Goal: Task Accomplishment & Management: Manage account settings

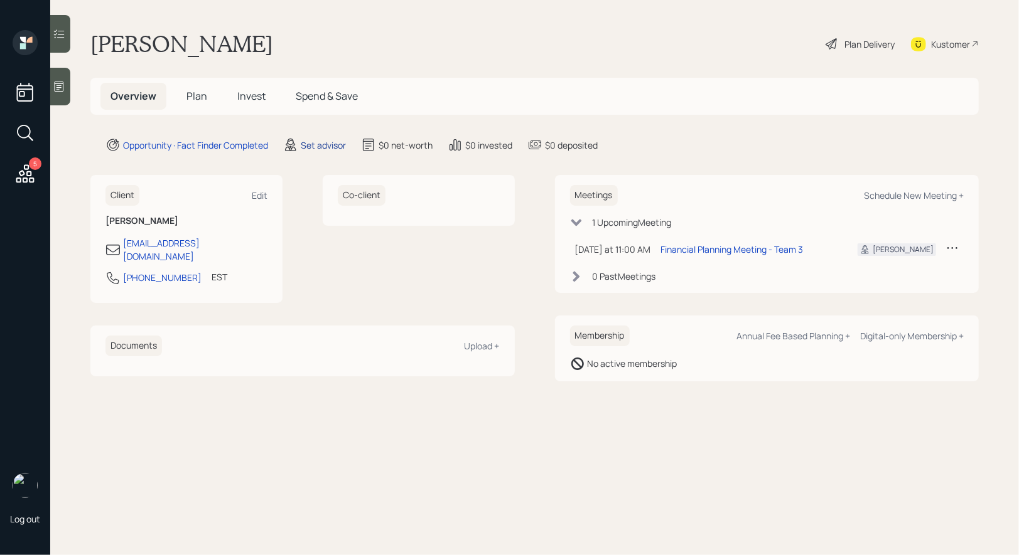
click at [319, 139] on div "Set advisor" at bounding box center [323, 145] width 45 height 13
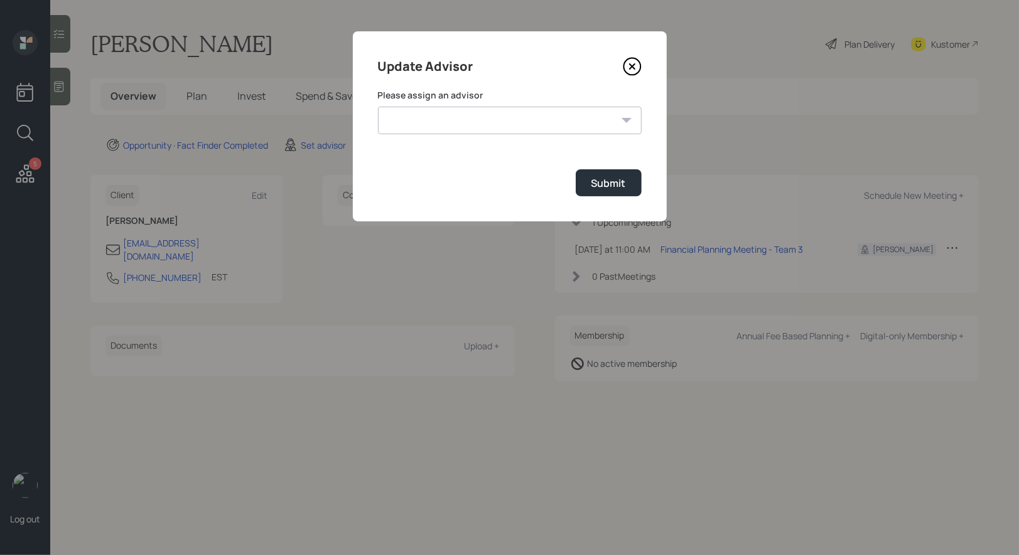
click at [521, 118] on select "[PERSON_NAME] [PERSON_NAME] End [PERSON_NAME] [PERSON_NAME] [PERSON_NAME] [PERS…" at bounding box center [510, 121] width 264 height 28
select select "8b79112e-3cfb-44f9-89e7-15267fe946c1"
click at [378, 107] on select "[PERSON_NAME] [PERSON_NAME] End [PERSON_NAME] [PERSON_NAME] [PERSON_NAME] [PERS…" at bounding box center [510, 121] width 264 height 28
click at [623, 184] on div "Submit" at bounding box center [608, 183] width 35 height 14
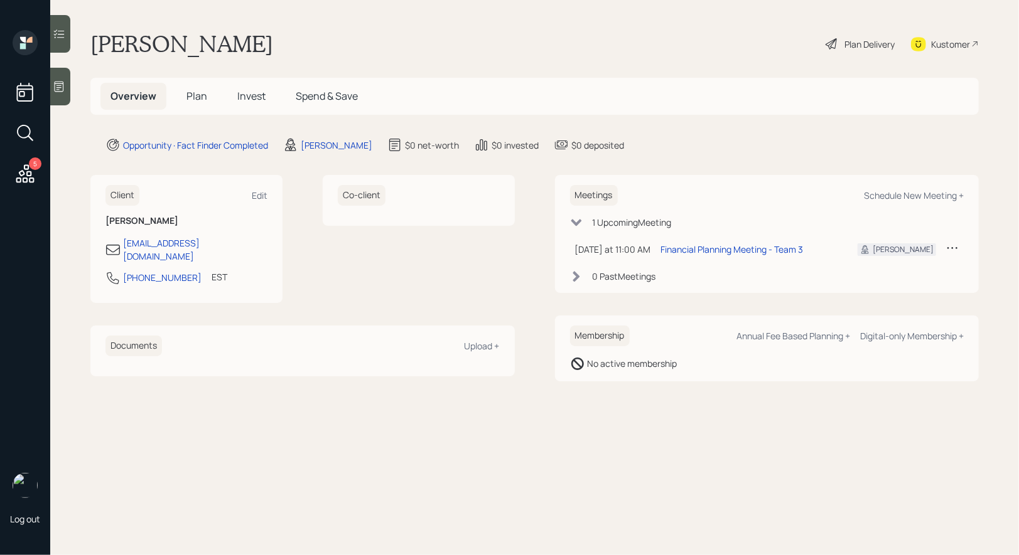
click at [188, 90] on span "Plan" at bounding box center [196, 96] width 21 height 14
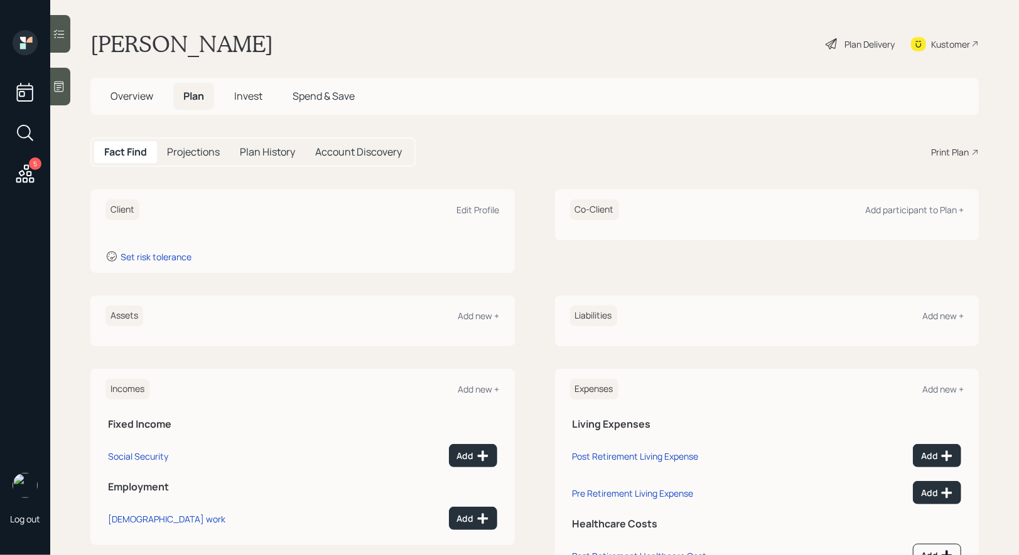
click at [56, 92] on icon at bounding box center [59, 86] width 13 height 13
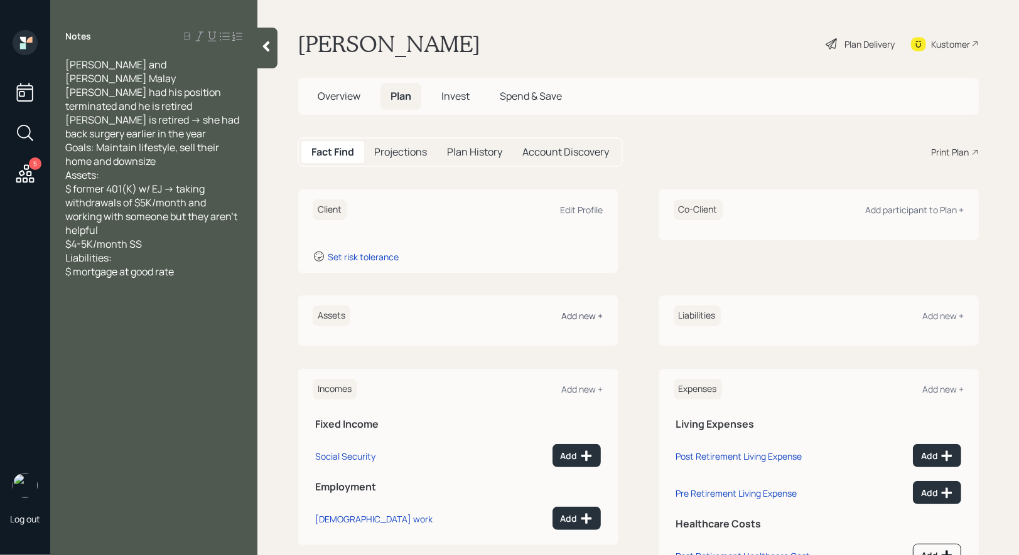
click at [587, 315] on div "Add new +" at bounding box center [582, 316] width 41 height 12
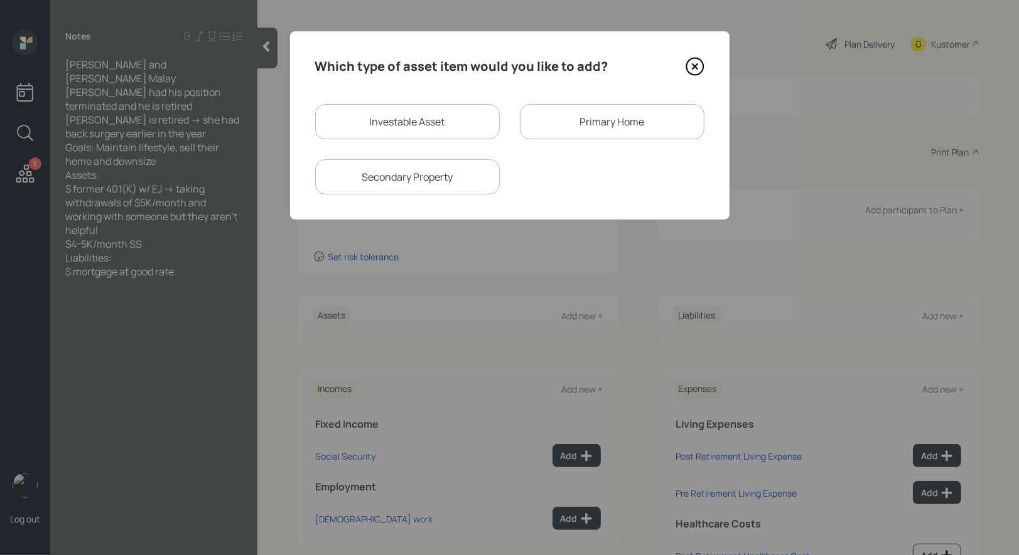
click at [441, 117] on div "Investable Asset" at bounding box center [407, 121] width 185 height 35
select select "taxable"
select select "balanced"
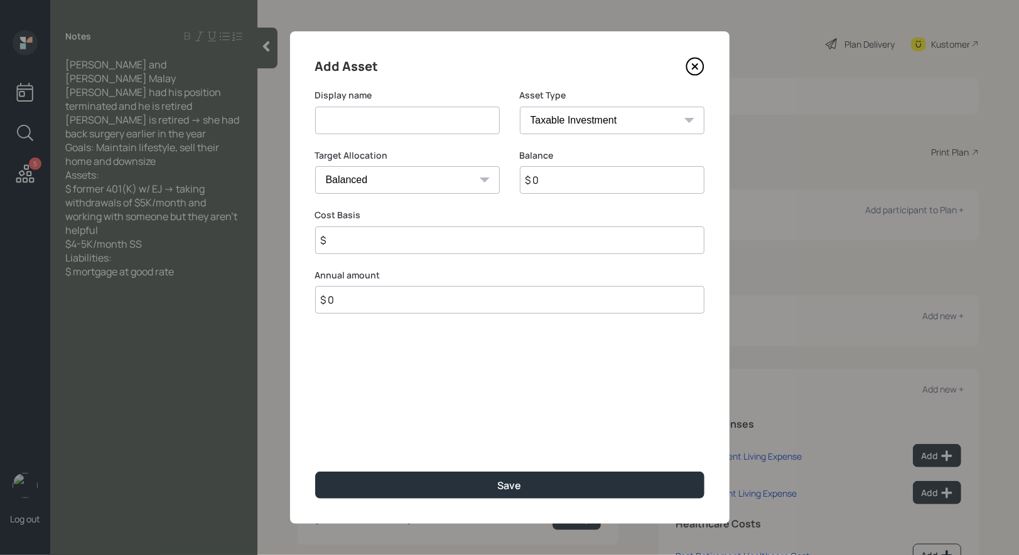
click at [400, 127] on input at bounding box center [407, 121] width 185 height 28
type input "Former 401k"
click at [599, 126] on select "SEP IRA IRA Roth IRA 401(k) Roth 401(k) 403(b) Roth 403(b) 457(b) Roth 457(b) H…" at bounding box center [612, 121] width 185 height 28
select select "company_sponsored"
click at [520, 107] on select "SEP IRA IRA Roth IRA 401(k) Roth 401(k) 403(b) Roth 403(b) 457(b) Roth 457(b) H…" at bounding box center [612, 121] width 185 height 28
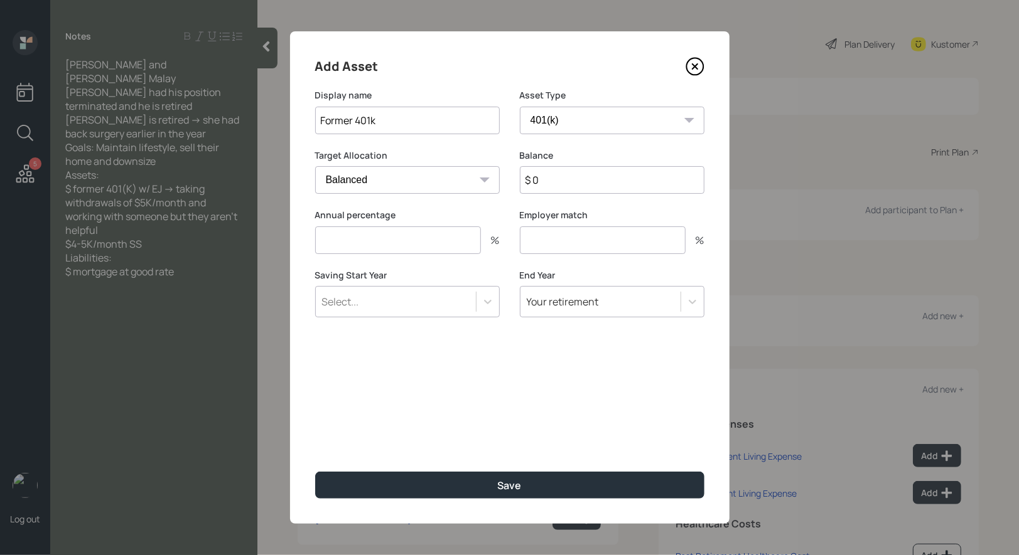
click at [560, 183] on input "$ 0" at bounding box center [612, 180] width 185 height 28
type input "$ 1"
click at [427, 249] on input "number" at bounding box center [398, 241] width 166 height 28
type input "0"
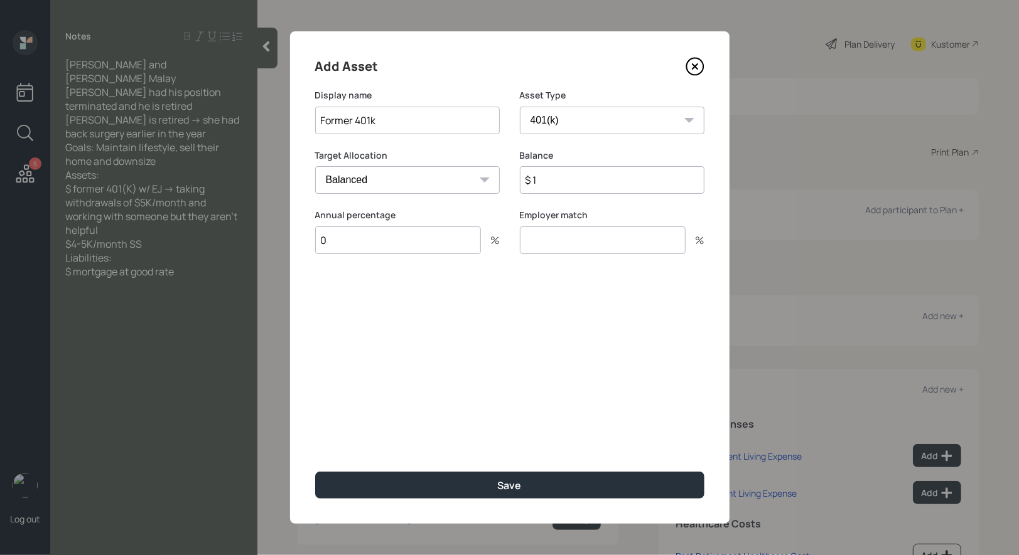
click at [555, 248] on input "number" at bounding box center [603, 241] width 166 height 28
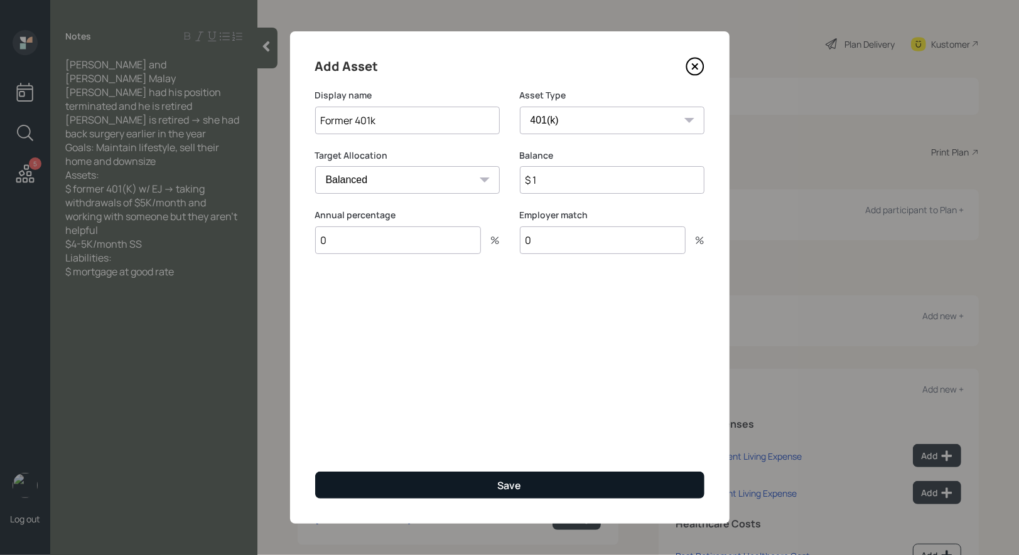
type input "0"
click at [449, 487] on button "Save" at bounding box center [509, 485] width 389 height 27
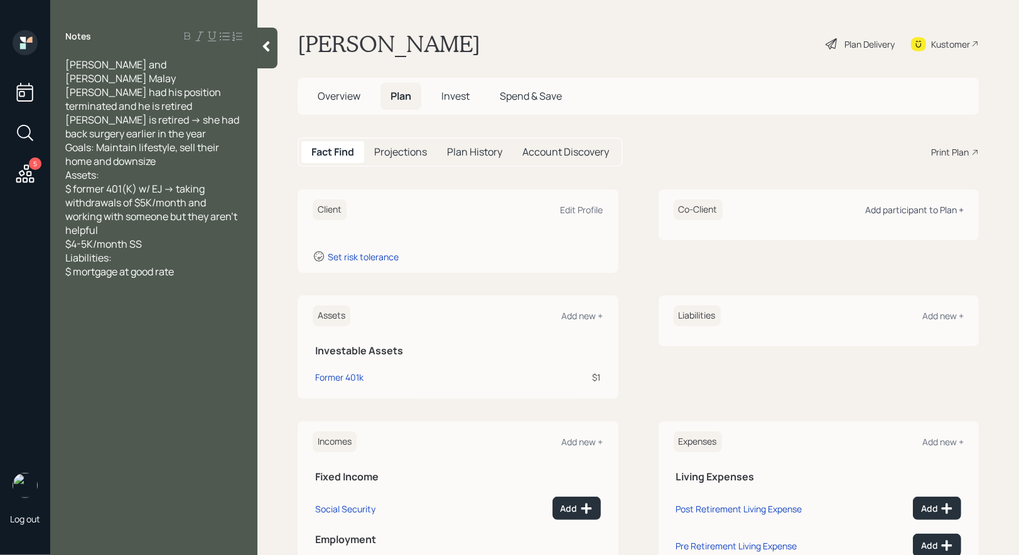
click at [948, 212] on div "Add participant to Plan +" at bounding box center [914, 210] width 99 height 12
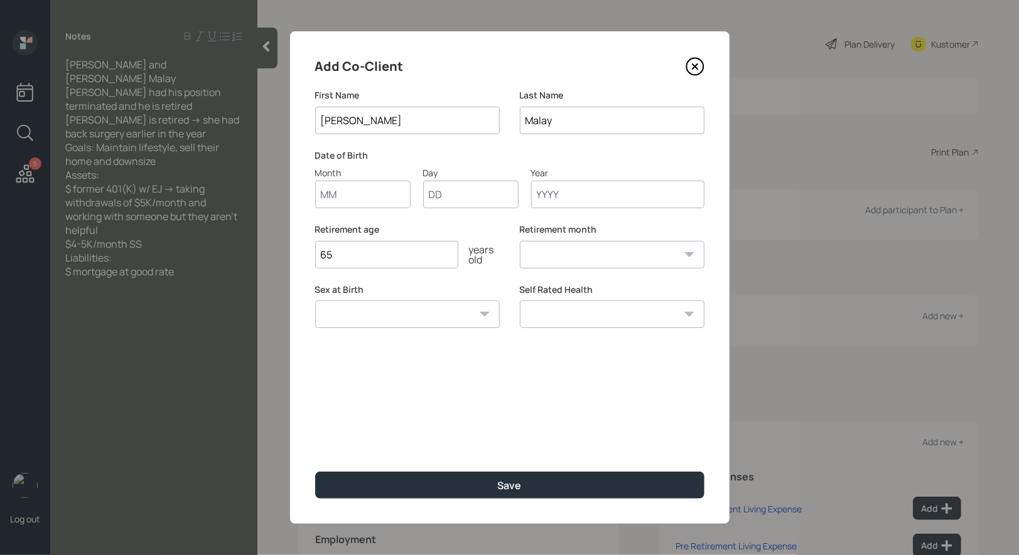
type input "[PERSON_NAME]"
click at [359, 190] on input "Month" at bounding box center [362, 195] width 95 height 28
type input "01"
type input "1955"
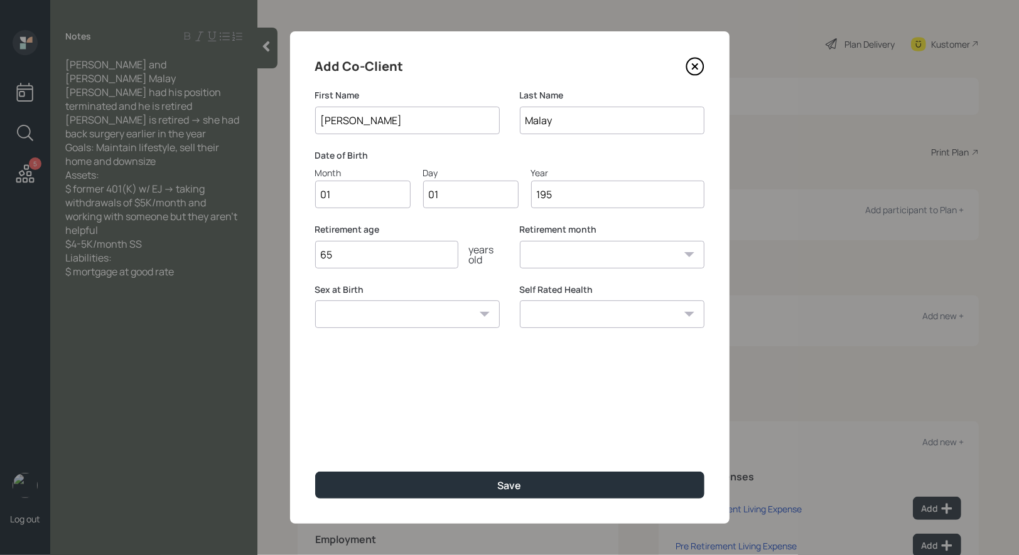
select select "1"
type input "1955"
click at [392, 318] on select "Male Female Other / Prefer not to say" at bounding box center [407, 315] width 185 height 28
select select "male"
click at [315, 301] on select "Male Female Other / Prefer not to say" at bounding box center [407, 315] width 185 height 28
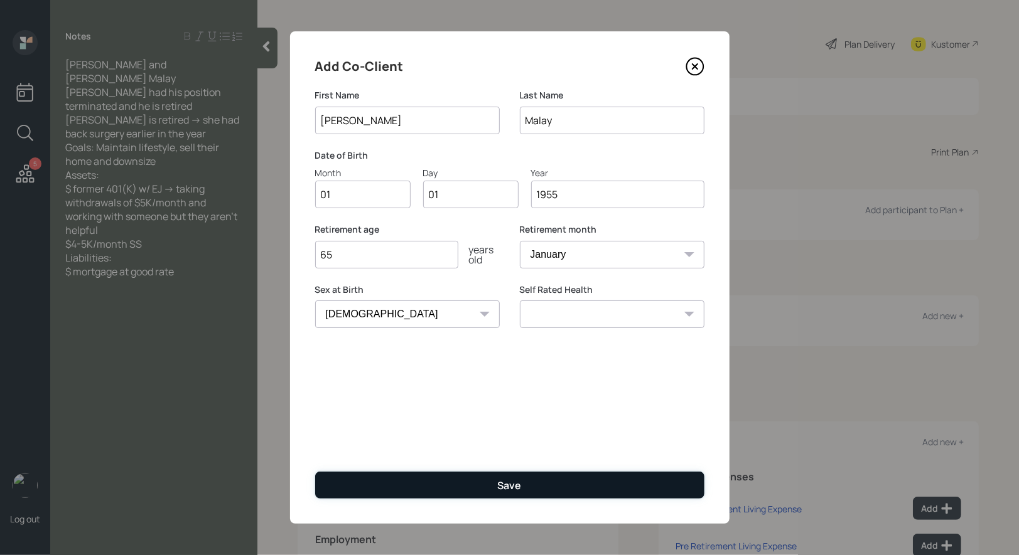
click at [416, 487] on button "Save" at bounding box center [509, 485] width 389 height 27
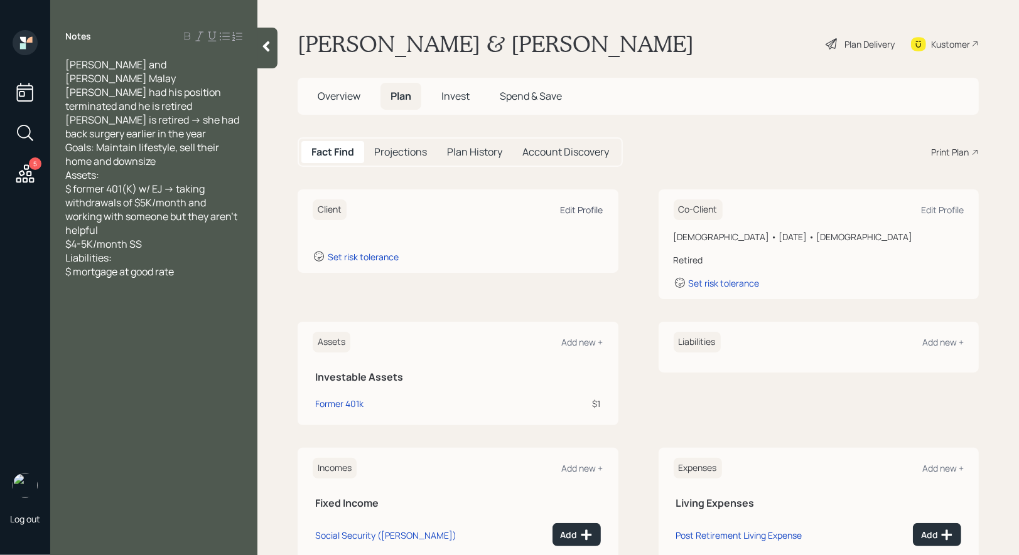
click at [589, 210] on div "Edit Profile" at bounding box center [581, 210] width 43 height 12
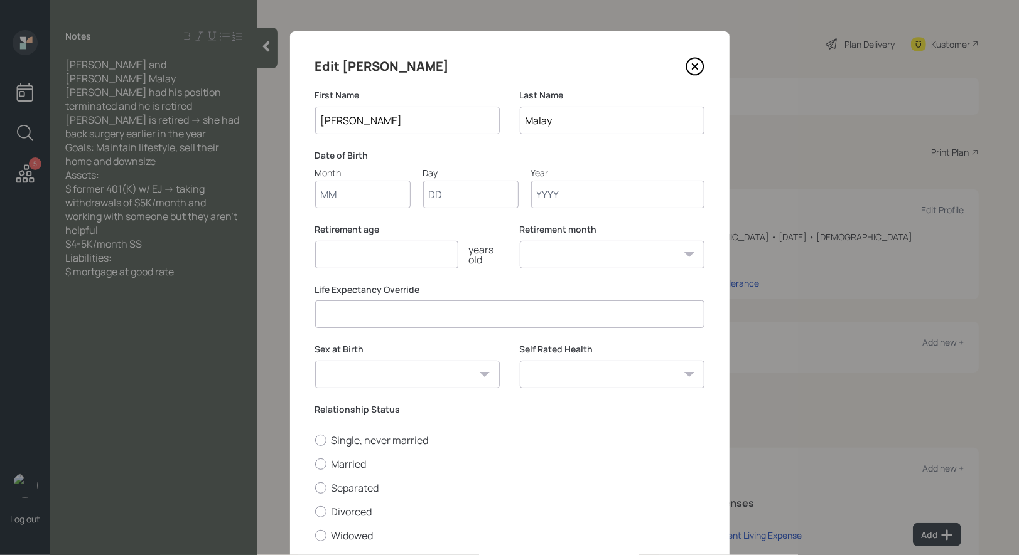
click at [350, 193] on input "Month" at bounding box center [362, 195] width 95 height 28
type input "01"
type input "1955"
select select "1"
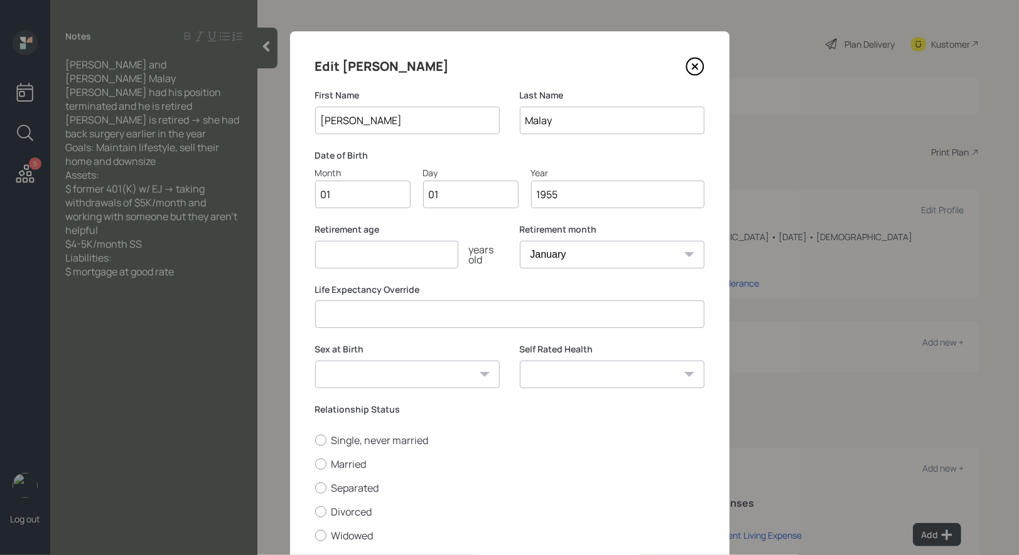
type input "1955"
click at [341, 259] on input "number" at bounding box center [386, 255] width 143 height 28
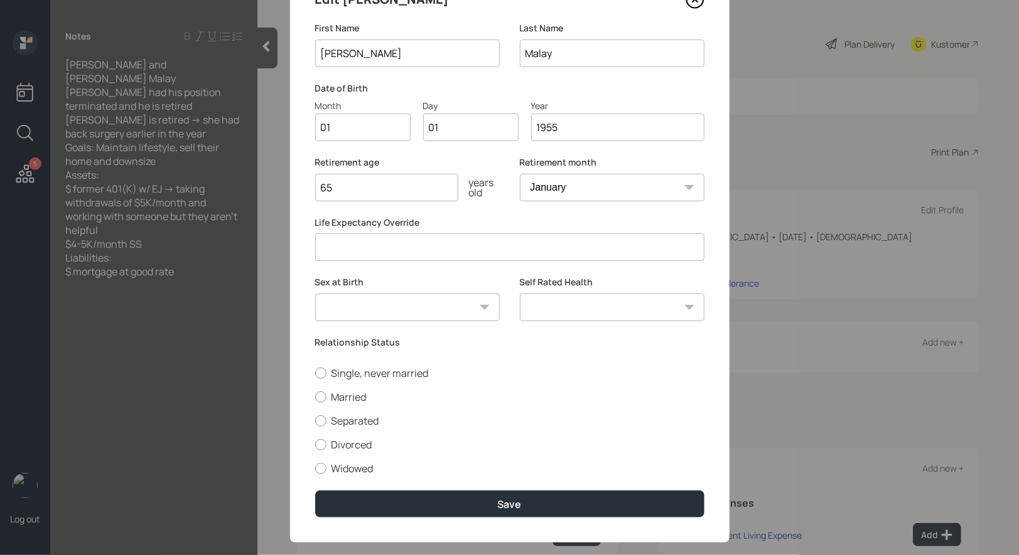
scroll to position [86, 0]
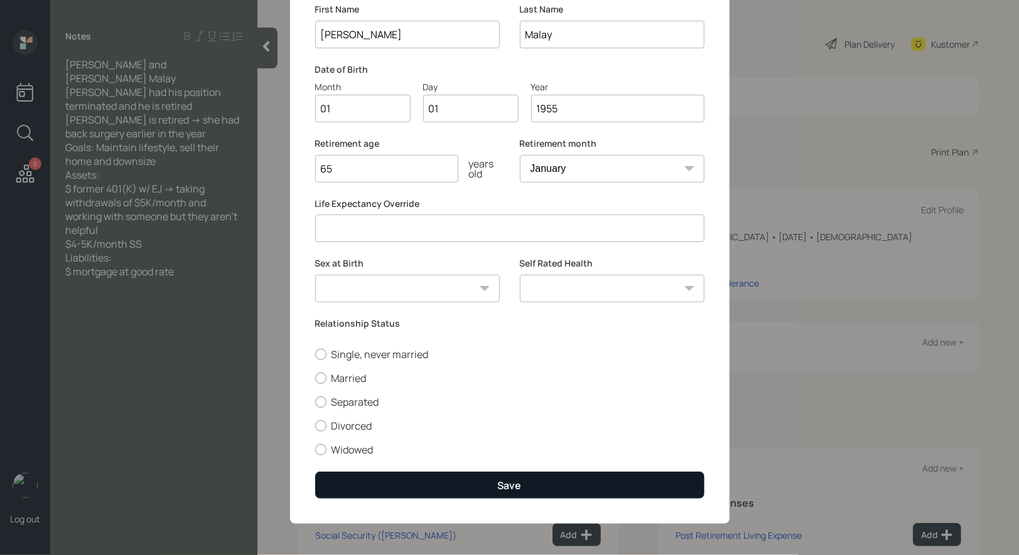
type input "65"
click at [408, 485] on button "Save" at bounding box center [509, 485] width 389 height 27
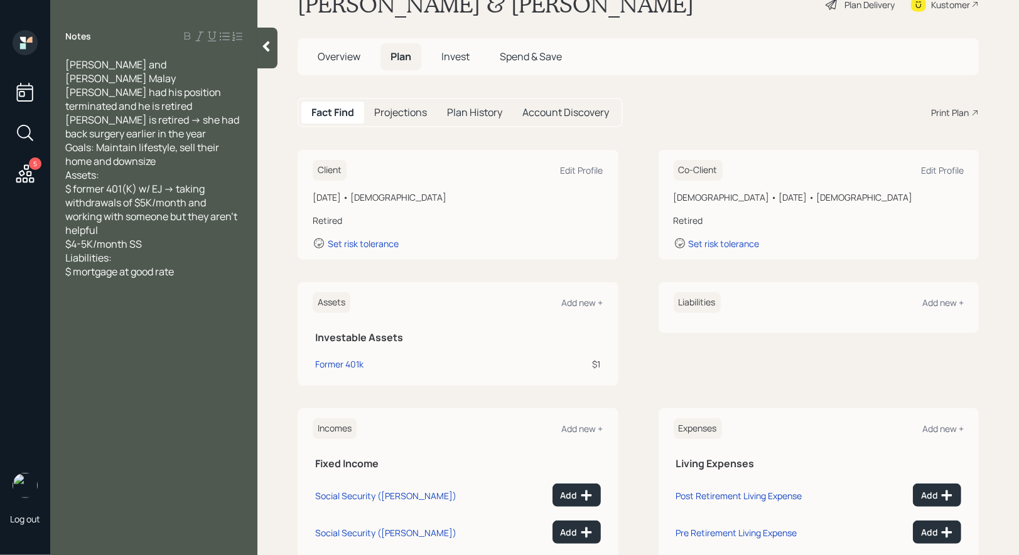
scroll to position [170, 0]
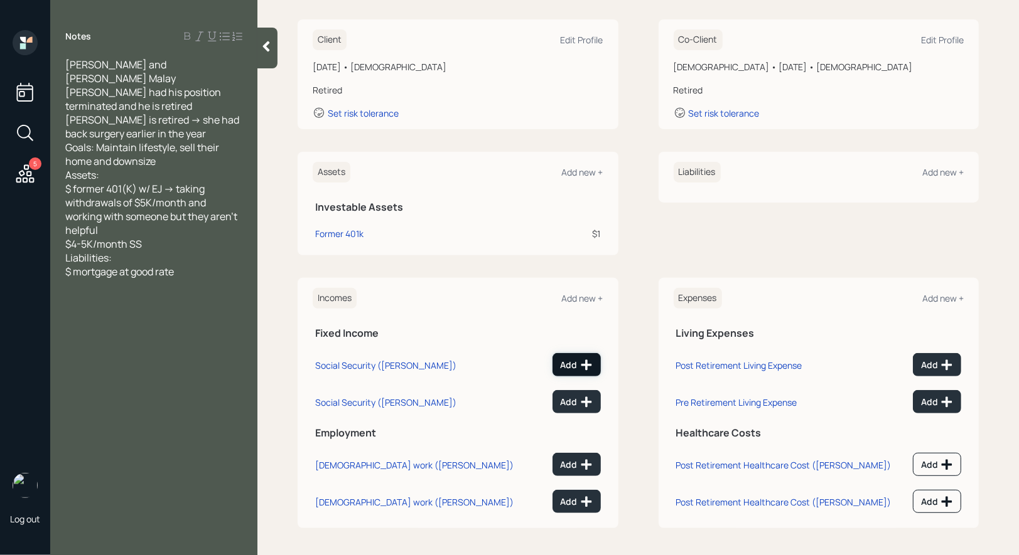
click at [574, 365] on div "Add" at bounding box center [576, 365] width 32 height 13
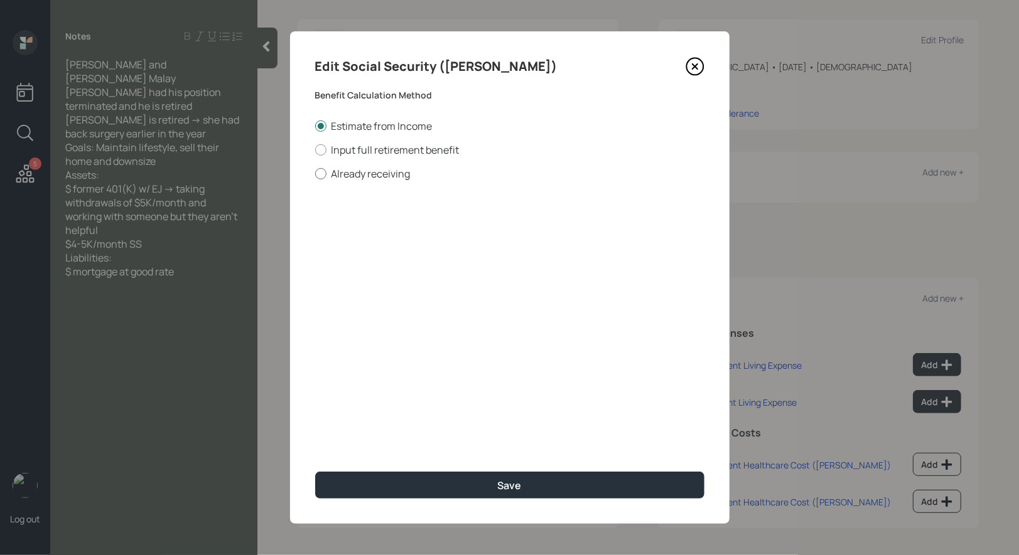
click at [318, 176] on div at bounding box center [320, 173] width 11 height 11
click at [315, 174] on input "Already receiving" at bounding box center [314, 173] width 1 height 1
radio input "true"
click at [347, 225] on input "$" at bounding box center [509, 227] width 389 height 28
type input "$ 1"
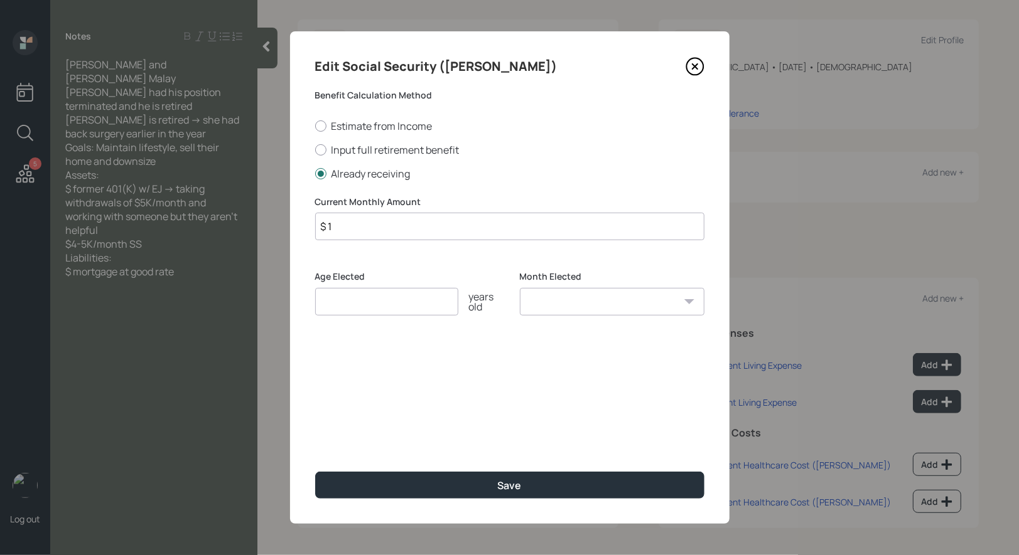
click at [375, 298] on input "number" at bounding box center [386, 302] width 143 height 28
type input "62"
click at [539, 298] on select "January February March April May June July August September October November De…" at bounding box center [612, 302] width 185 height 28
select select "1"
click at [520, 288] on select "January February March April May June July August September October November De…" at bounding box center [612, 302] width 185 height 28
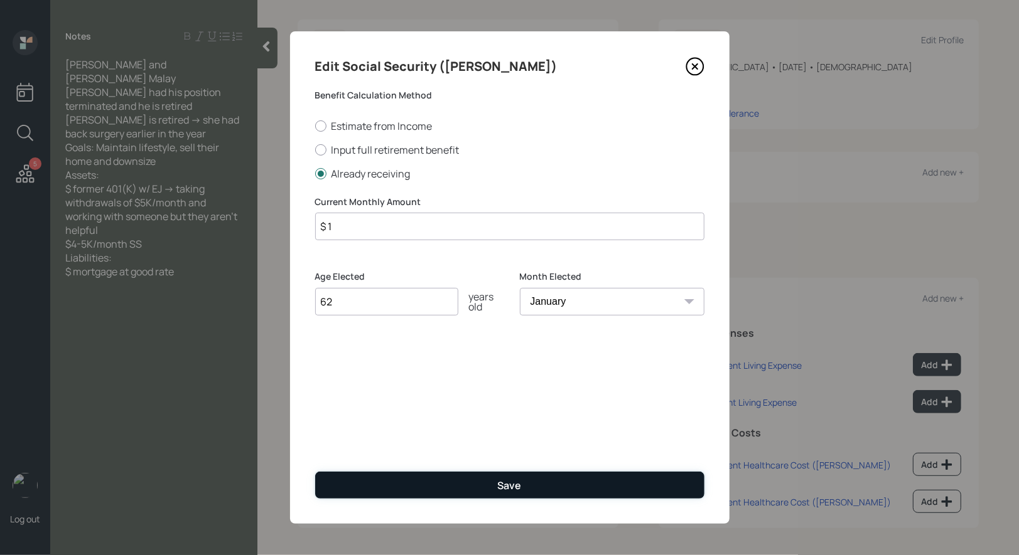
click at [471, 488] on button "Save" at bounding box center [509, 485] width 389 height 27
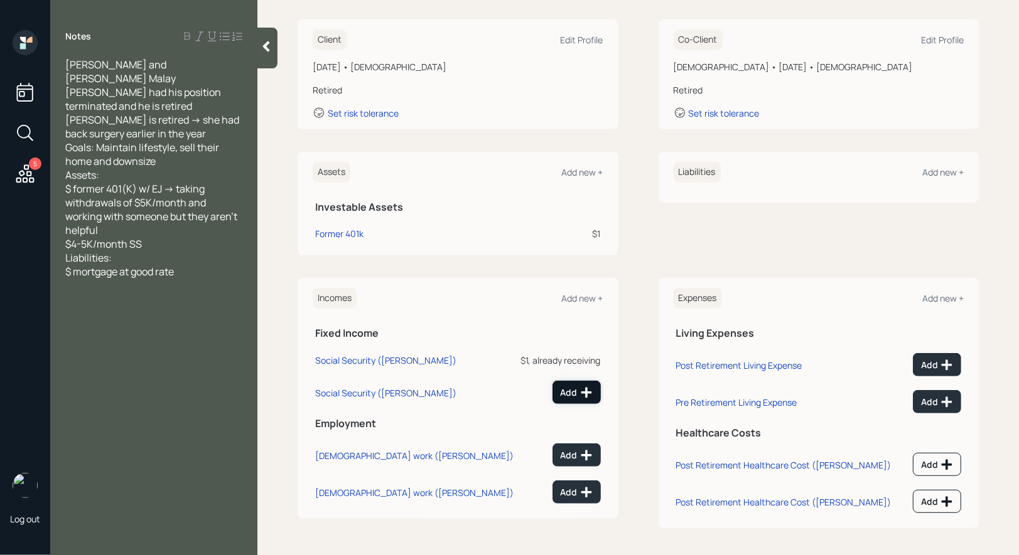
click at [568, 394] on div "Add" at bounding box center [576, 393] width 32 height 13
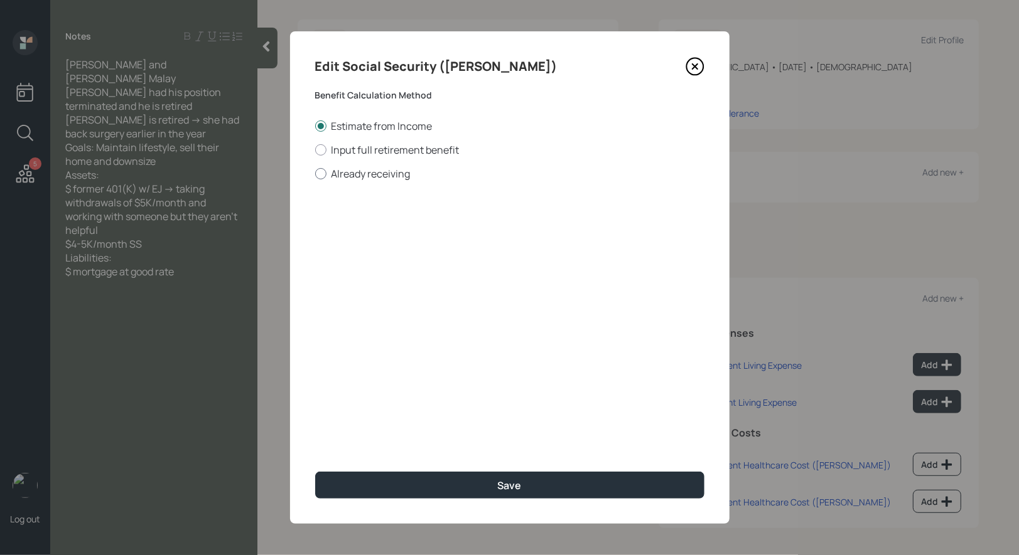
click at [316, 177] on div at bounding box center [320, 173] width 11 height 11
click at [315, 174] on input "Already receiving" at bounding box center [314, 173] width 1 height 1
radio input "true"
click at [379, 227] on input "$" at bounding box center [509, 227] width 389 height 28
type input "$ 1"
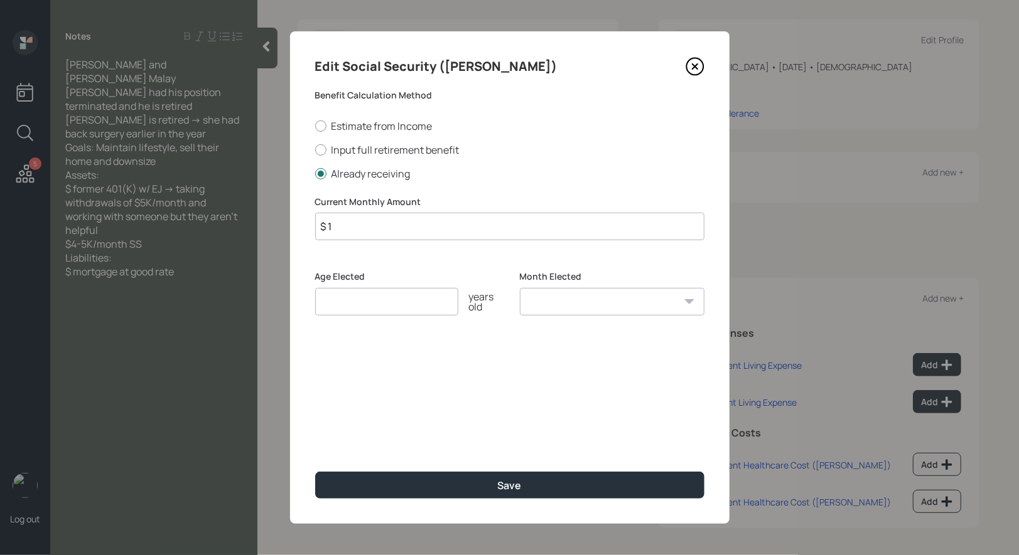
click at [375, 307] on input "number" at bounding box center [386, 302] width 143 height 28
type input "62"
click at [609, 305] on select "January February March April May June July August September October November De…" at bounding box center [612, 302] width 185 height 28
select select "1"
click at [520, 288] on select "January February March April May June July August September October November De…" at bounding box center [612, 302] width 185 height 28
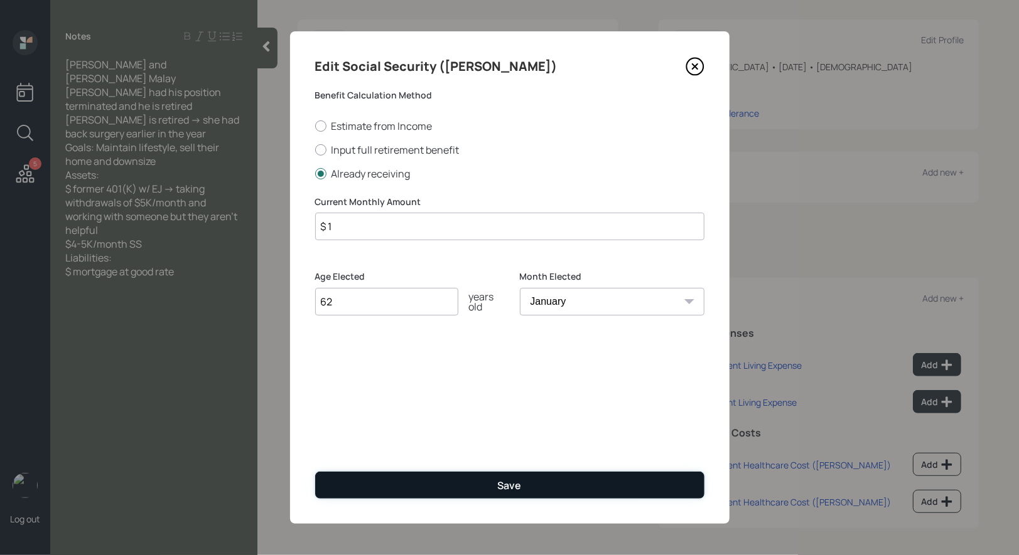
click at [505, 486] on div "Save" at bounding box center [510, 486] width 24 height 14
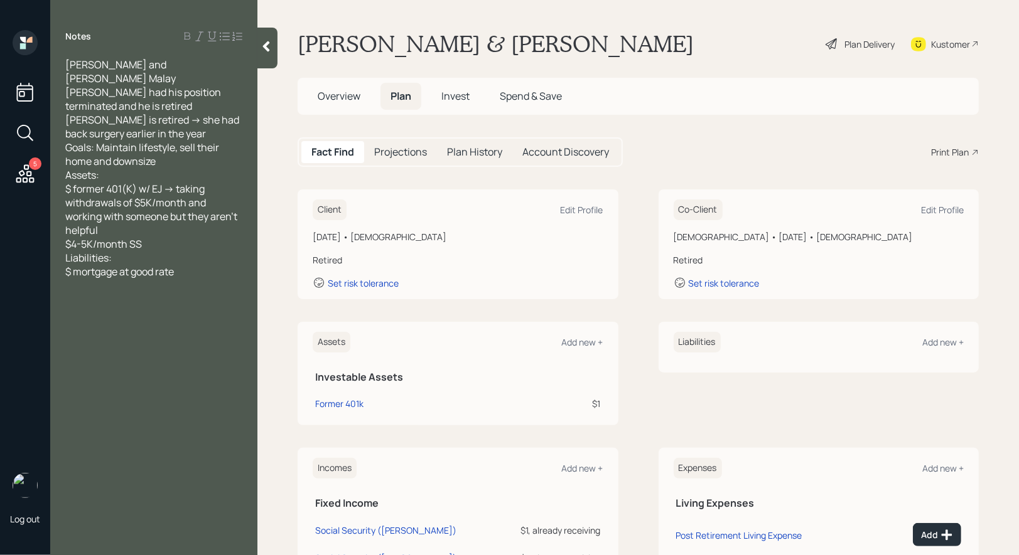
click at [869, 43] on div "Plan Delivery" at bounding box center [869, 44] width 50 height 13
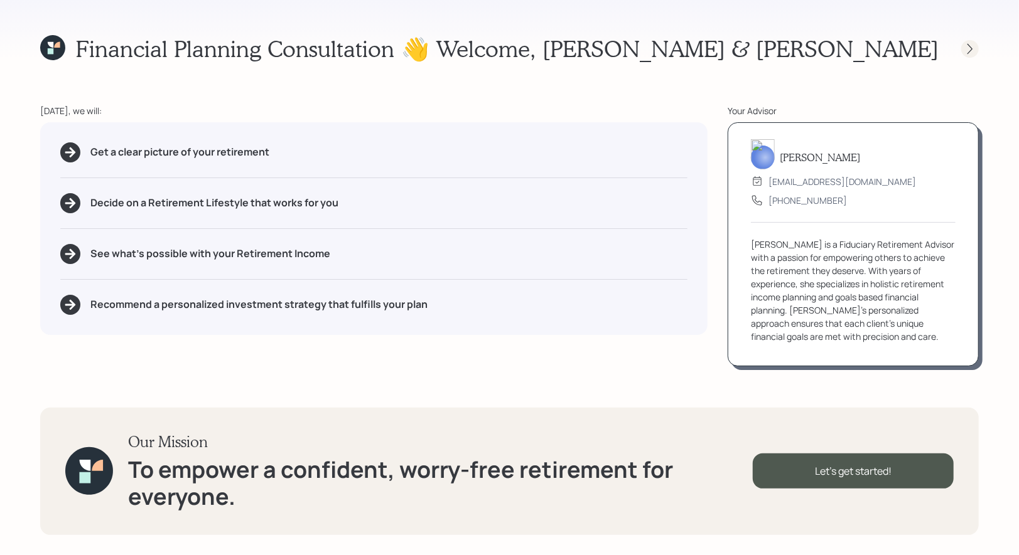
click at [970, 55] on div at bounding box center [970, 49] width 18 height 18
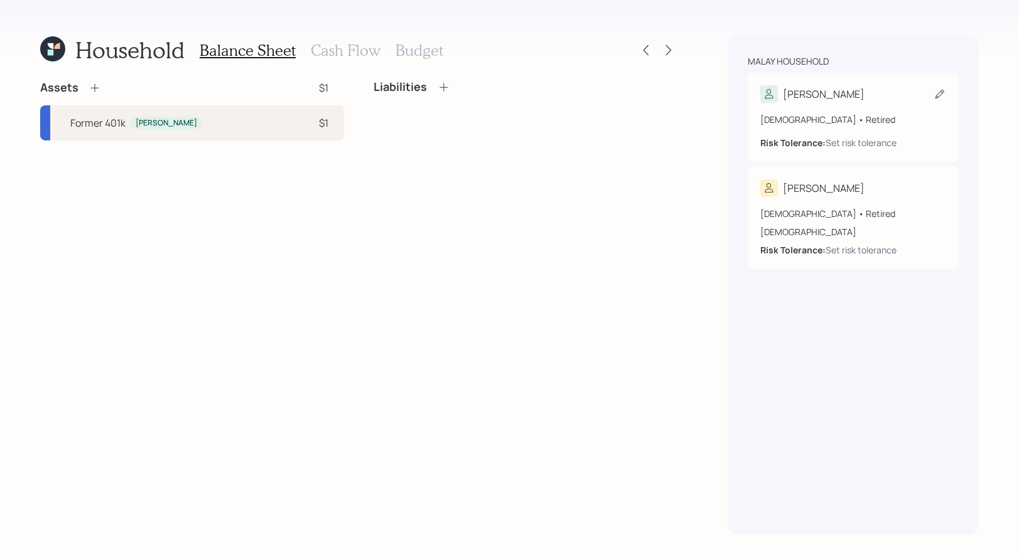
click at [936, 95] on icon at bounding box center [939, 94] width 9 height 9
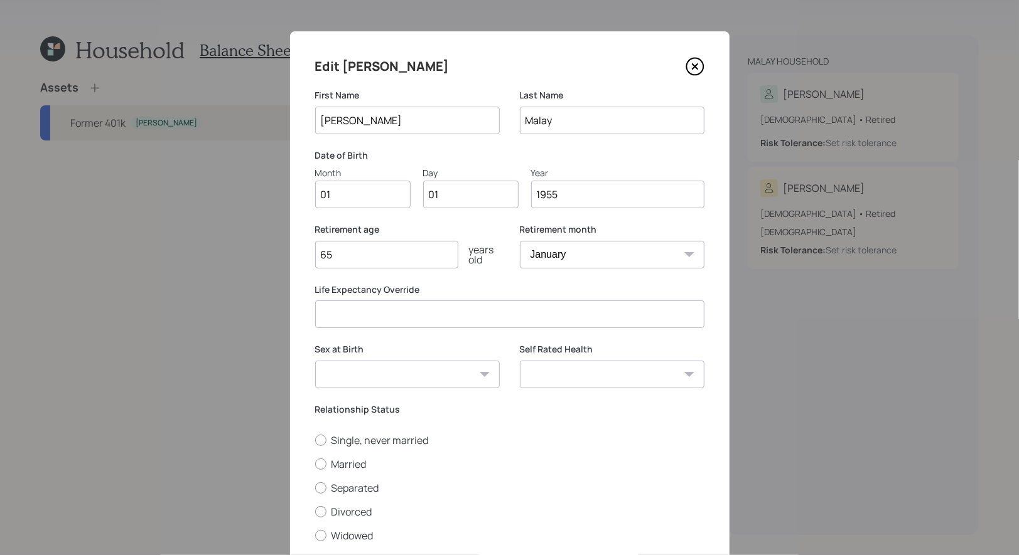
click at [351, 198] on input "01" at bounding box center [362, 195] width 95 height 28
type input "09"
type input "03"
type input "1959"
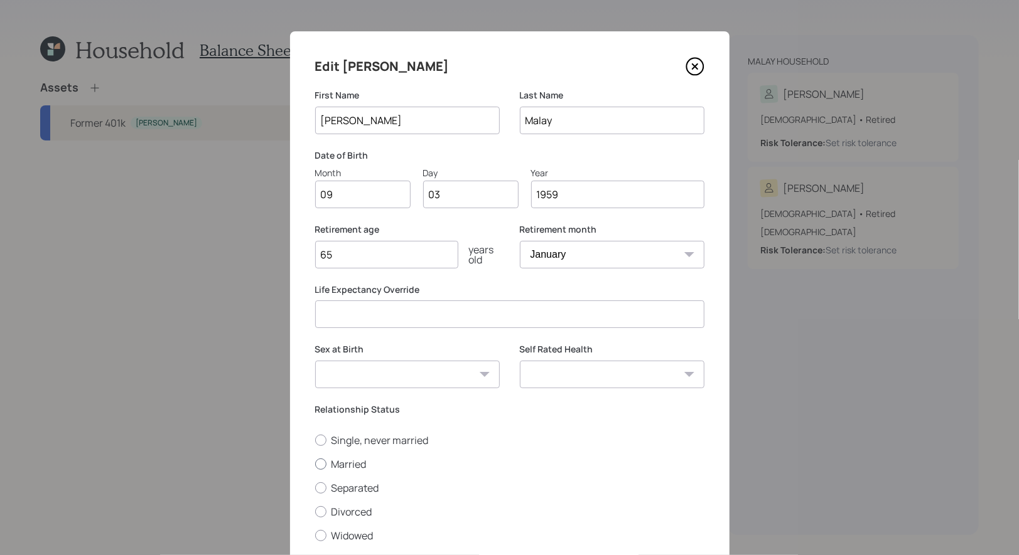
click at [322, 466] on div at bounding box center [320, 464] width 11 height 11
click at [315, 464] on input "Married" at bounding box center [314, 464] width 1 height 1
radio input "true"
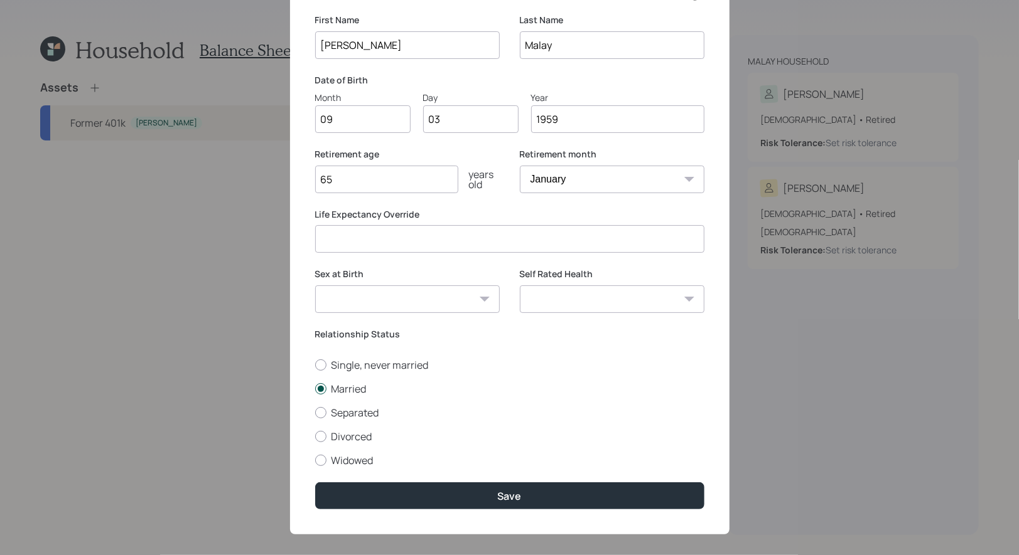
scroll to position [86, 0]
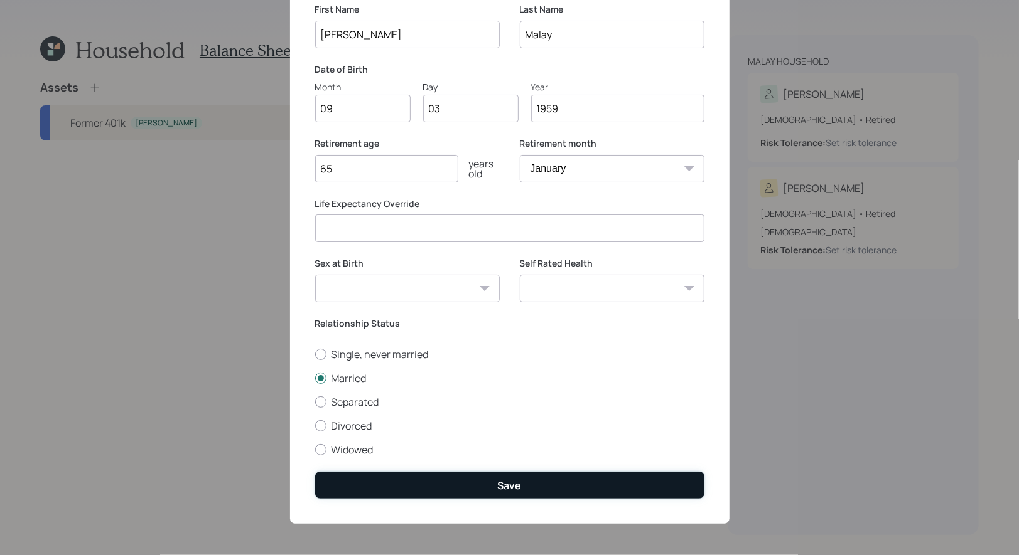
click at [429, 477] on button "Save" at bounding box center [509, 485] width 389 height 27
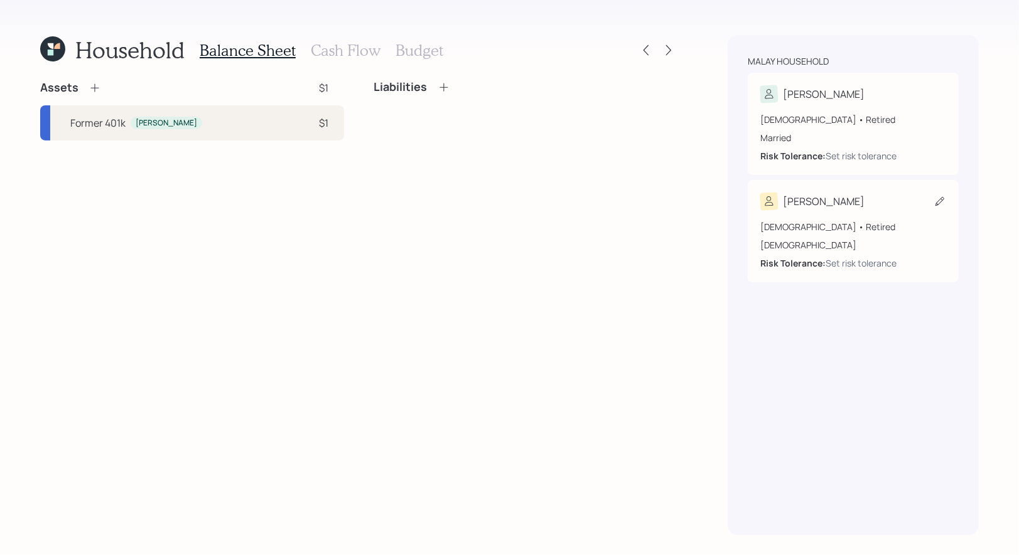
click at [944, 198] on icon at bounding box center [939, 201] width 13 height 13
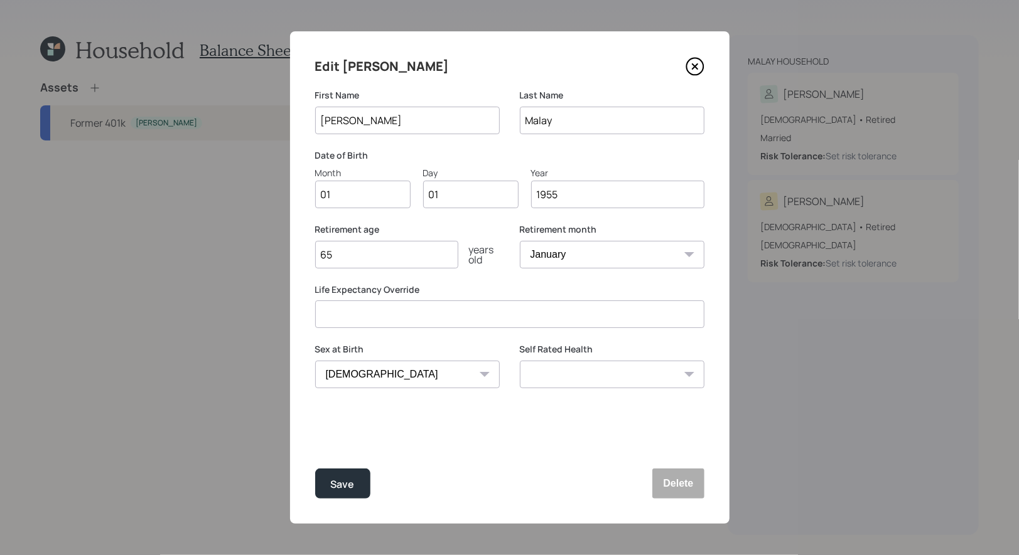
click at [371, 200] on input "01" at bounding box center [362, 195] width 95 height 28
type input "09"
type input "0"
type input "18"
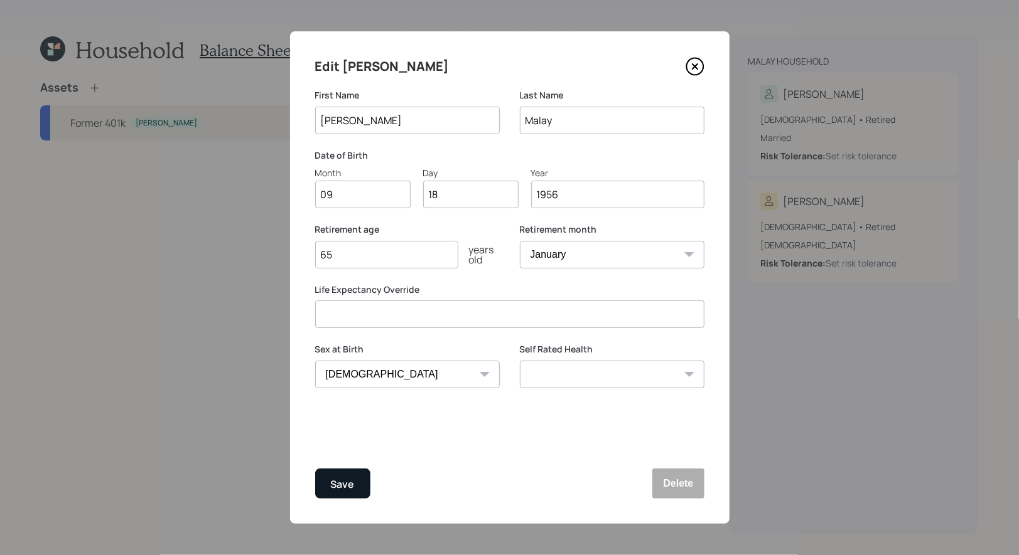
type input "1956"
click at [341, 483] on div "Save" at bounding box center [343, 484] width 24 height 17
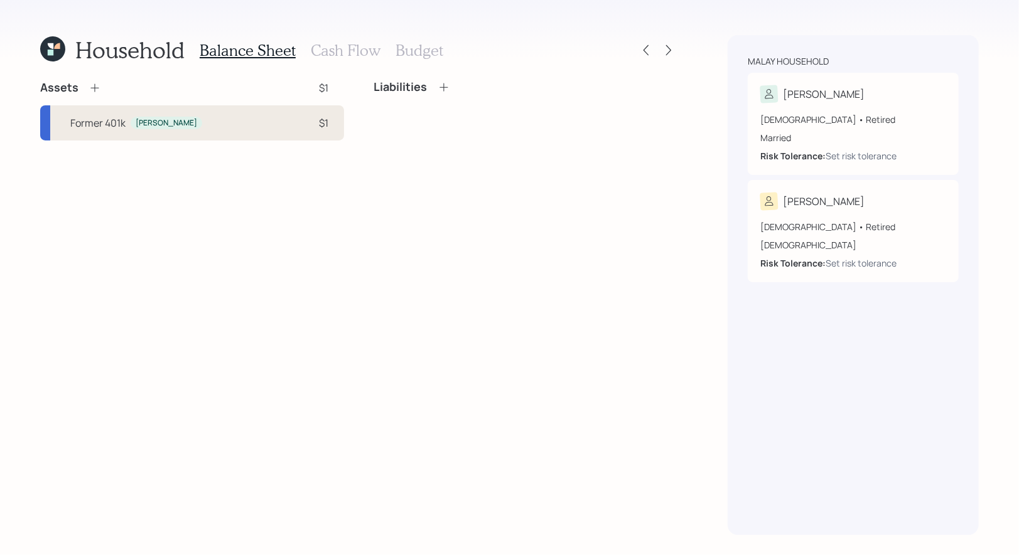
click at [191, 130] on div "Former 401k Debbie $1" at bounding box center [192, 122] width 304 height 35
select select "company_sponsored"
select select "balanced"
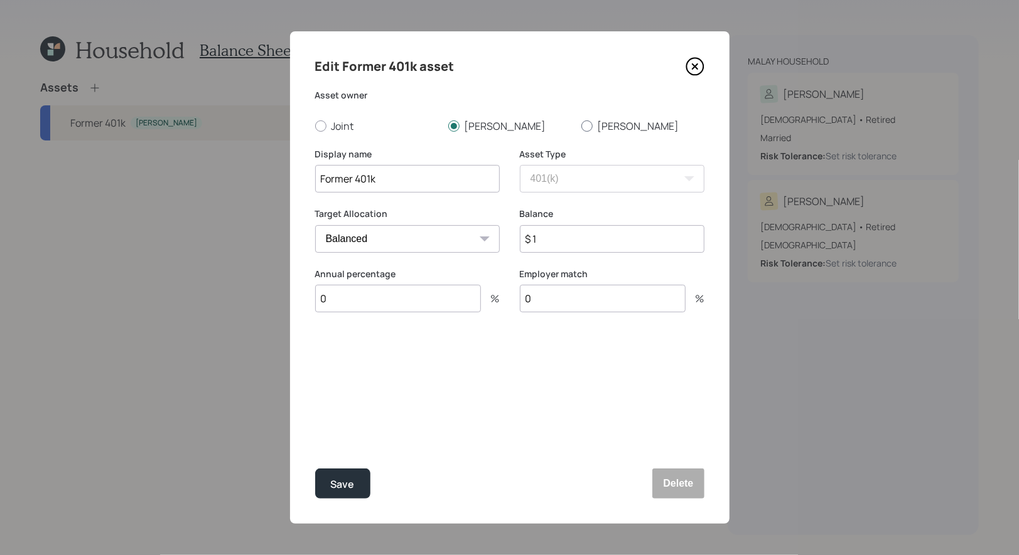
click at [587, 129] on div at bounding box center [586, 126] width 11 height 11
click at [581, 126] on input "[PERSON_NAME]" at bounding box center [581, 126] width 1 height 1
radio input "true"
click at [560, 247] on input "$ 1" at bounding box center [612, 239] width 185 height 28
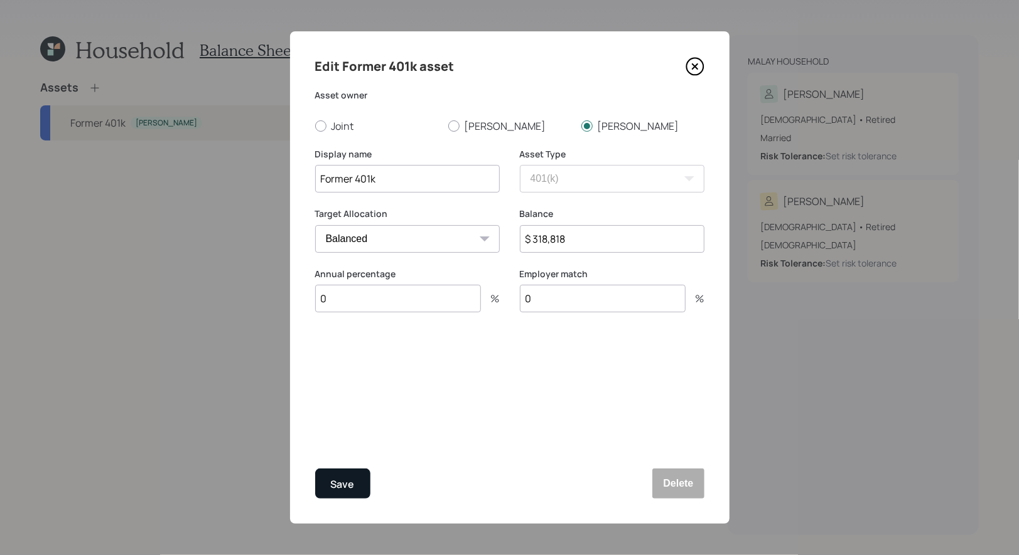
type input "$ 318,818"
click at [338, 492] on div "Save" at bounding box center [343, 484] width 24 height 17
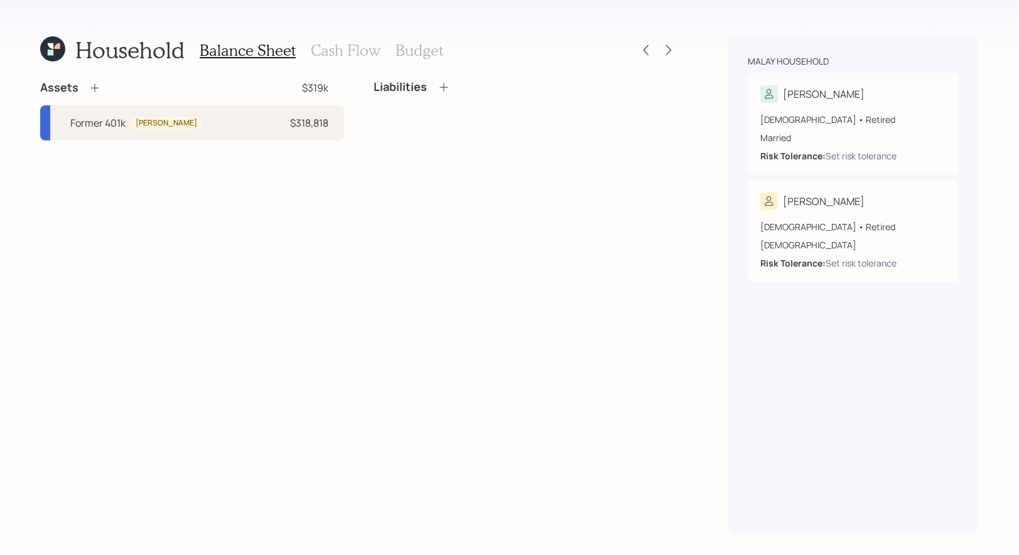
click at [95, 81] on div "Assets" at bounding box center [70, 87] width 61 height 15
click at [97, 87] on icon at bounding box center [94, 88] width 13 height 13
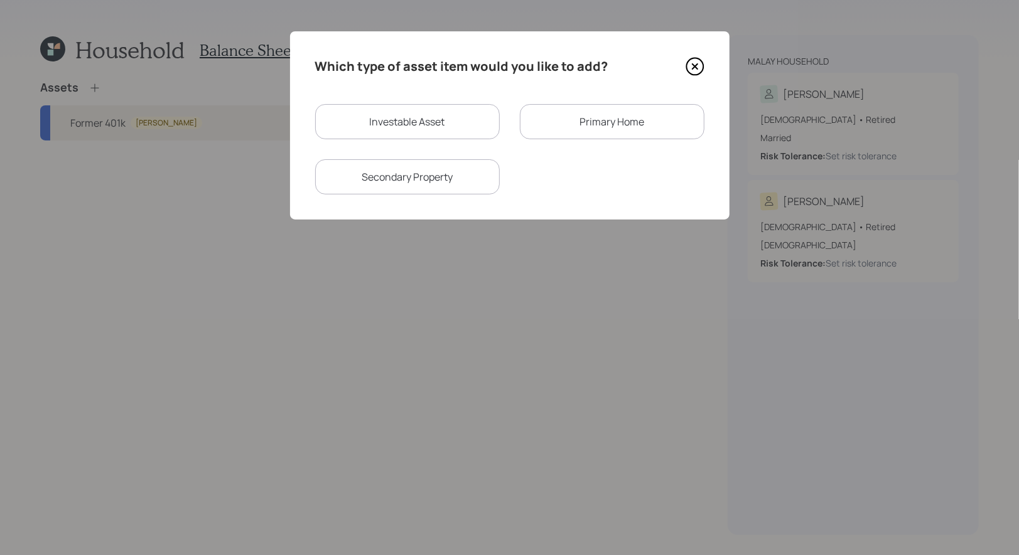
click at [390, 126] on div "Investable Asset" at bounding box center [407, 121] width 185 height 35
select select "taxable"
select select "balanced"
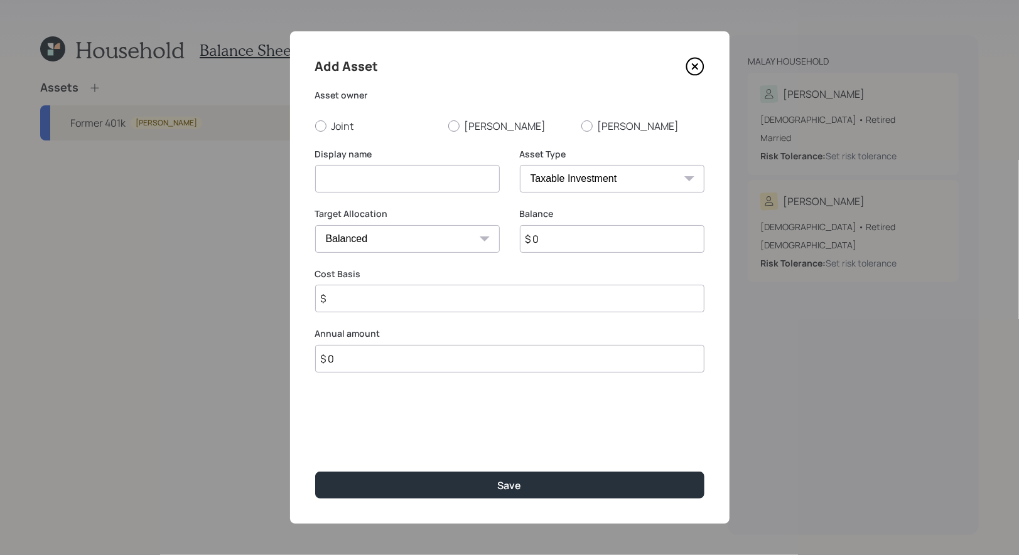
click at [354, 171] on input at bounding box center [407, 179] width 185 height 28
type input "Savings"
click at [566, 242] on input "$ 0" at bounding box center [612, 239] width 185 height 28
type input "$ 15,000"
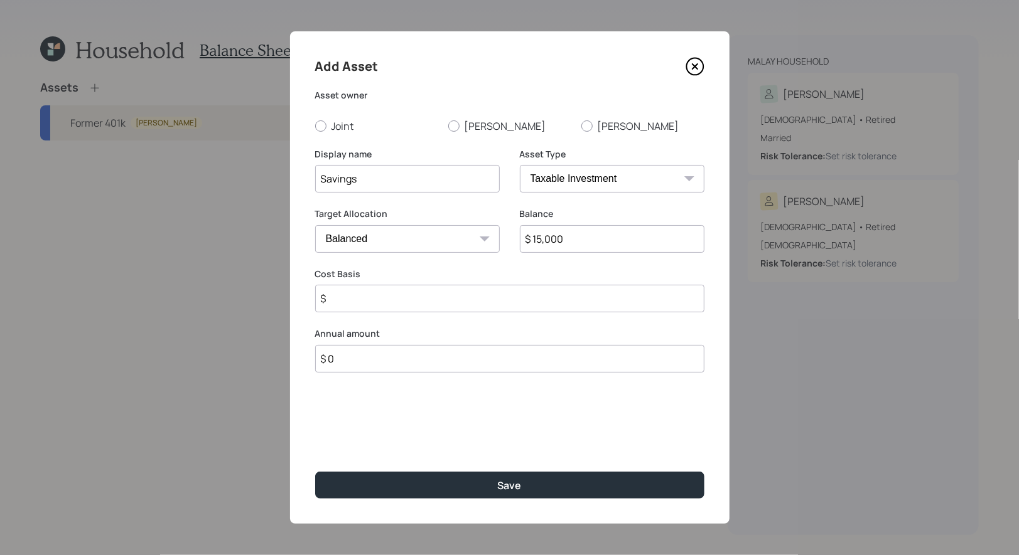
click at [455, 242] on select "Cash Conservative Balanced Aggressive" at bounding box center [407, 239] width 185 height 28
select select "uninvested"
click at [315, 225] on select "Cash Conservative Balanced Aggressive" at bounding box center [407, 239] width 185 height 28
click at [384, 295] on input "$" at bounding box center [509, 299] width 389 height 28
type input "$ 15,000"
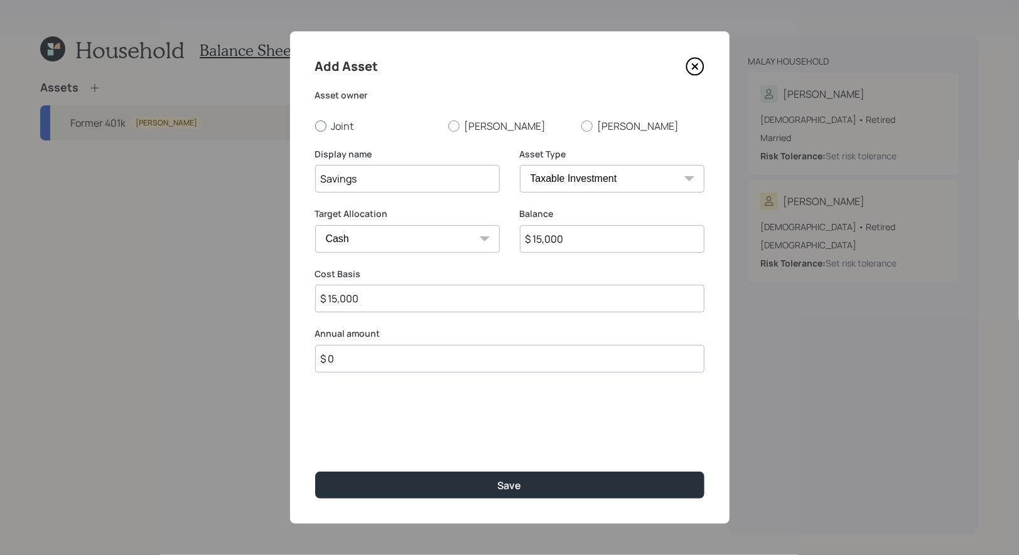
click at [321, 129] on div at bounding box center [320, 126] width 11 height 11
click at [315, 126] on input "Joint" at bounding box center [314, 126] width 1 height 1
radio input "true"
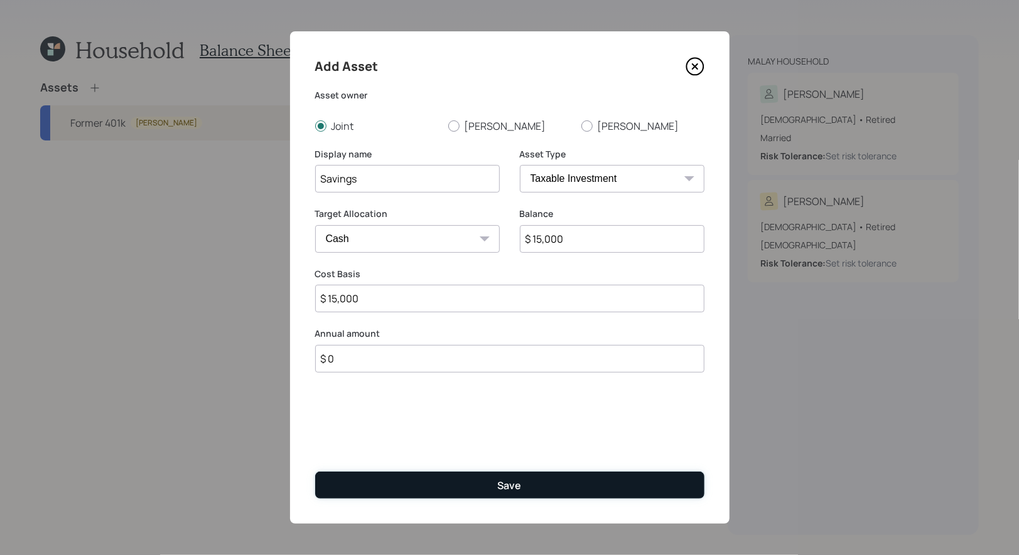
click at [451, 481] on button "Save" at bounding box center [509, 485] width 389 height 27
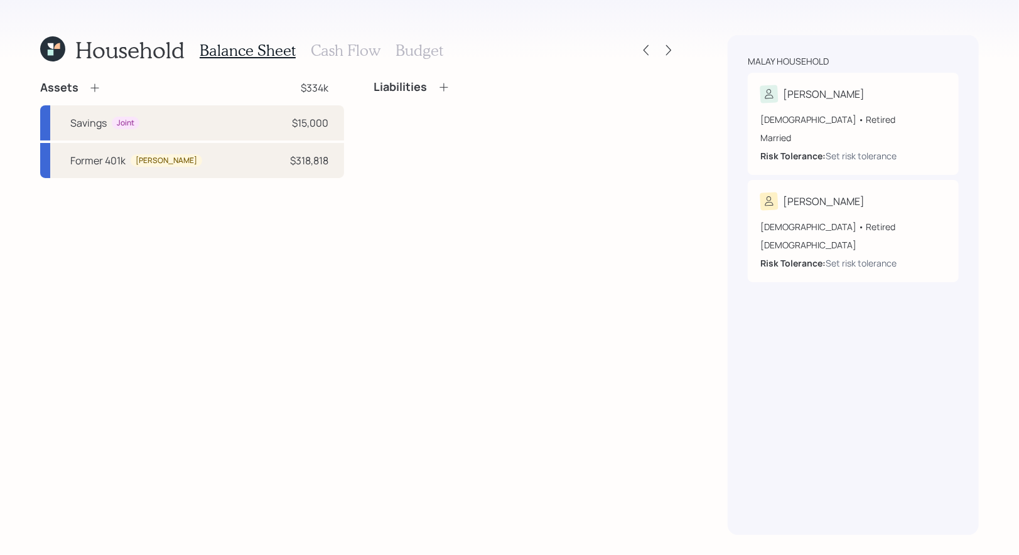
click at [97, 84] on icon at bounding box center [94, 88] width 13 height 13
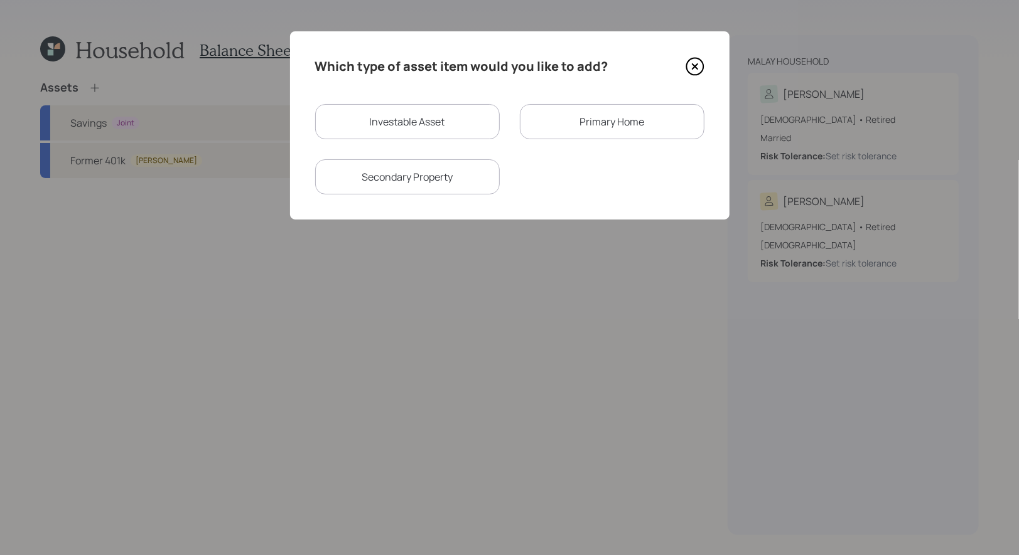
click at [553, 117] on div "Primary Home" at bounding box center [612, 121] width 185 height 35
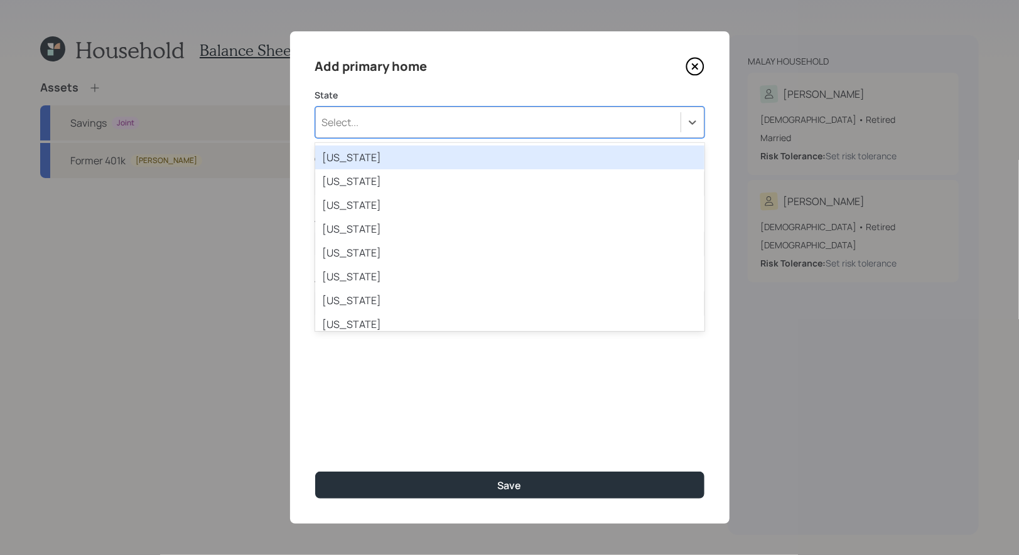
click at [442, 119] on div "Select..." at bounding box center [498, 122] width 365 height 21
type input "mar"
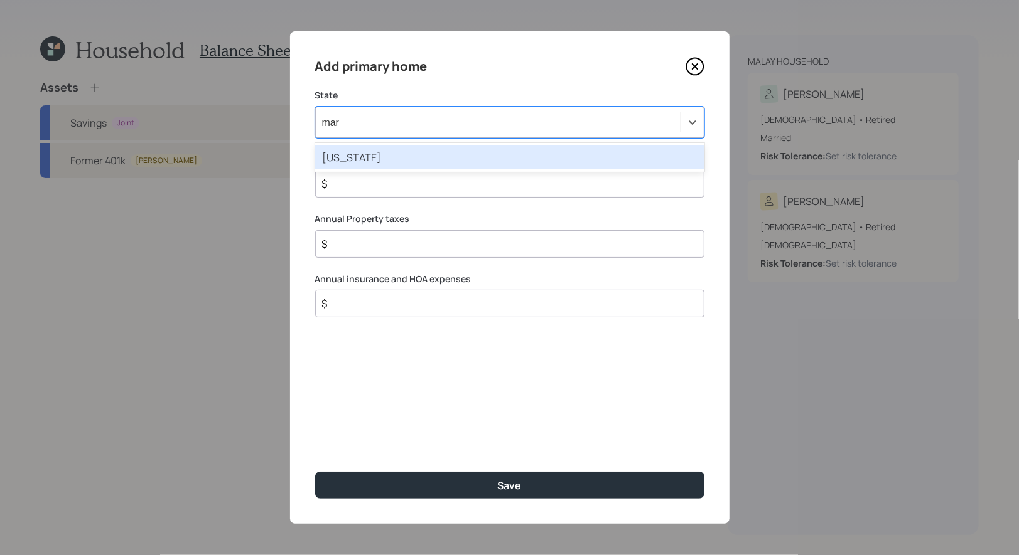
click at [400, 159] on div "Maryland" at bounding box center [509, 158] width 389 height 24
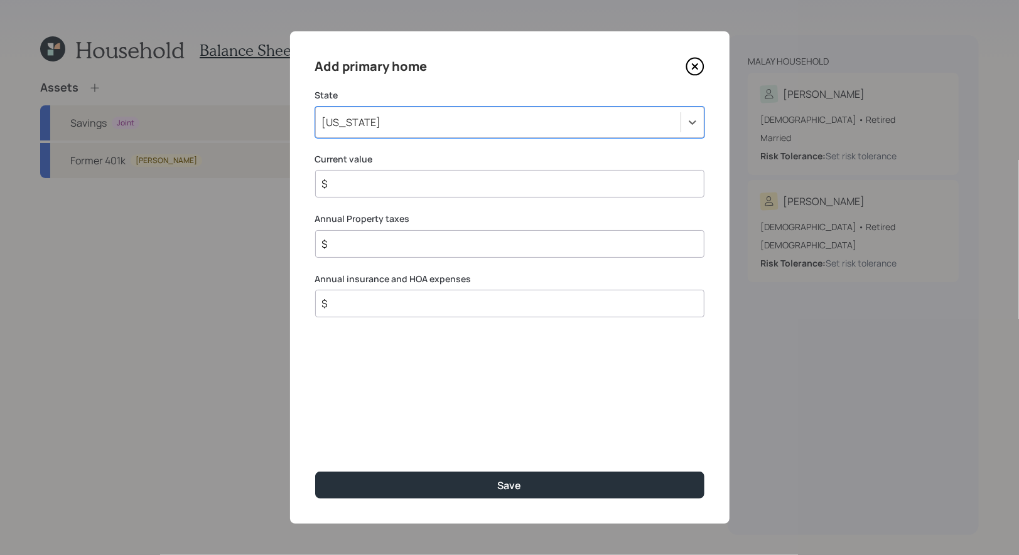
click at [367, 186] on input "$" at bounding box center [505, 183] width 368 height 15
type input "$ 600,000"
click at [698, 67] on icon at bounding box center [694, 66] width 19 height 19
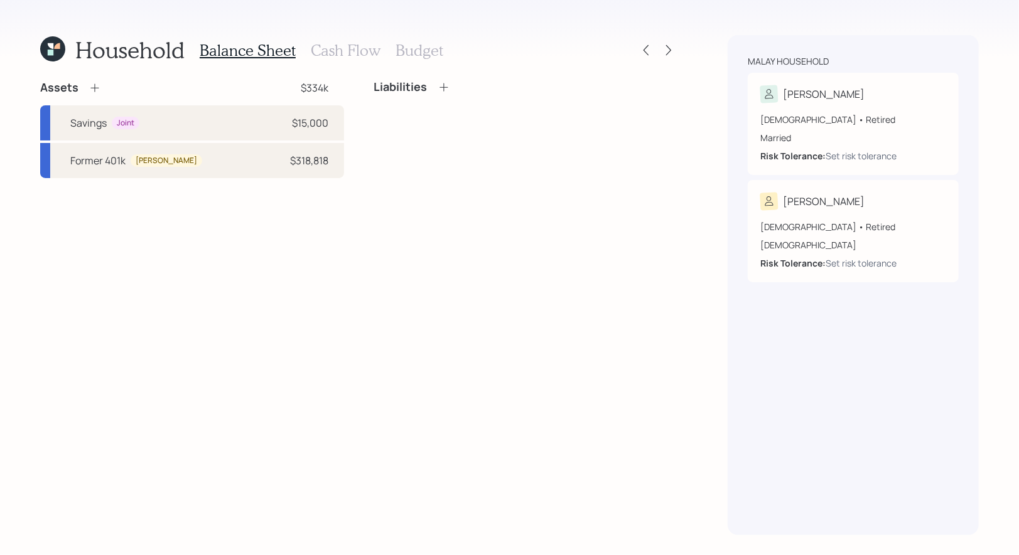
click at [442, 82] on icon at bounding box center [443, 87] width 13 height 13
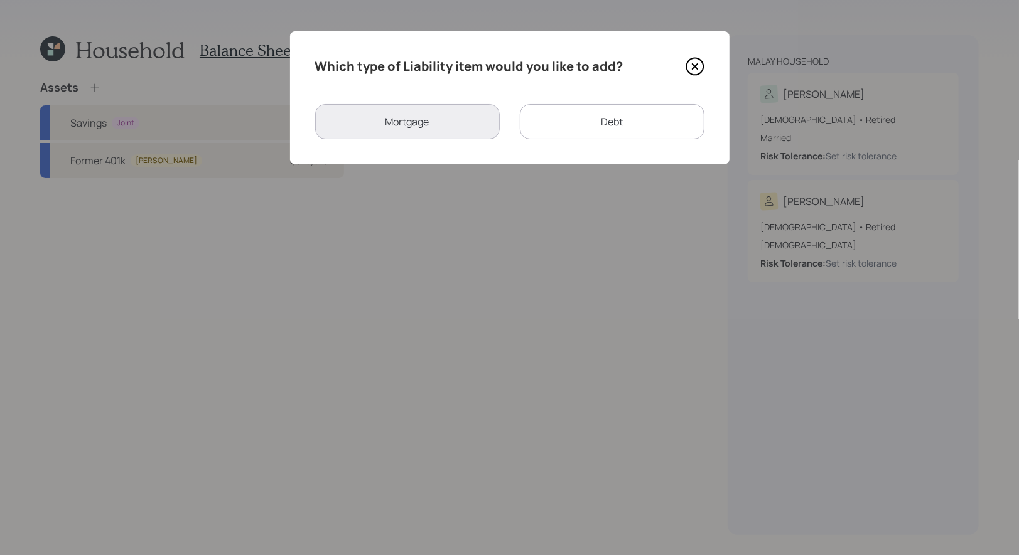
click at [696, 66] on icon at bounding box center [694, 66] width 19 height 19
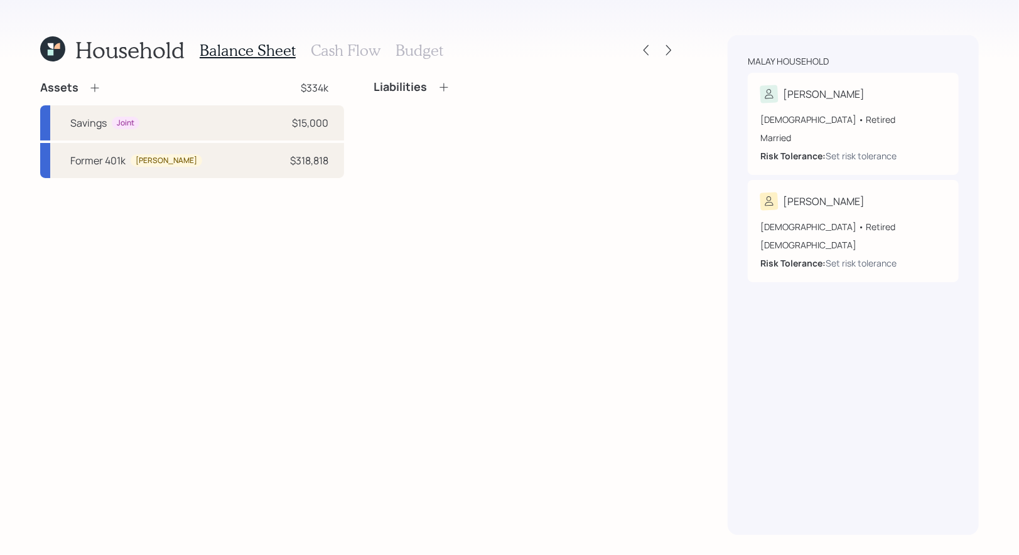
click at [93, 87] on icon at bounding box center [94, 88] width 13 height 13
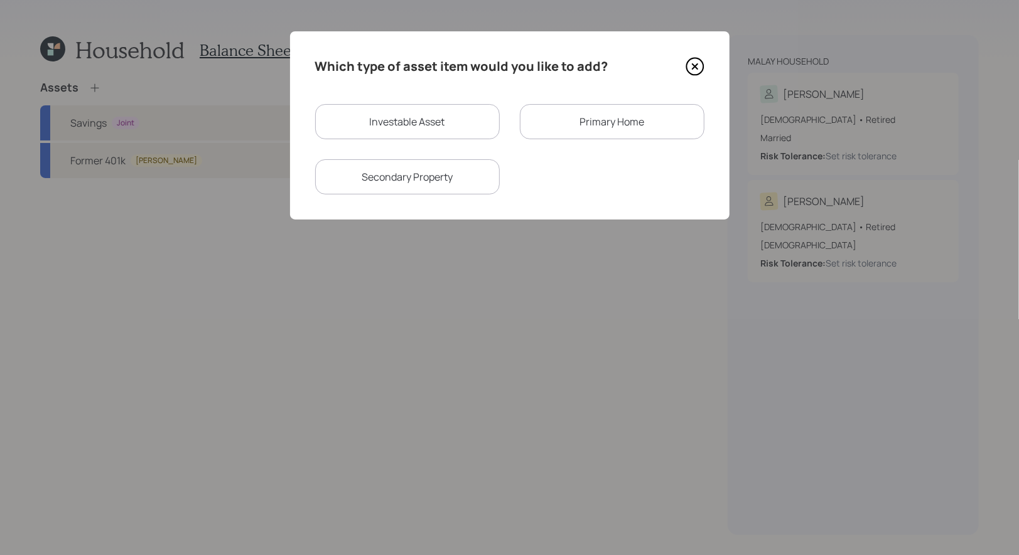
click at [591, 126] on div "Primary Home" at bounding box center [612, 121] width 185 height 35
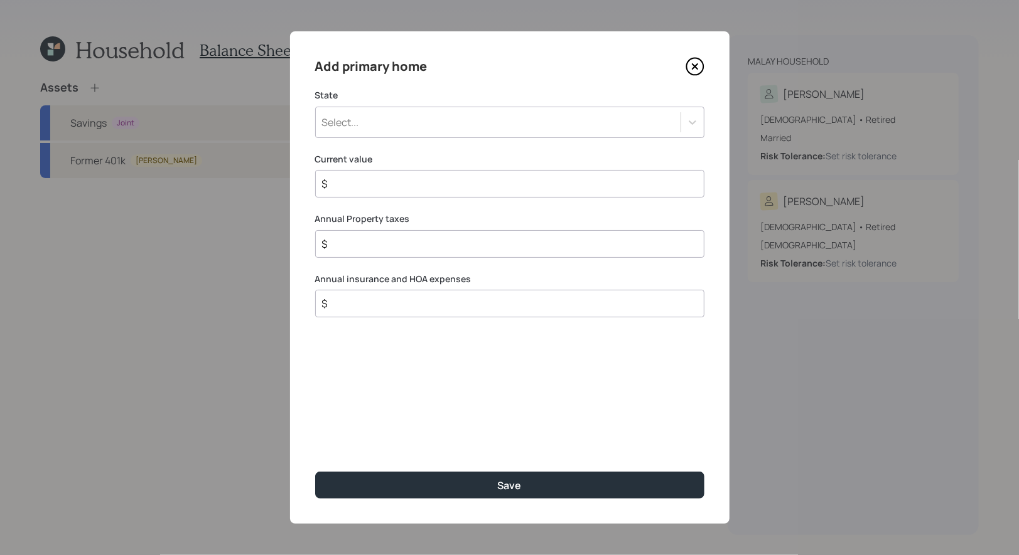
click at [494, 117] on div "Select..." at bounding box center [498, 122] width 365 height 21
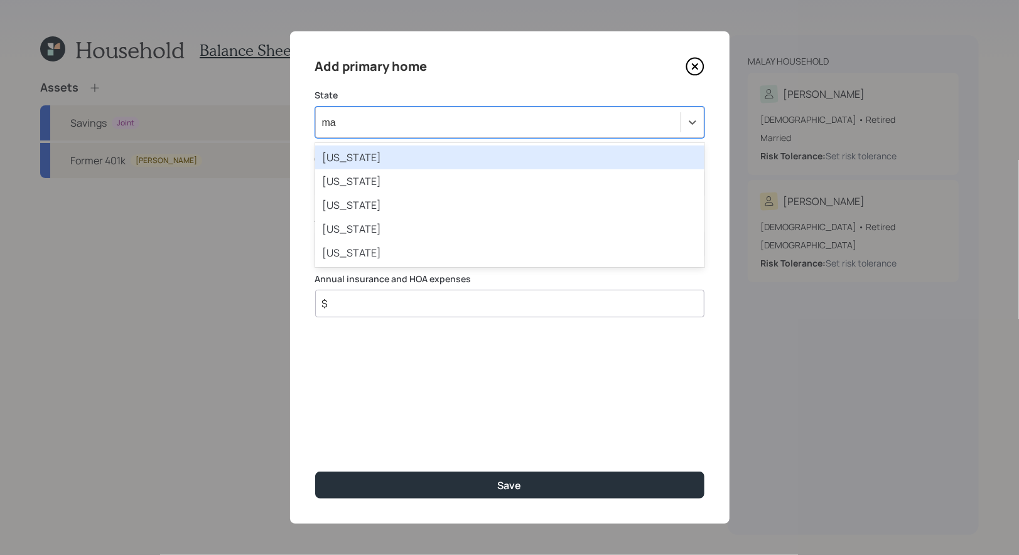
type input "mar"
click at [409, 156] on div "Maryland" at bounding box center [509, 158] width 389 height 24
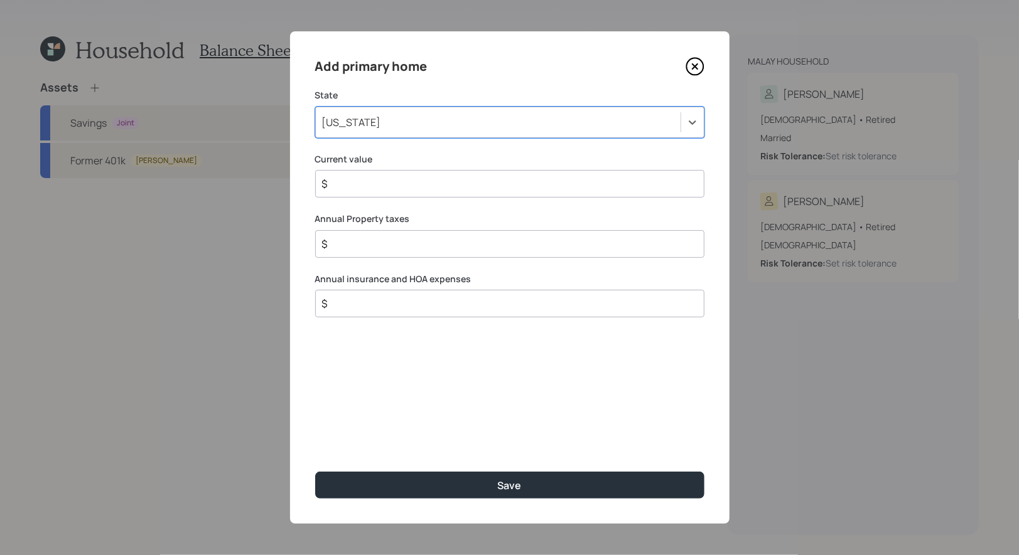
click at [367, 189] on input "$" at bounding box center [505, 183] width 368 height 15
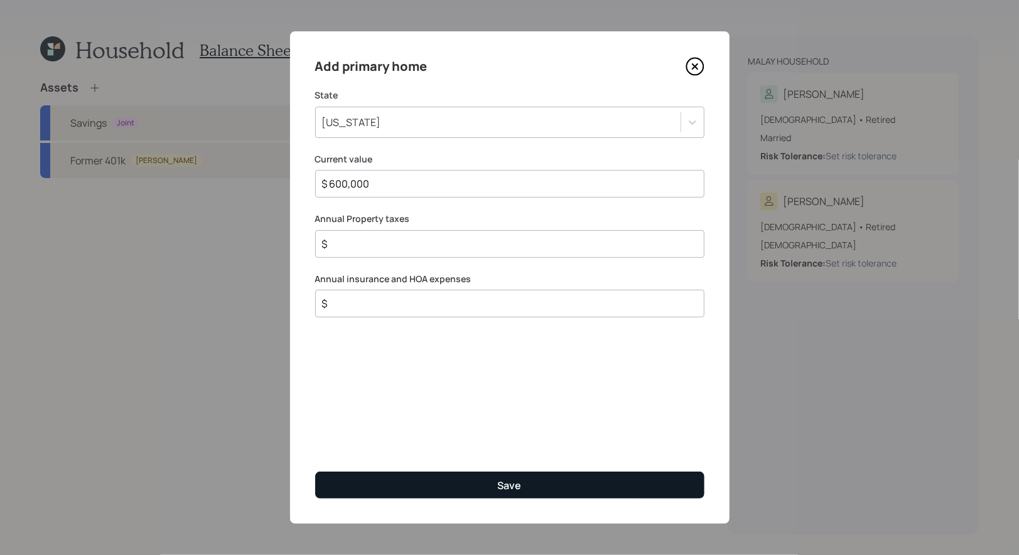
type input "$ 600,000"
click at [430, 491] on button "Save" at bounding box center [509, 485] width 389 height 27
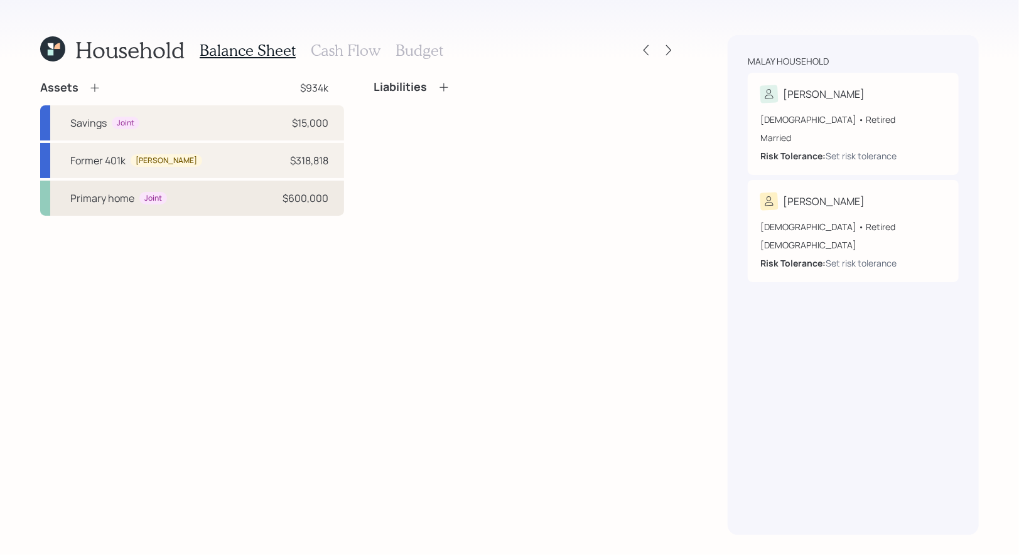
click at [184, 203] on div "Primary home Joint $600,000" at bounding box center [192, 198] width 304 height 35
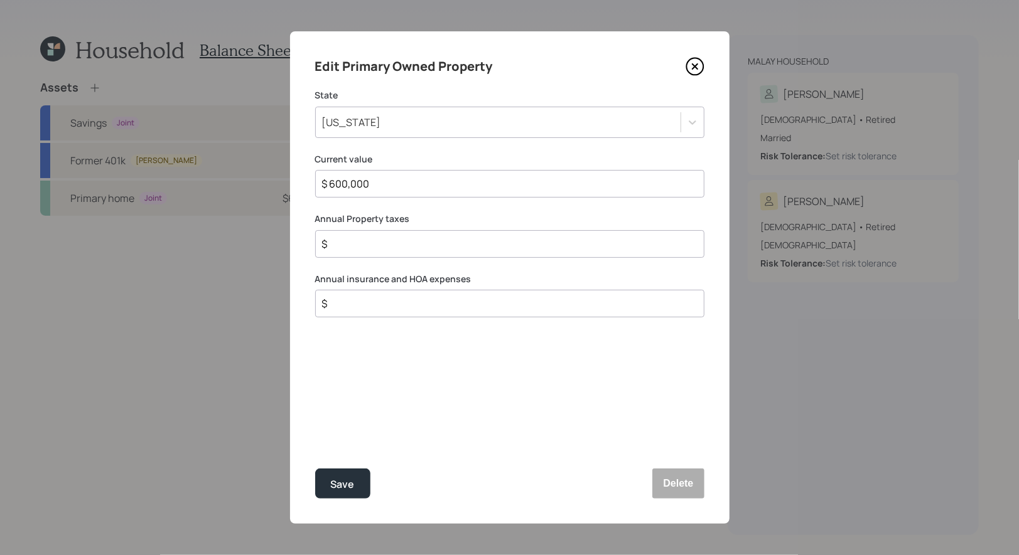
click at [344, 244] on input "$" at bounding box center [505, 244] width 368 height 15
type input "$ 3,000"
click at [341, 310] on input "$" at bounding box center [505, 303] width 368 height 15
type input "$ 3,217"
click at [336, 481] on div "Save" at bounding box center [343, 484] width 24 height 17
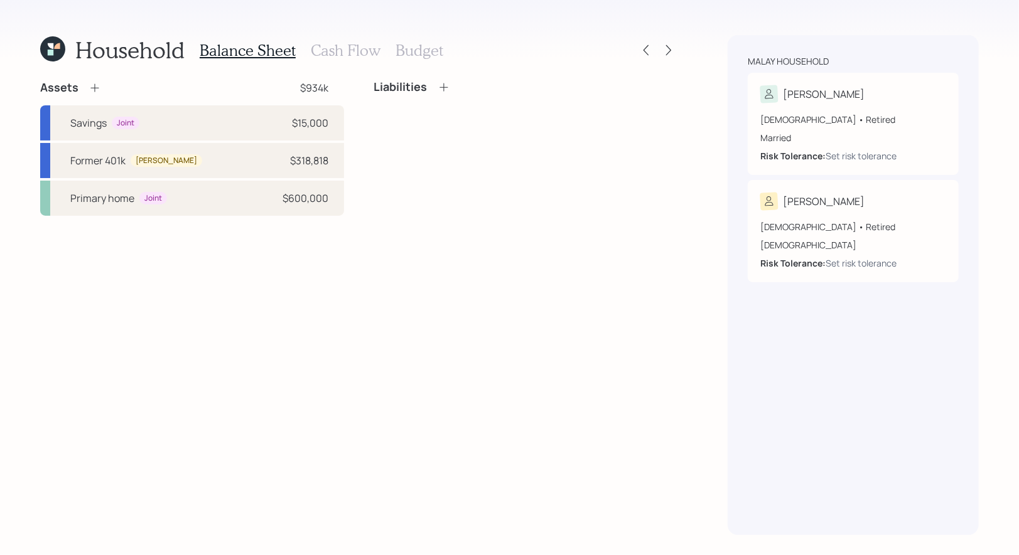
click at [445, 87] on icon at bounding box center [443, 87] width 13 height 13
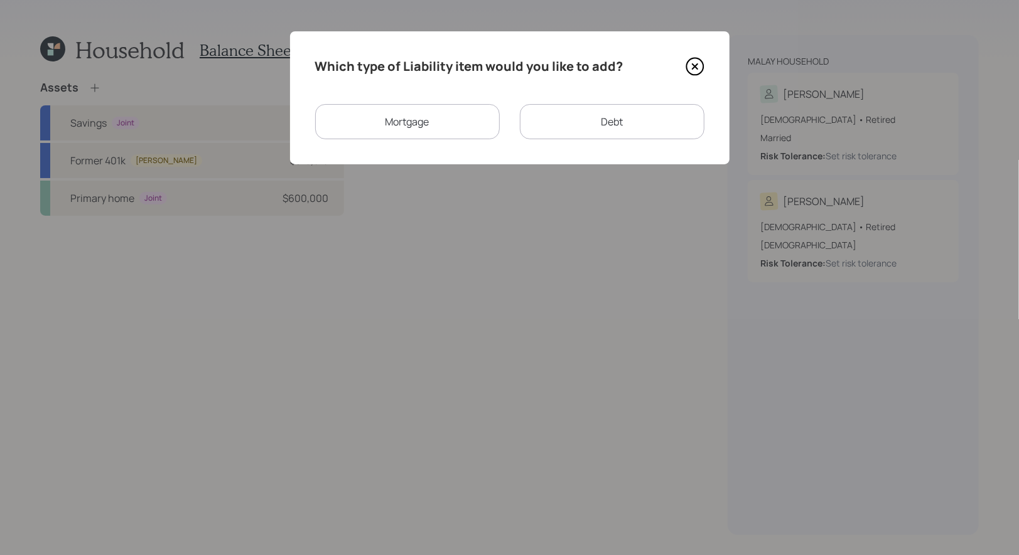
click at [421, 128] on div "Mortgage" at bounding box center [407, 121] width 185 height 35
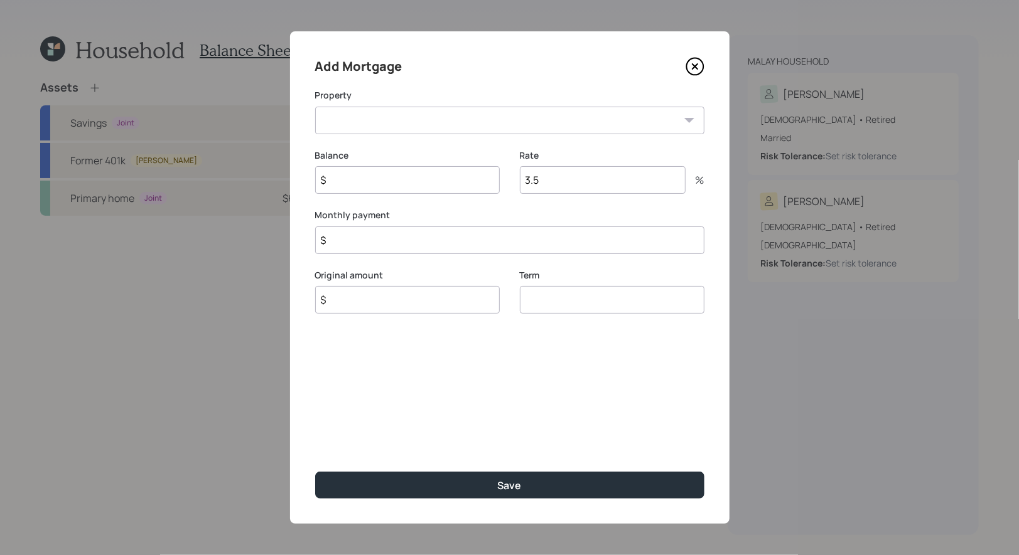
click at [407, 123] on select "MD Primary home" at bounding box center [509, 121] width 389 height 28
select select "a226c683-36fd-47e6-a97b-b3917f98e4ef"
click at [315, 107] on select "MD Primary home" at bounding box center [509, 121] width 389 height 28
click at [370, 188] on input "$" at bounding box center [407, 180] width 185 height 28
type input "$ 339,620"
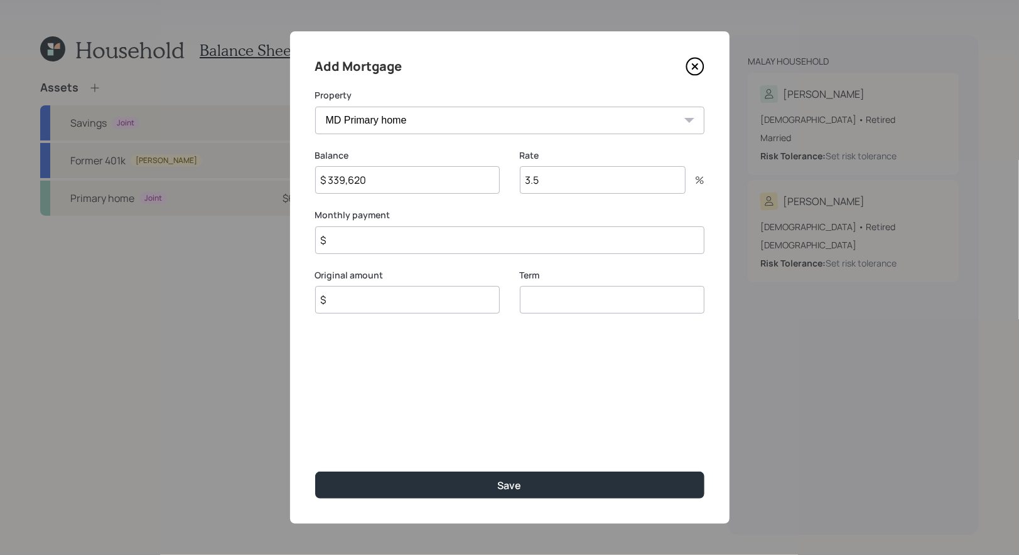
click at [576, 184] on input "3.5" at bounding box center [603, 180] width 166 height 28
type input "3.375"
click at [376, 306] on input "$" at bounding box center [407, 300] width 185 height 28
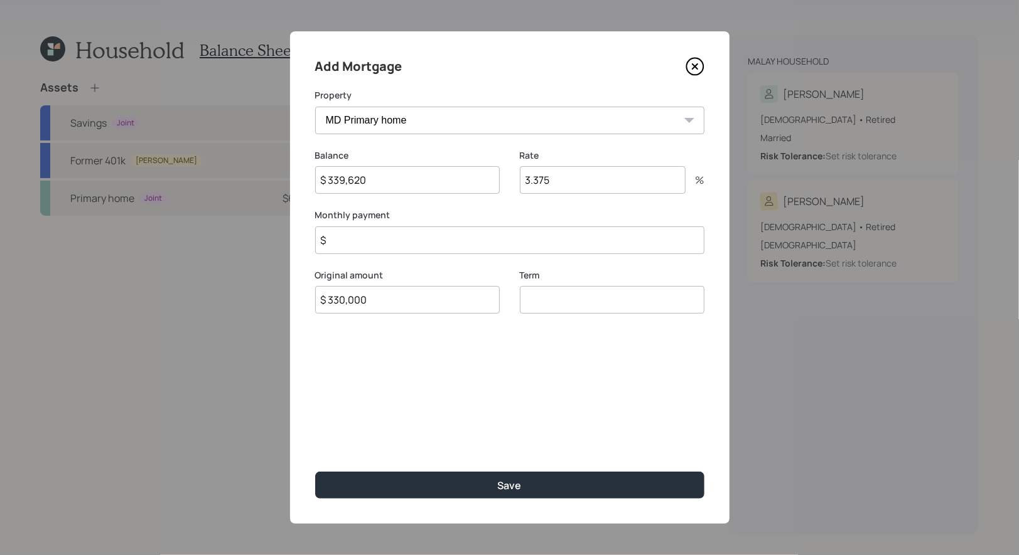
type input "$ 330,000"
click at [555, 308] on input "number" at bounding box center [612, 300] width 185 height 28
type input "30"
click at [392, 242] on input "$" at bounding box center [509, 241] width 389 height 28
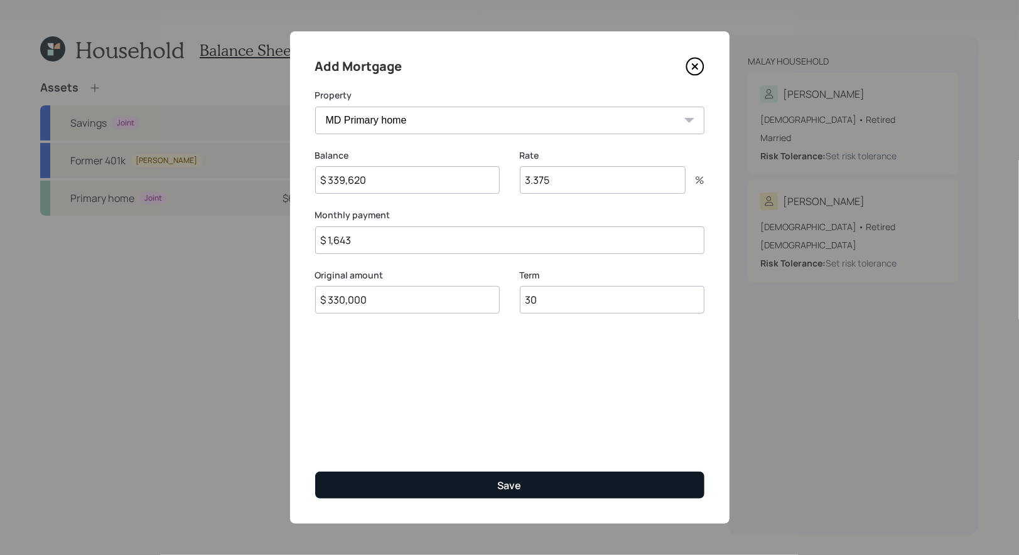
type input "$ 1,643"
click at [456, 485] on button "Save" at bounding box center [509, 485] width 389 height 27
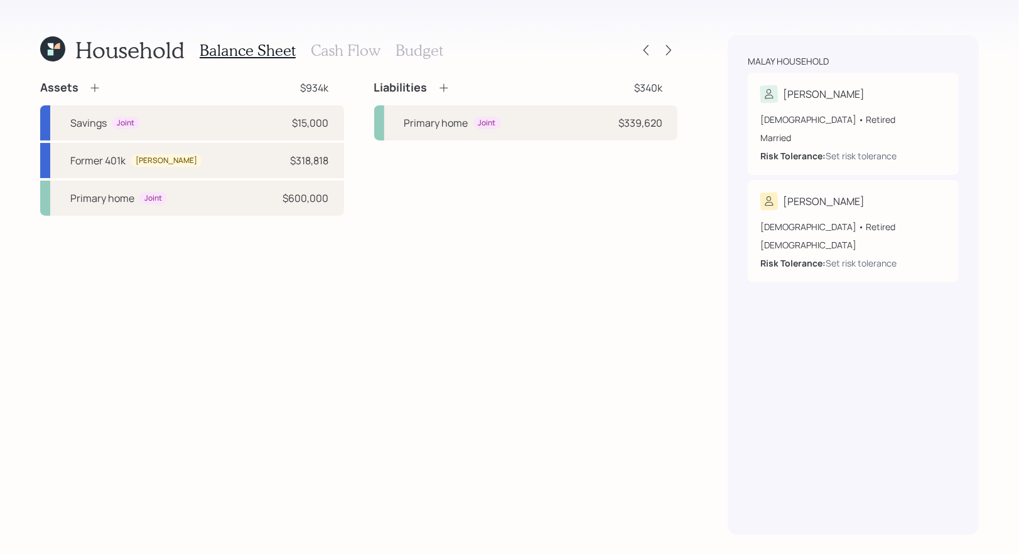
click at [441, 85] on icon at bounding box center [443, 88] width 13 height 13
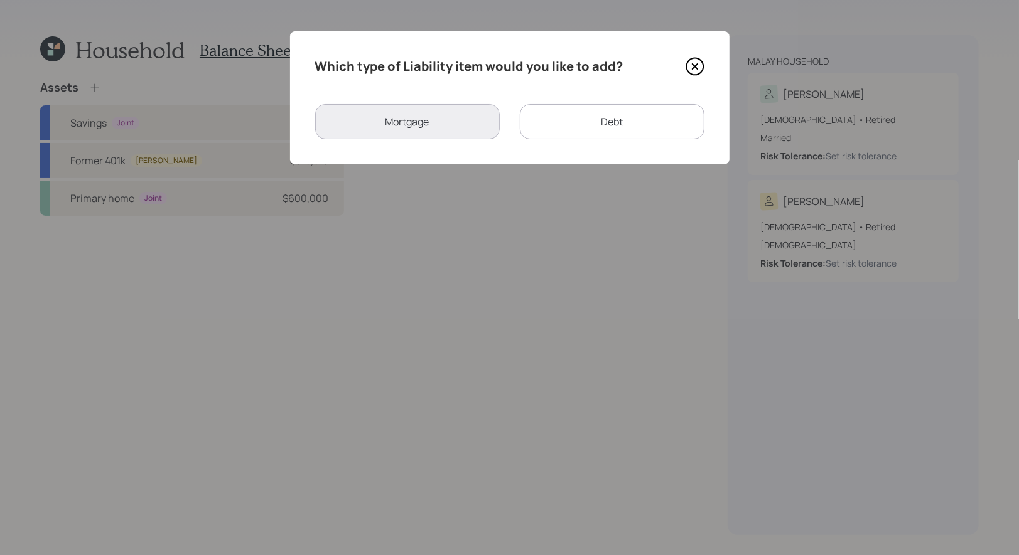
click at [565, 132] on div "Debt" at bounding box center [612, 121] width 185 height 35
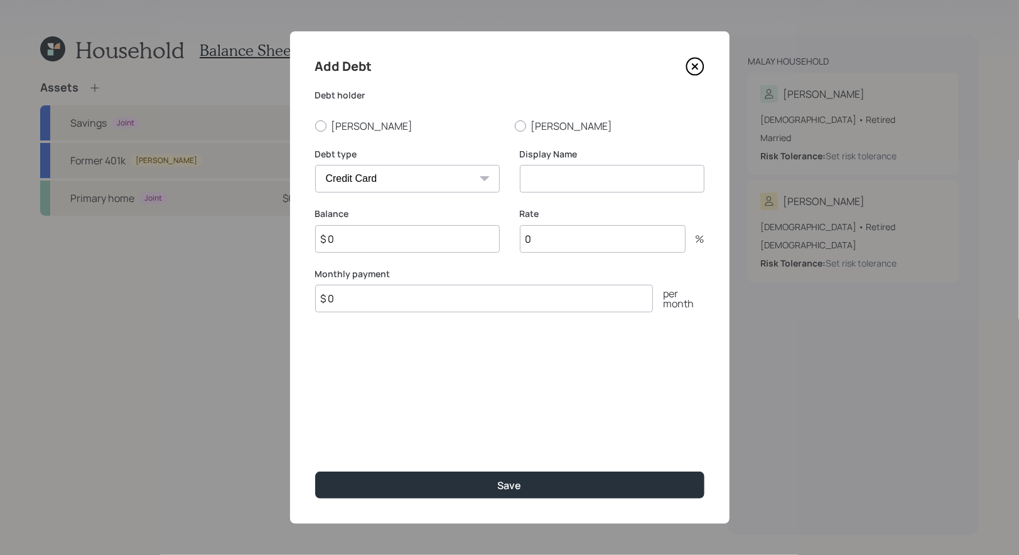
click at [448, 180] on select "Car Credit Card Medical Student Other" at bounding box center [407, 179] width 185 height 28
select select "other"
click at [315, 165] on select "Car Credit Card Medical Student Other" at bounding box center [407, 179] width 185 height 28
click at [588, 181] on input at bounding box center [612, 179] width 185 height 28
type input "Timeshare"
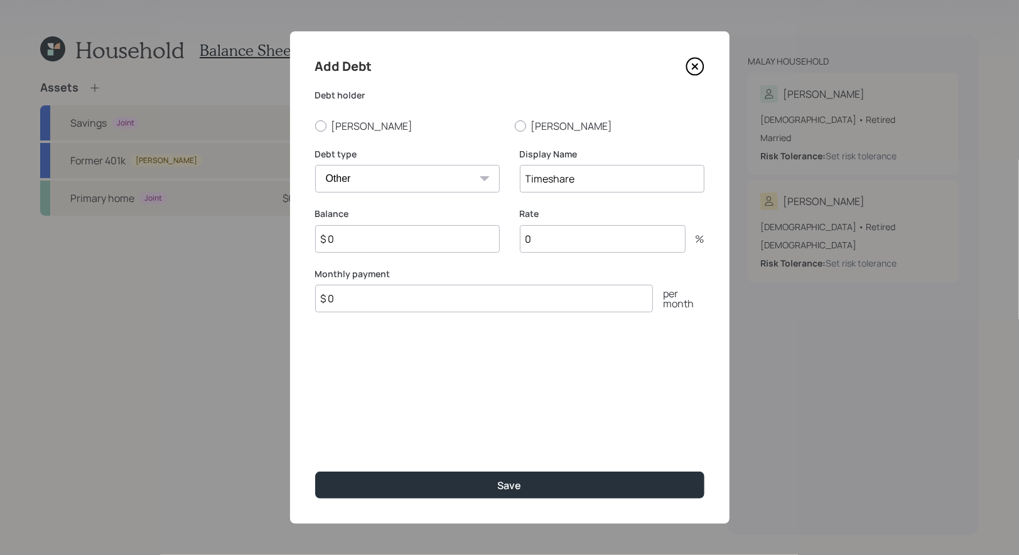
click at [440, 238] on input "$ 0" at bounding box center [407, 239] width 185 height 28
type input "$ 2,400"
click at [317, 125] on div at bounding box center [320, 126] width 11 height 11
click at [315, 126] on input "[PERSON_NAME]" at bounding box center [314, 126] width 1 height 1
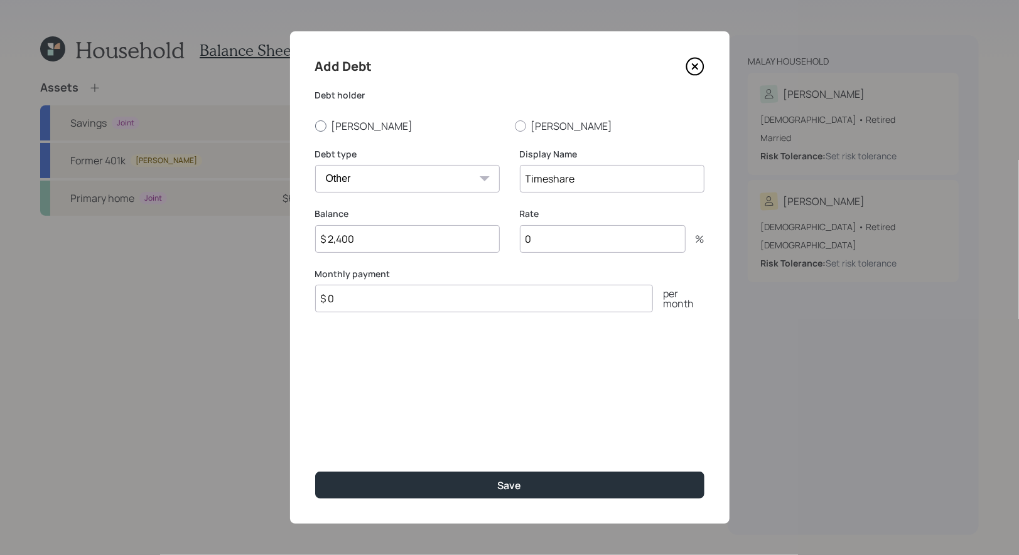
radio input "true"
click at [351, 308] on input "$ 0" at bounding box center [484, 299] width 338 height 28
click at [687, 65] on icon at bounding box center [694, 66] width 19 height 19
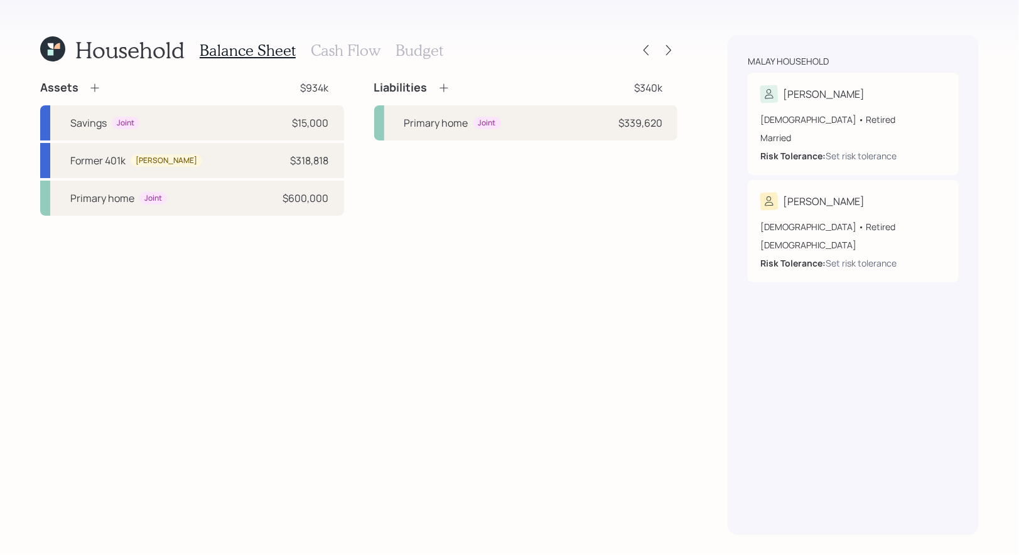
click at [316, 47] on h3 "Cash Flow" at bounding box center [346, 50] width 70 height 18
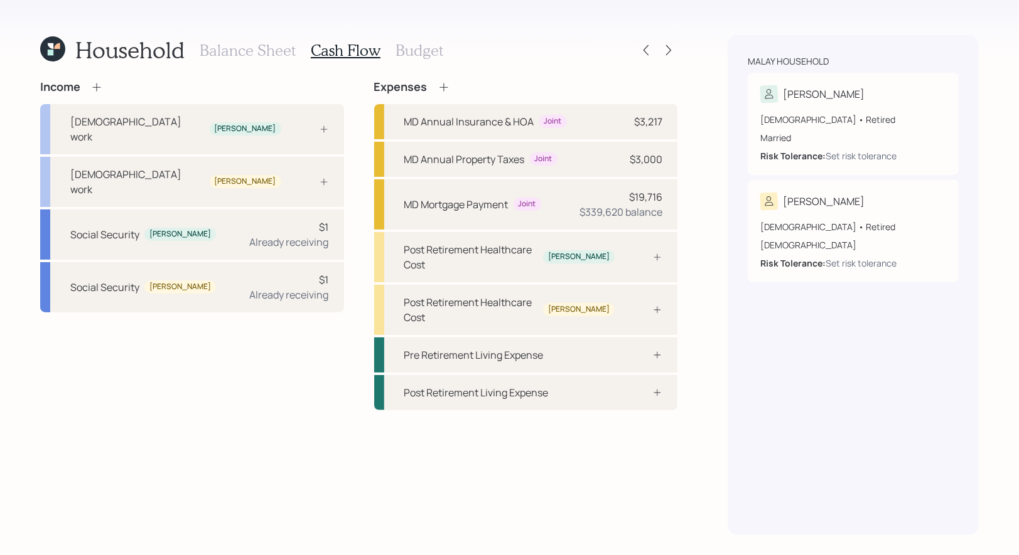
click at [444, 87] on icon at bounding box center [443, 87] width 13 height 13
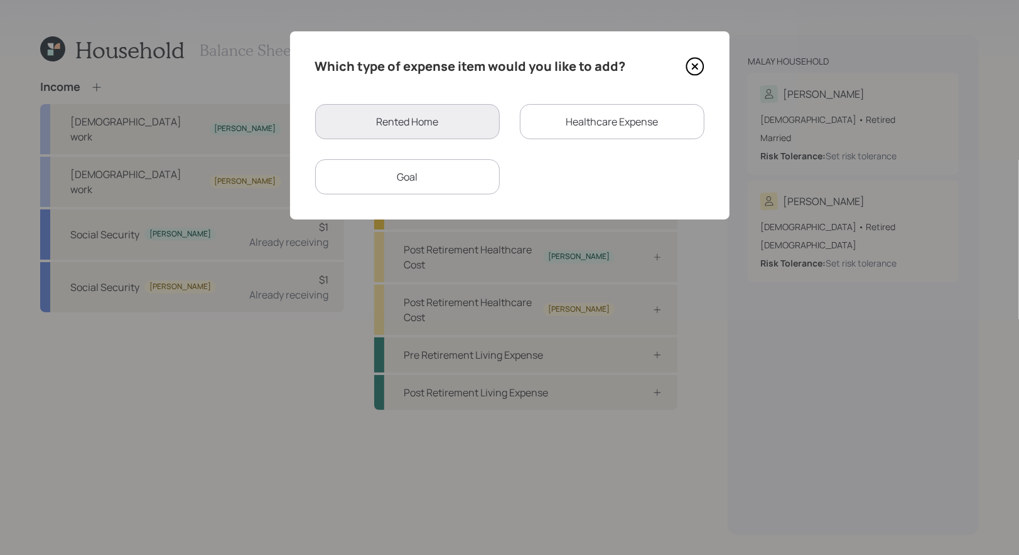
click at [404, 177] on div "Goal" at bounding box center [407, 176] width 185 height 35
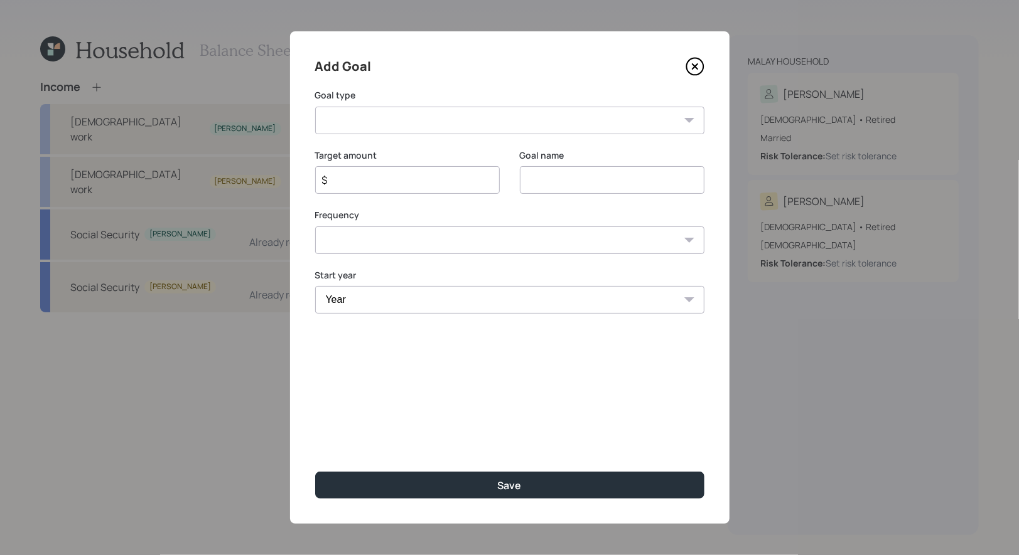
click at [572, 185] on input at bounding box center [612, 180] width 185 height 28
type input "Time Share"
click at [451, 173] on input "$" at bounding box center [402, 180] width 163 height 15
type input "$ 2,400"
click at [420, 121] on select "Create an emergency fund Donate to charity Purchase a home Make a purchase Supp…" at bounding box center [509, 121] width 389 height 28
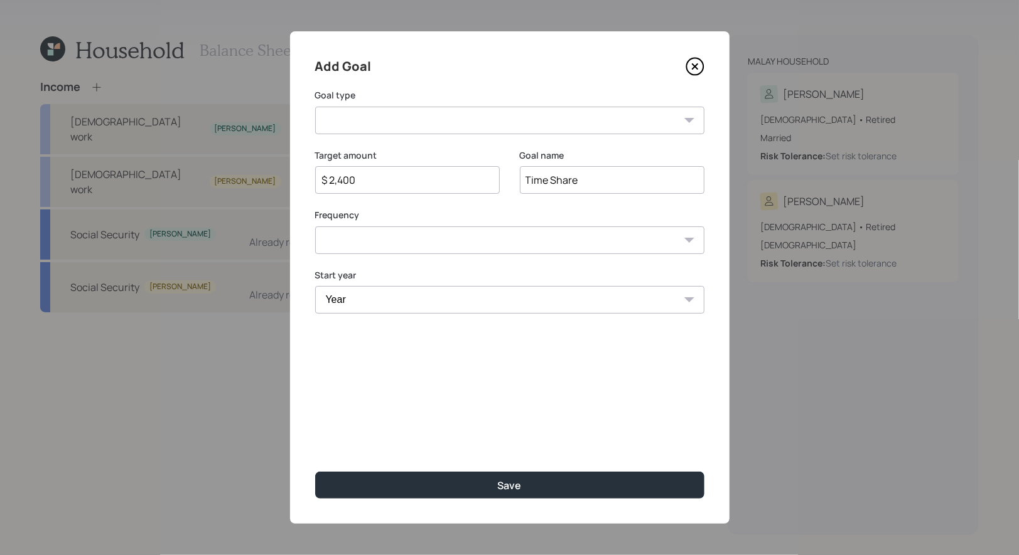
select select "other"
click at [315, 107] on select "Create an emergency fund Donate to charity Purchase a home Make a purchase Supp…" at bounding box center [509, 121] width 389 height 28
click at [444, 246] on select "One time Every 1 year Every 2 years Every 3 years Every 4 years Every 5 years E…" at bounding box center [509, 241] width 389 height 28
select select "0"
click at [315, 227] on select "One time Every 1 year Every 2 years Every 3 years Every 4 years Every 5 years E…" at bounding box center [509, 241] width 389 height 28
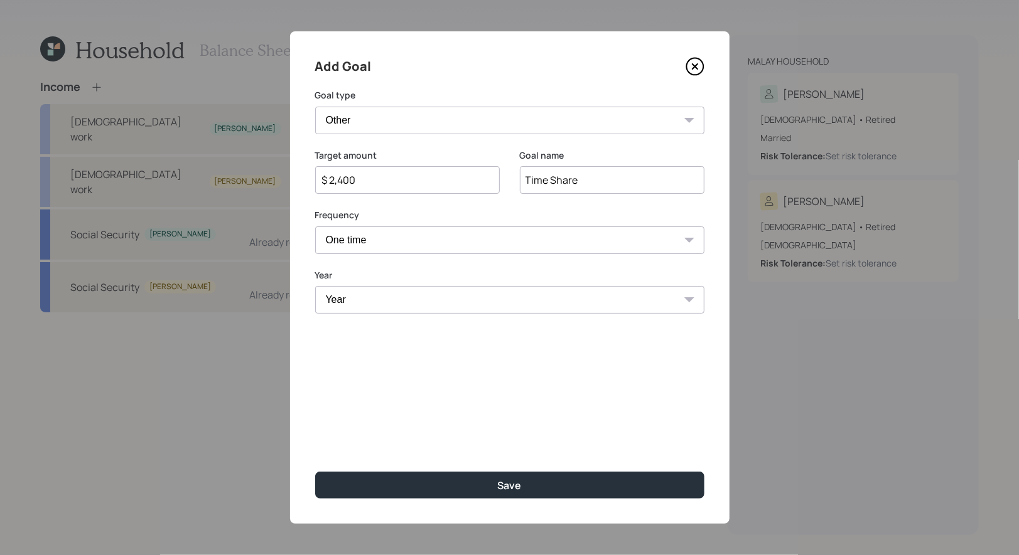
click at [389, 308] on select "Year 2025 2026 2027 2028 2029 2030 2031 2032 2033 2034 2035 2036 2037 2038 2039…" at bounding box center [509, 300] width 389 height 28
select select "2025"
click at [315, 286] on select "Year 2025 2026 2027 2028 2029 2030 2031 2032 2033 2034 2035 2036 2037 2038 2039…" at bounding box center [509, 300] width 389 height 28
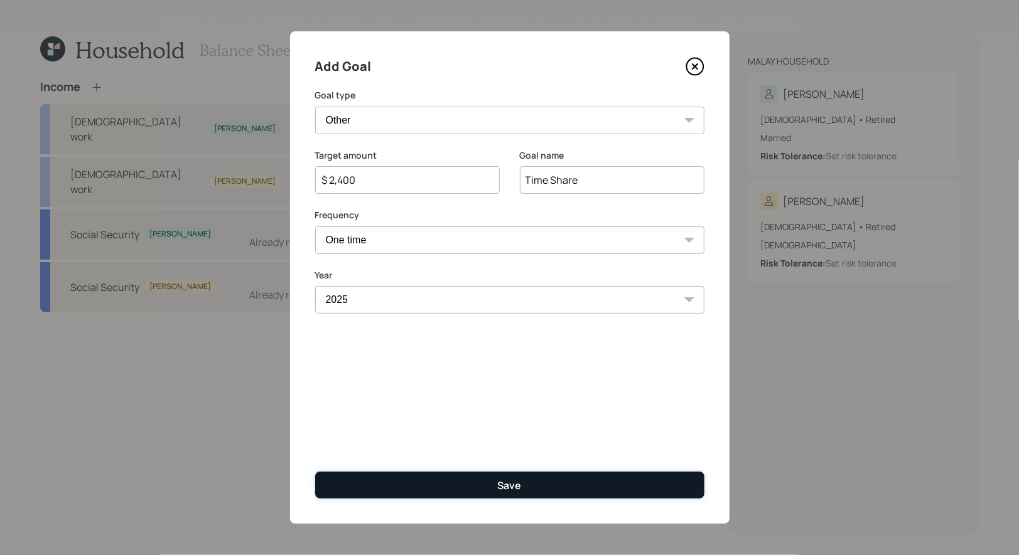
click at [469, 481] on button "Save" at bounding box center [509, 485] width 389 height 27
type input "$"
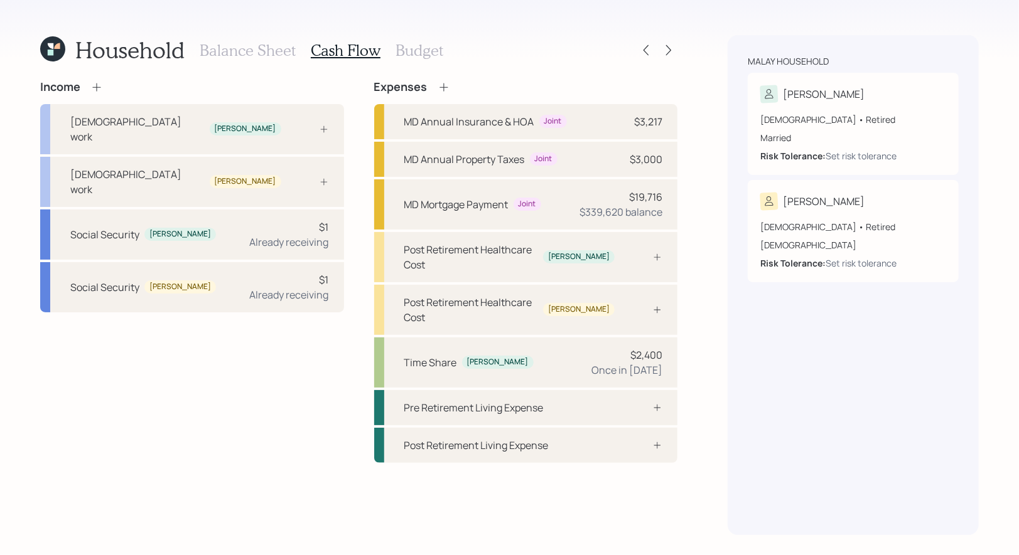
click at [269, 50] on h3 "Balance Sheet" at bounding box center [248, 50] width 96 height 18
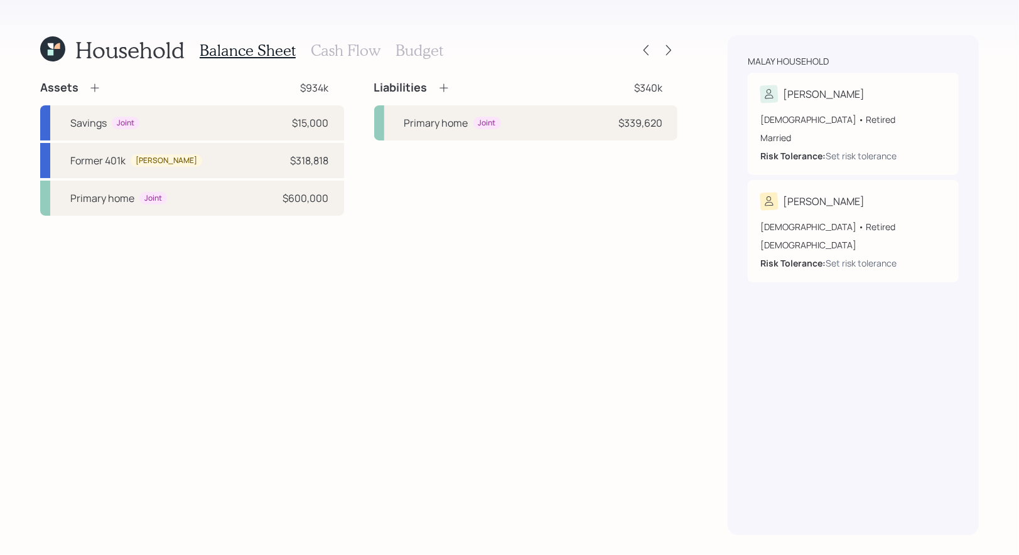
click at [439, 88] on icon at bounding box center [443, 88] width 13 height 13
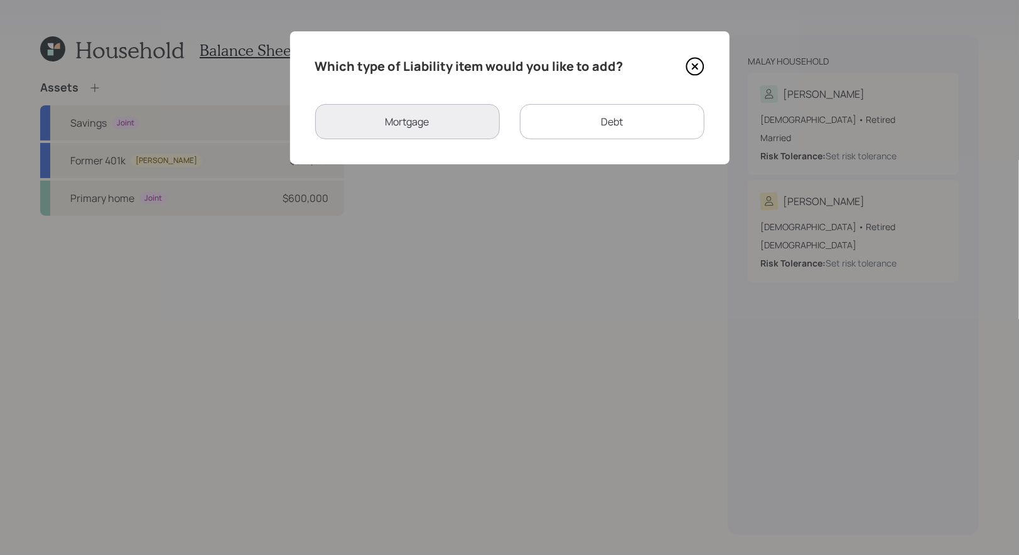
click at [581, 121] on div "Debt" at bounding box center [612, 121] width 185 height 35
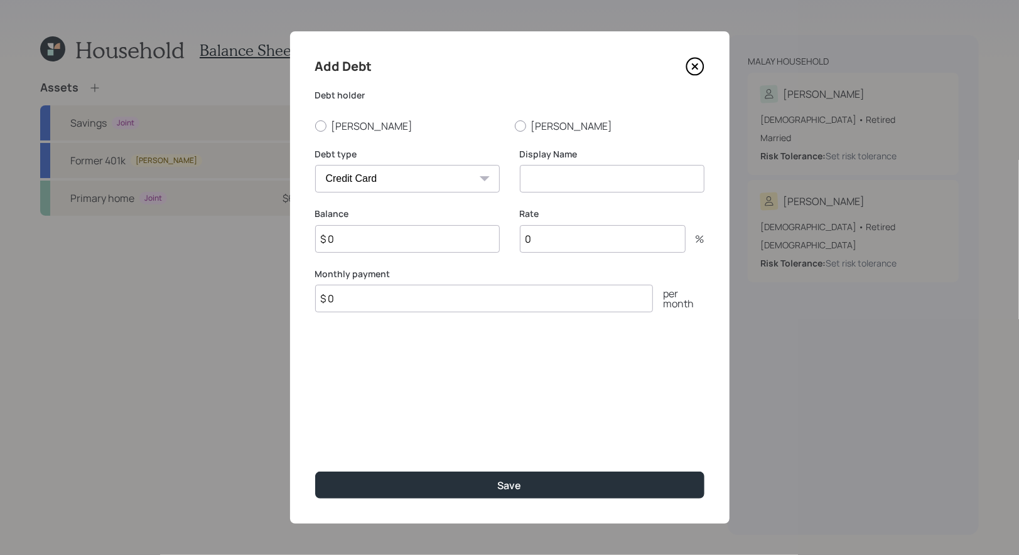
click at [379, 181] on select "Car Credit Card Medical Student Other" at bounding box center [407, 179] width 185 height 28
select select "other"
click at [315, 165] on select "Car Credit Card Medical Student Other" at bounding box center [407, 179] width 185 height 28
click at [600, 186] on input at bounding box center [612, 179] width 185 height 28
type input "Loan"
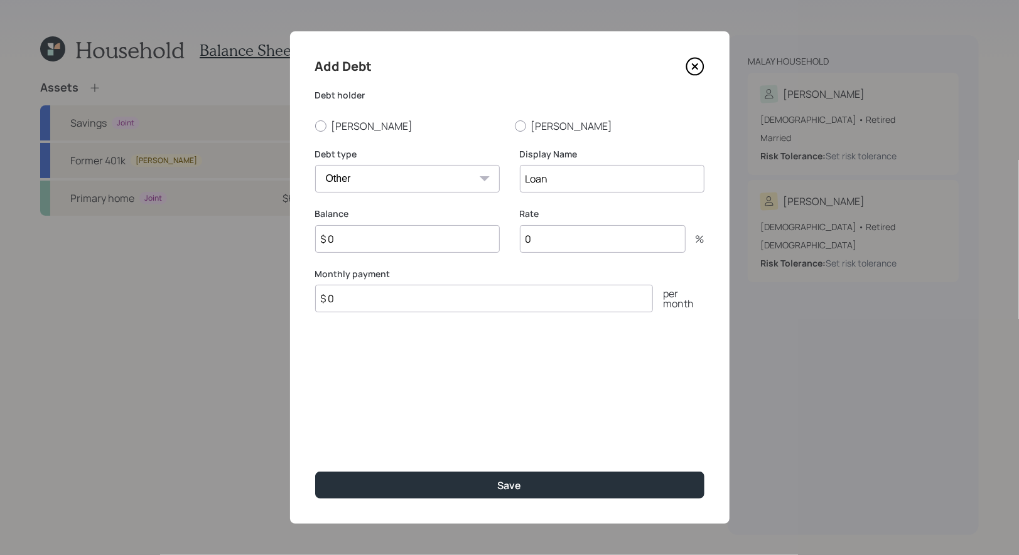
click at [395, 241] on input "$ 0" at bounding box center [407, 239] width 185 height 28
type input "$ 21,950"
click at [316, 125] on div at bounding box center [320, 126] width 11 height 11
click at [315, 126] on input "[PERSON_NAME]" at bounding box center [314, 126] width 1 height 1
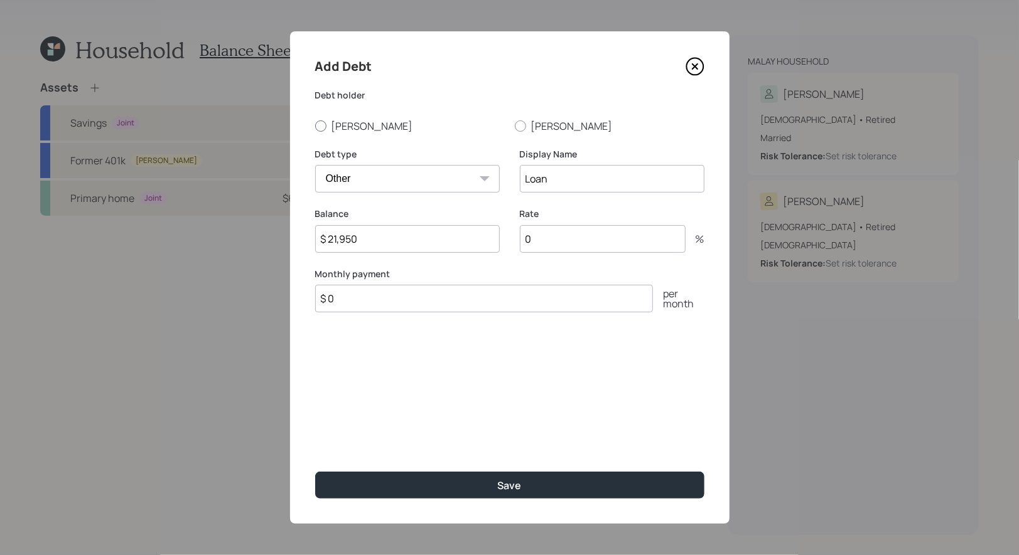
radio input "true"
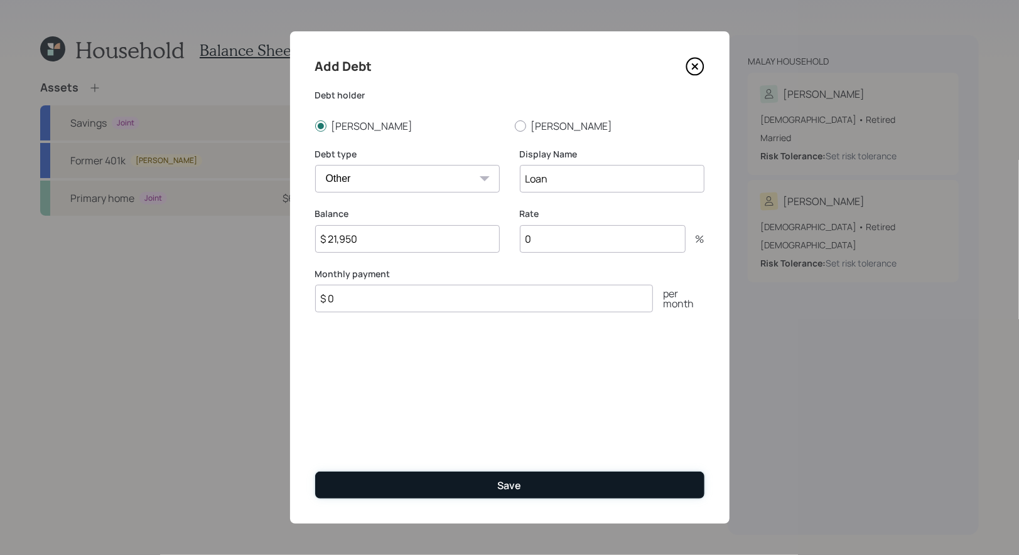
click at [435, 483] on button "Save" at bounding box center [509, 485] width 389 height 27
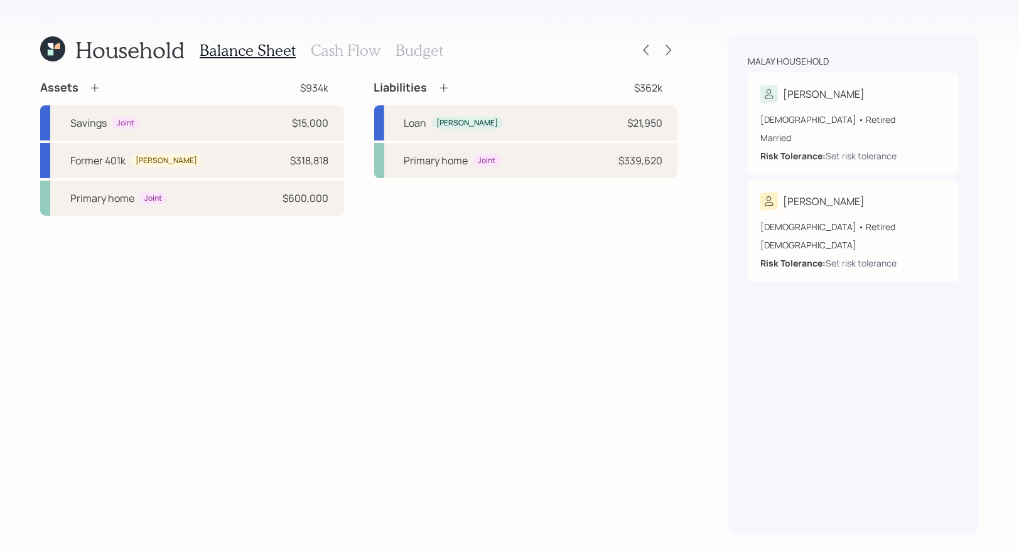
click at [443, 87] on icon at bounding box center [443, 88] width 13 height 13
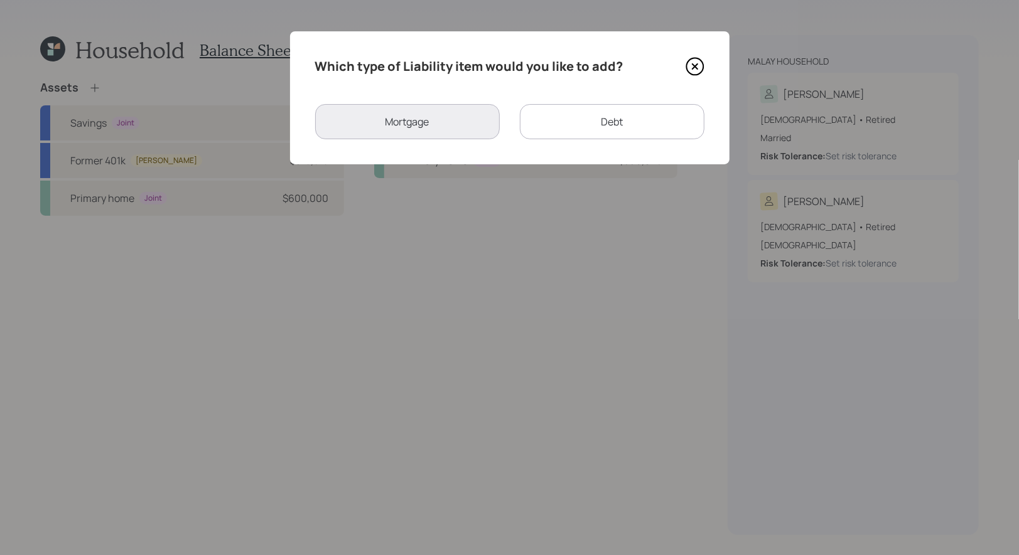
click at [560, 128] on div "Debt" at bounding box center [612, 121] width 185 height 35
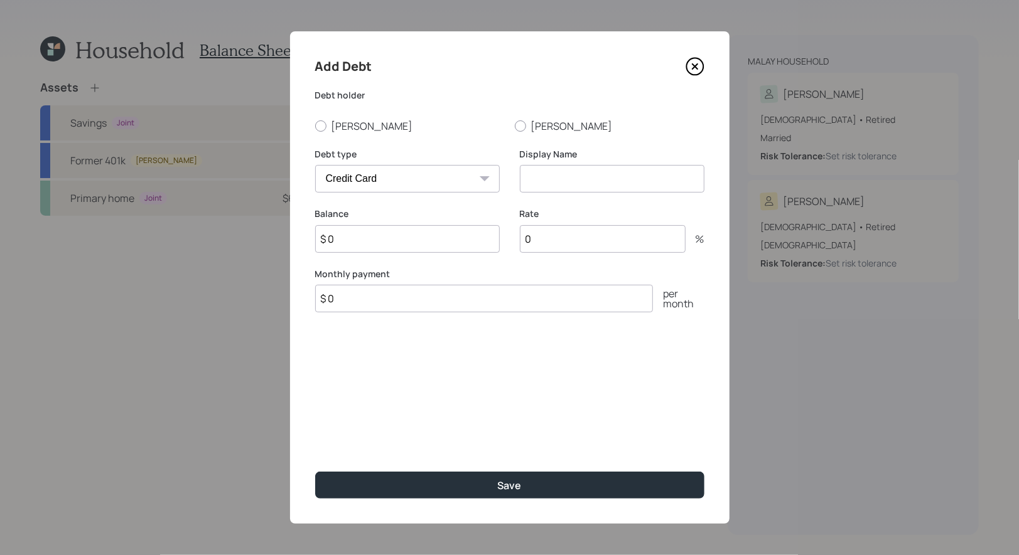
click at [348, 178] on select "Car Credit Card Medical Student Other" at bounding box center [407, 179] width 185 height 28
select select "car"
click at [315, 165] on select "Car Credit Card Medical Student Other" at bounding box center [407, 179] width 185 height 28
click at [339, 239] on input "$ 0" at bounding box center [407, 239] width 185 height 28
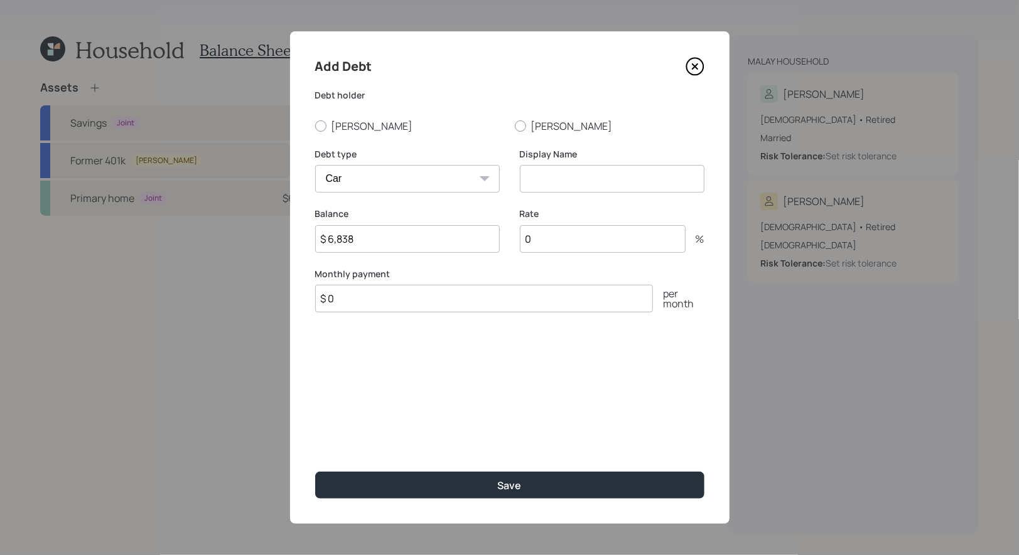
type input "$ 6,838"
click at [551, 177] on input at bounding box center [612, 179] width 185 height 28
type input "Car"
click at [318, 126] on div at bounding box center [320, 126] width 11 height 11
click at [315, 126] on input "[PERSON_NAME]" at bounding box center [314, 126] width 1 height 1
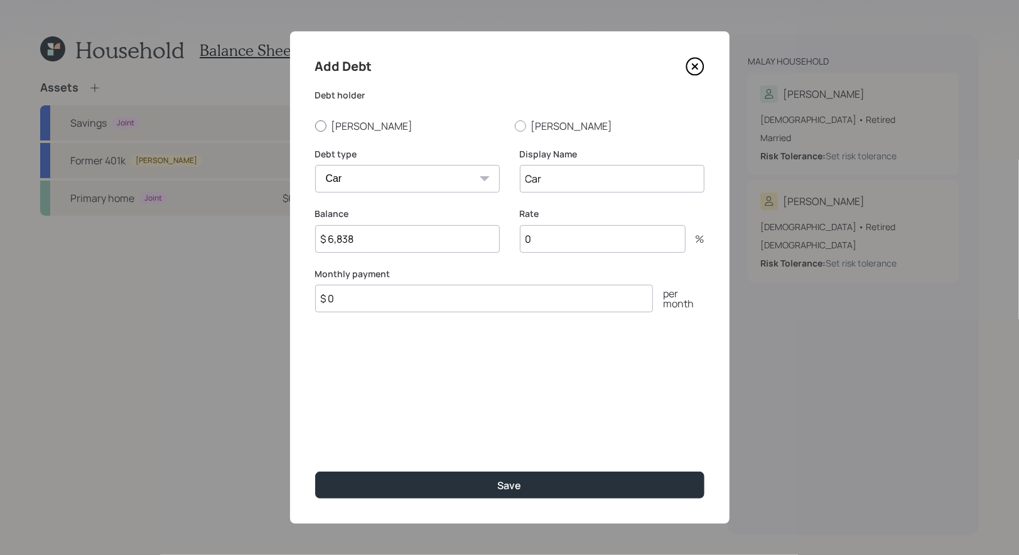
radio input "true"
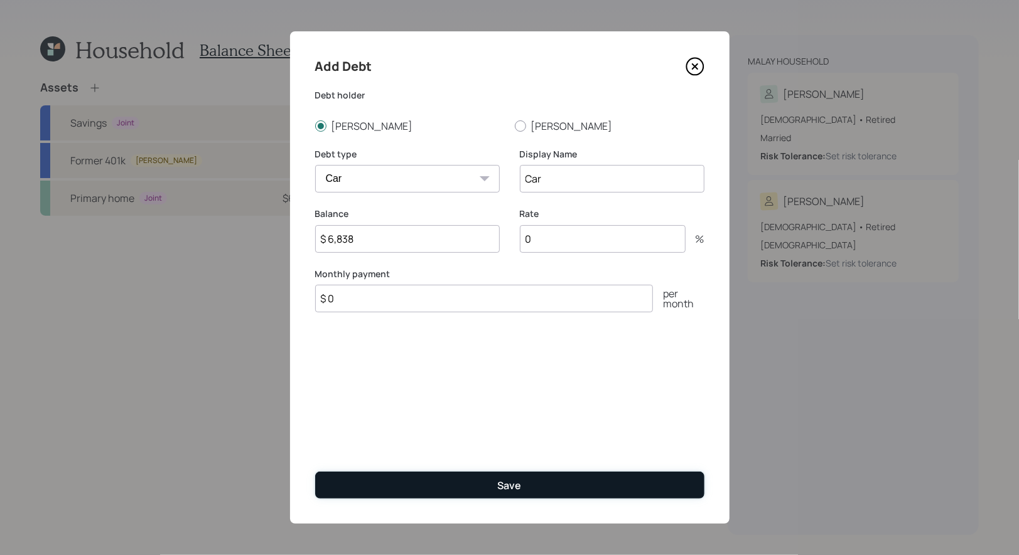
click at [383, 487] on button "Save" at bounding box center [509, 485] width 389 height 27
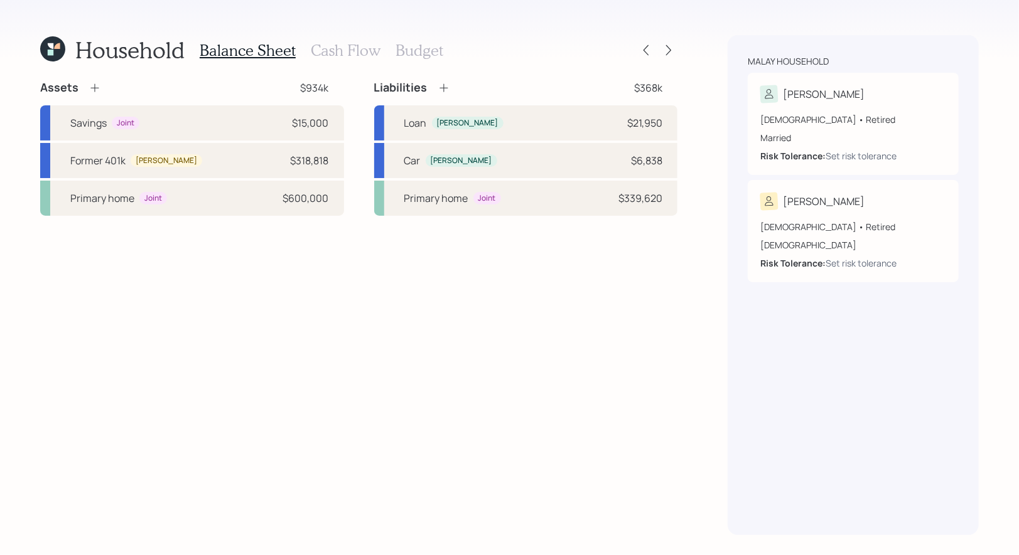
click at [444, 88] on icon at bounding box center [443, 88] width 8 height 8
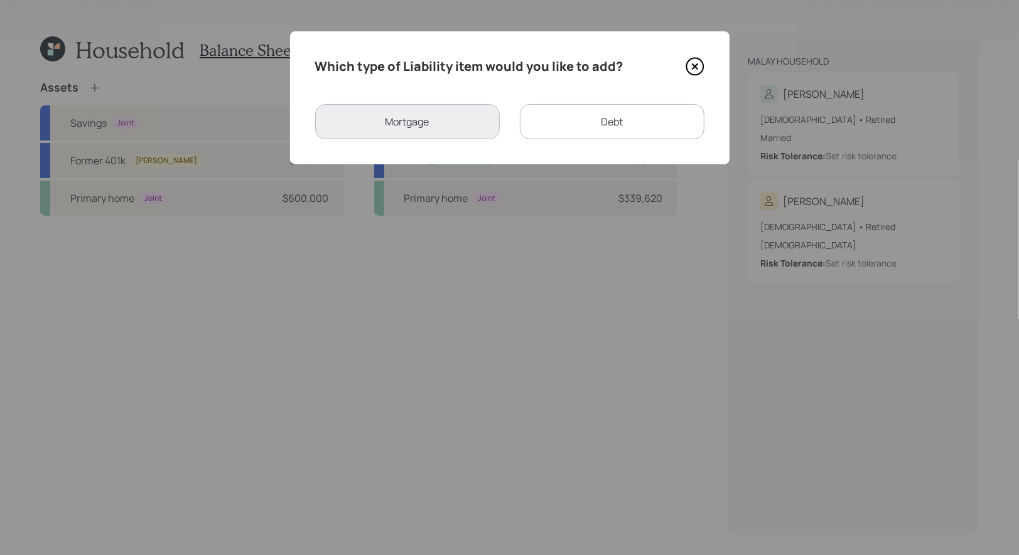
click at [573, 127] on div "Debt" at bounding box center [612, 121] width 185 height 35
select select "credit_card"
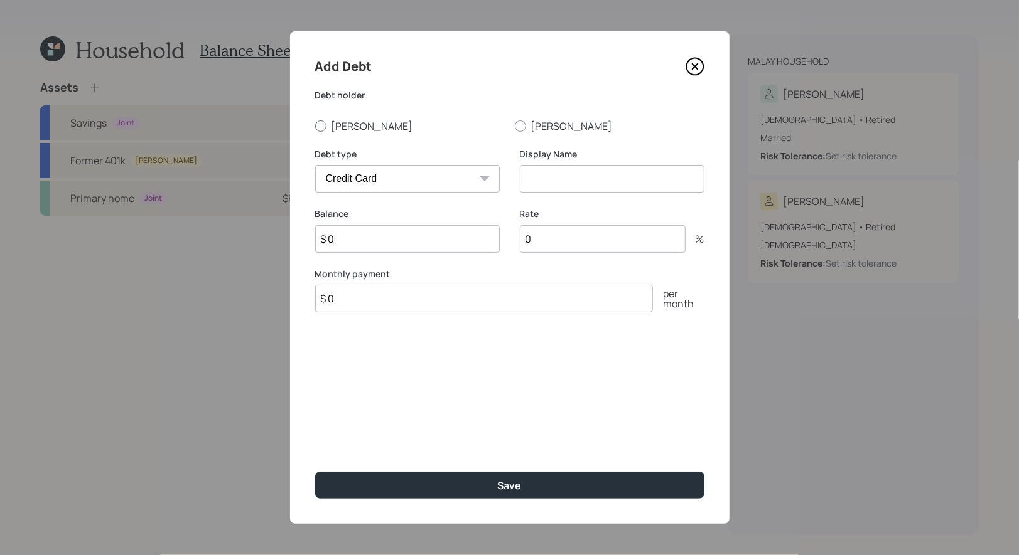
click at [318, 127] on div at bounding box center [320, 126] width 11 height 11
click at [315, 126] on input "[PERSON_NAME]" at bounding box center [314, 126] width 1 height 1
radio input "true"
click at [370, 239] on input "$ 0" at bounding box center [407, 239] width 185 height 28
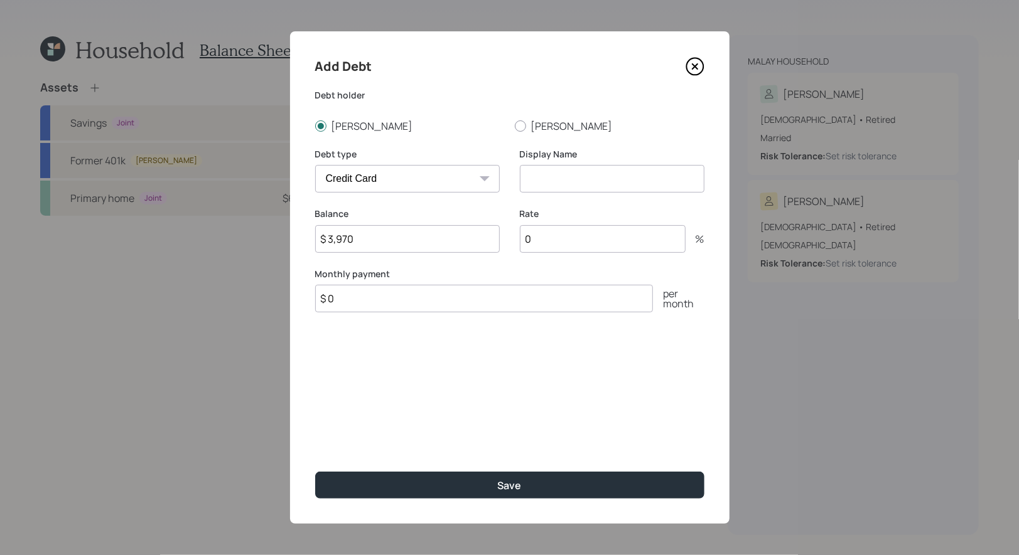
type input "$ 3,970"
click at [556, 173] on input at bounding box center [612, 179] width 185 height 28
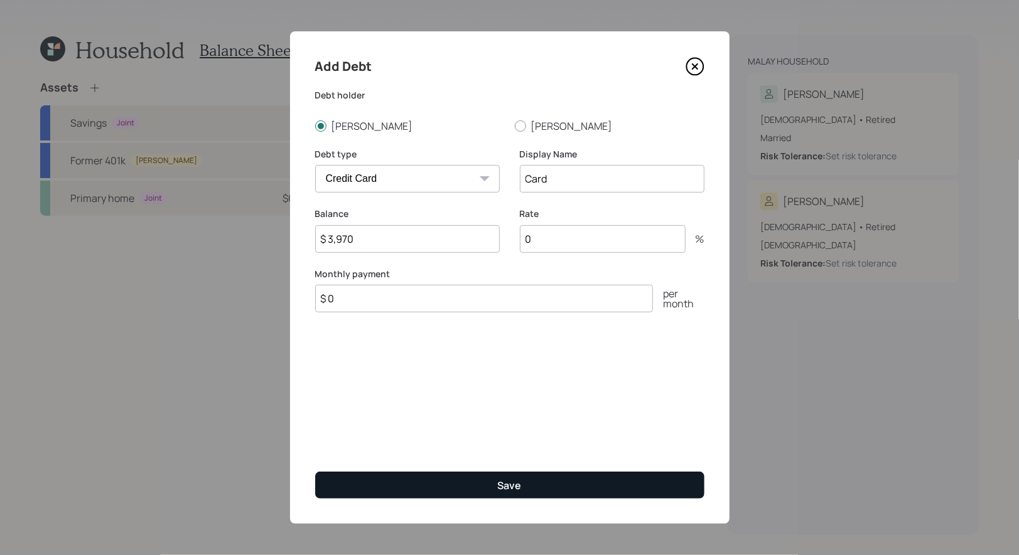
type input "Card"
click at [422, 486] on button "Save" at bounding box center [509, 485] width 389 height 27
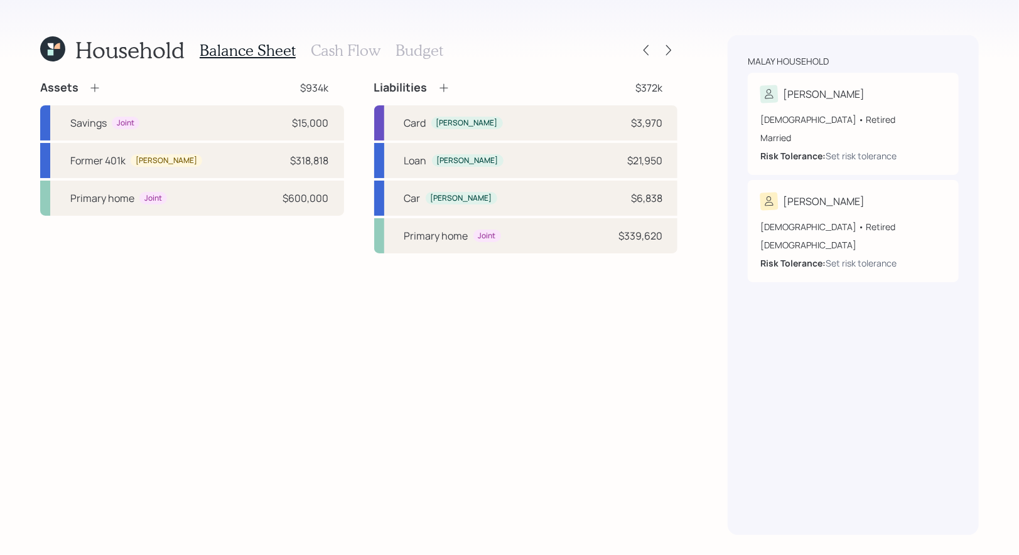
click at [441, 90] on icon at bounding box center [443, 88] width 13 height 13
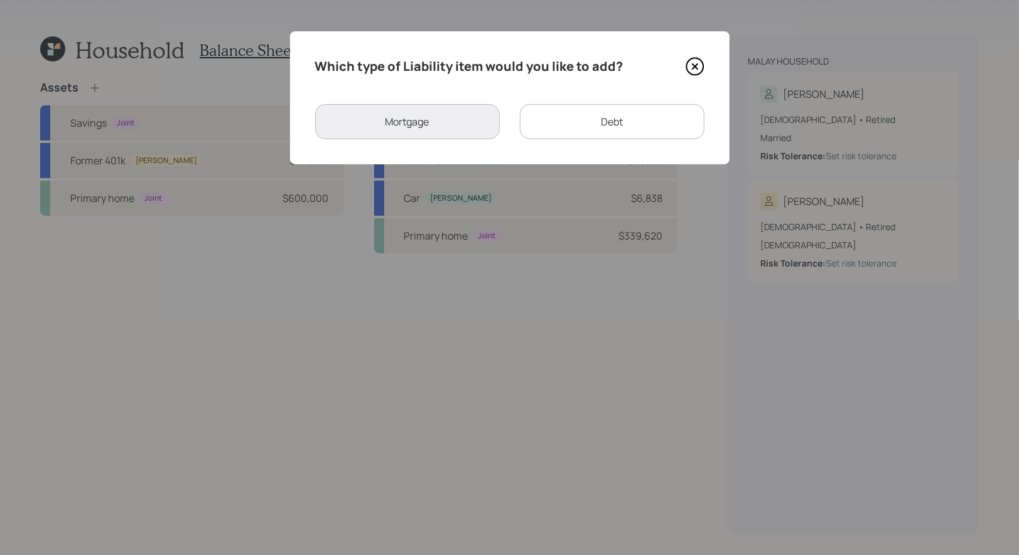
click at [577, 110] on div "Debt" at bounding box center [612, 121] width 185 height 35
select select "credit_card"
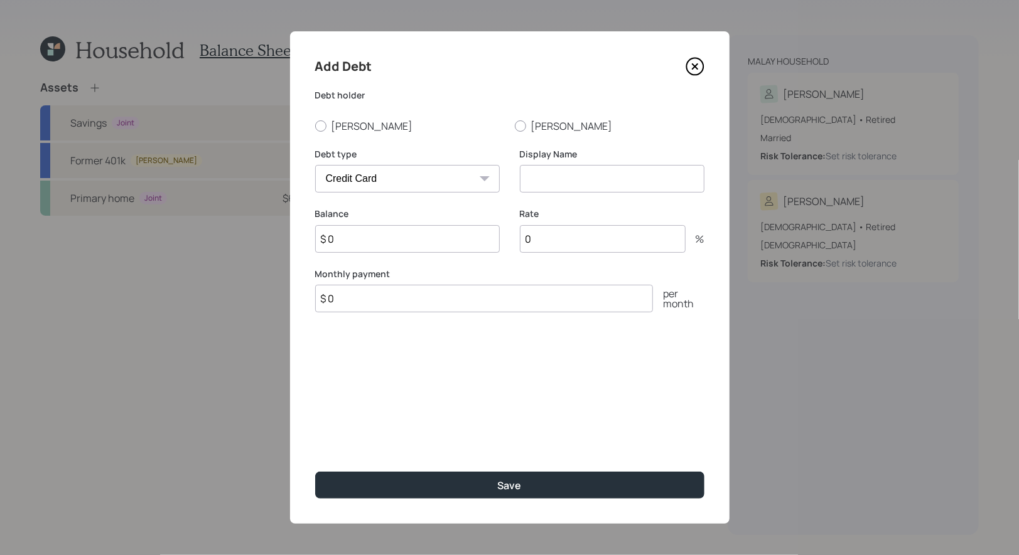
click at [373, 244] on input "$ 0" at bounding box center [407, 239] width 185 height 28
type input "$ 8,961"
click at [560, 176] on input at bounding box center [612, 179] width 185 height 28
type input "Card"
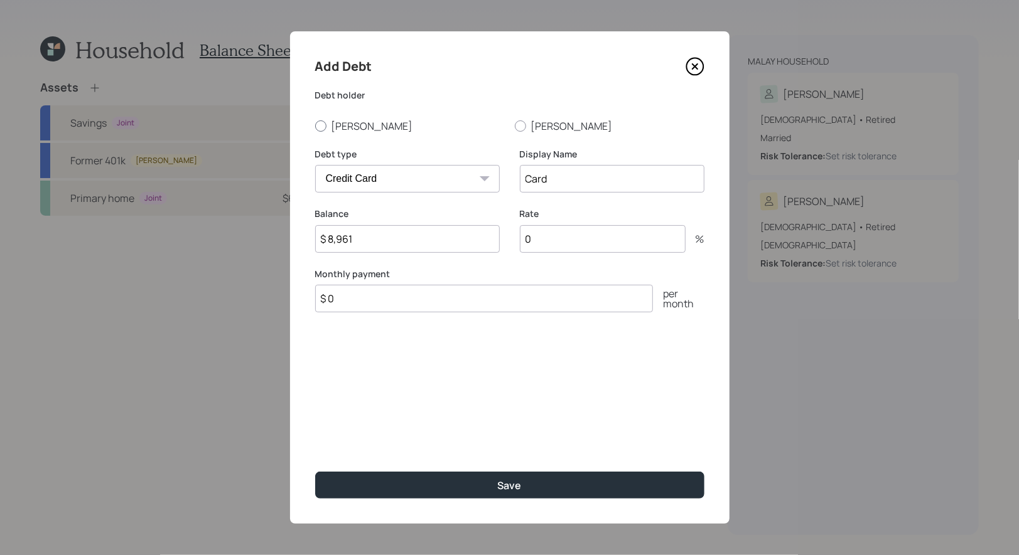
click at [320, 125] on div at bounding box center [320, 126] width 11 height 11
click at [315, 126] on input "[PERSON_NAME]" at bounding box center [314, 126] width 1 height 1
radio input "true"
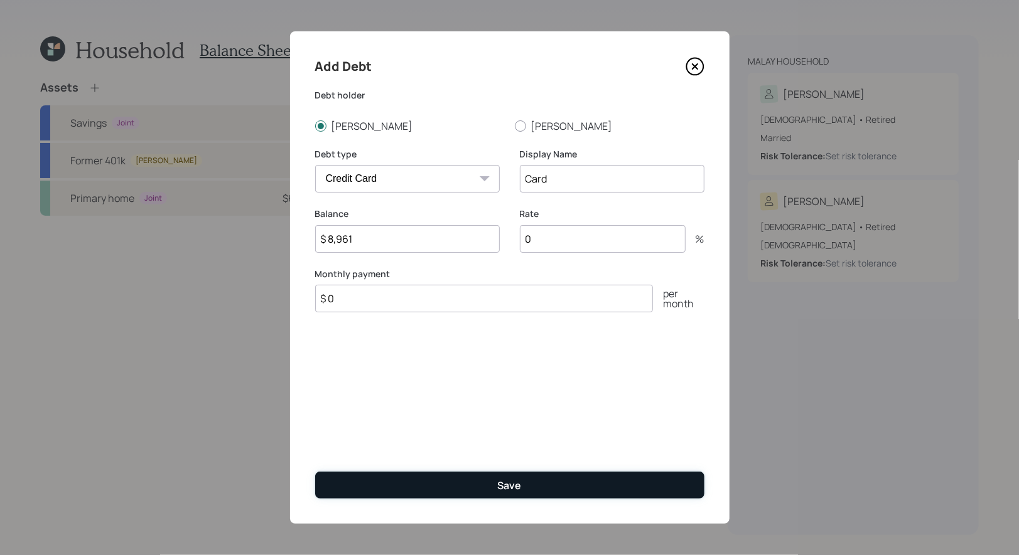
click at [386, 495] on button "Save" at bounding box center [509, 485] width 389 height 27
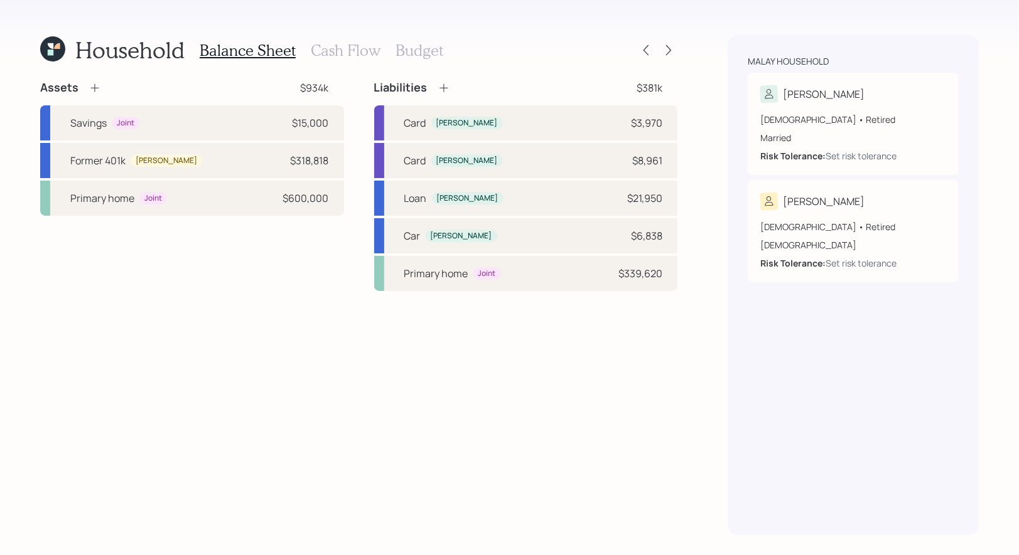
click at [442, 88] on icon at bounding box center [443, 88] width 8 height 8
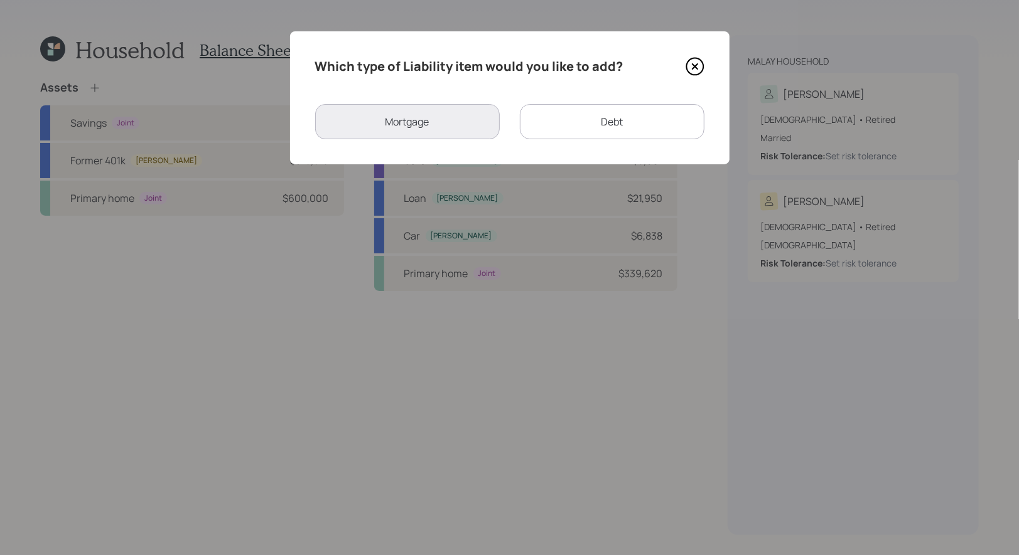
click at [570, 121] on div "Debt" at bounding box center [612, 121] width 185 height 35
select select "credit_card"
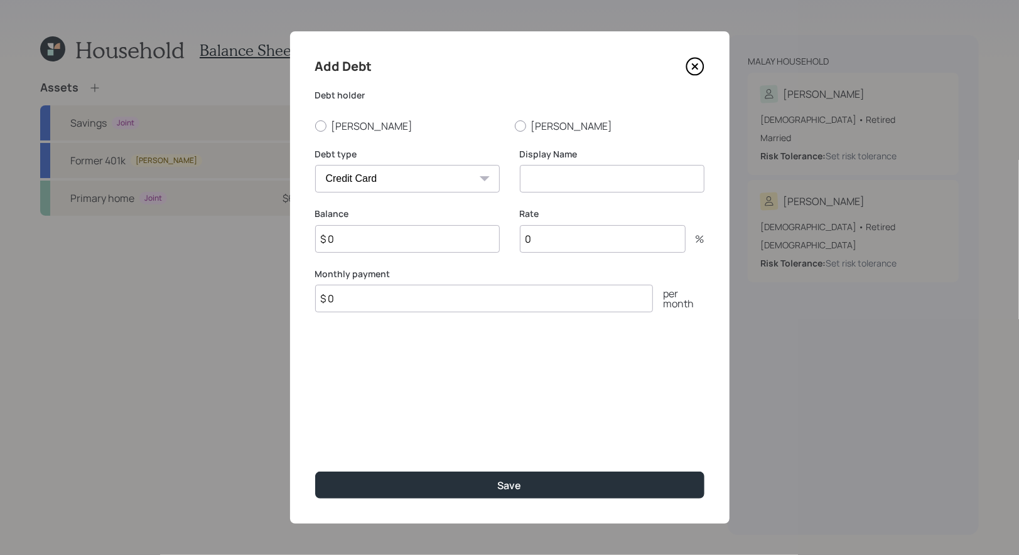
click at [377, 235] on input "$ 0" at bounding box center [407, 239] width 185 height 28
type input "$ 1,806"
click at [582, 174] on input at bounding box center [612, 179] width 185 height 28
type input "Card"
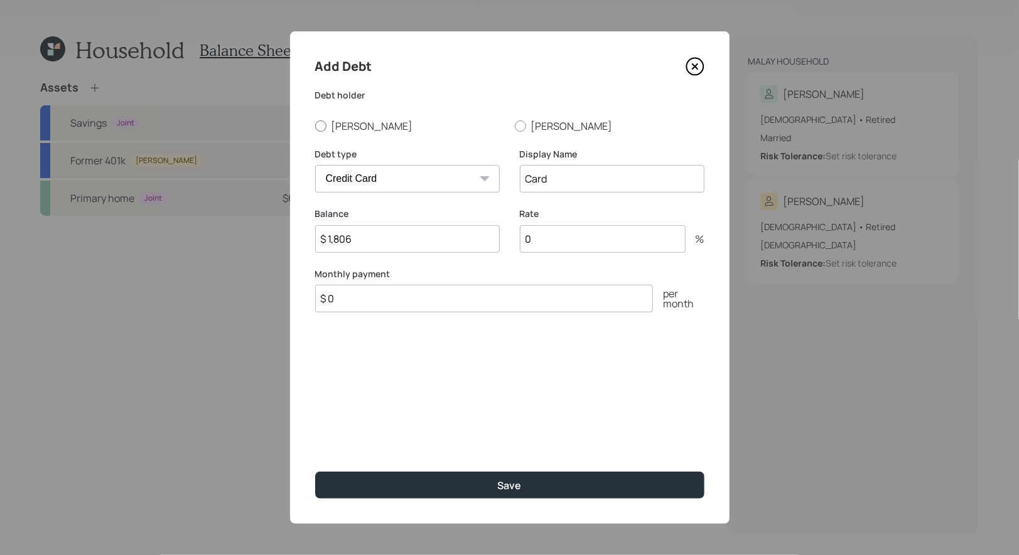
click at [319, 126] on div at bounding box center [320, 126] width 11 height 11
click at [315, 126] on input "[PERSON_NAME]" at bounding box center [314, 126] width 1 height 1
radio input "true"
click at [569, 244] on input "0" at bounding box center [603, 239] width 166 height 28
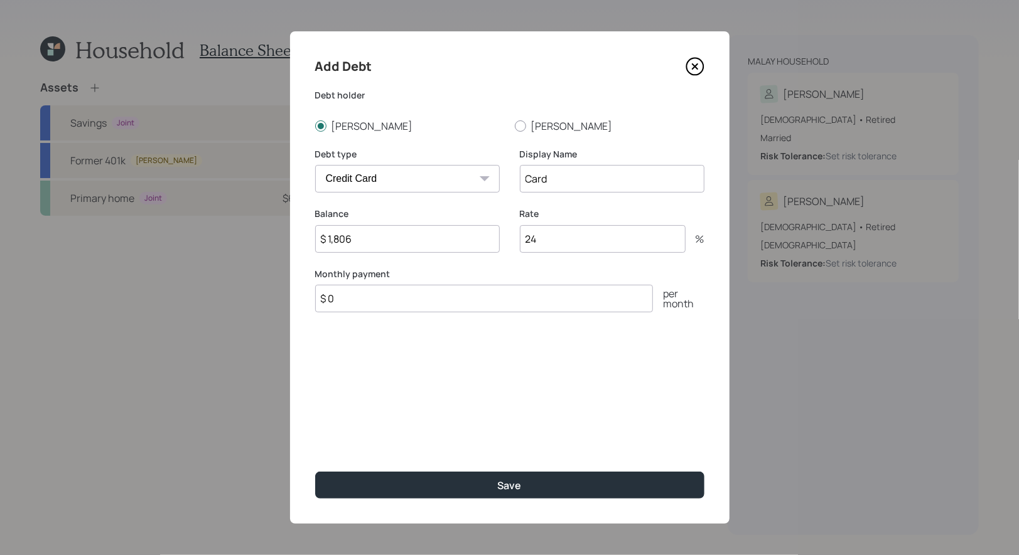
type input "24"
click at [589, 185] on input "Card" at bounding box center [612, 179] width 185 height 28
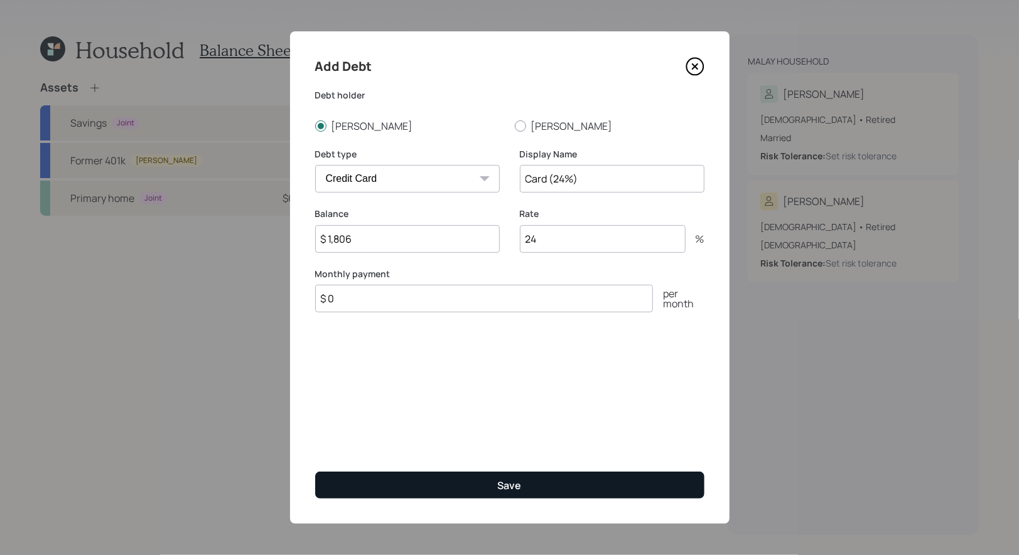
type input "Card (24%)"
click at [472, 486] on button "Save" at bounding box center [509, 485] width 389 height 27
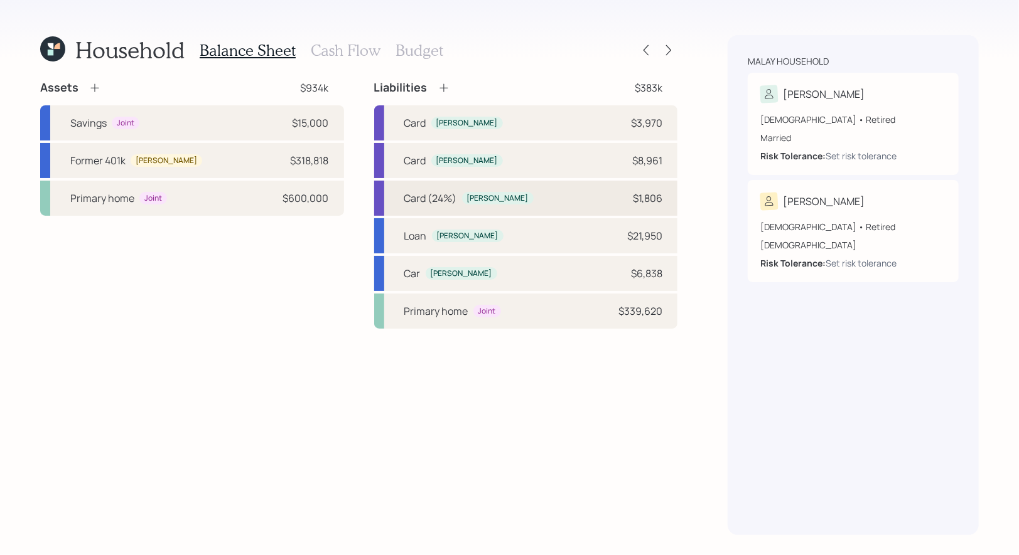
click at [521, 190] on div "Card (24%) Debbie $1,806" at bounding box center [526, 198] width 304 height 35
select select "credit_card"
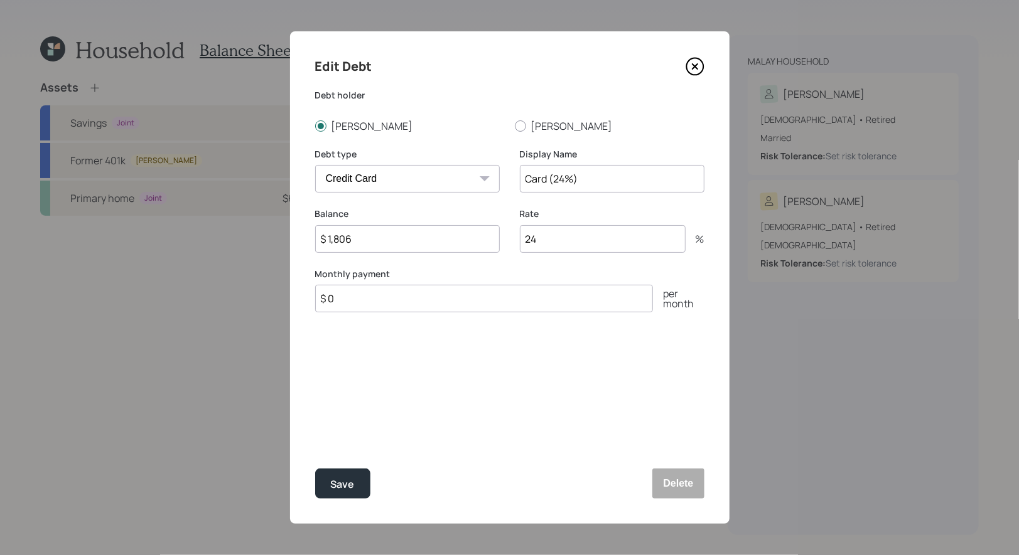
click at [546, 239] on input "24" at bounding box center [603, 239] width 166 height 28
type input "27"
click at [565, 175] on input "Card (24%)" at bounding box center [612, 179] width 185 height 28
type input "Card (27%)"
click at [335, 485] on div "Save" at bounding box center [343, 484] width 24 height 17
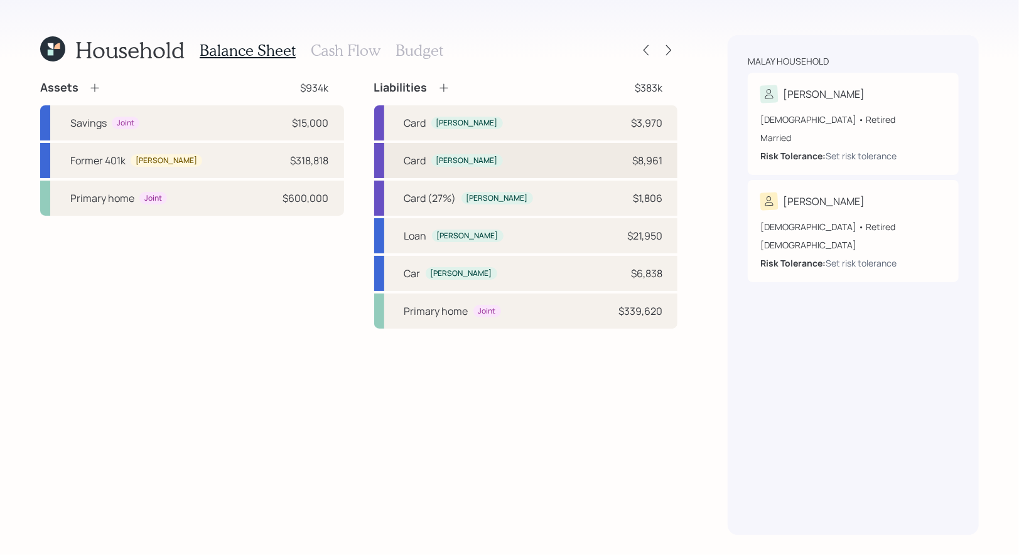
click at [503, 158] on div "Card Debbie $8,961" at bounding box center [526, 160] width 304 height 35
select select "credit_card"
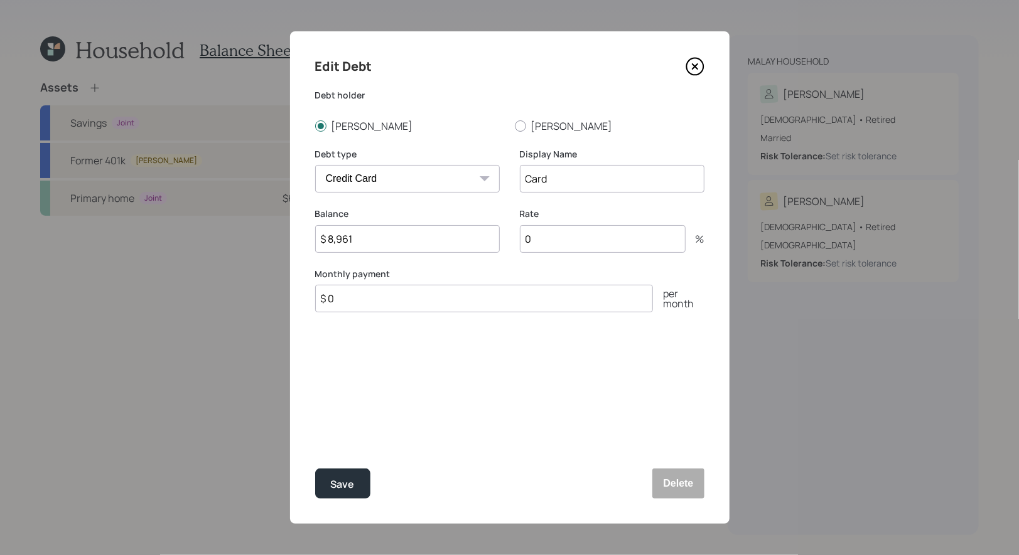
click at [552, 234] on input "0" at bounding box center [603, 239] width 166 height 28
type input "11"
click at [566, 179] on input "Card" at bounding box center [612, 179] width 185 height 28
type input "Card (11%)"
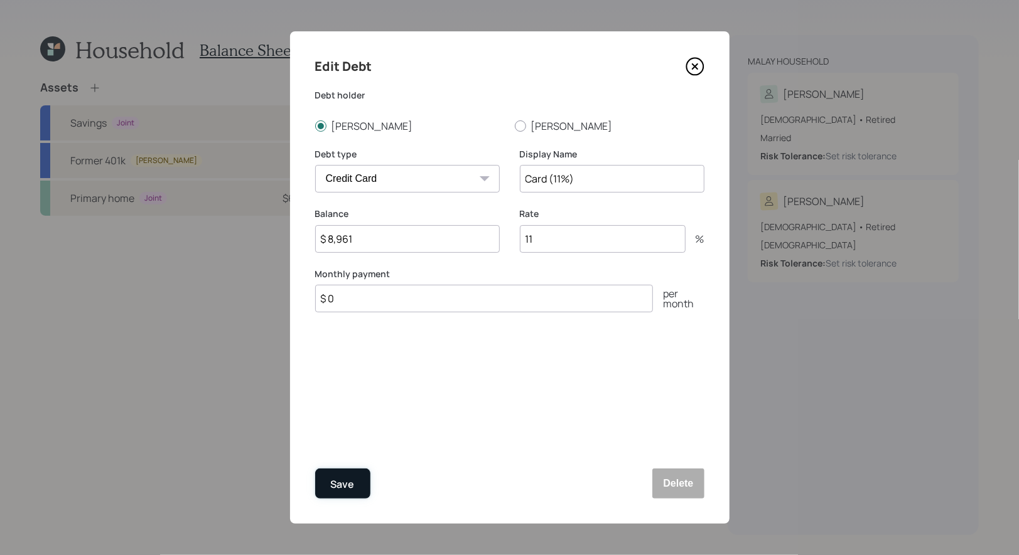
click at [350, 474] on button "Save" at bounding box center [342, 484] width 55 height 30
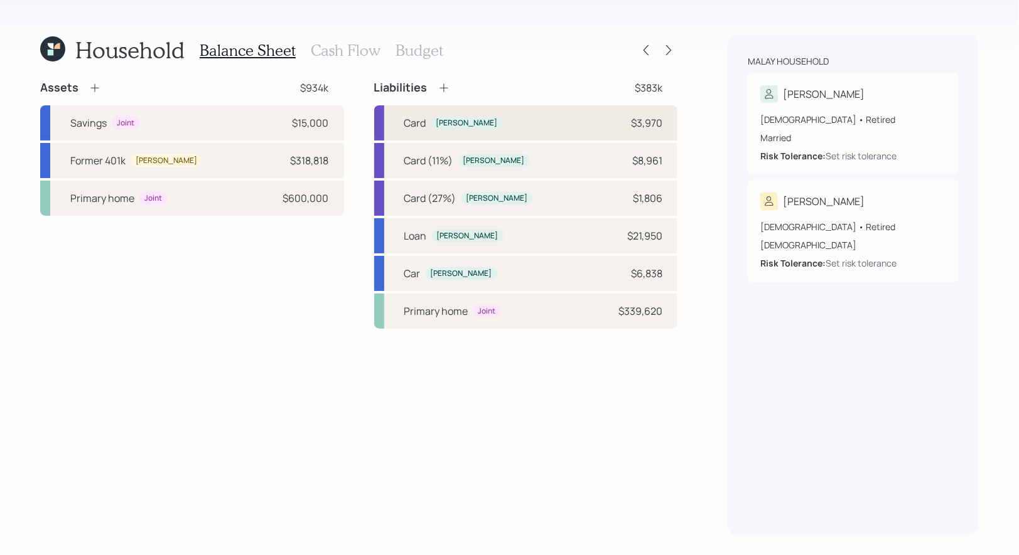
click at [501, 123] on div "Card Debbie $3,970" at bounding box center [526, 122] width 304 height 35
select select "credit_card"
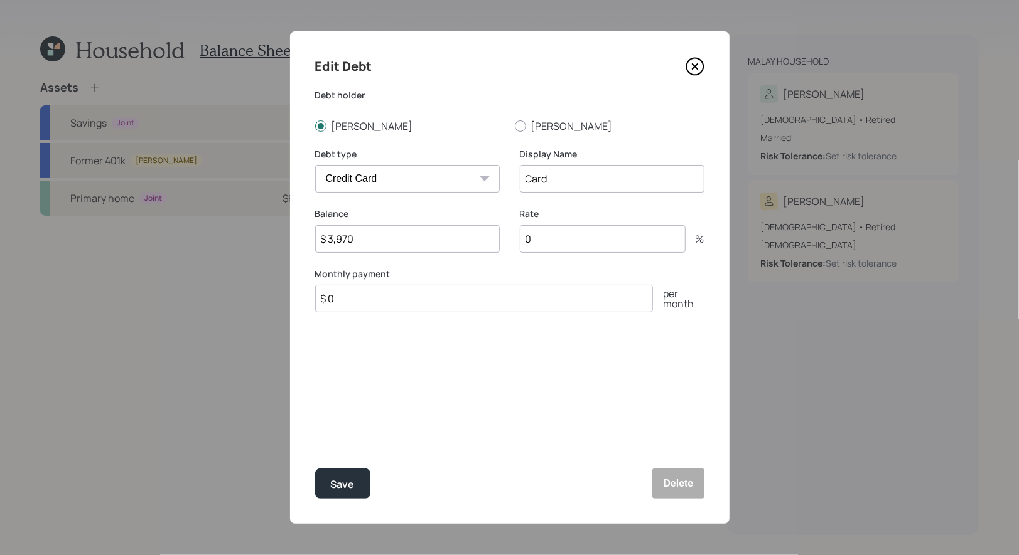
click at [571, 181] on input "Card" at bounding box center [612, 179] width 185 height 28
click at [554, 180] on input "Card ()" at bounding box center [612, 179] width 185 height 28
type input "Card ()"
click at [544, 236] on input "0" at bounding box center [603, 239] width 166 height 28
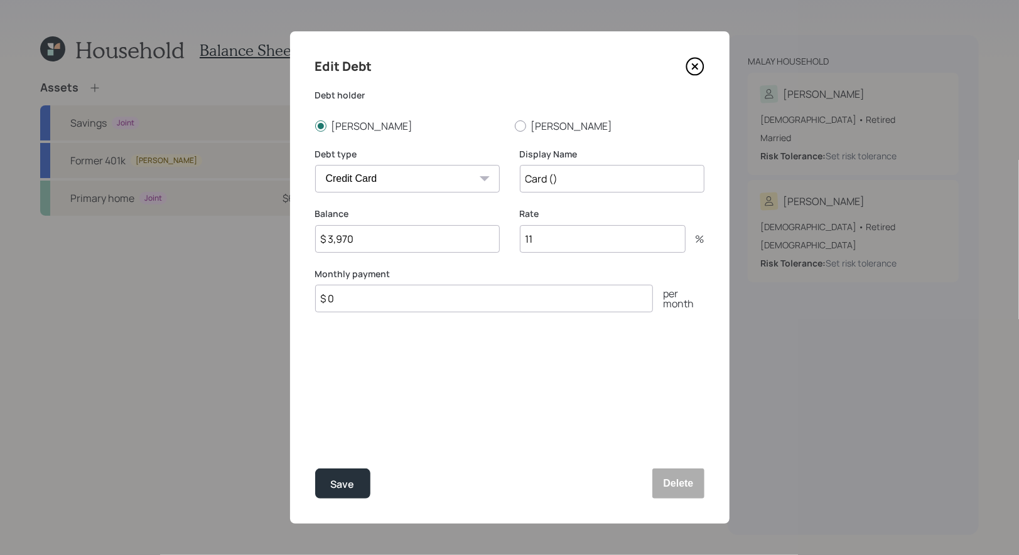
type input "11"
click at [555, 176] on input "Card ()" at bounding box center [612, 179] width 185 height 28
type input "Card (11%)"
click at [346, 473] on button "Save" at bounding box center [342, 484] width 55 height 30
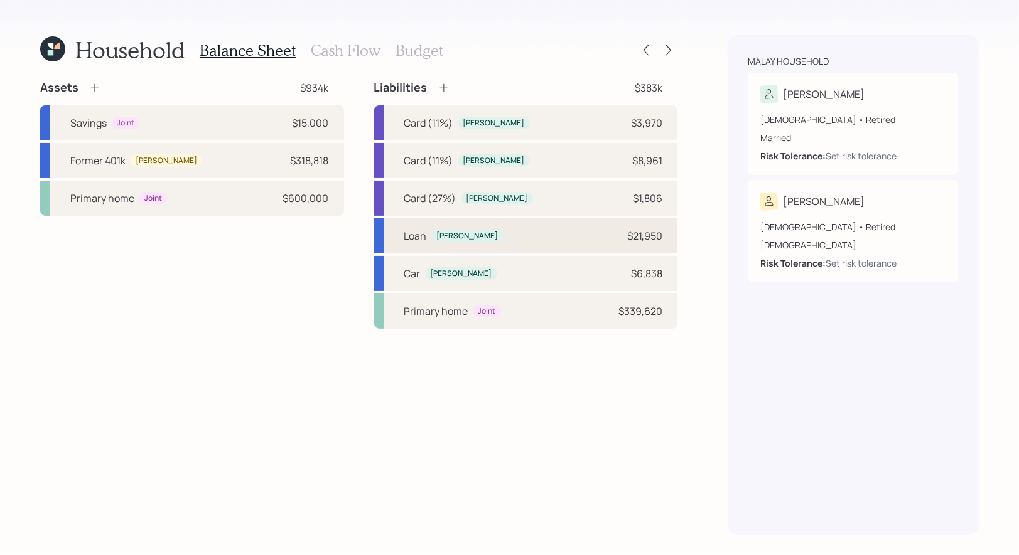
click at [498, 242] on div "Loan Debbie $21,950" at bounding box center [526, 235] width 304 height 35
select select "other"
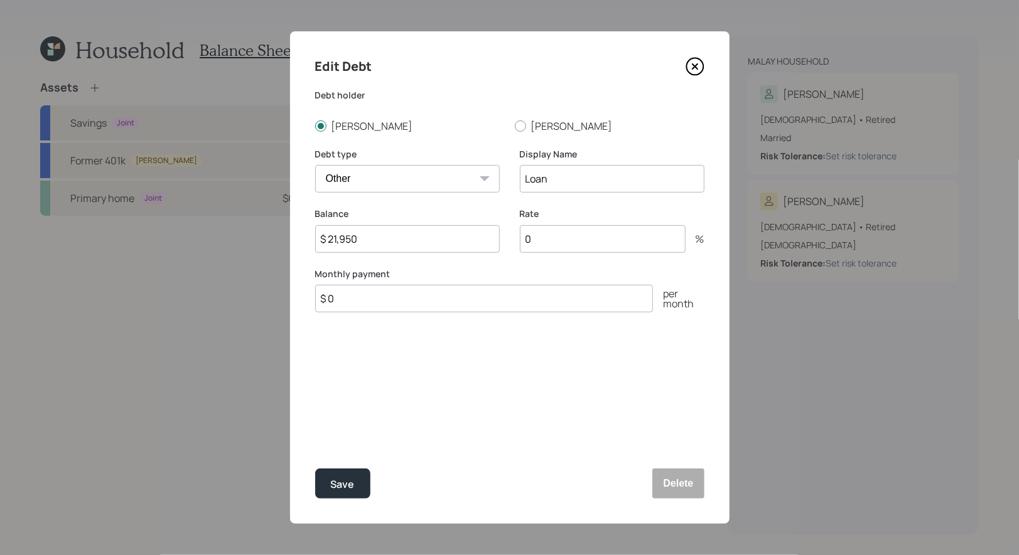
click at [559, 235] on input "0" at bounding box center [603, 239] width 166 height 28
type input "11"
click at [561, 180] on input "Loan" at bounding box center [612, 179] width 185 height 28
type input "Loan (11%)"
click at [346, 486] on div "Save" at bounding box center [343, 484] width 24 height 17
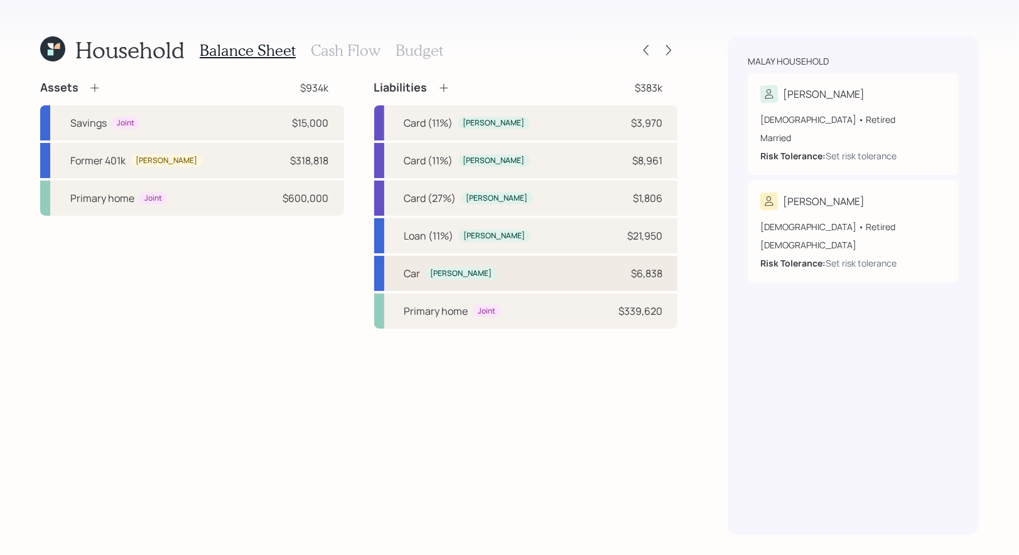
click at [486, 274] on div "Car Debbie $6,838" at bounding box center [526, 273] width 304 height 35
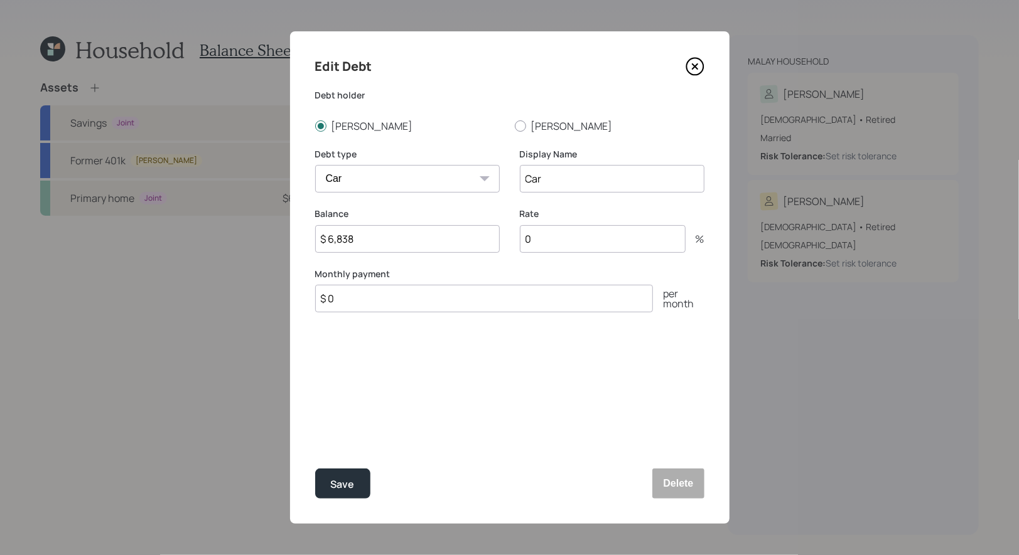
click at [560, 240] on input "0" at bounding box center [603, 239] width 166 height 28
type input "3"
click at [555, 186] on input "Car" at bounding box center [612, 179] width 185 height 28
type input "Car (3.25%)"
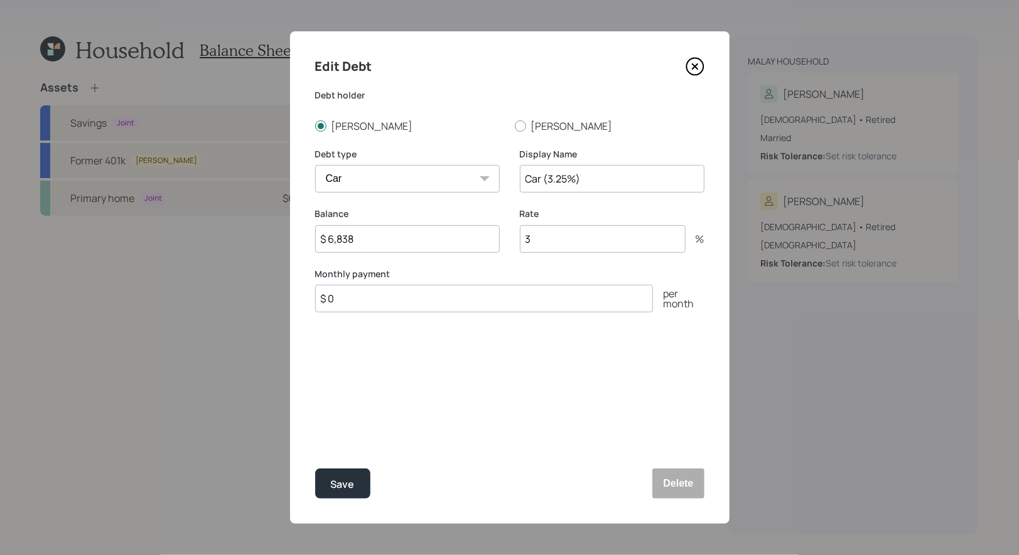
click at [534, 244] on input "3" at bounding box center [603, 239] width 166 height 28
type input "3.25"
click at [387, 308] on input "$ 0" at bounding box center [484, 299] width 338 height 28
type input "$ 410"
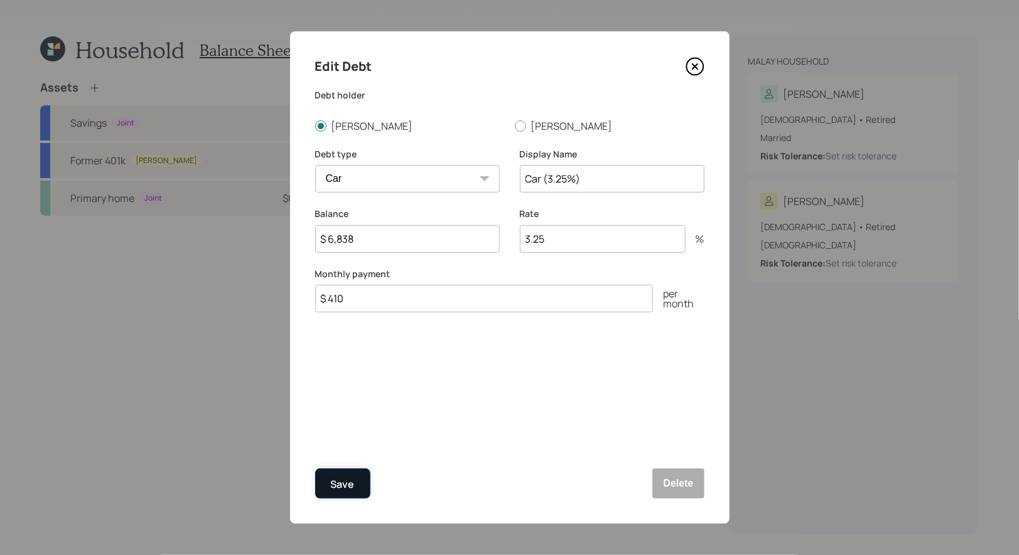
click at [346, 485] on div "Save" at bounding box center [343, 484] width 24 height 17
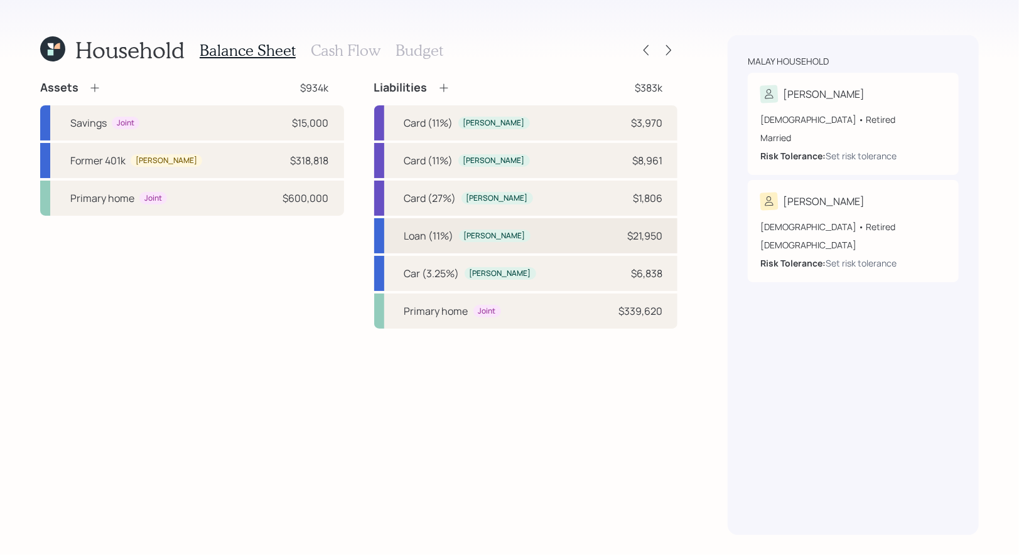
click at [527, 235] on div "Loan (11%) [PERSON_NAME] $21,950" at bounding box center [526, 235] width 304 height 35
select select "other"
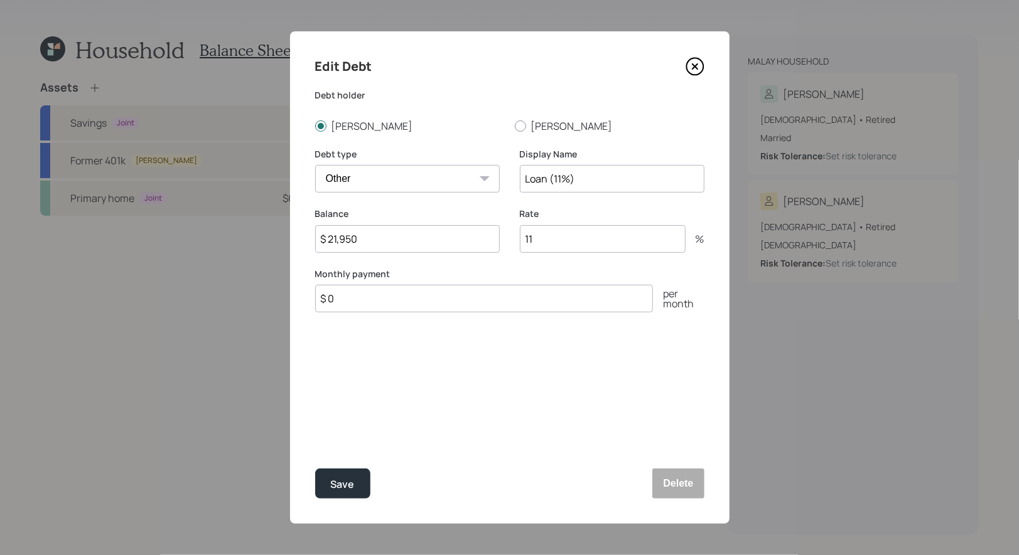
click at [356, 299] on input "$ 0" at bounding box center [484, 299] width 338 height 28
type input "$ 625"
click at [338, 475] on button "Save" at bounding box center [342, 484] width 55 height 30
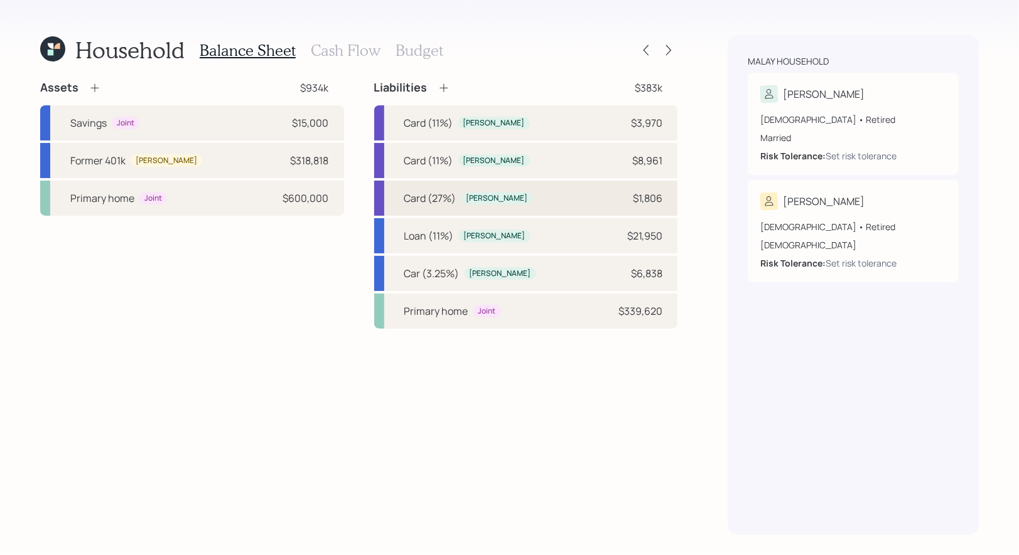
click at [520, 200] on div "Card (27%) [PERSON_NAME] $1,806" at bounding box center [526, 198] width 304 height 35
select select "credit_card"
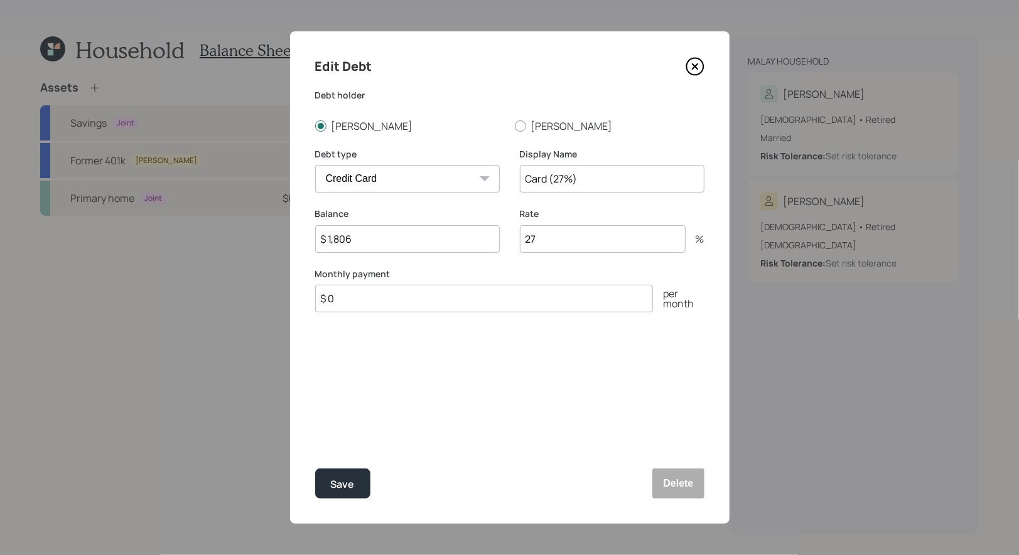
click at [345, 299] on input "$ 0" at bounding box center [484, 299] width 338 height 28
type input "$ 250"
click at [346, 480] on div "Save" at bounding box center [343, 484] width 24 height 17
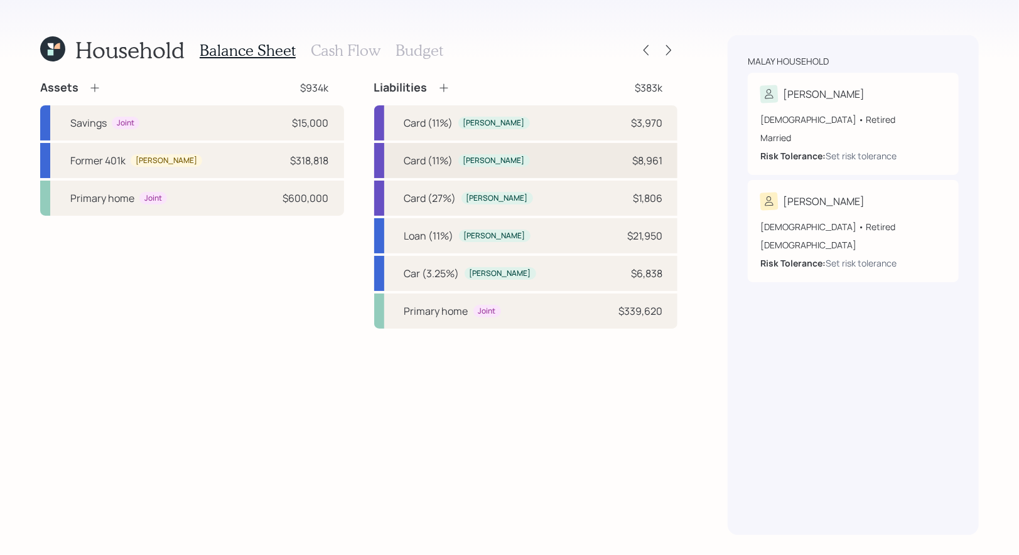
click at [518, 161] on div "Card (11%) [PERSON_NAME] $8,961" at bounding box center [526, 160] width 304 height 35
select select "credit_card"
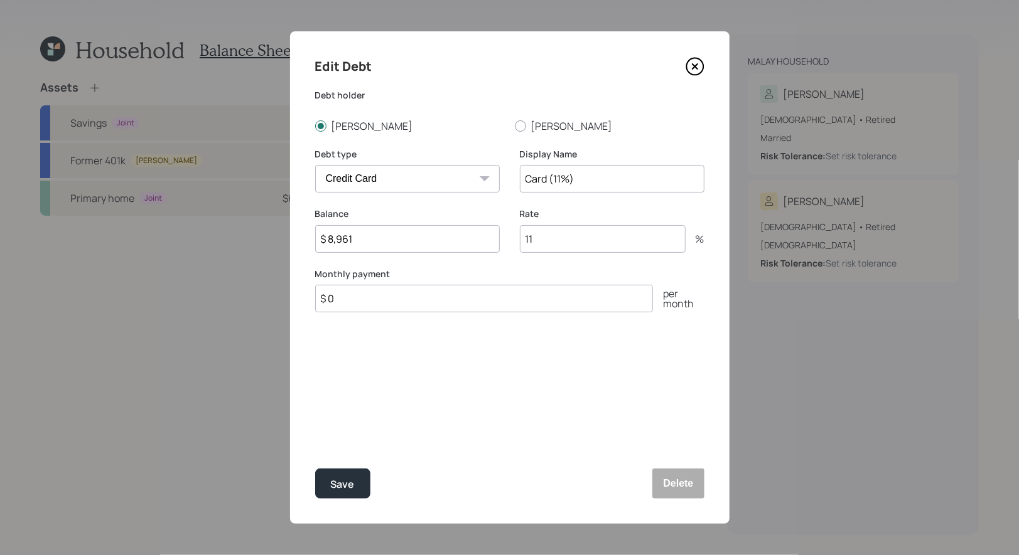
click at [347, 299] on input "$ 0" at bounding box center [484, 299] width 338 height 28
type input "$ 150"
click at [346, 482] on div "Save" at bounding box center [343, 484] width 24 height 17
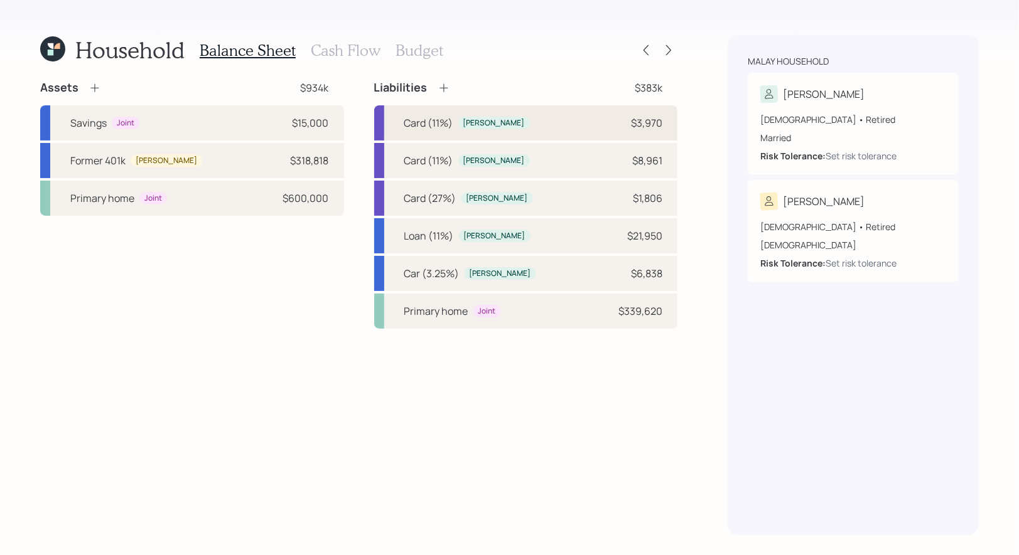
click at [508, 122] on div "Card (11%) [PERSON_NAME] $3,970" at bounding box center [526, 122] width 304 height 35
select select "credit_card"
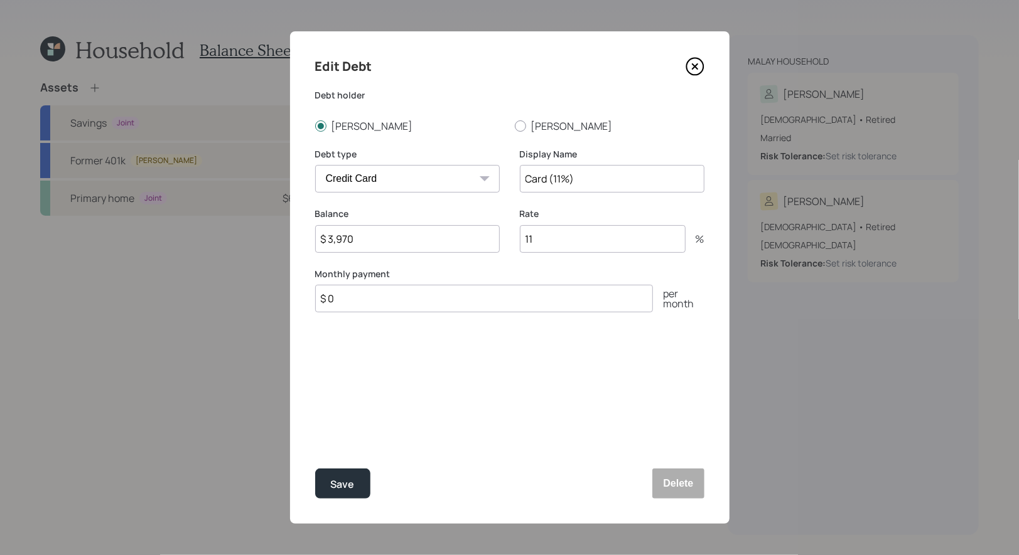
click at [378, 301] on input "$ 0" at bounding box center [484, 299] width 338 height 28
type input "$ 150"
click at [342, 485] on div "Save" at bounding box center [343, 484] width 24 height 17
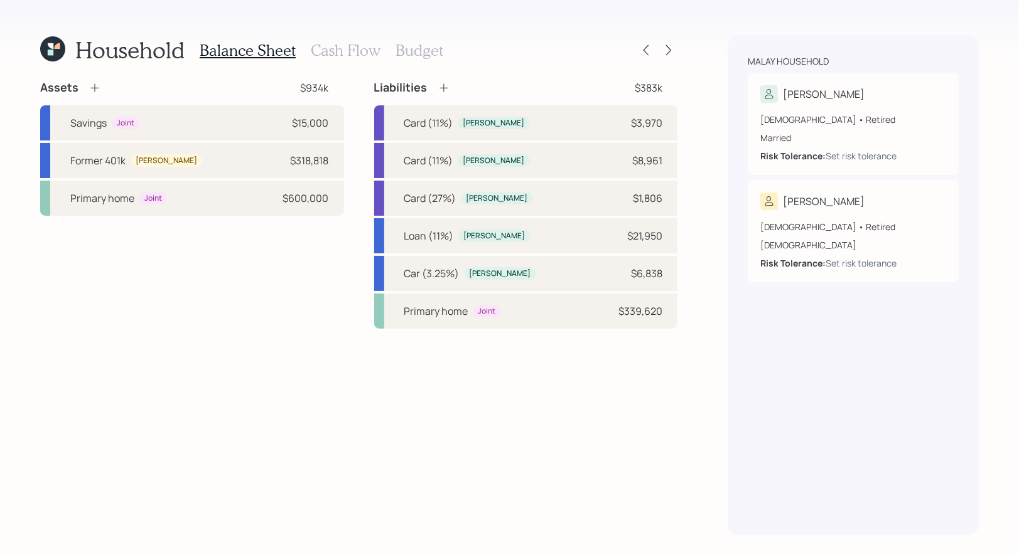
click at [447, 84] on icon at bounding box center [443, 88] width 13 height 13
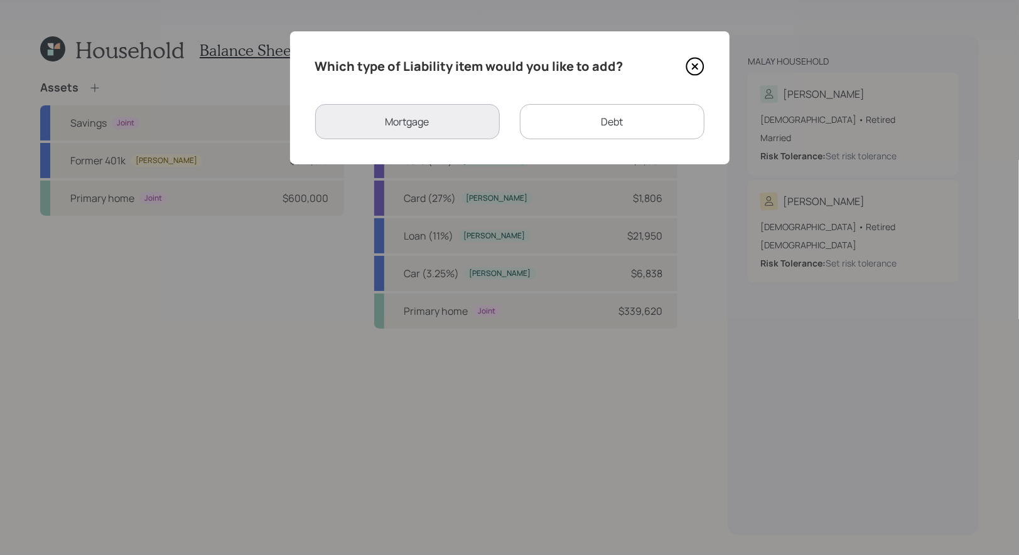
click at [582, 119] on div "Debt" at bounding box center [612, 121] width 185 height 35
select select "credit_card"
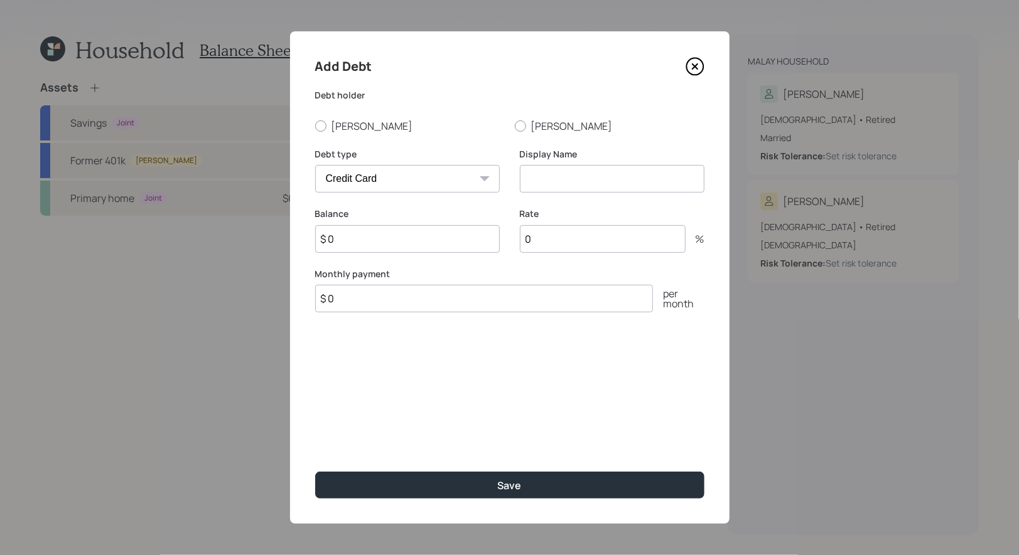
click at [540, 180] on input at bounding box center [612, 179] width 185 height 28
type input "M"
type input "Amazon"
click at [404, 242] on input "$ 0" at bounding box center [407, 239] width 185 height 28
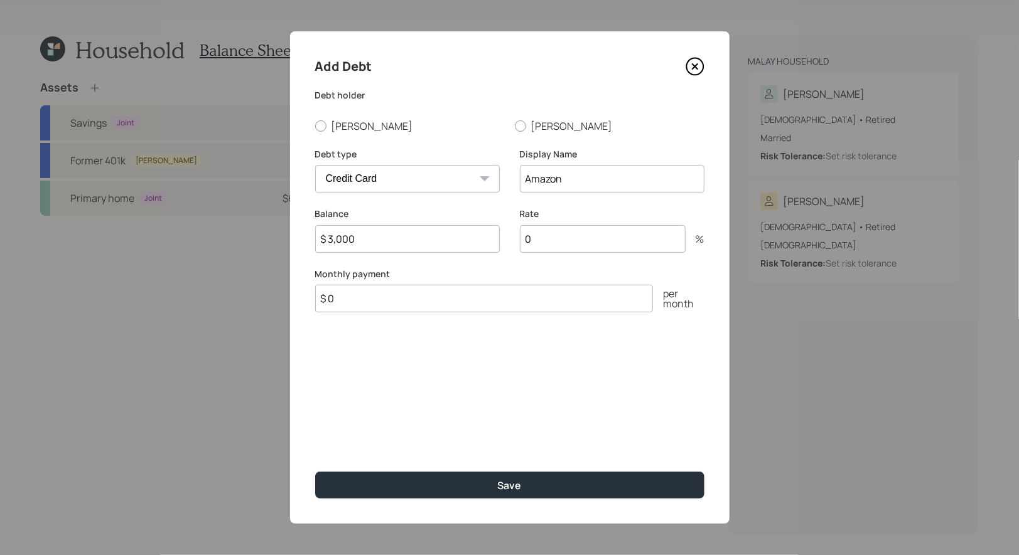
type input "$ 3,000"
click at [587, 240] on input "0" at bounding box center [603, 239] width 166 height 28
type input "27"
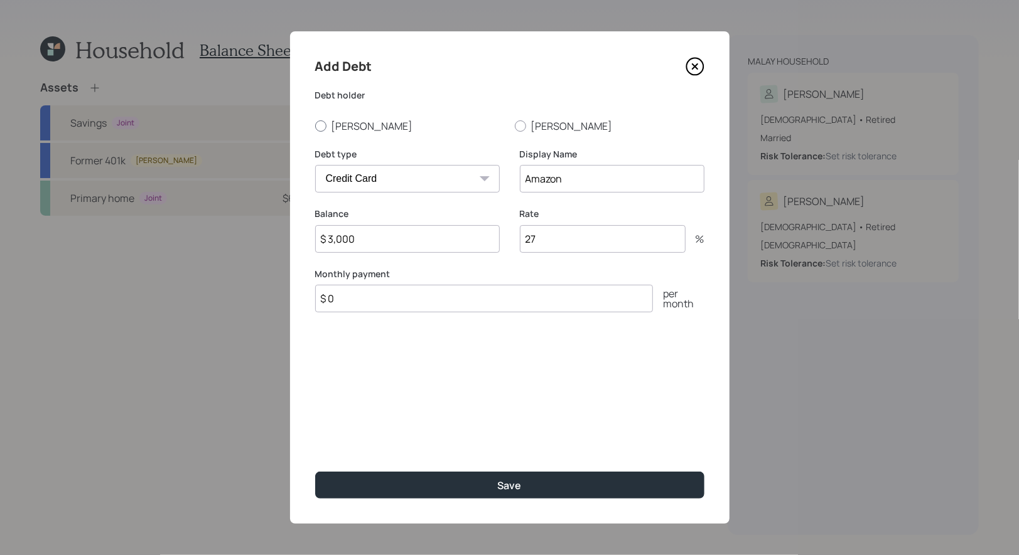
click at [318, 119] on label "[PERSON_NAME]" at bounding box center [410, 126] width 190 height 14
click at [315, 126] on input "[PERSON_NAME]" at bounding box center [314, 126] width 1 height 1
radio input "true"
click at [319, 125] on div at bounding box center [321, 126] width 6 height 6
click at [315, 126] on input "[PERSON_NAME]" at bounding box center [314, 126] width 1 height 1
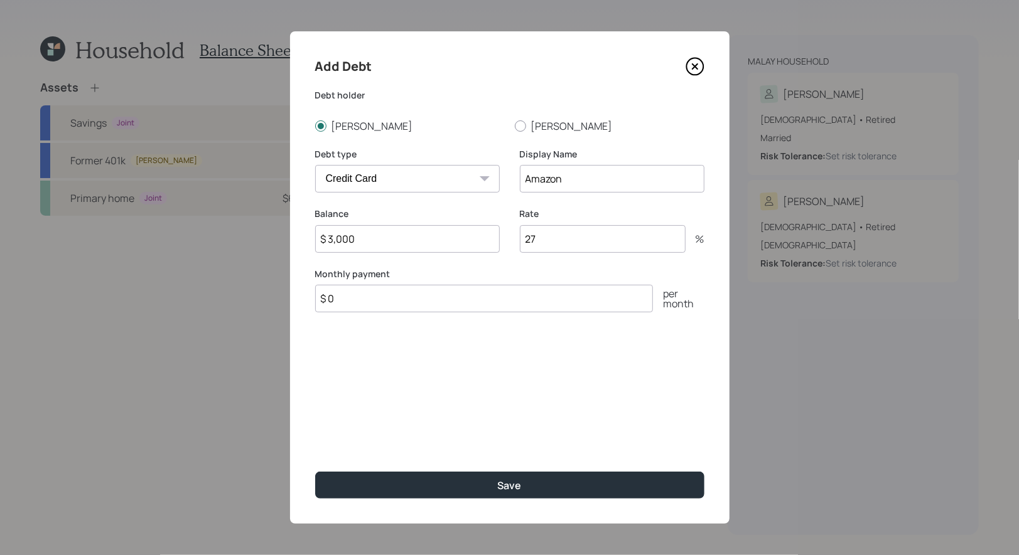
click at [353, 303] on input "$ 0" at bounding box center [484, 299] width 338 height 28
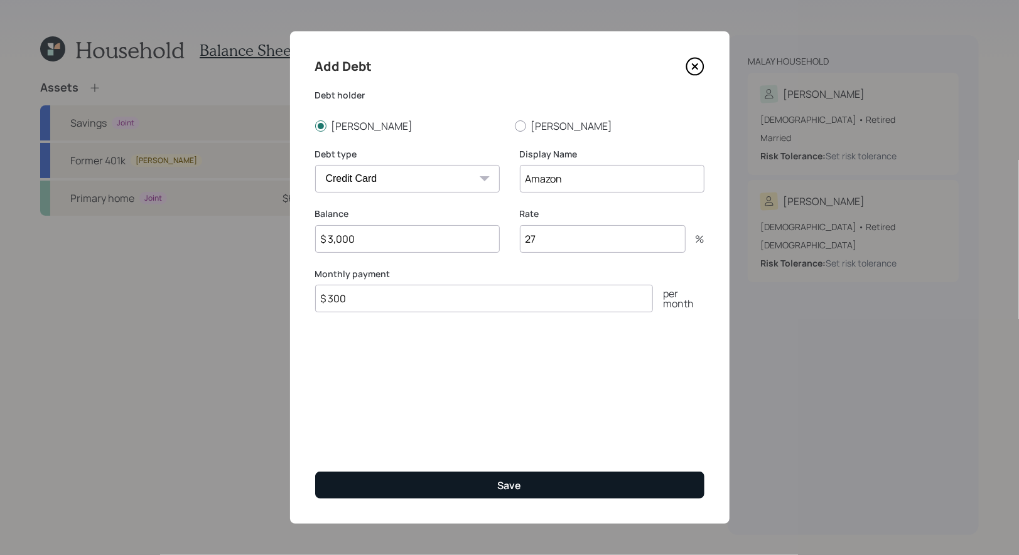
type input "$ 300"
click at [429, 481] on button "Save" at bounding box center [509, 485] width 389 height 27
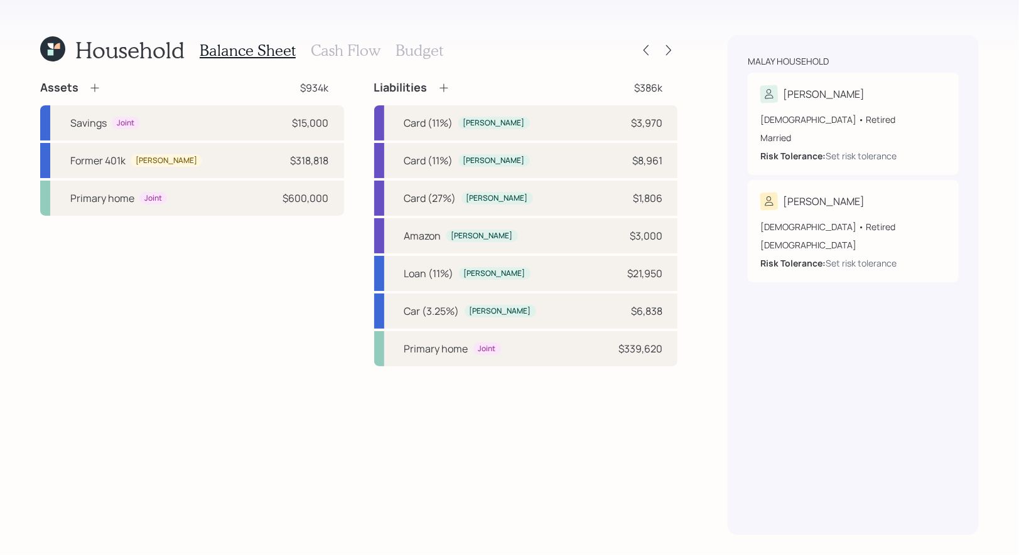
click at [343, 49] on h3 "Cash Flow" at bounding box center [346, 50] width 70 height 18
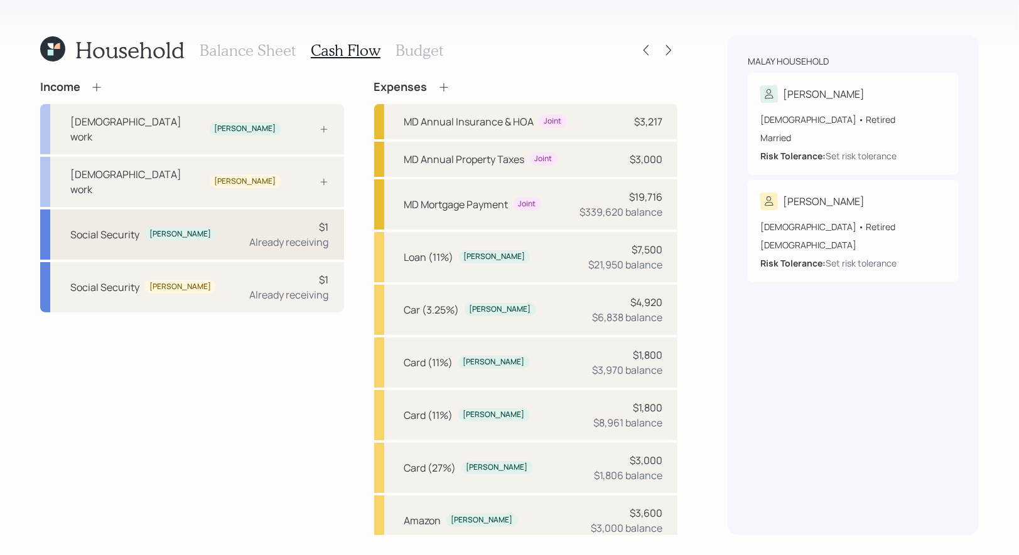
click at [247, 210] on div "Social Security Debbie $1 Already receiving" at bounding box center [192, 235] width 304 height 50
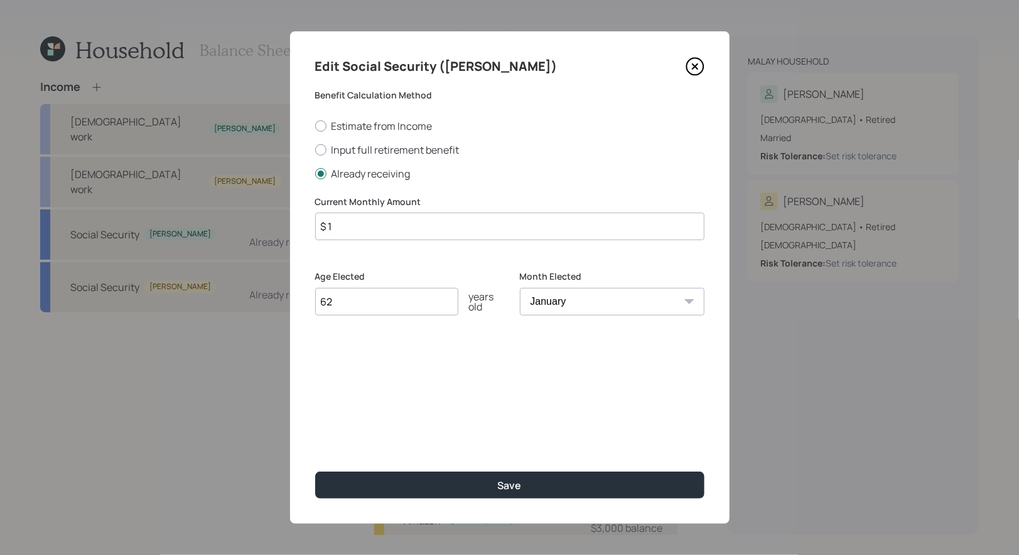
click at [390, 230] on input "$ 1" at bounding box center [509, 227] width 389 height 28
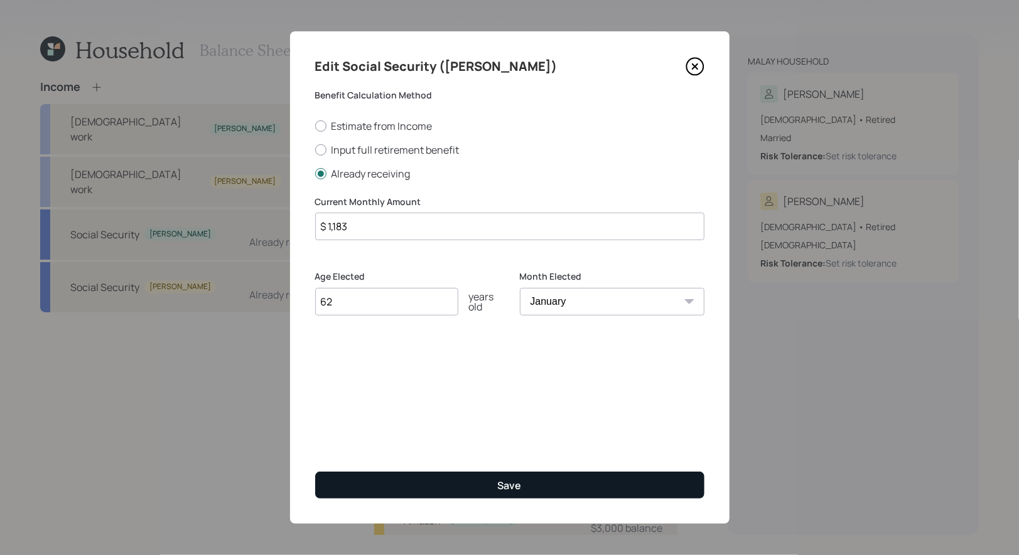
type input "$ 1,183"
click at [394, 487] on button "Save" at bounding box center [509, 485] width 389 height 27
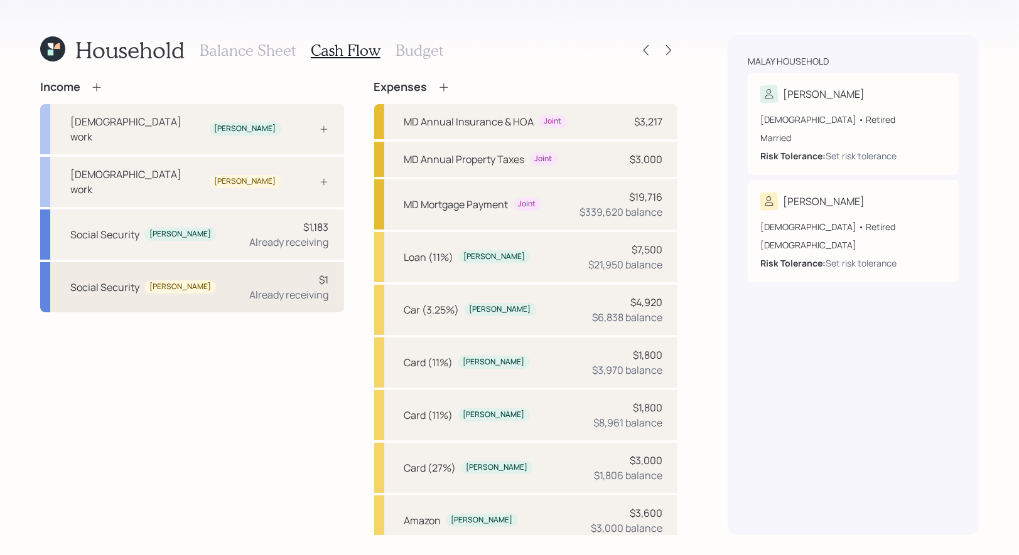
click at [207, 262] on div "Social Security Ronald $1 Already receiving" at bounding box center [192, 287] width 304 height 50
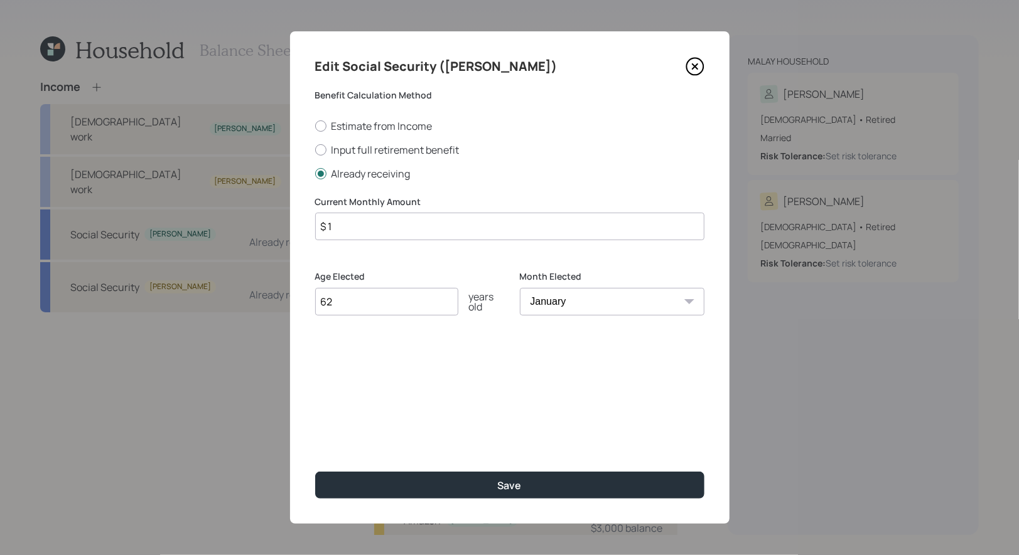
click at [382, 227] on input "$ 1" at bounding box center [509, 227] width 389 height 28
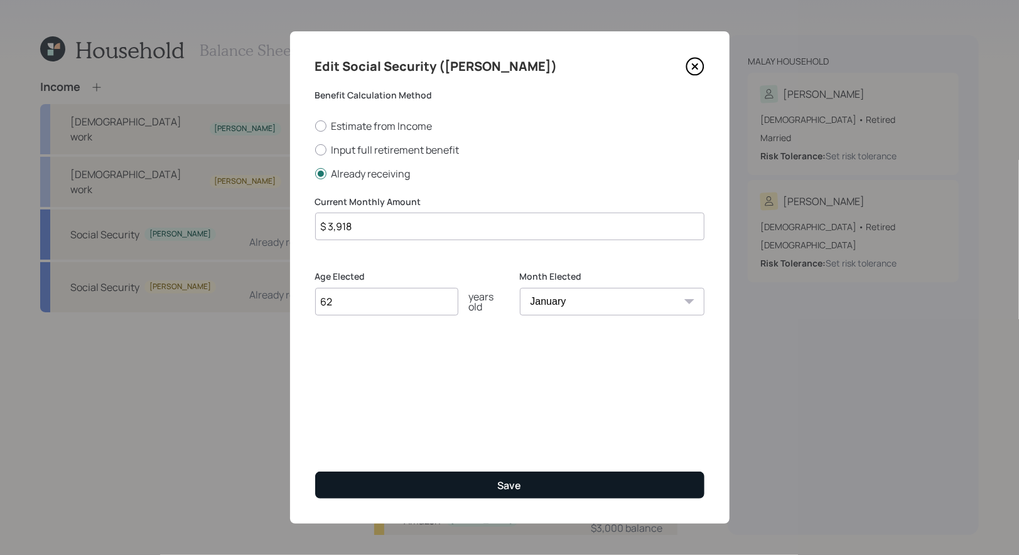
type input "$ 3,918"
click at [394, 480] on button "Save" at bounding box center [509, 485] width 389 height 27
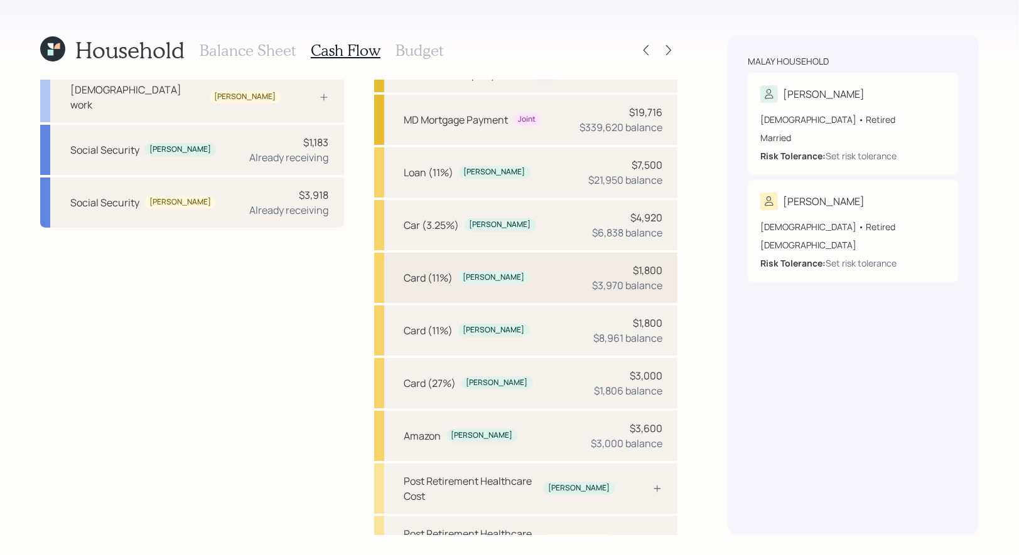
scroll to position [213, 0]
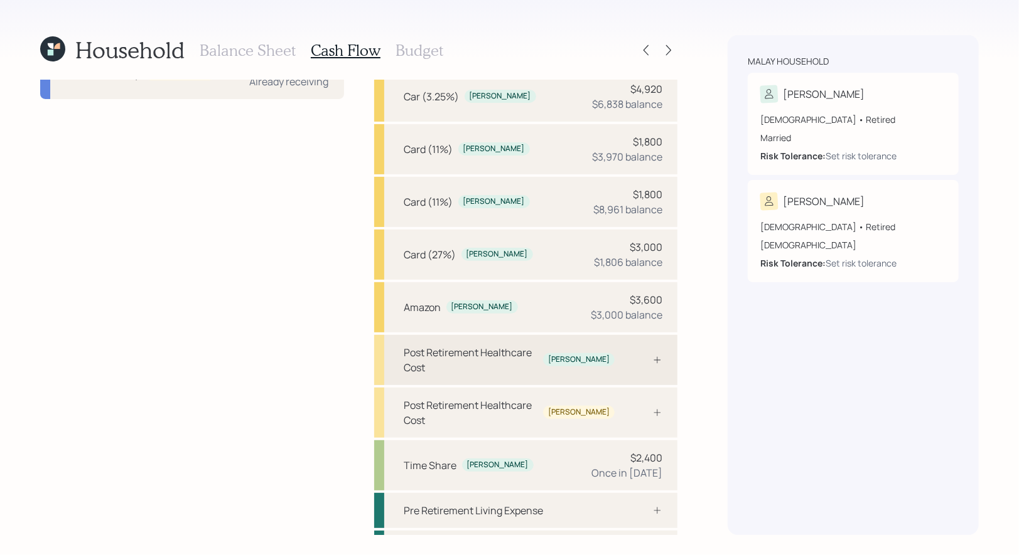
click at [525, 349] on div "Post Retirement Healthcare Cost" at bounding box center [471, 360] width 134 height 30
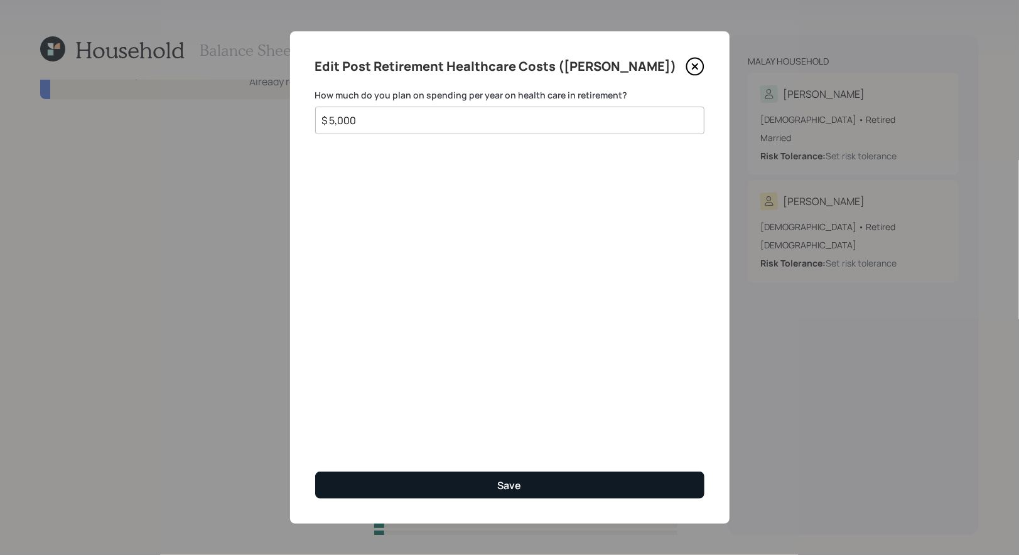
type input "$ 5,000"
click at [420, 488] on button "Save" at bounding box center [509, 485] width 389 height 27
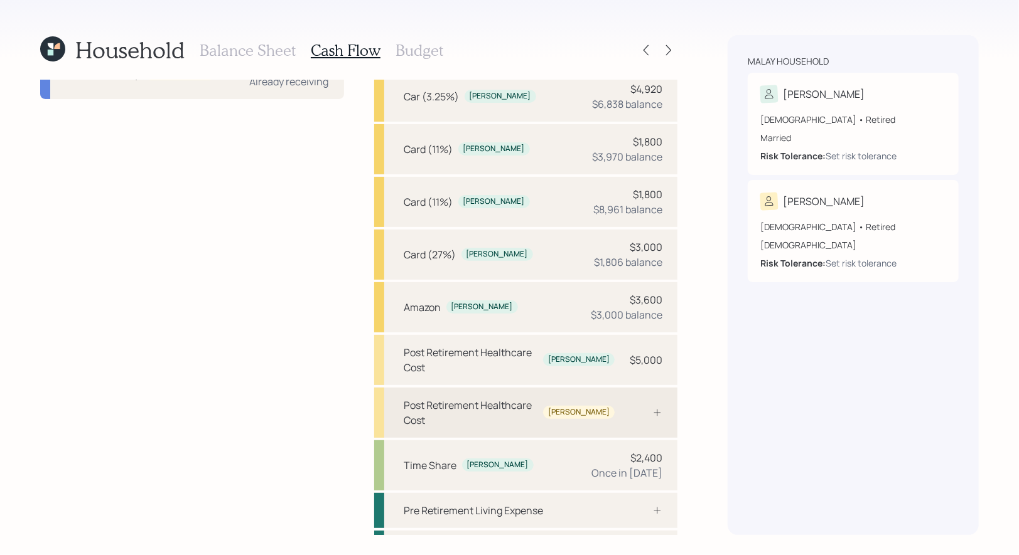
click at [539, 398] on div "Post Retirement Healthcare Cost" at bounding box center [471, 413] width 134 height 30
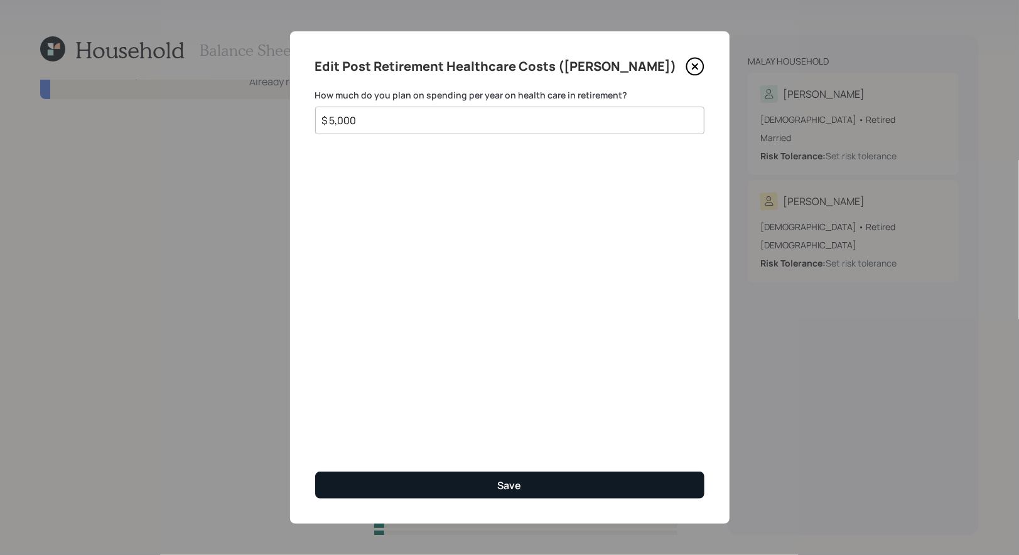
type input "$ 5,000"
click at [470, 483] on button "Save" at bounding box center [509, 485] width 389 height 27
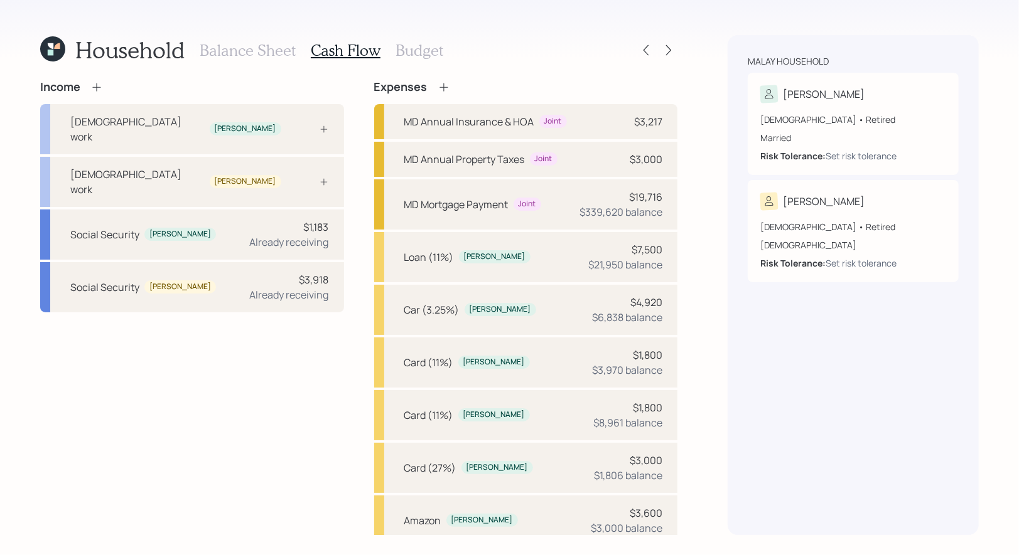
click at [407, 50] on h3 "Budget" at bounding box center [419, 50] width 48 height 18
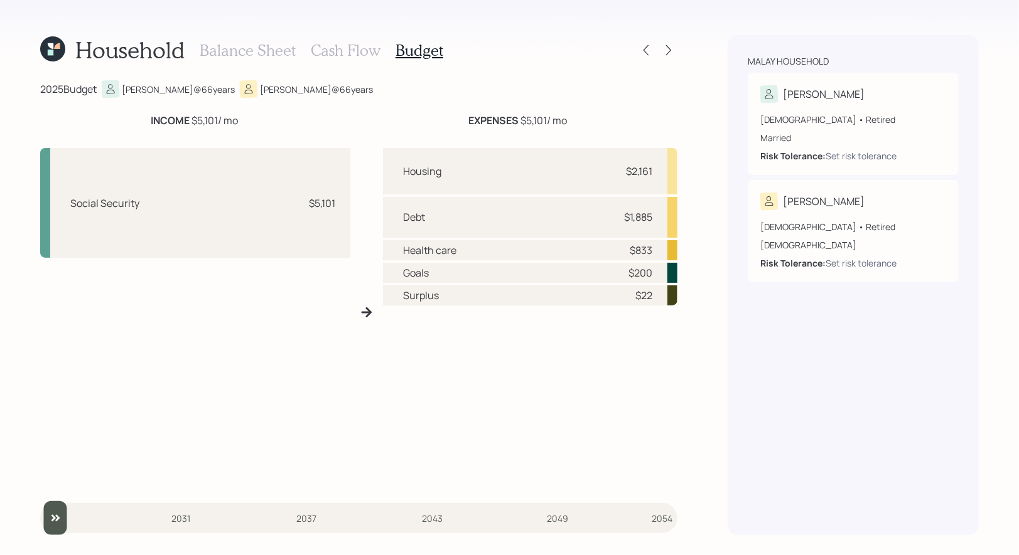
click at [653, 249] on div "Health care $833" at bounding box center [530, 250] width 294 height 20
drag, startPoint x: 656, startPoint y: 298, endPoint x: 634, endPoint y: 298, distance: 22.0
click at [634, 298] on div "Surplus $22" at bounding box center [530, 296] width 294 height 20
drag, startPoint x: 657, startPoint y: 221, endPoint x: 626, endPoint y: 221, distance: 30.1
click at [626, 221] on div "Debt $1,885" at bounding box center [530, 217] width 294 height 41
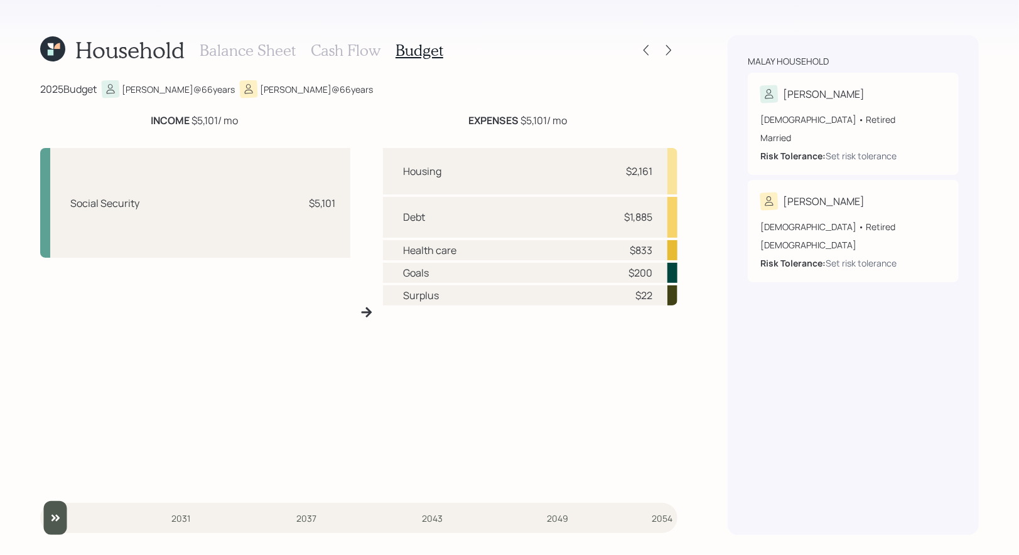
click at [227, 49] on h3 "Balance Sheet" at bounding box center [248, 50] width 96 height 18
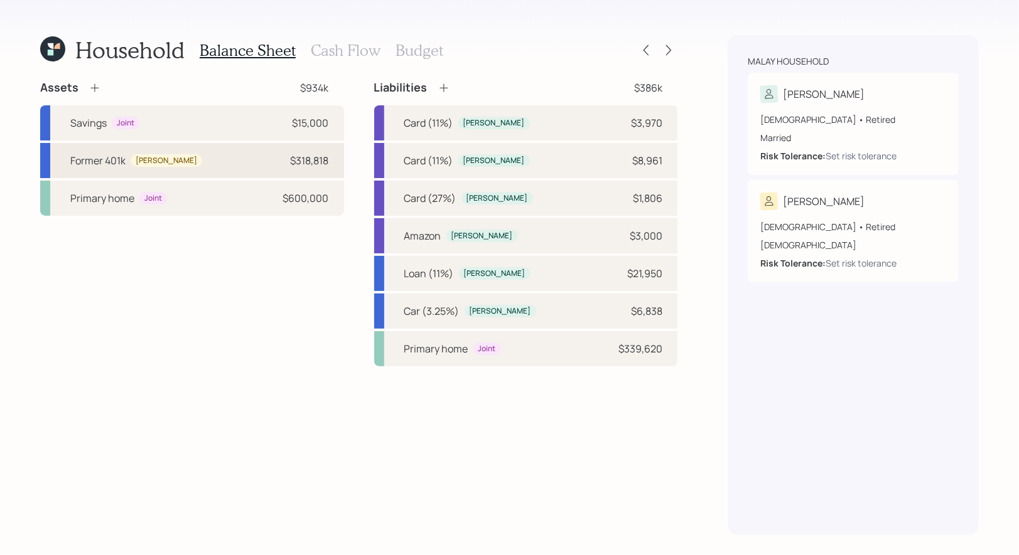
click at [187, 161] on div "Former 401k Ronald $318,818" at bounding box center [192, 160] width 304 height 35
select select "company_sponsored"
select select "balanced"
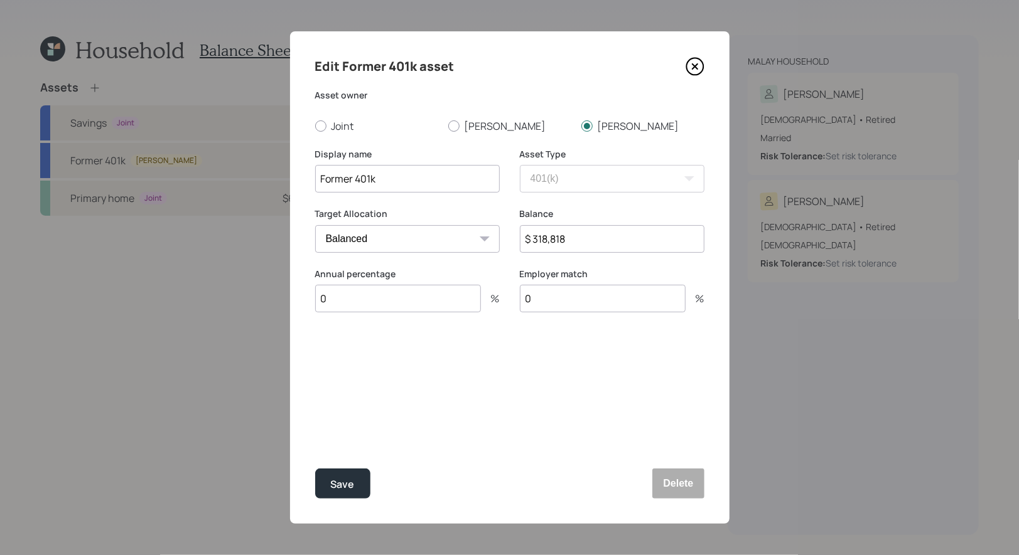
click at [622, 240] on input "$ 318,818" at bounding box center [612, 239] width 185 height 28
type input "$ 438,818"
click at [334, 491] on div "Save" at bounding box center [343, 484] width 24 height 17
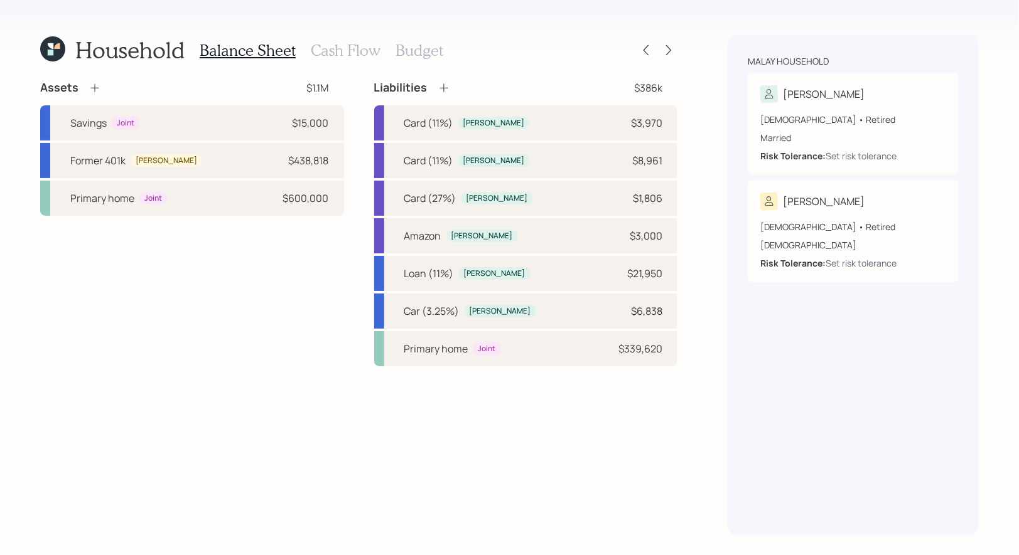
click at [345, 51] on h3 "Cash Flow" at bounding box center [346, 50] width 70 height 18
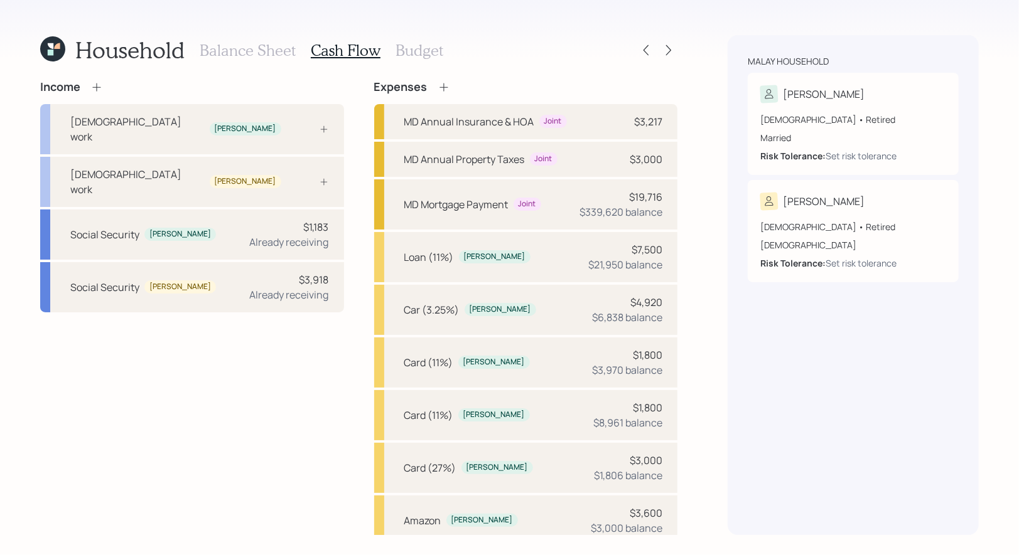
click at [442, 84] on icon at bounding box center [443, 87] width 8 height 8
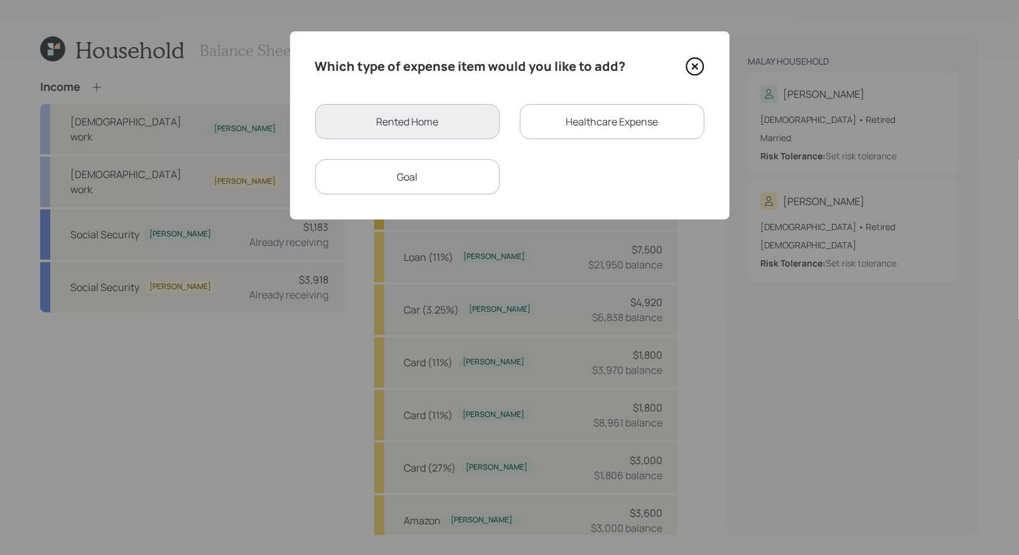
click at [441, 173] on div "Goal" at bounding box center [407, 176] width 185 height 35
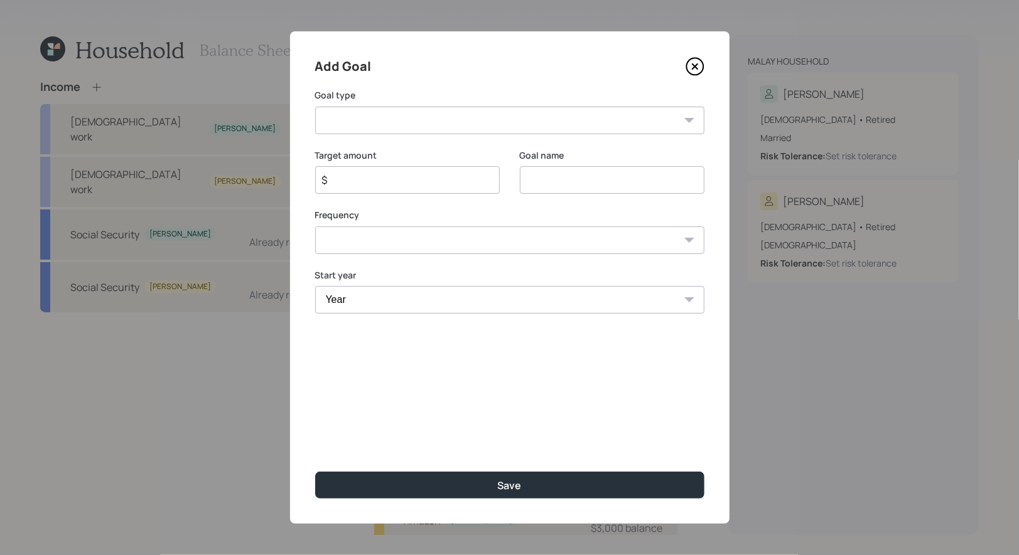
click at [439, 182] on input "$" at bounding box center [402, 180] width 163 height 15
type input "$ 120,000"
click at [435, 112] on select "Create an emergency fund Donate to charity Purchase a home Make a purchase Supp…" at bounding box center [509, 121] width 389 height 28
select select "other"
click at [315, 107] on select "Create an emergency fund Donate to charity Purchase a home Make a purchase Supp…" at bounding box center [509, 121] width 389 height 28
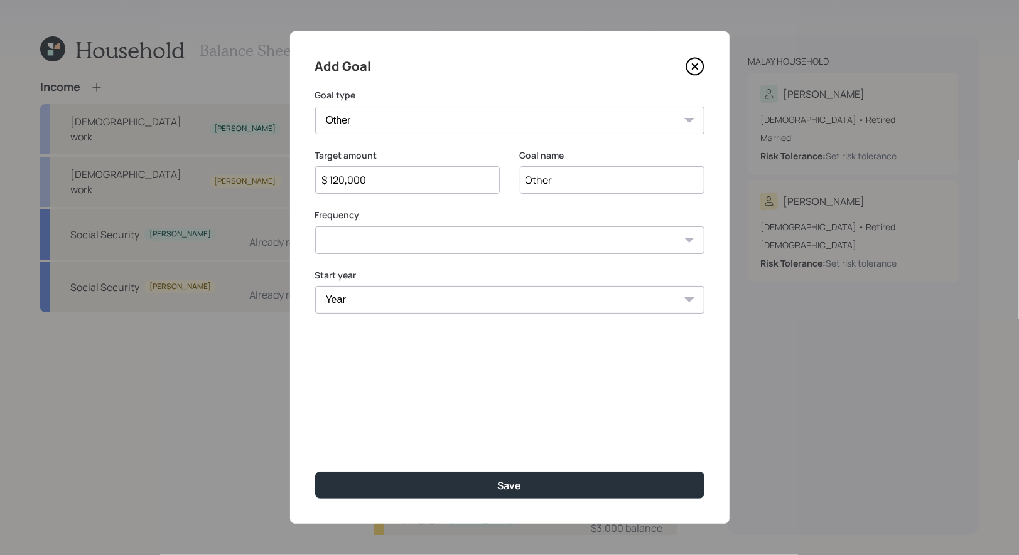
click at [569, 186] on input "Other" at bounding box center [612, 180] width 185 height 28
type input "2025"
click at [434, 241] on select "One time Every 1 year Every 2 years Every 3 years Every 4 years Every 5 years E…" at bounding box center [509, 241] width 389 height 28
select select "0"
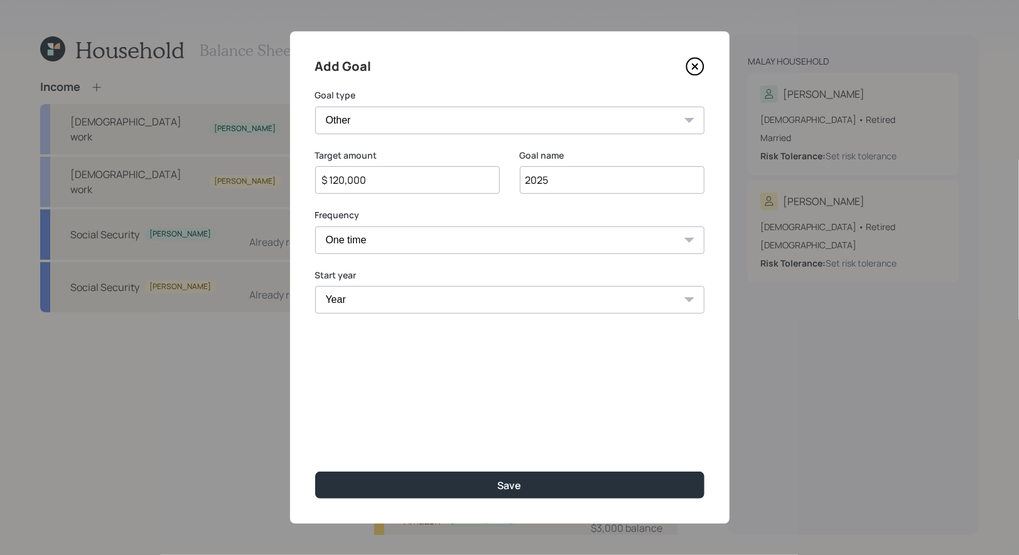
click at [315, 227] on select "One time Every 1 year Every 2 years Every 3 years Every 4 years Every 5 years E…" at bounding box center [509, 241] width 389 height 28
click at [396, 304] on select "Year 2025 2026 2027 2028 2029 2030 2031 2032 2033 2034 2035 2036 2037 2038 2039…" at bounding box center [509, 300] width 389 height 28
select select "2025"
click at [315, 286] on select "Year 2025 2026 2027 2028 2029 2030 2031 2032 2033 2034 2035 2036 2037 2038 2039…" at bounding box center [509, 300] width 389 height 28
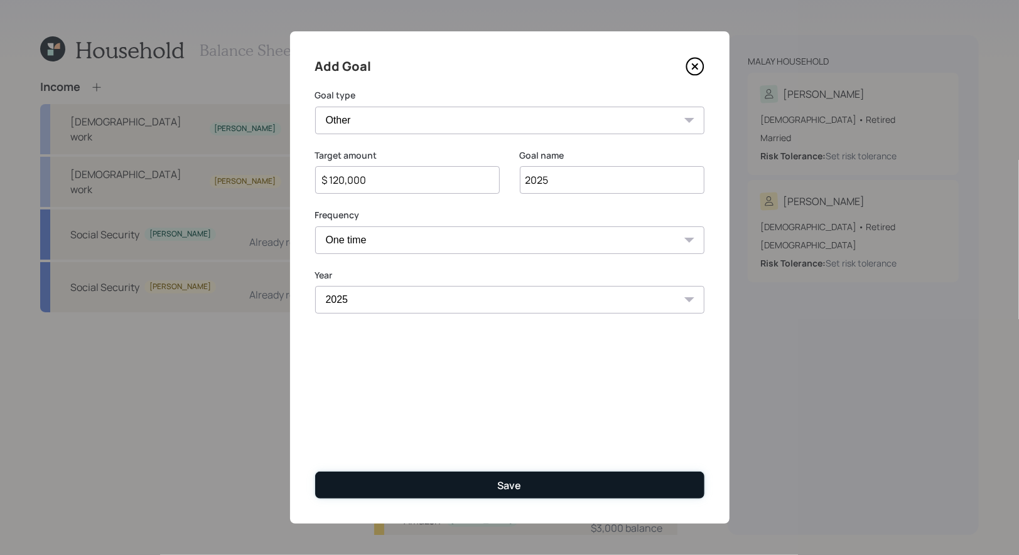
click at [478, 486] on button "Save" at bounding box center [509, 485] width 389 height 27
type input "$"
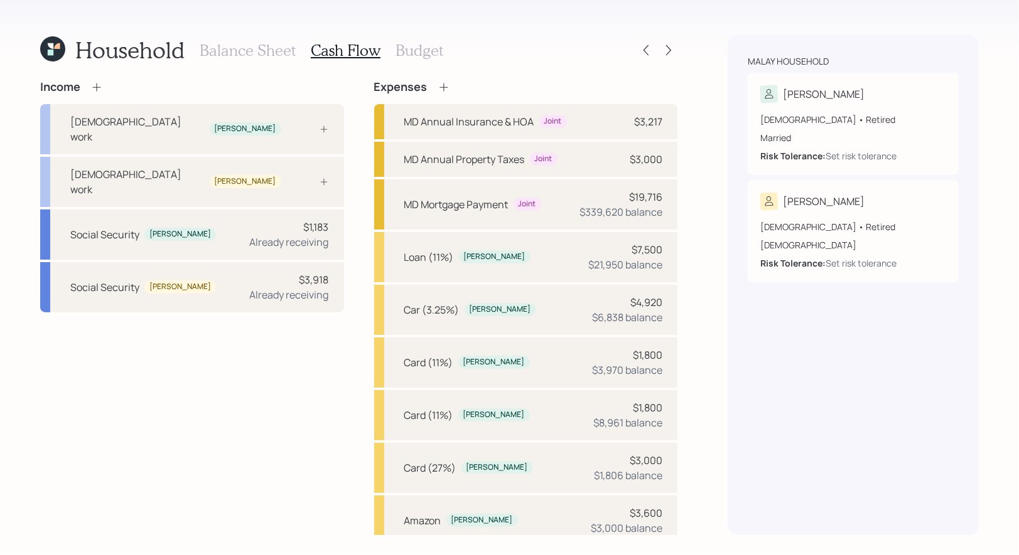
click at [252, 55] on h3 "Balance Sheet" at bounding box center [248, 50] width 96 height 18
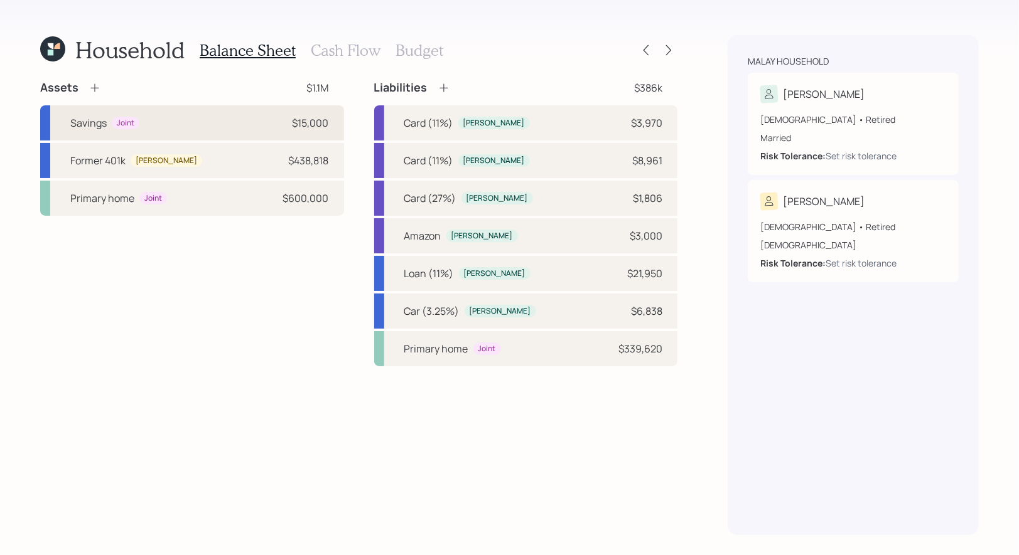
click at [217, 119] on div "Savings Joint $15,000" at bounding box center [192, 122] width 304 height 35
select select "taxable"
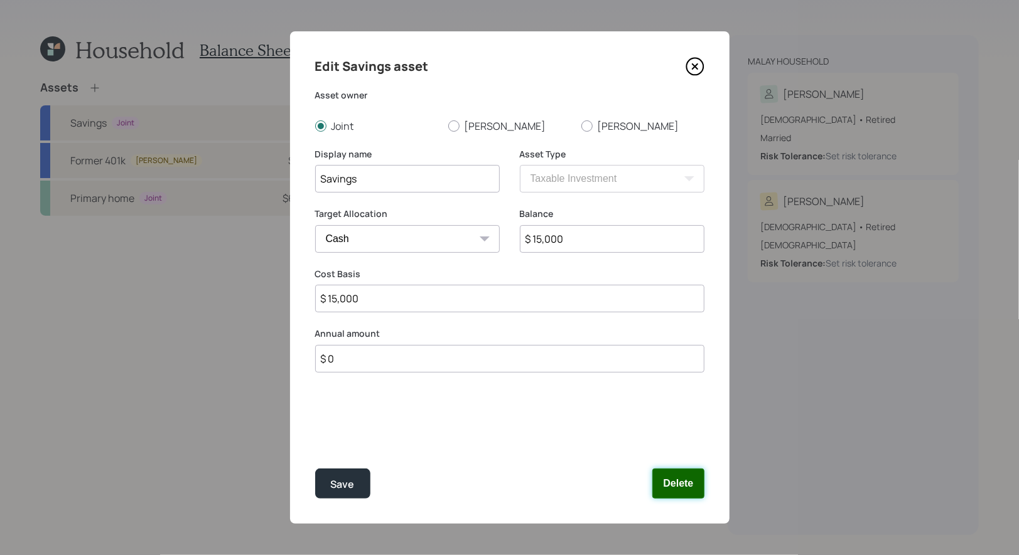
click at [682, 490] on button "Delete" at bounding box center [677, 484] width 51 height 30
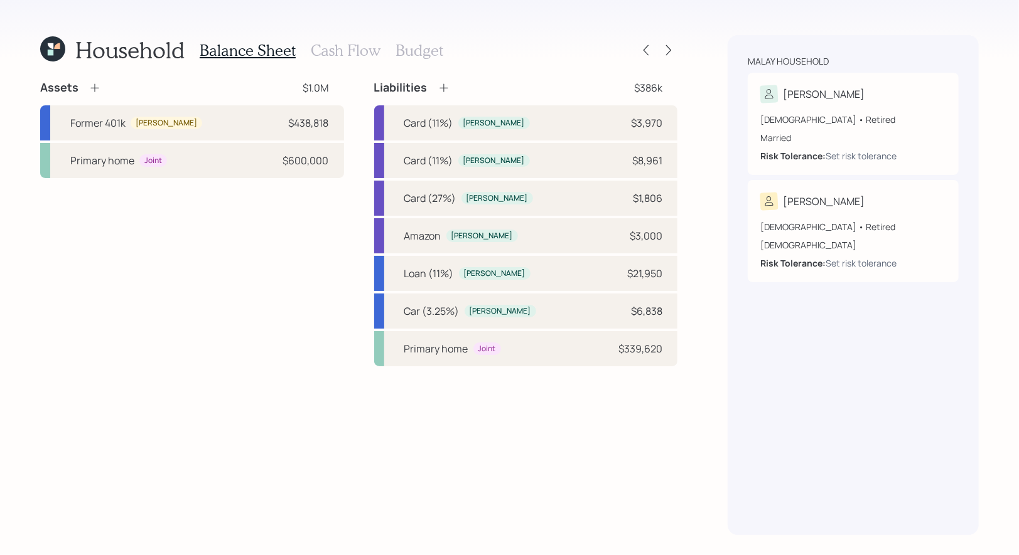
click at [94, 86] on icon at bounding box center [94, 88] width 8 height 8
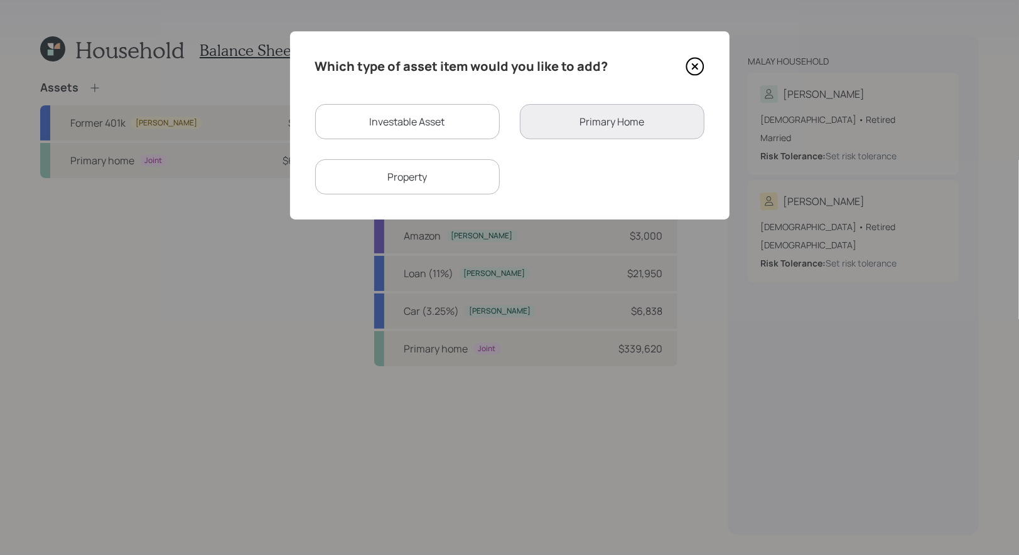
click at [444, 113] on div "Investable Asset" at bounding box center [407, 121] width 185 height 35
select select "taxable"
select select "balanced"
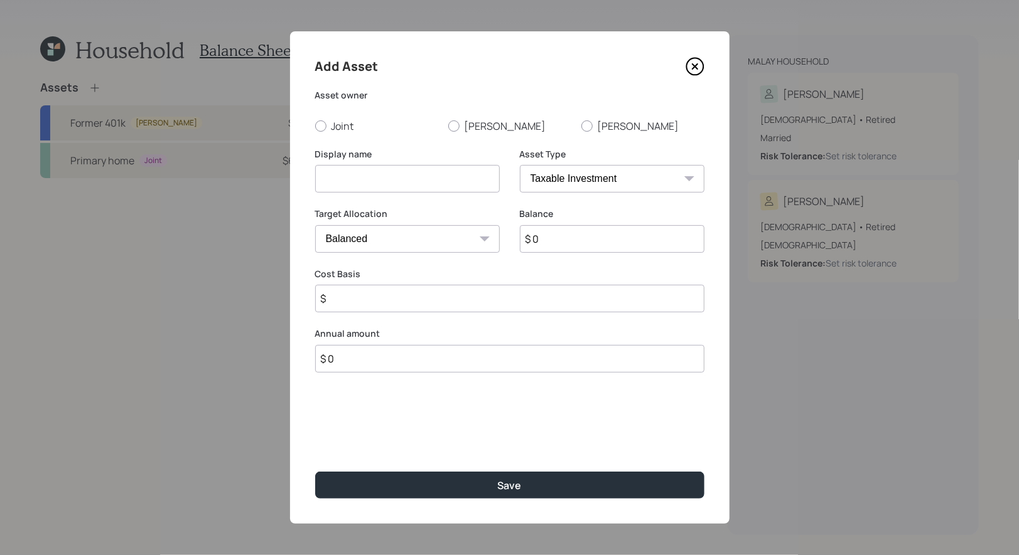
click at [393, 185] on input at bounding box center [407, 179] width 185 height 28
type input "Savings"
click at [559, 176] on select "SEP IRA IRA Roth IRA 401(k) Roth 401(k) 403(b) Roth 403(b) 457(b) Roth 457(b) H…" at bounding box center [612, 179] width 185 height 28
select select "emergency_fund"
click at [520, 165] on select "SEP IRA IRA Roth IRA 401(k) Roth 401(k) 403(b) Roth 403(b) 457(b) Roth 457(b) H…" at bounding box center [612, 179] width 185 height 28
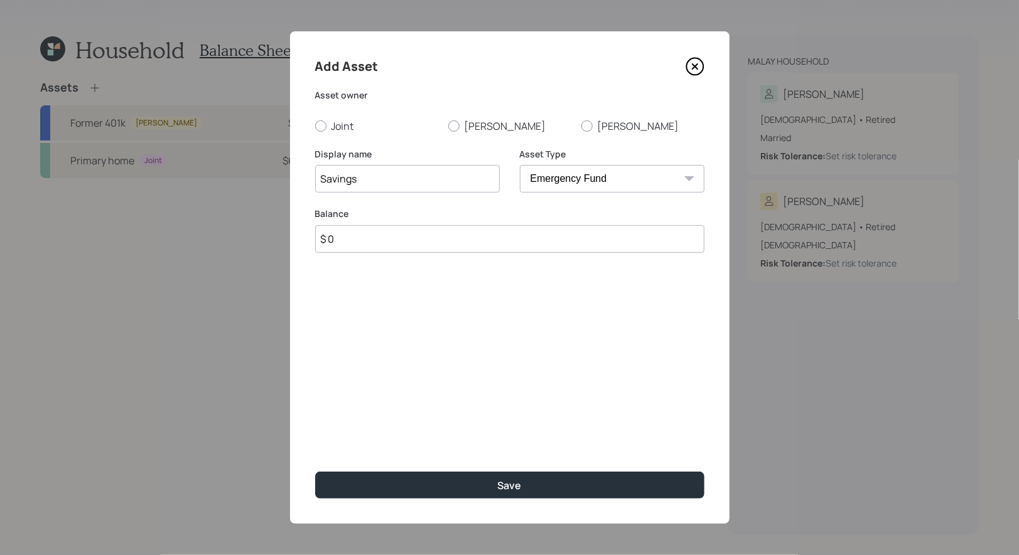
click at [542, 244] on input "$ 0" at bounding box center [509, 239] width 389 height 28
type input "$ 15,000"
click at [321, 123] on div at bounding box center [320, 126] width 11 height 11
click at [315, 126] on input "Joint" at bounding box center [314, 126] width 1 height 1
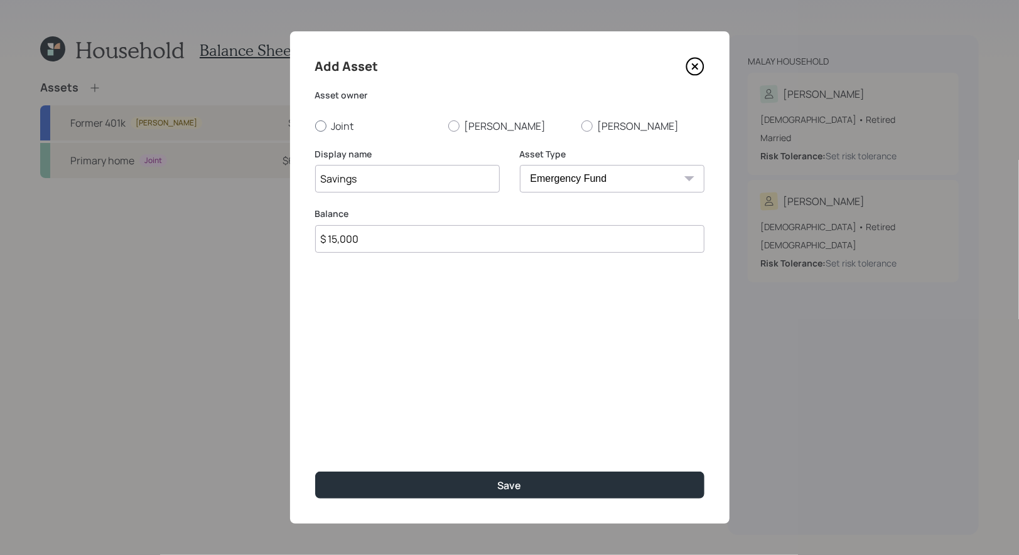
radio input "true"
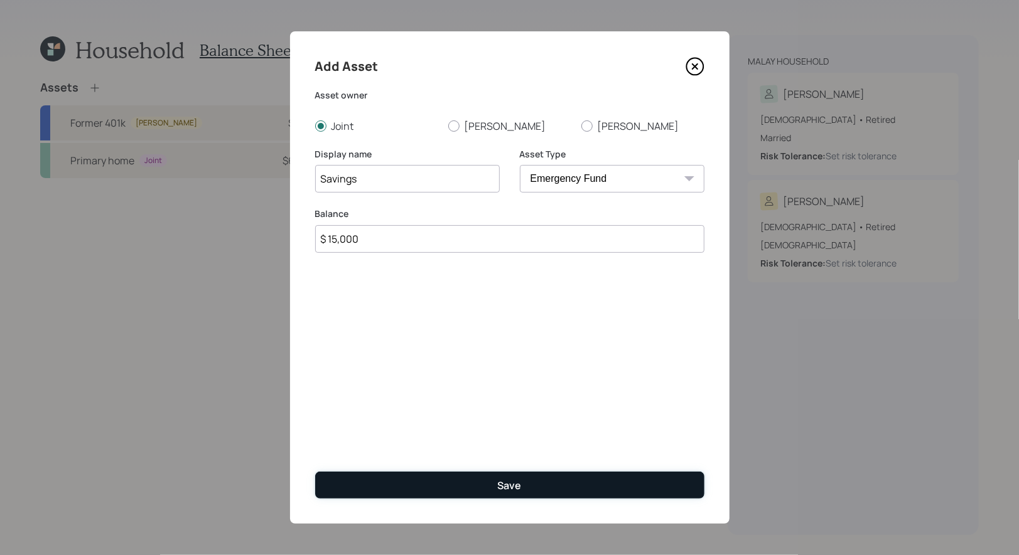
click at [461, 485] on button "Save" at bounding box center [509, 485] width 389 height 27
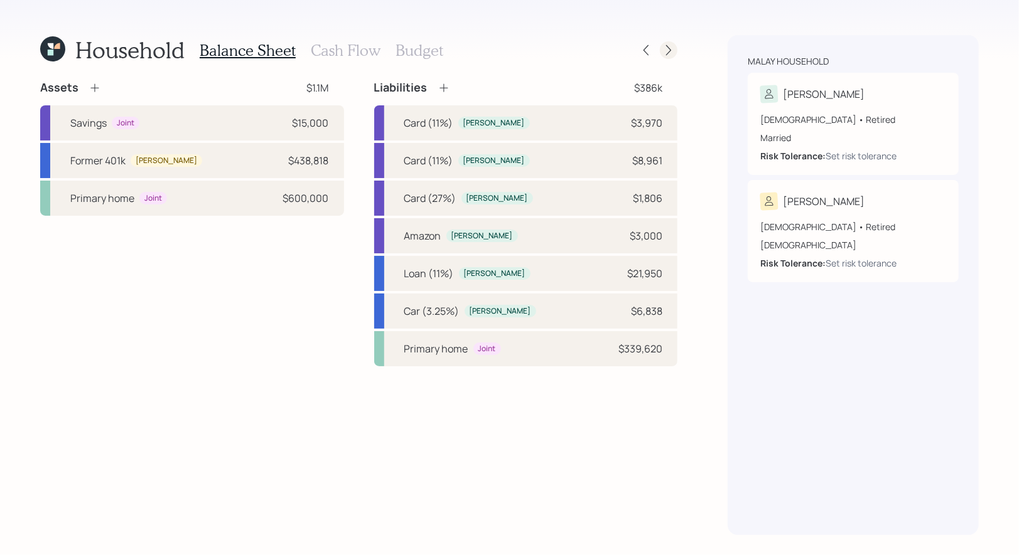
click at [671, 51] on icon at bounding box center [668, 50] width 13 height 13
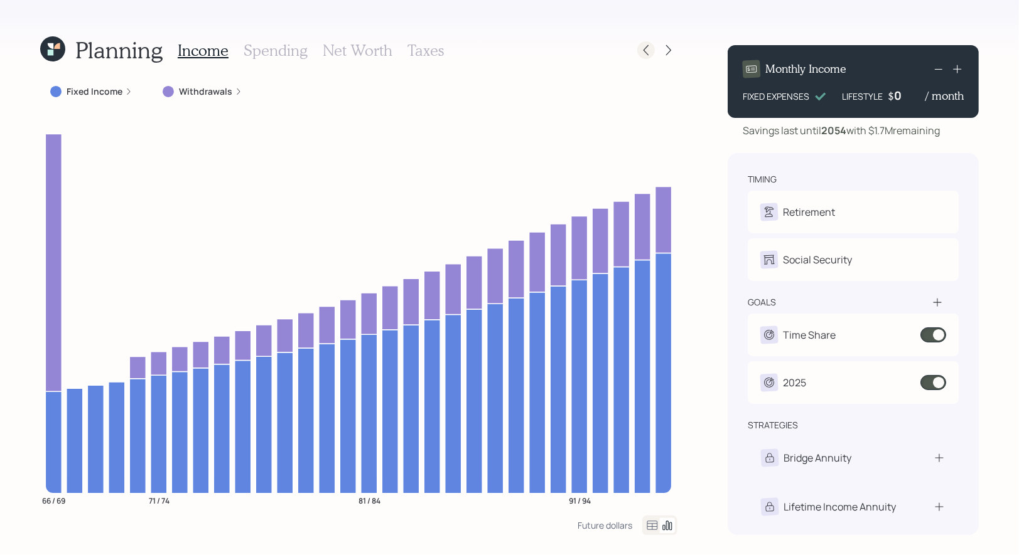
click at [647, 47] on icon at bounding box center [646, 50] width 13 height 13
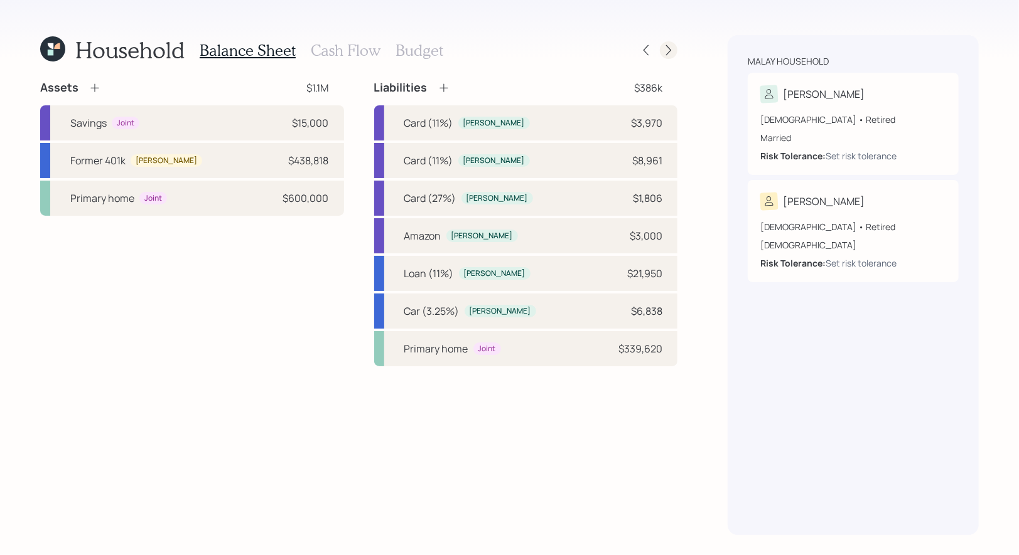
click at [673, 49] on icon at bounding box center [668, 50] width 13 height 13
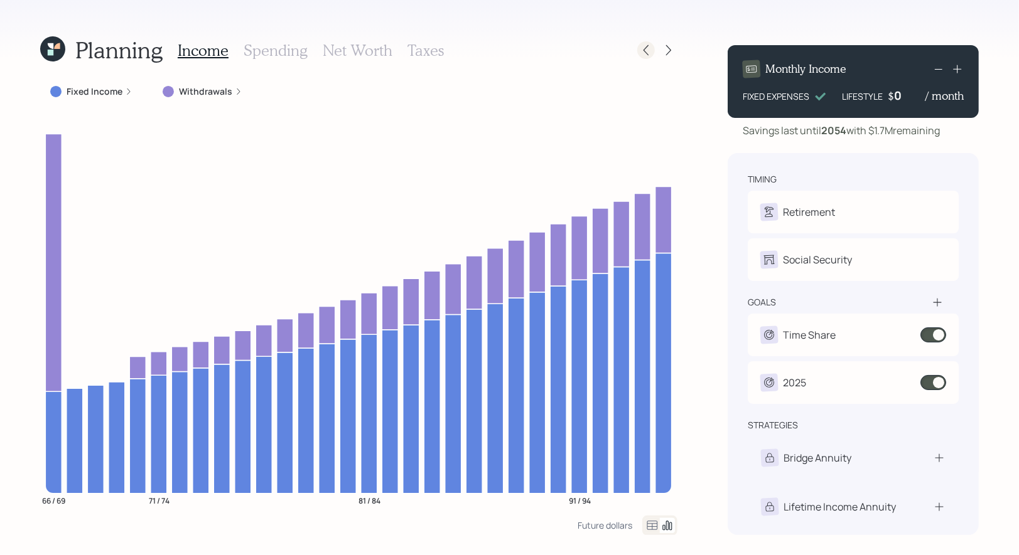
click at [645, 50] on icon at bounding box center [646, 50] width 13 height 13
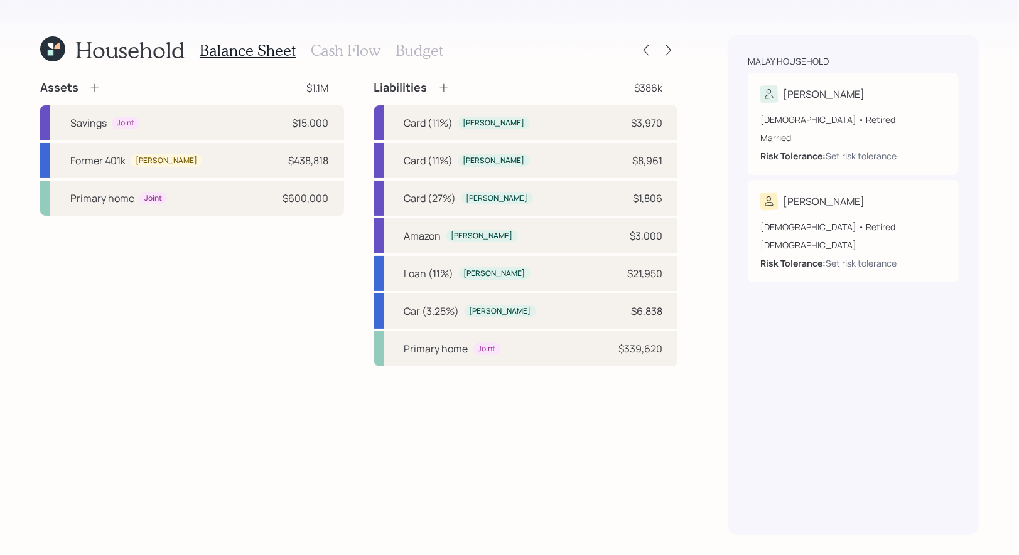
click at [356, 55] on h3 "Cash Flow" at bounding box center [346, 50] width 70 height 18
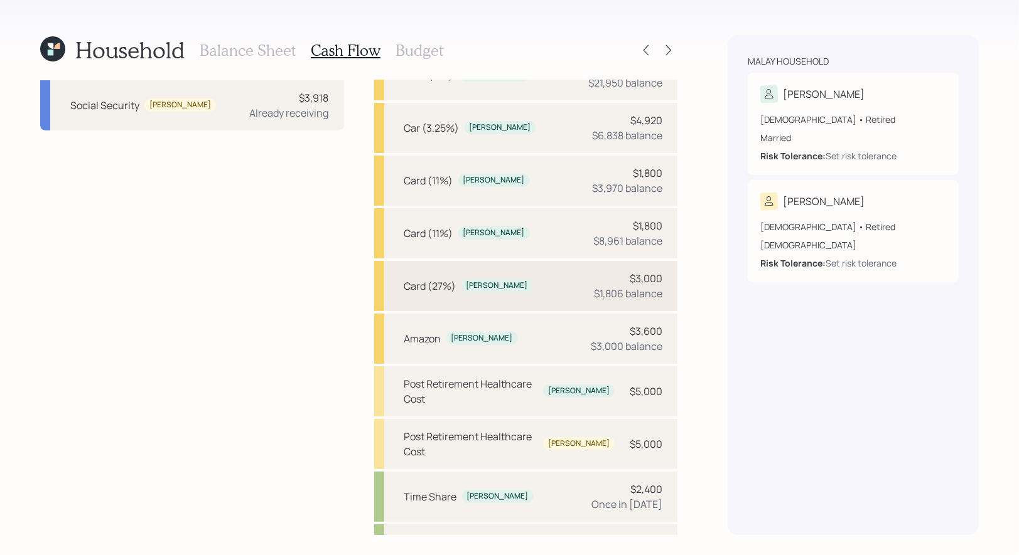
scroll to position [265, 0]
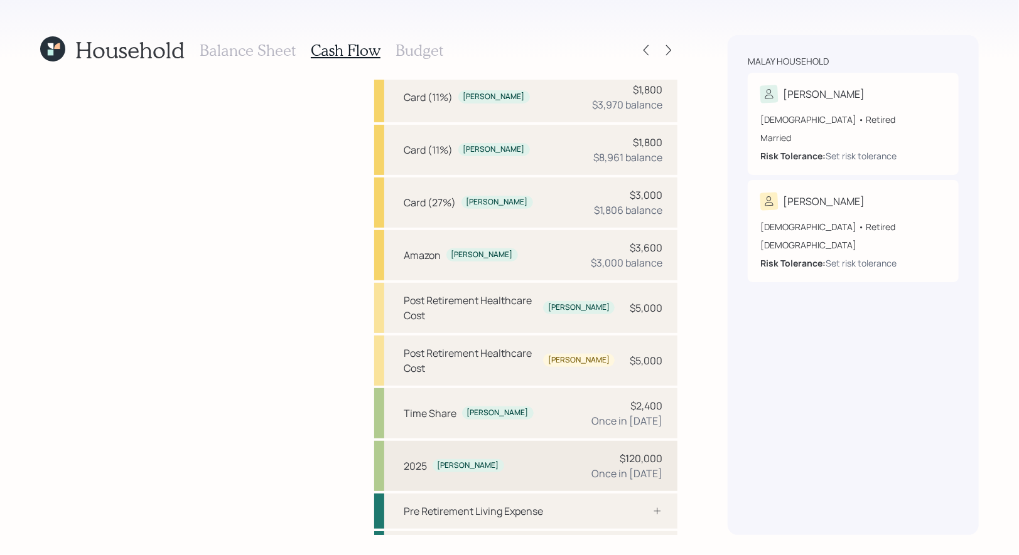
click at [510, 441] on div "2025 Debbie $120,000 Once in 2025" at bounding box center [526, 466] width 304 height 50
select select "0"
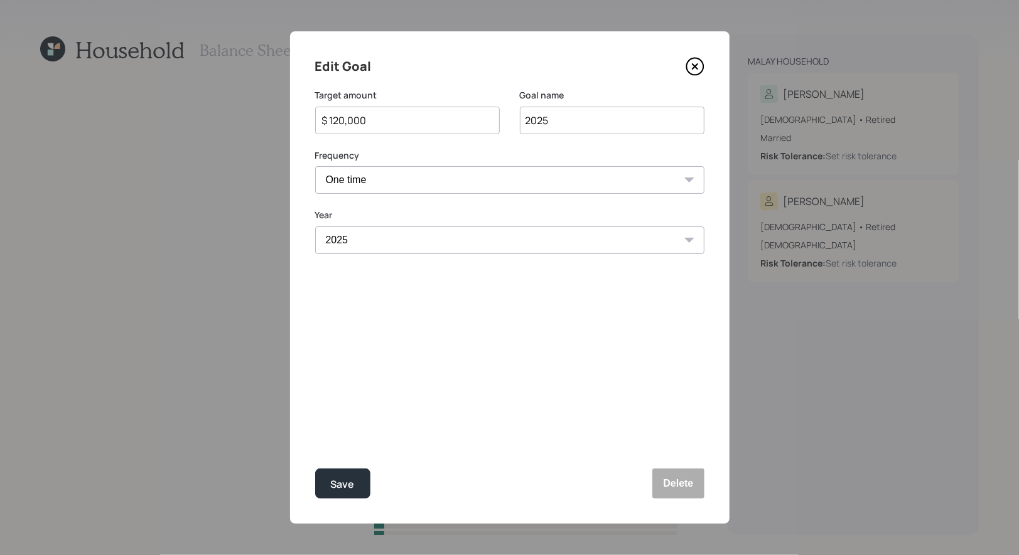
click at [377, 121] on input "$ 120,000" at bounding box center [402, 120] width 163 height 15
click at [348, 478] on div "Save" at bounding box center [343, 484] width 24 height 17
type input "$ 120,000"
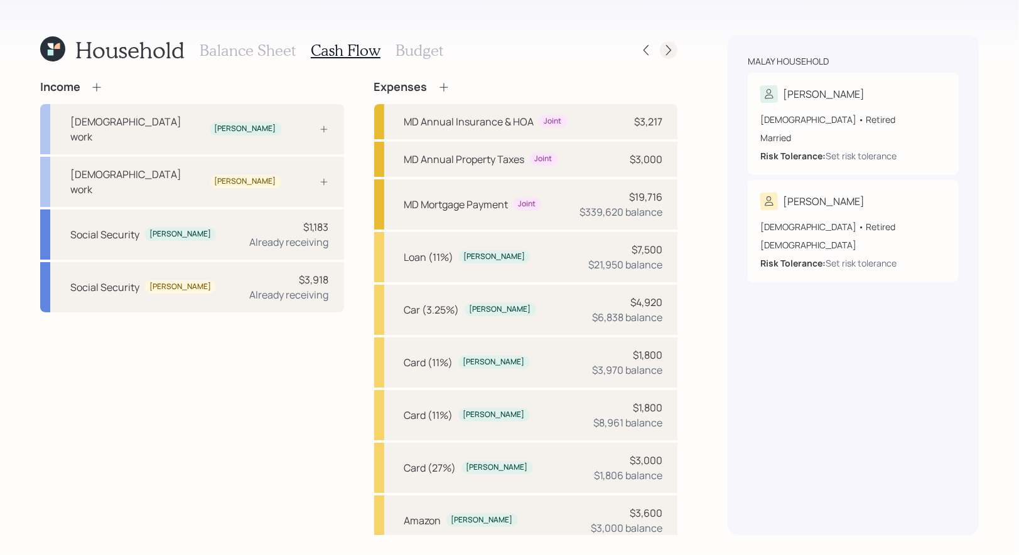
click at [672, 49] on icon at bounding box center [668, 50] width 13 height 13
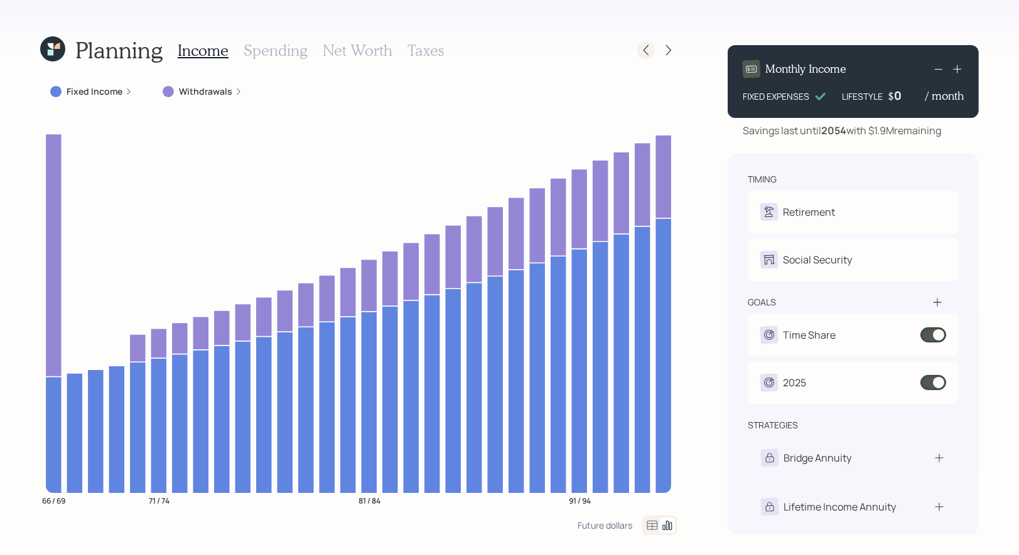
click at [647, 53] on icon at bounding box center [646, 50] width 13 height 13
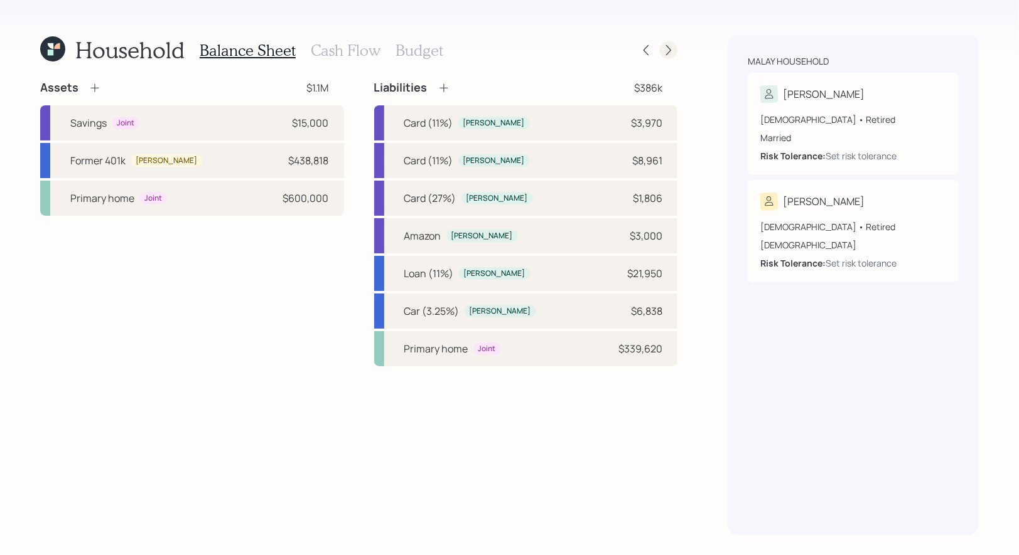
click at [673, 53] on icon at bounding box center [668, 50] width 13 height 13
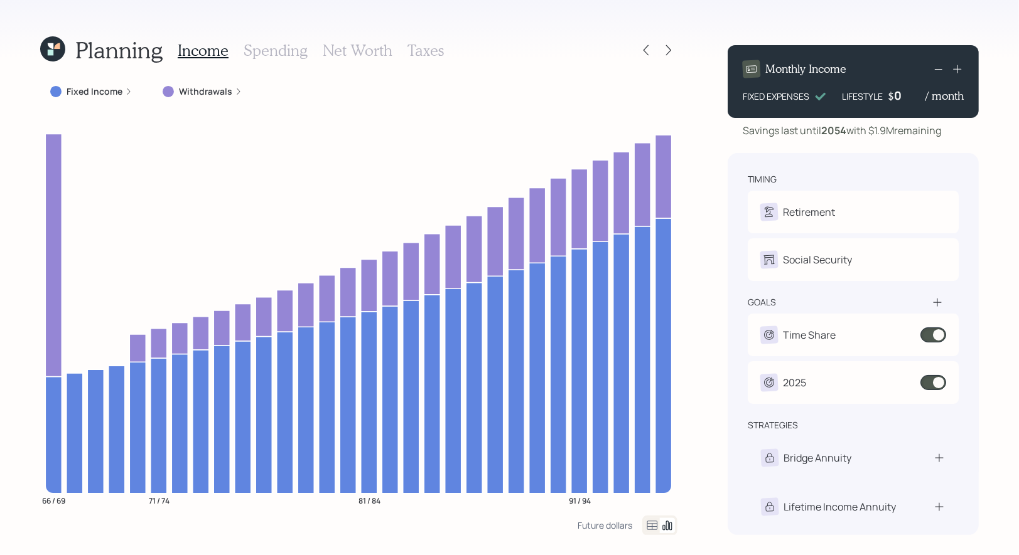
click at [274, 50] on h3 "Spending" at bounding box center [276, 50] width 64 height 18
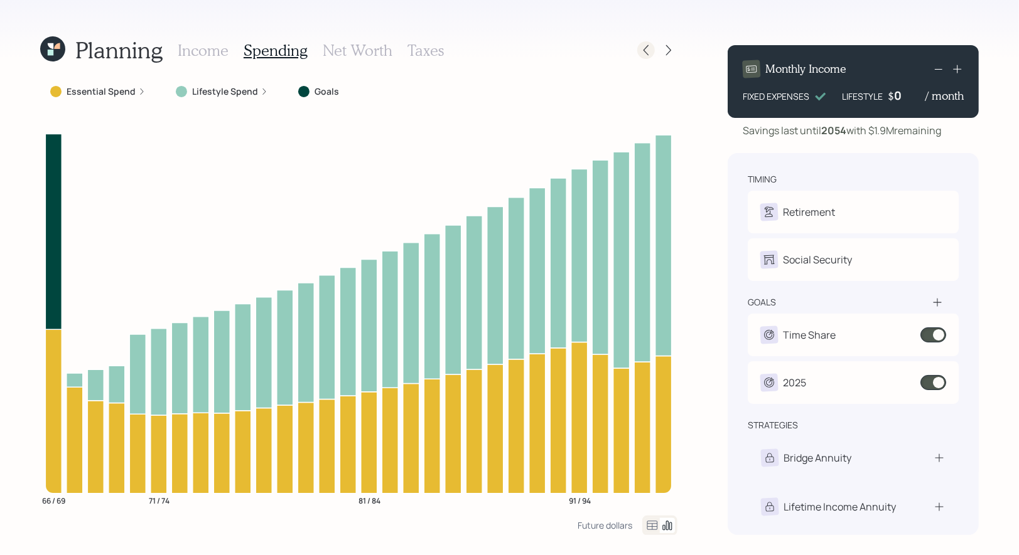
click at [647, 50] on icon at bounding box center [646, 50] width 13 height 13
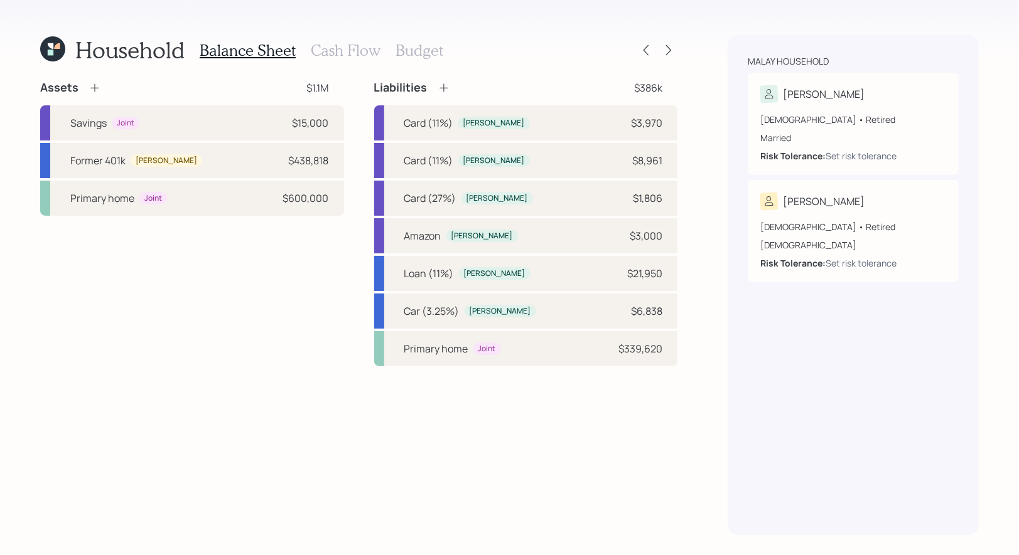
click at [348, 53] on h3 "Cash Flow" at bounding box center [346, 50] width 70 height 18
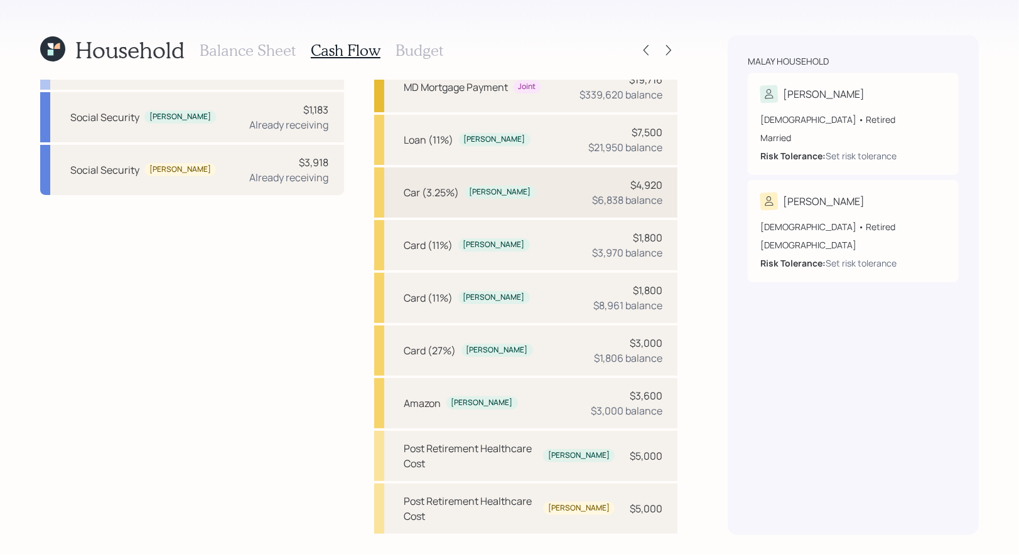
scroll to position [265, 0]
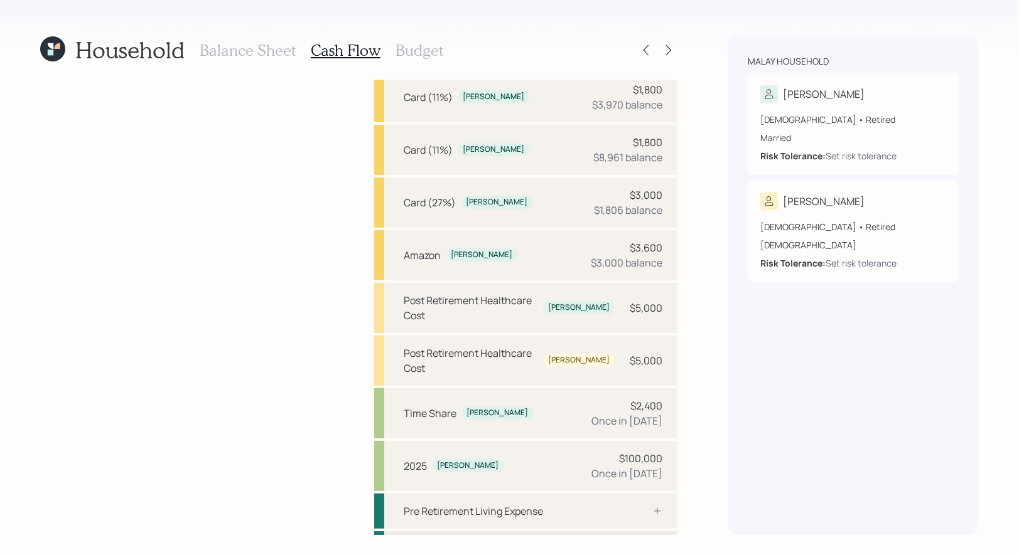
click at [459, 542] on div "Post Retirement Living Expense" at bounding box center [476, 549] width 144 height 15
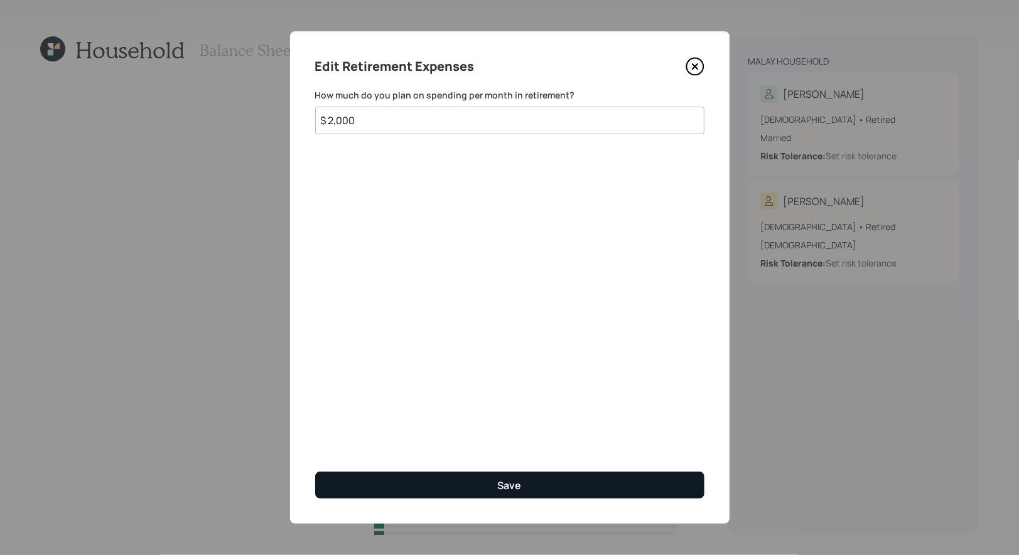
type input "$ 2,000"
click at [440, 487] on button "Save" at bounding box center [509, 485] width 389 height 27
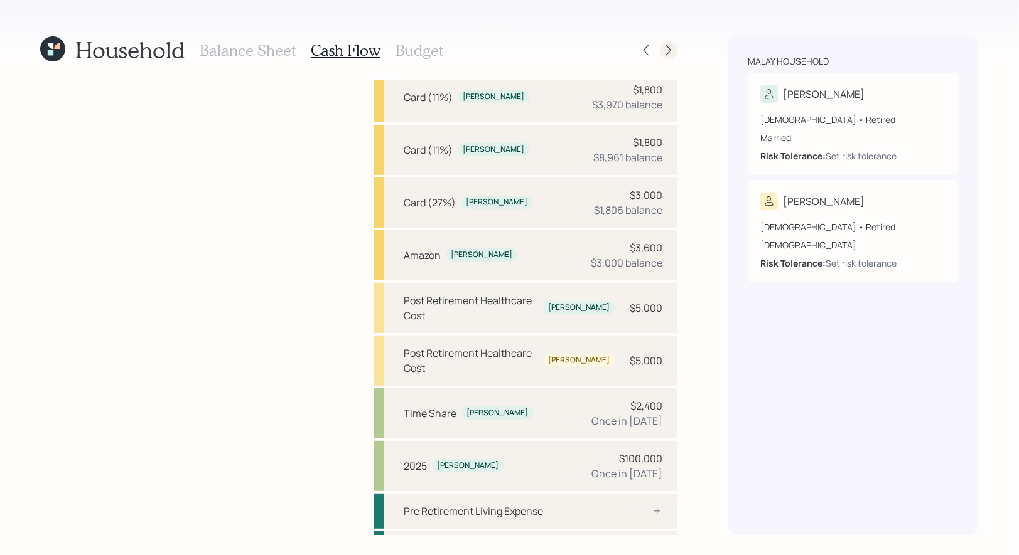
click at [667, 50] on icon at bounding box center [668, 50] width 13 height 13
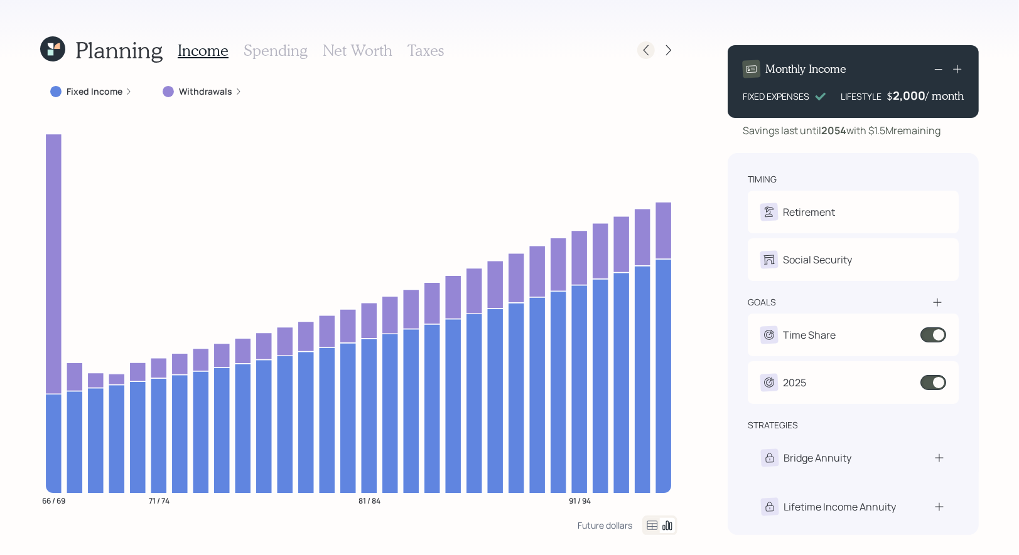
click at [647, 56] on icon at bounding box center [646, 50] width 13 height 13
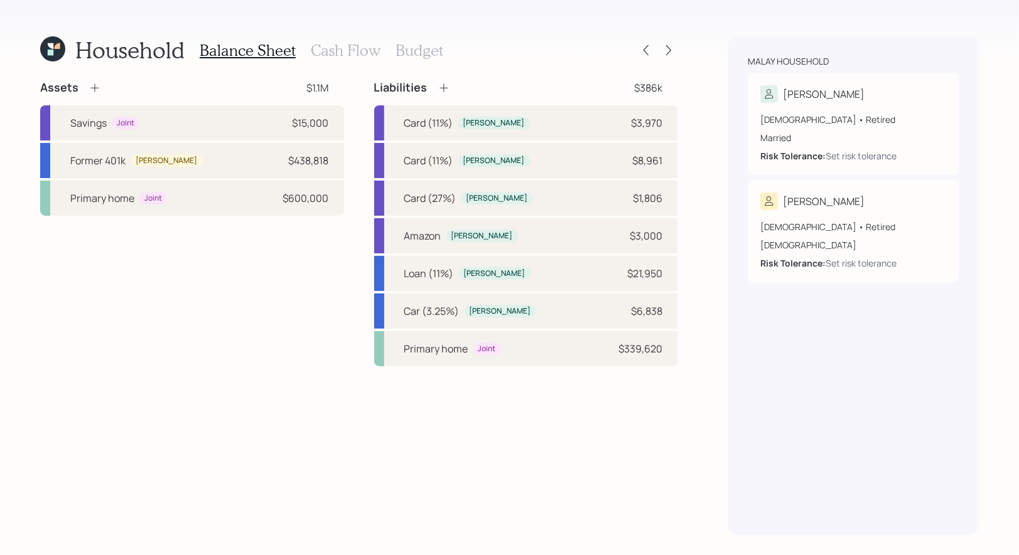
click at [350, 53] on h3 "Cash Flow" at bounding box center [346, 50] width 70 height 18
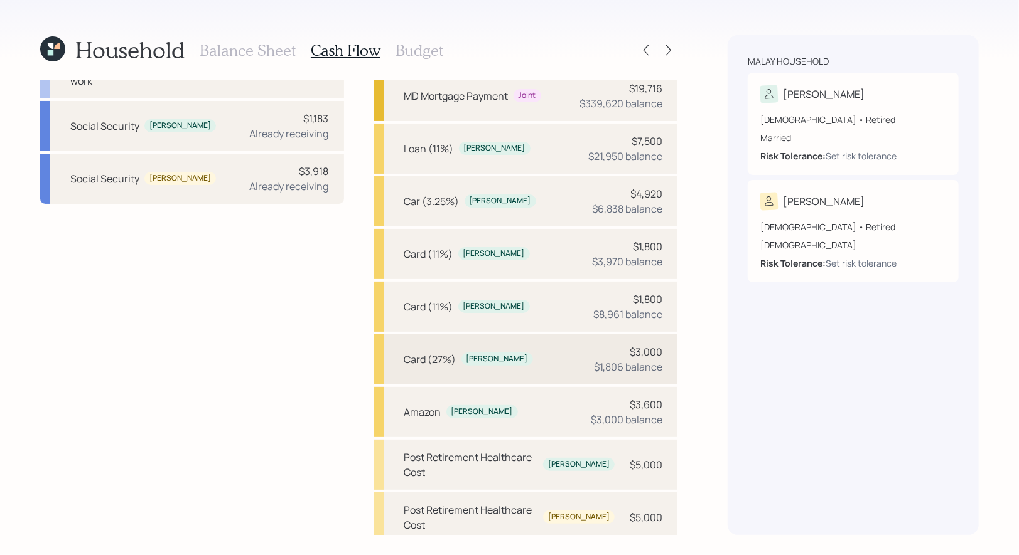
scroll to position [265, 0]
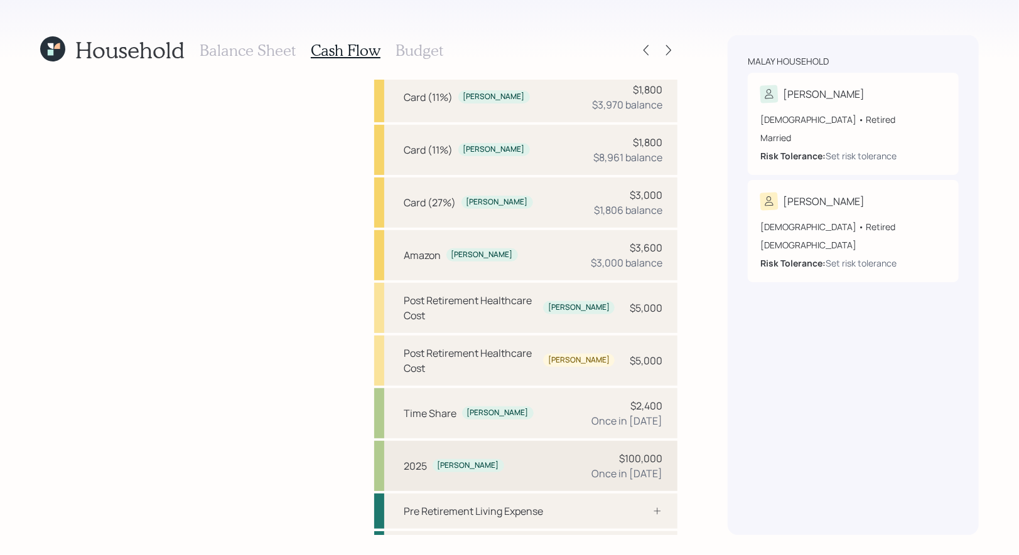
click at [515, 441] on div "2025 [PERSON_NAME] $100,000 Once in [DATE]" at bounding box center [526, 466] width 304 height 50
select select "0"
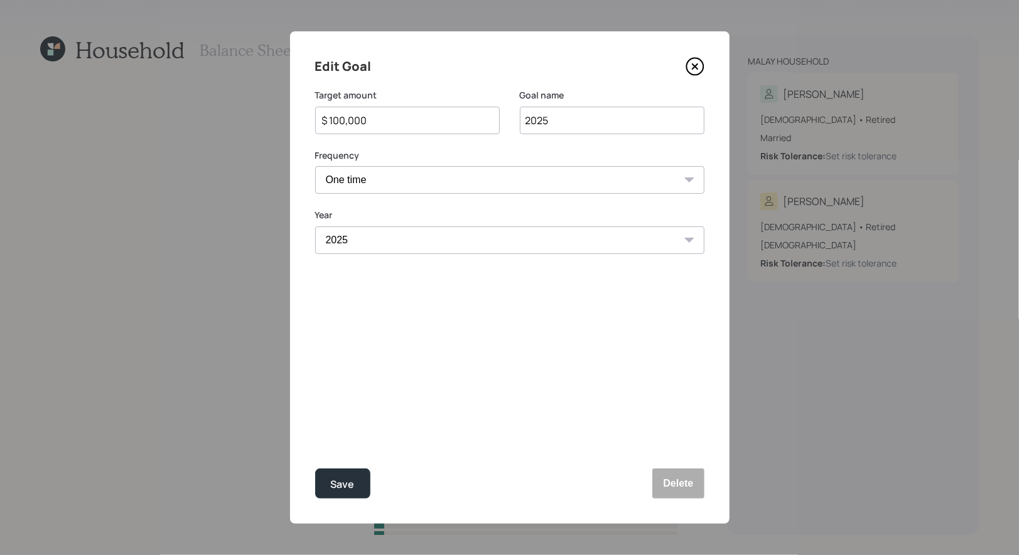
click at [378, 122] on input "$ 100,000" at bounding box center [402, 120] width 163 height 15
click at [340, 488] on div "Save" at bounding box center [343, 484] width 24 height 17
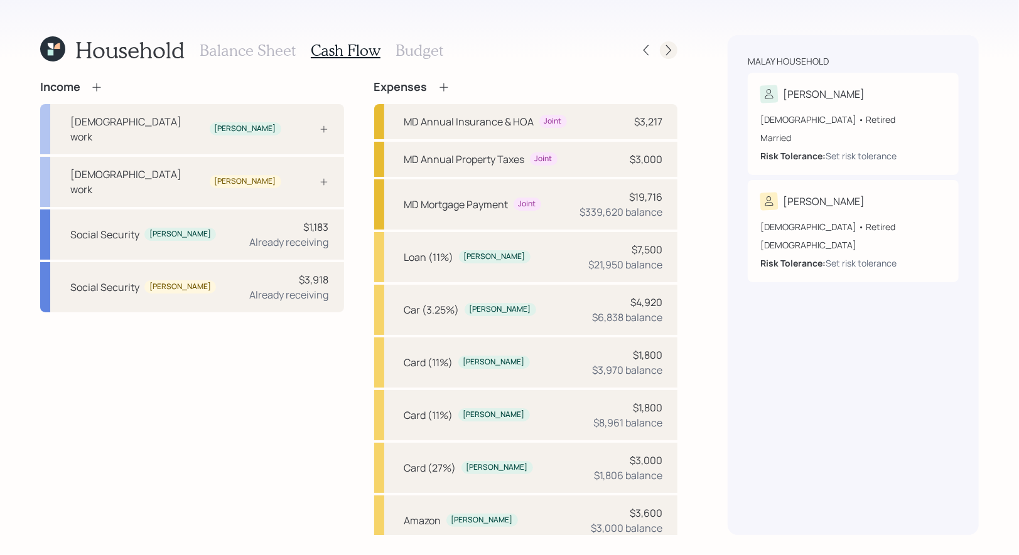
click at [671, 50] on icon at bounding box center [668, 50] width 5 height 11
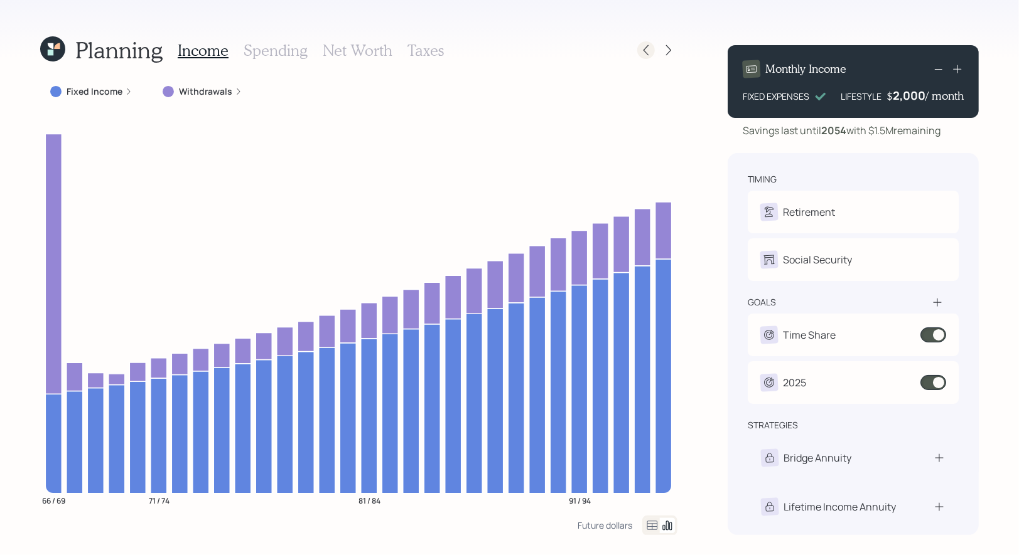
click at [652, 55] on icon at bounding box center [646, 50] width 13 height 13
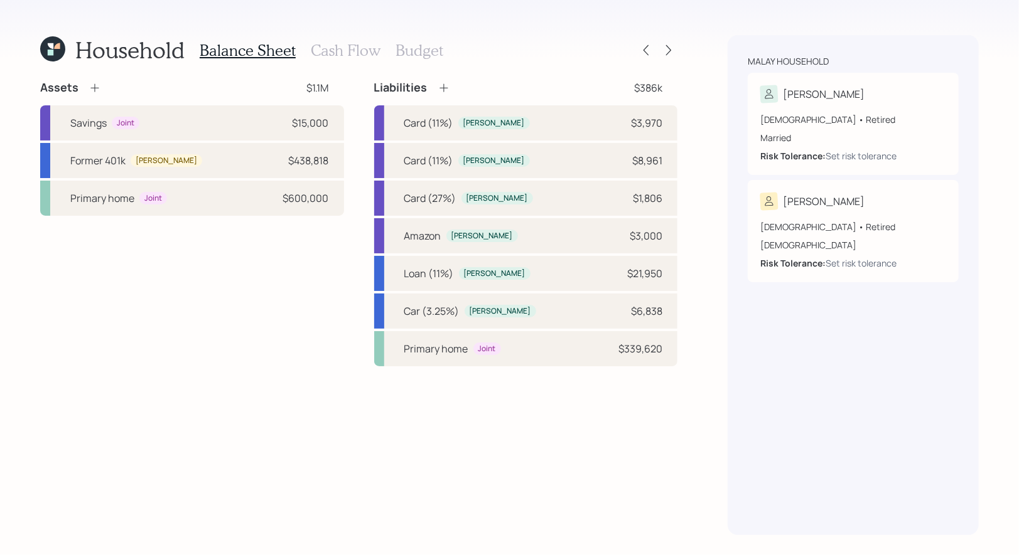
click at [346, 54] on h3 "Cash Flow" at bounding box center [346, 50] width 70 height 18
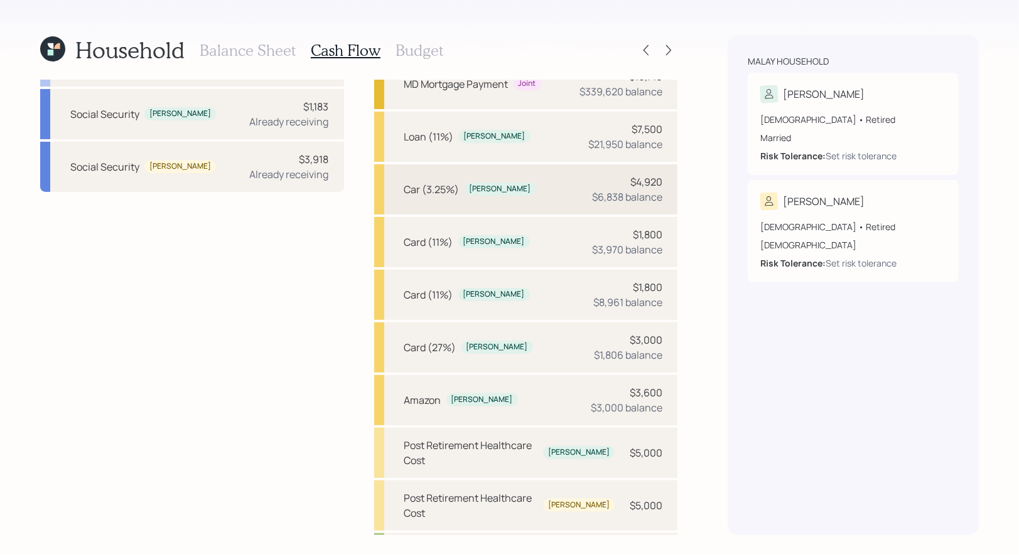
scroll to position [265, 0]
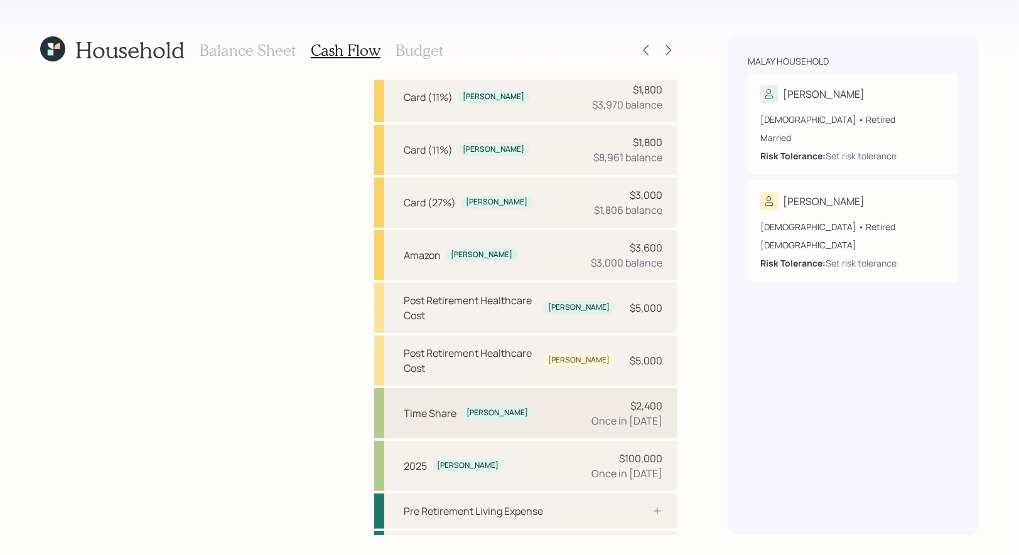
click at [431, 406] on div "Time Share" at bounding box center [430, 413] width 53 height 15
select select "0"
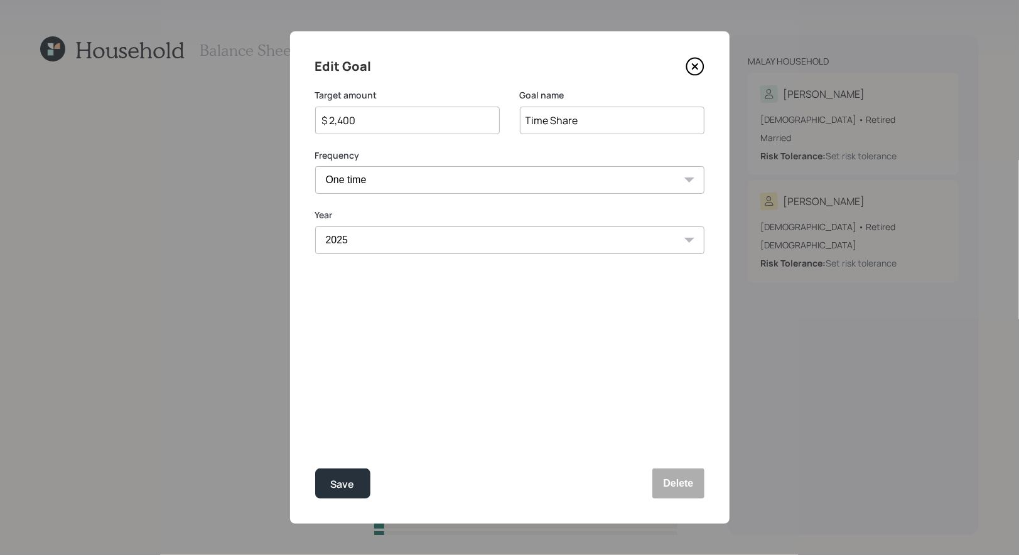
click at [693, 71] on icon at bounding box center [694, 66] width 19 height 19
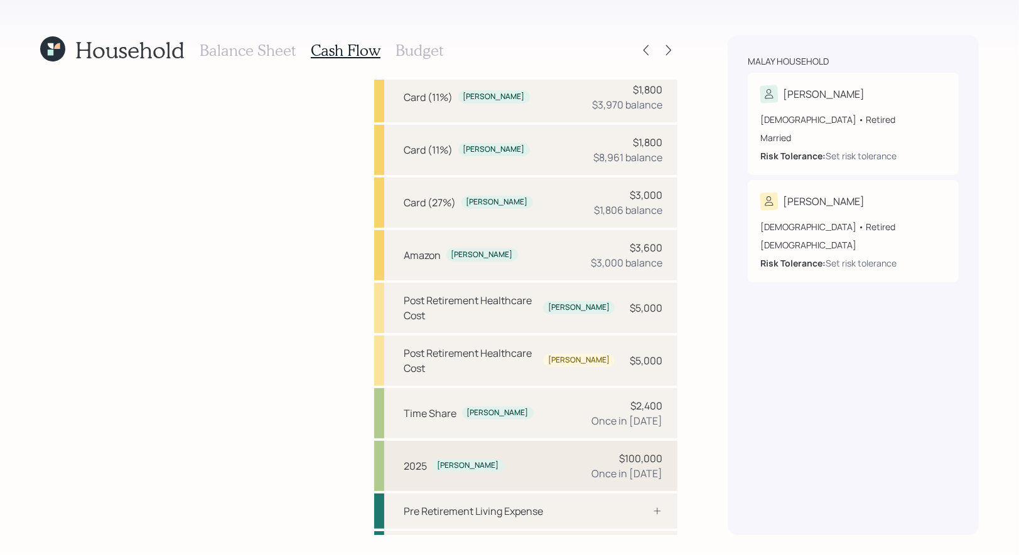
click at [544, 441] on div "2025 [PERSON_NAME] $100,000 Once in [DATE]" at bounding box center [526, 466] width 304 height 50
select select "0"
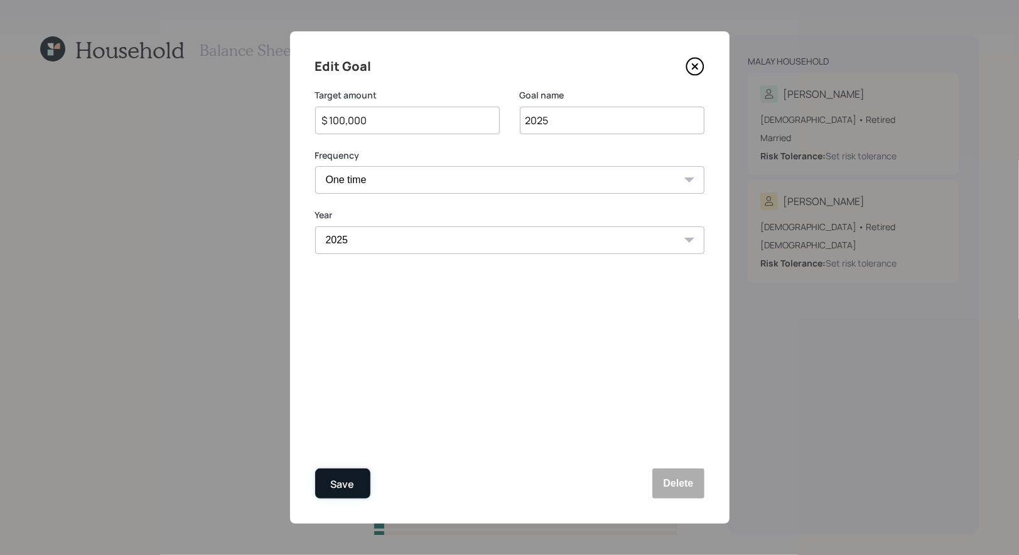
click at [346, 477] on div "Save" at bounding box center [343, 484] width 24 height 17
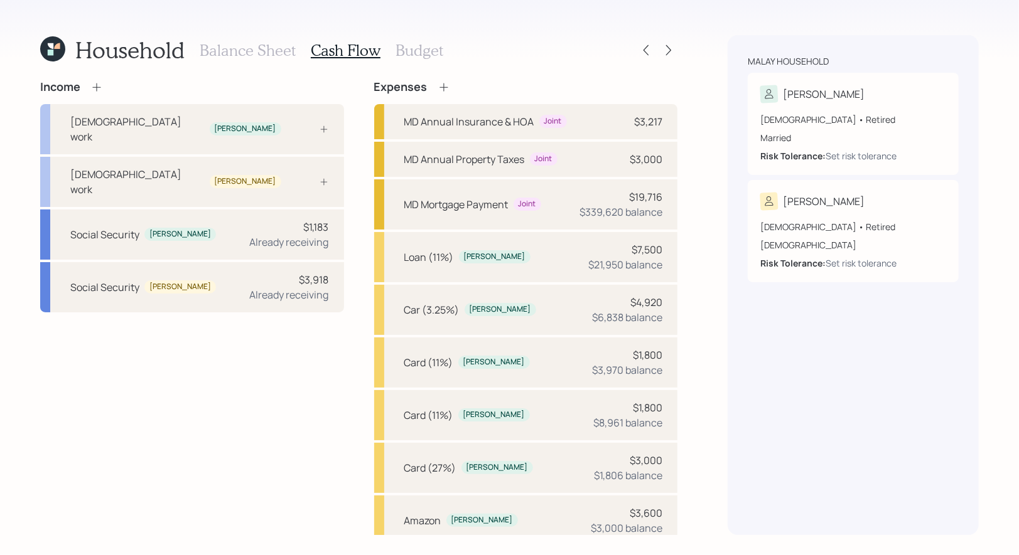
click at [257, 50] on h3 "Balance Sheet" at bounding box center [248, 50] width 96 height 18
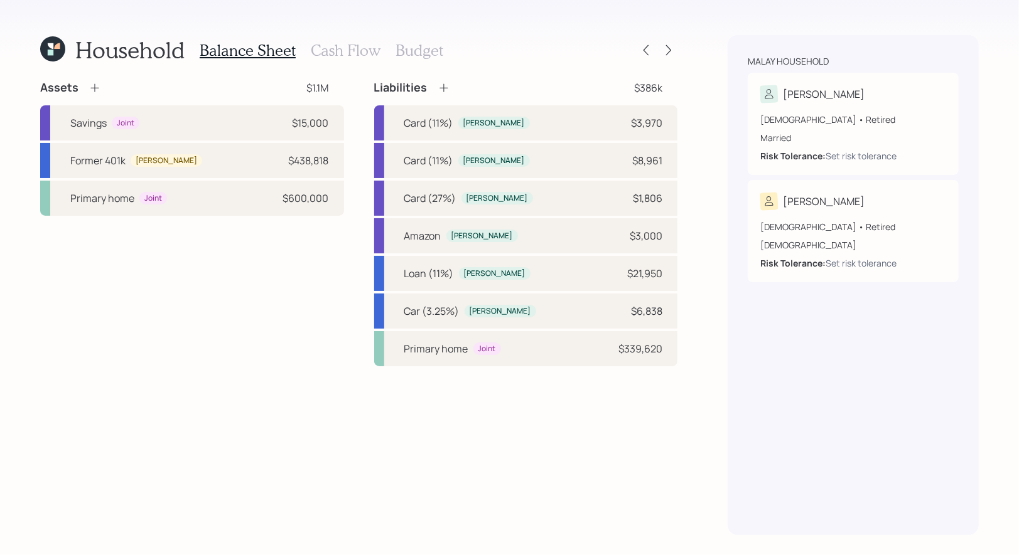
click at [345, 48] on h3 "Cash Flow" at bounding box center [346, 50] width 70 height 18
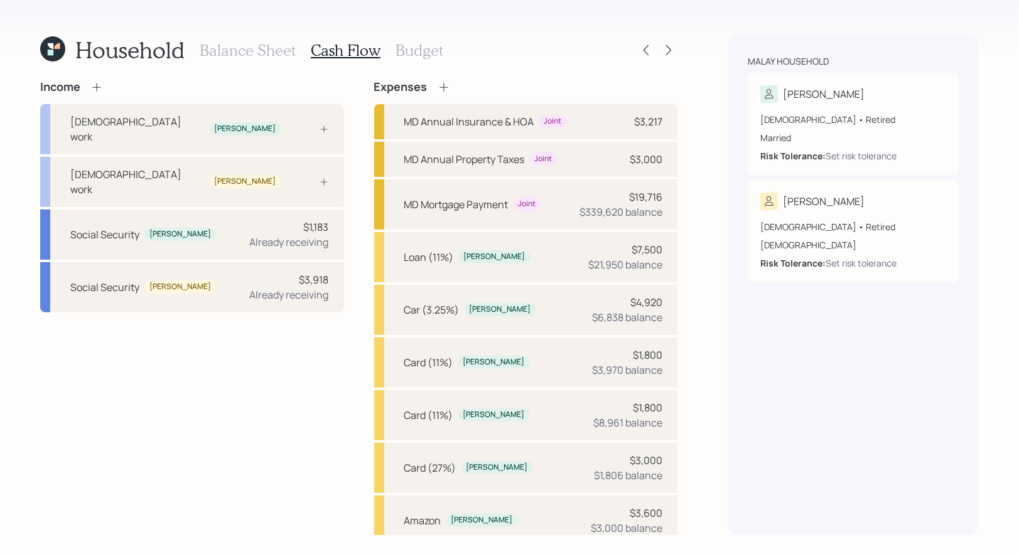
click at [401, 51] on h3 "Budget" at bounding box center [419, 50] width 48 height 18
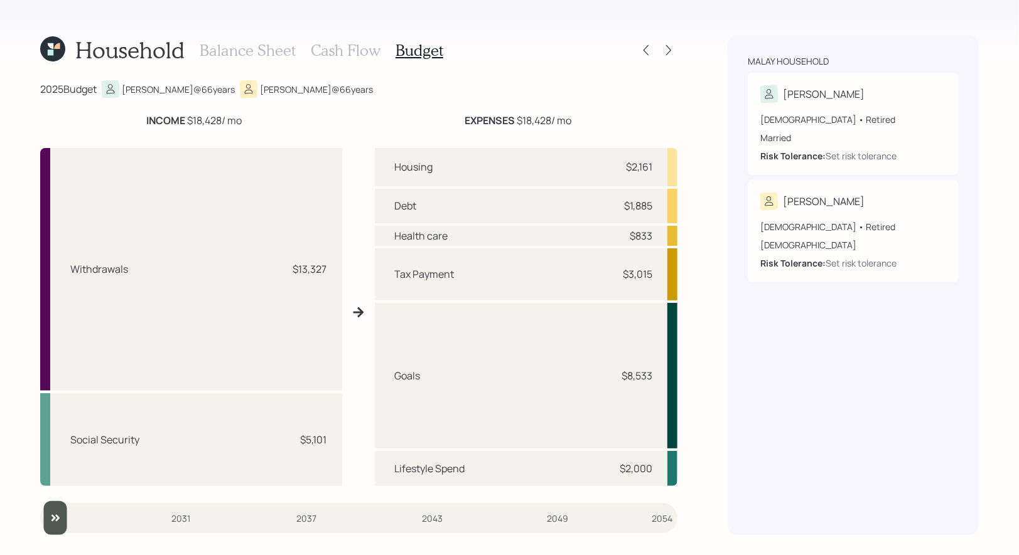
click at [326, 49] on h3 "Cash Flow" at bounding box center [346, 50] width 70 height 18
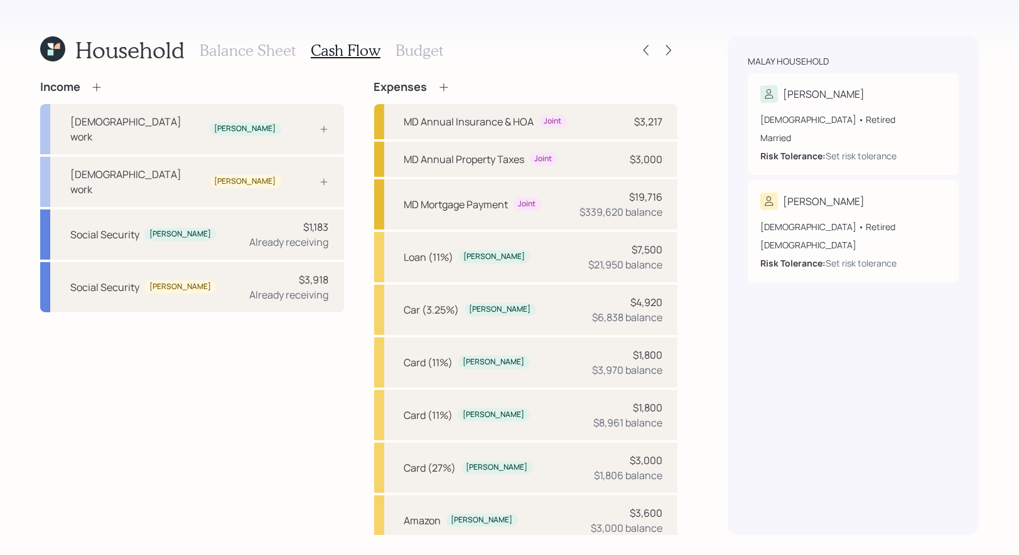
click at [259, 50] on h3 "Balance Sheet" at bounding box center [248, 50] width 96 height 18
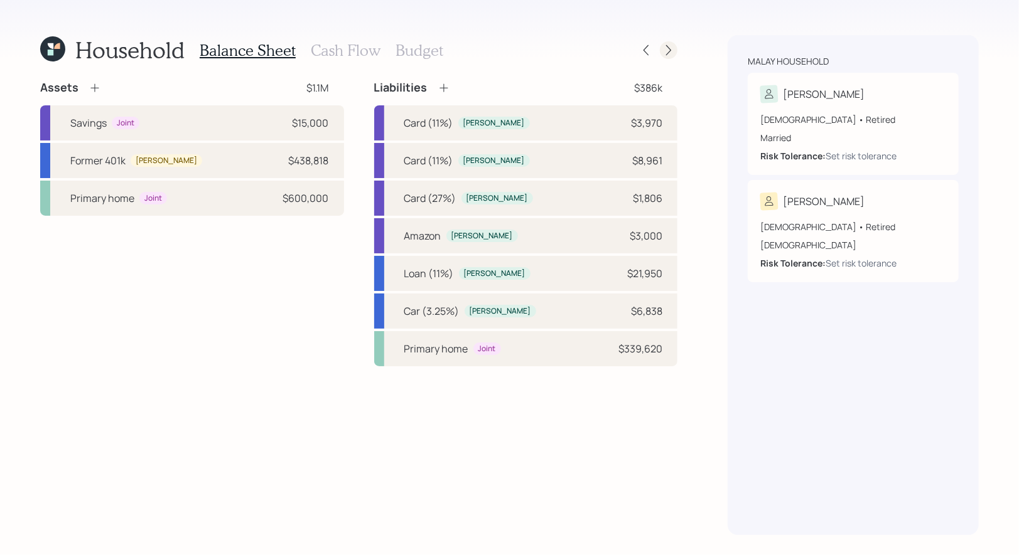
click at [672, 46] on icon at bounding box center [668, 50] width 13 height 13
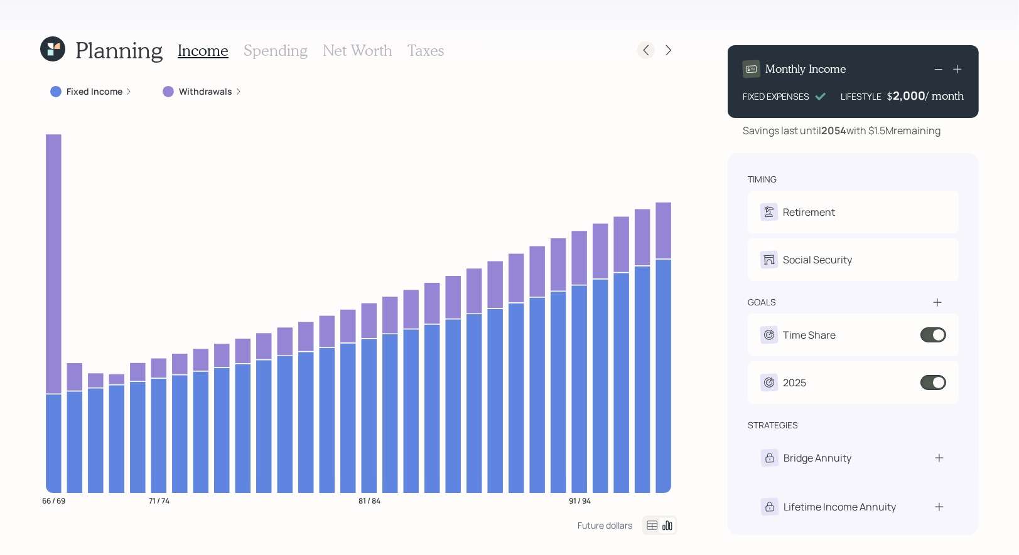
click at [644, 51] on icon at bounding box center [646, 50] width 13 height 13
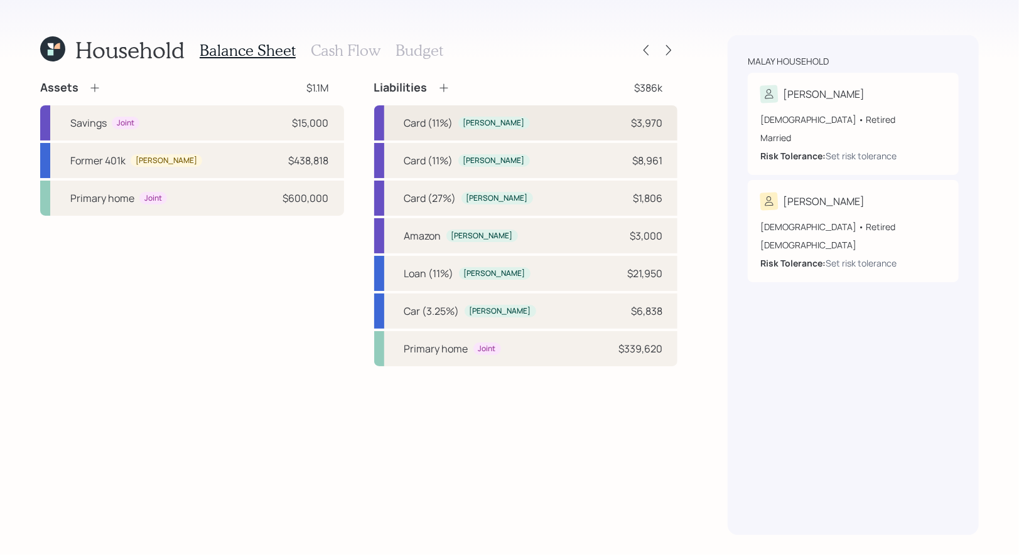
click at [504, 126] on div "Card (11%) [PERSON_NAME] $3,970" at bounding box center [526, 122] width 304 height 35
select select "credit_card"
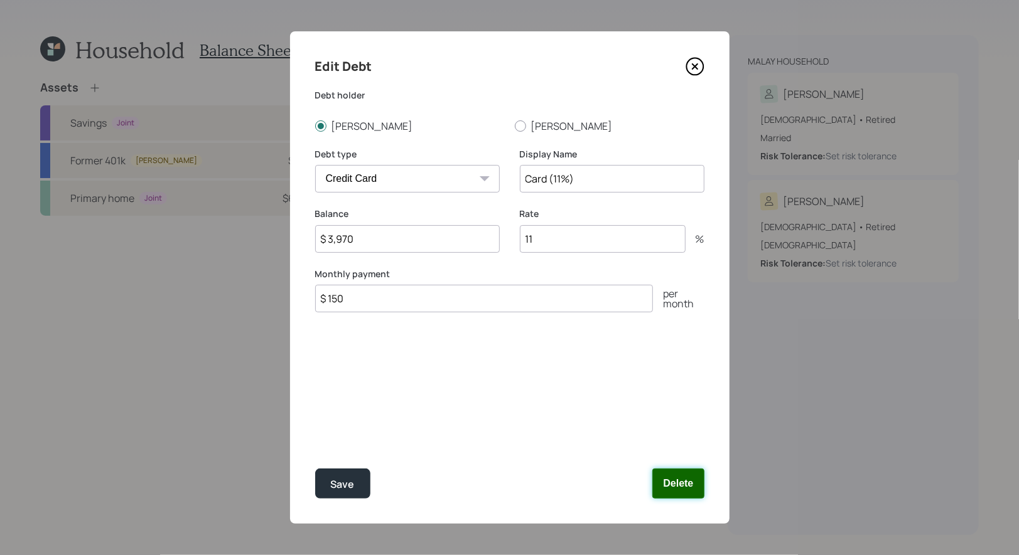
click at [680, 480] on button "Delete" at bounding box center [677, 484] width 51 height 30
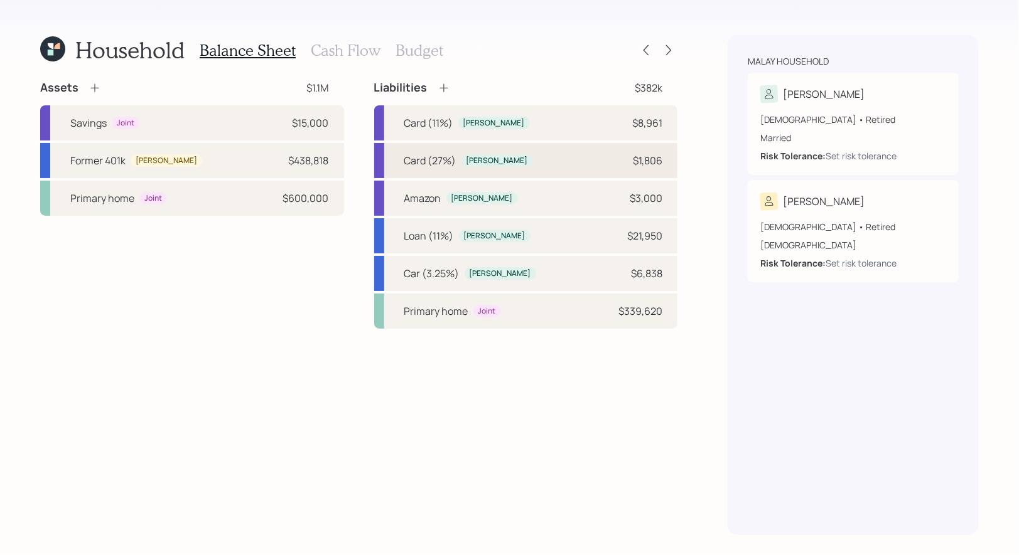
click at [521, 161] on div "Card (27%) [PERSON_NAME] $1,806" at bounding box center [526, 160] width 304 height 35
select select "credit_card"
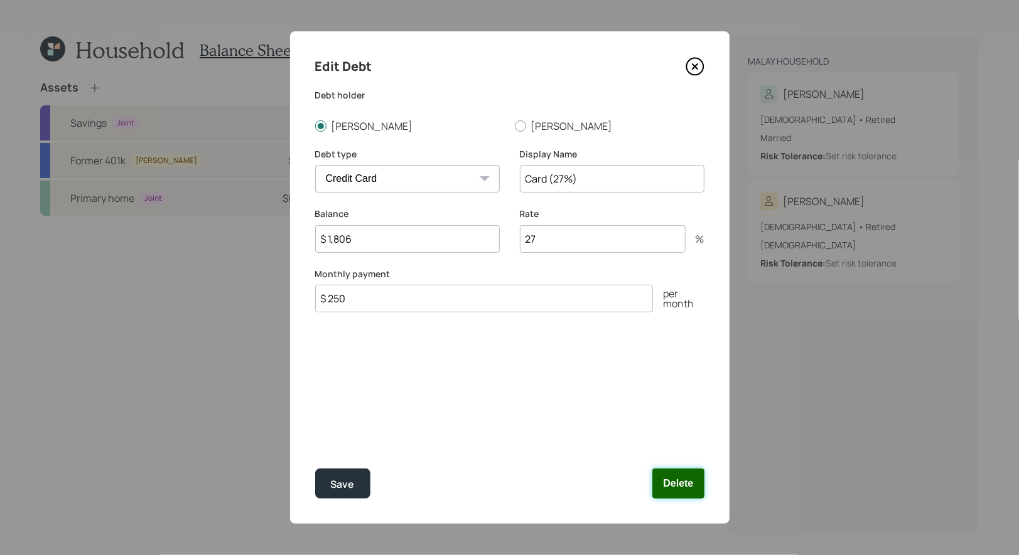
click at [684, 485] on button "Delete" at bounding box center [677, 484] width 51 height 30
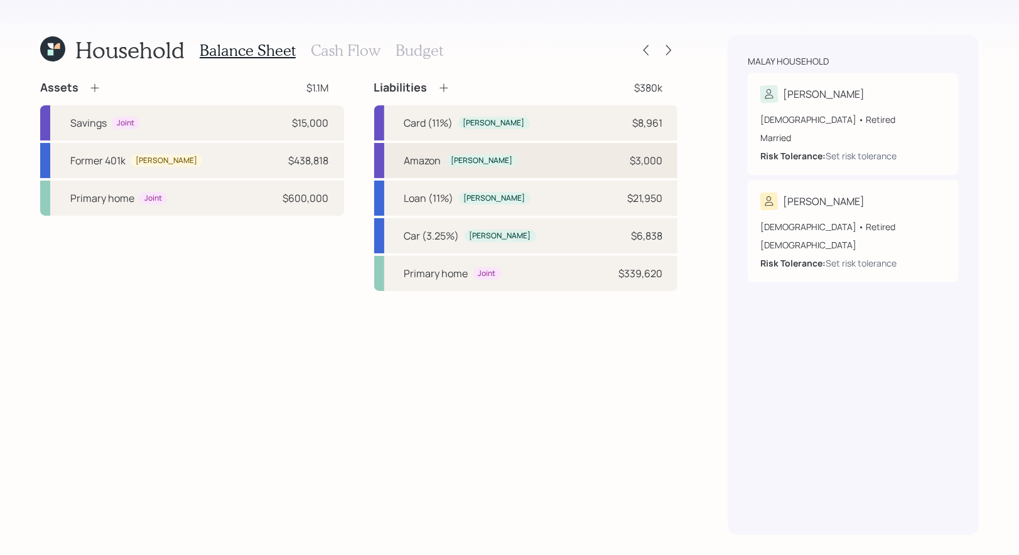
click at [531, 160] on div "Amazon [PERSON_NAME] $3,000" at bounding box center [526, 160] width 304 height 35
select select "credit_card"
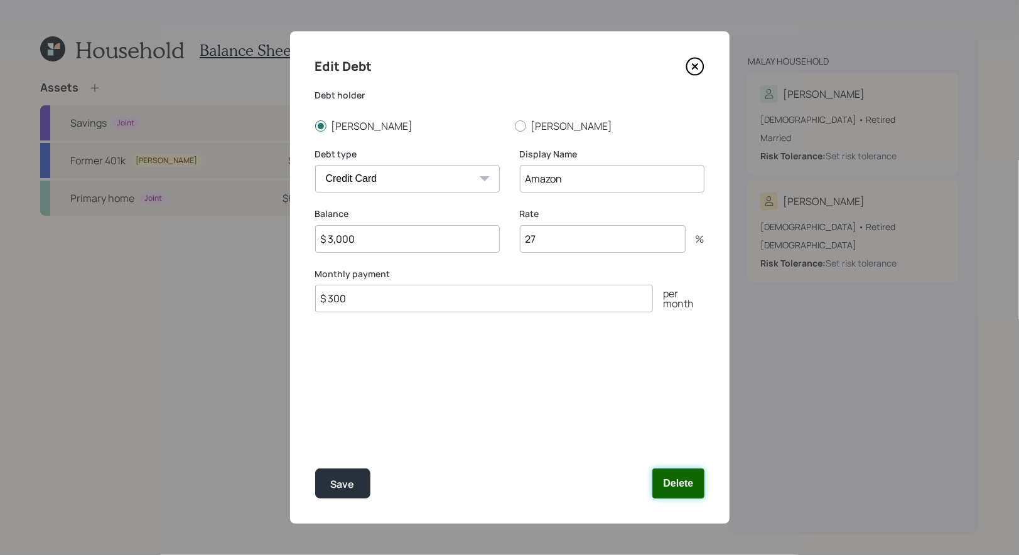
click at [680, 490] on button "Delete" at bounding box center [677, 484] width 51 height 30
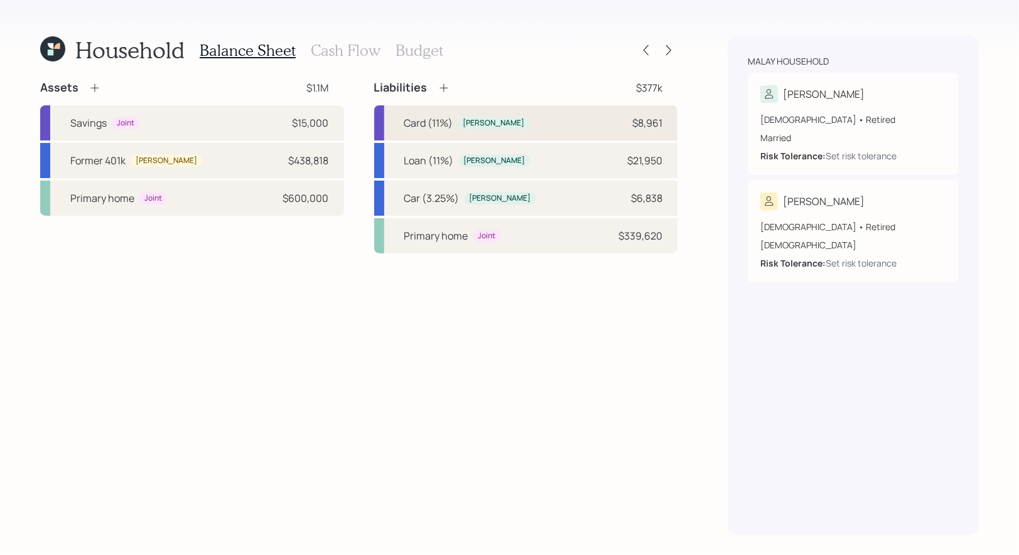
click at [516, 114] on div "Card (11%) [PERSON_NAME] $8,961" at bounding box center [526, 122] width 304 height 35
select select "credit_card"
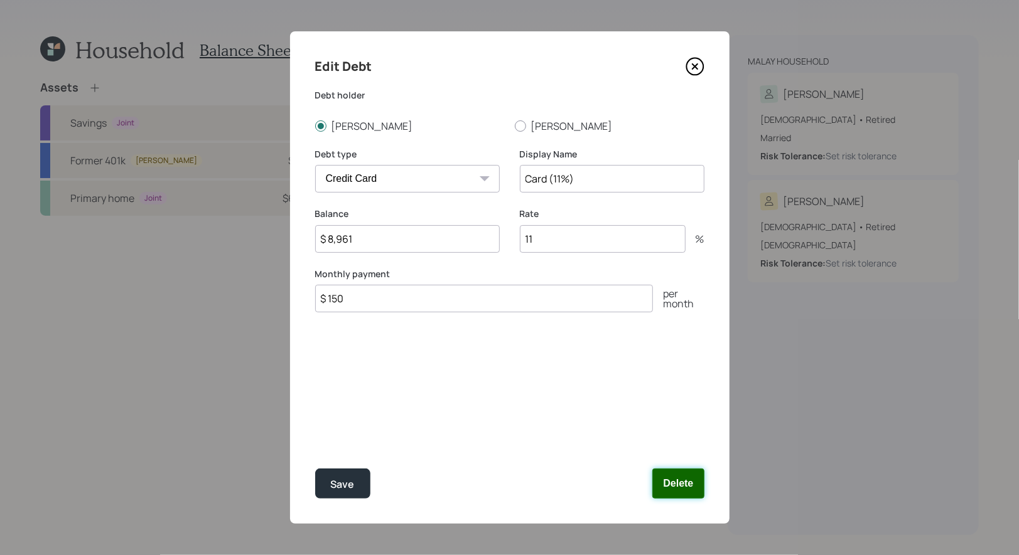
click at [684, 490] on button "Delete" at bounding box center [677, 484] width 51 height 30
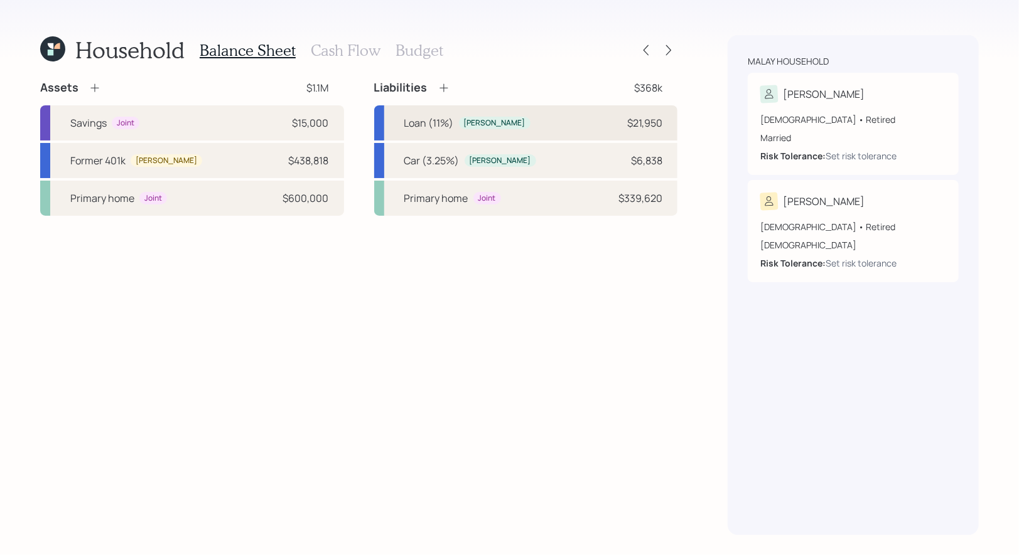
click at [555, 121] on div "Loan (11%) [PERSON_NAME] $21,950" at bounding box center [526, 122] width 304 height 35
select select "other"
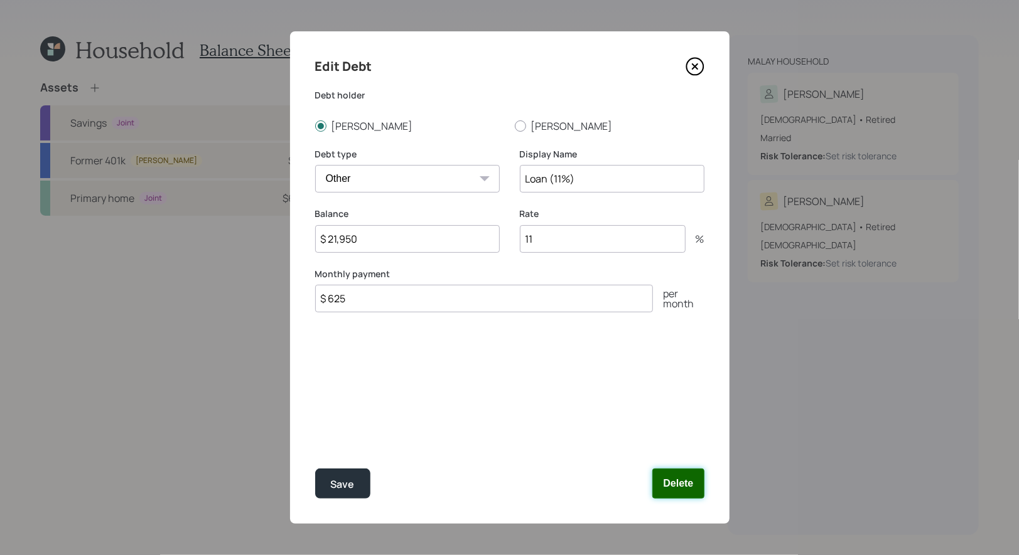
click at [674, 478] on button "Delete" at bounding box center [677, 484] width 51 height 30
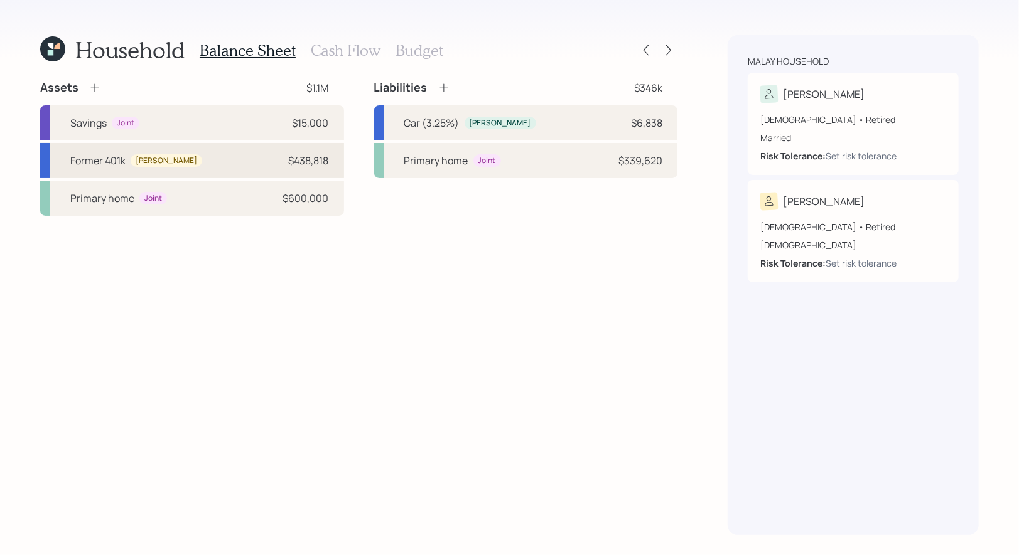
click at [249, 164] on div "Former 401k [PERSON_NAME] $438,818" at bounding box center [192, 160] width 304 height 35
select select "company_sponsored"
select select "balanced"
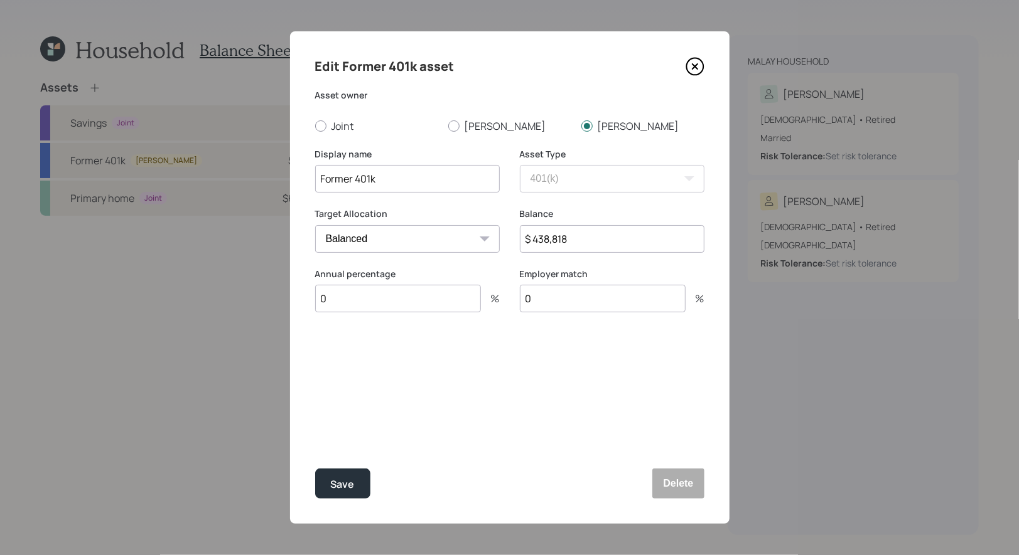
click at [579, 250] on input "$ 438,818" at bounding box center [612, 239] width 185 height 28
type input "$ 318,818"
click at [335, 491] on div "Save" at bounding box center [343, 484] width 24 height 17
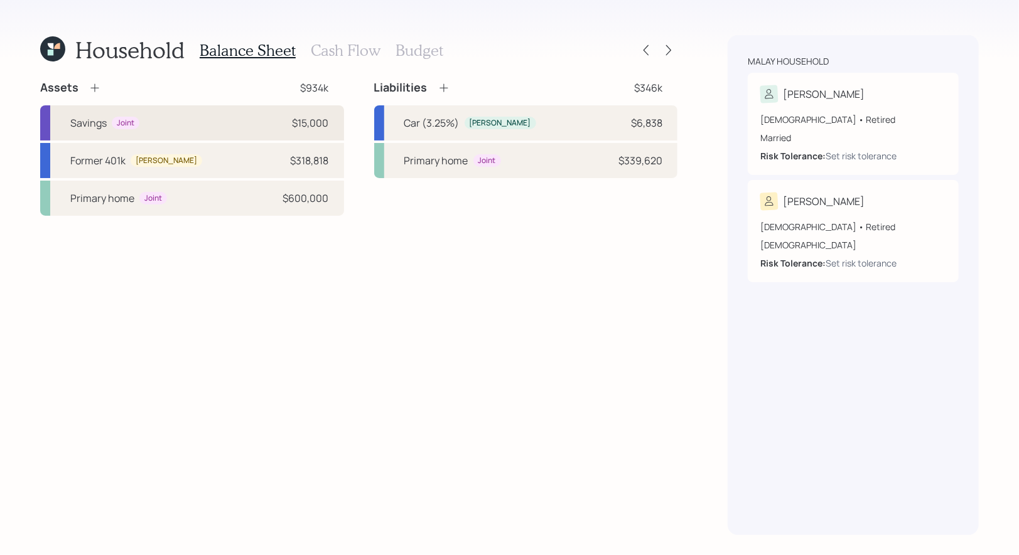
click at [254, 124] on div "Savings Joint $15,000" at bounding box center [192, 122] width 304 height 35
select select "emergency_fund"
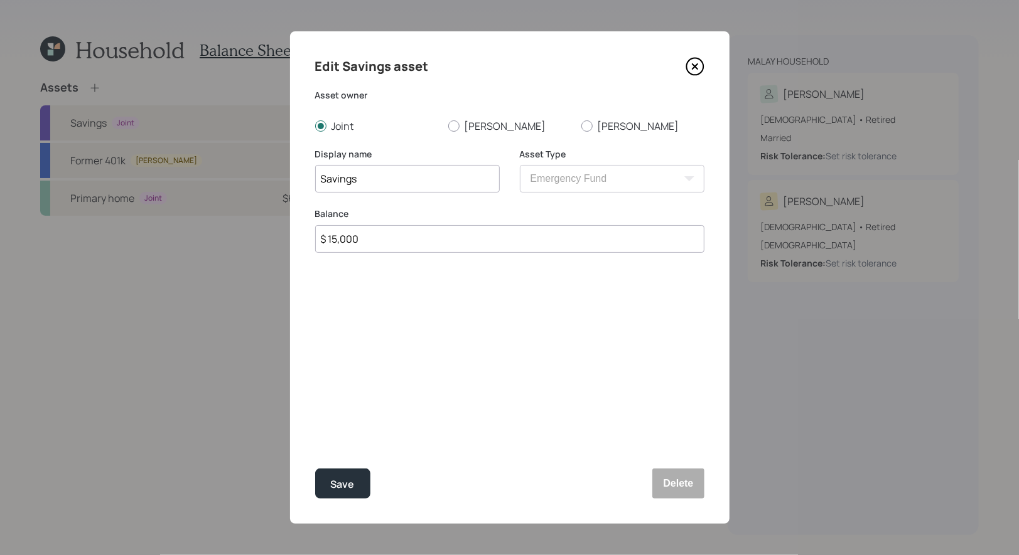
click at [412, 233] on input "$ 15,000" at bounding box center [509, 239] width 389 height 28
type input "$ 9,000"
click at [346, 483] on div "Save" at bounding box center [343, 484] width 24 height 17
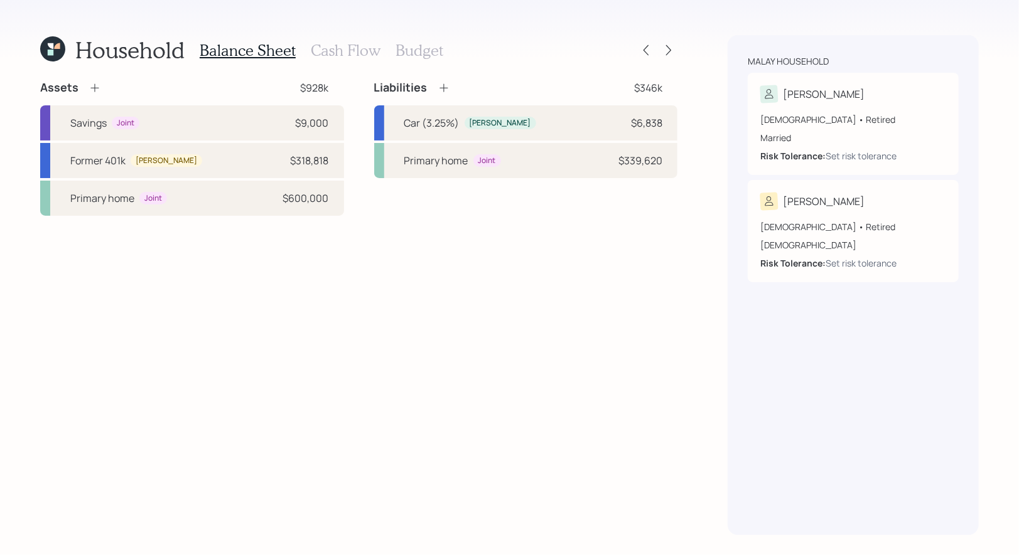
click at [409, 55] on h3 "Budget" at bounding box center [419, 50] width 48 height 18
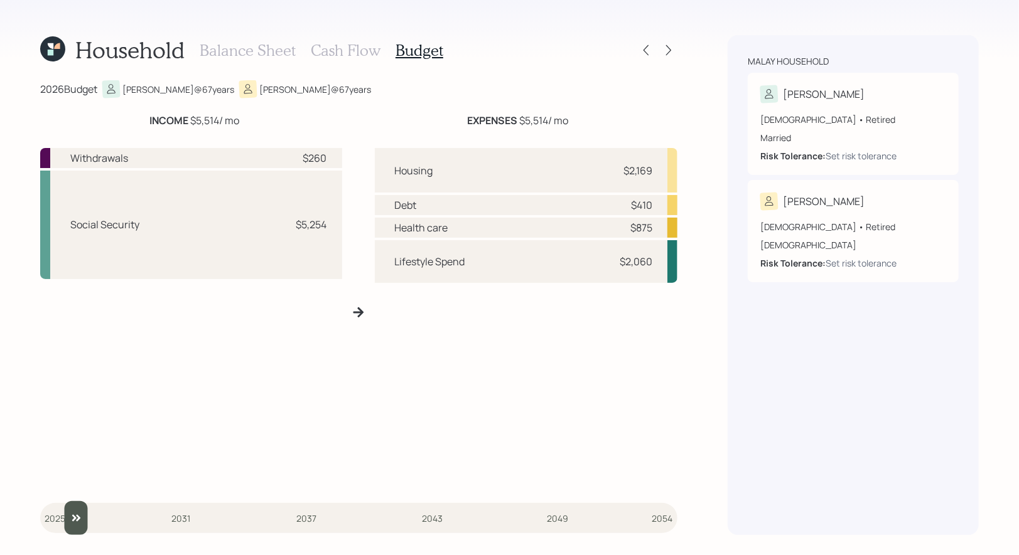
drag, startPoint x: 60, startPoint y: 522, endPoint x: 72, endPoint y: 522, distance: 11.9
type input "2026"
click at [72, 522] on input "slider" at bounding box center [358, 518] width 637 height 34
drag, startPoint x: 326, startPoint y: 159, endPoint x: 306, endPoint y: 159, distance: 20.7
click at [306, 159] on div "Withdrawals $260" at bounding box center [191, 158] width 302 height 20
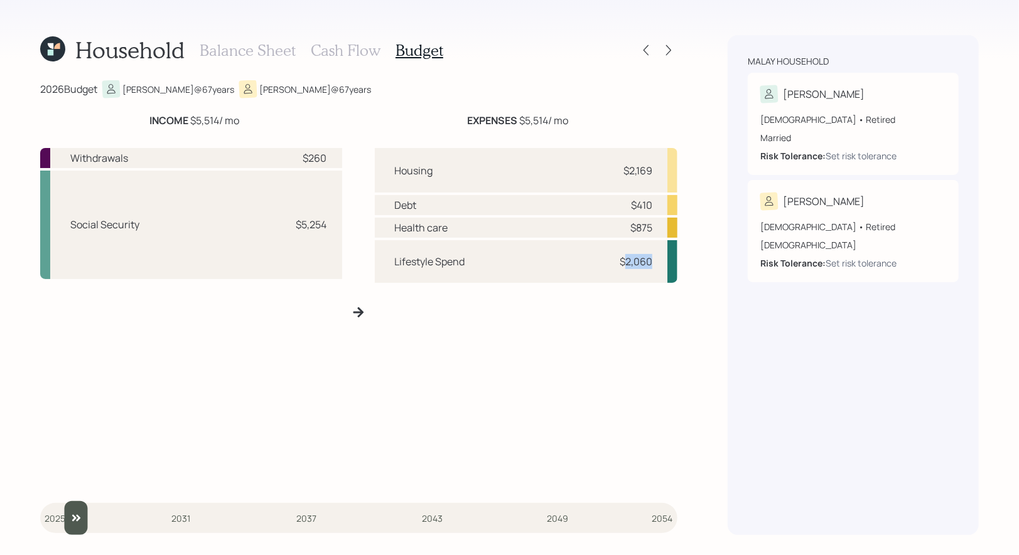
drag, startPoint x: 658, startPoint y: 264, endPoint x: 623, endPoint y: 265, distance: 34.5
click at [623, 265] on div "Lifestyle Spend $2,060" at bounding box center [526, 261] width 303 height 43
click at [336, 49] on h3 "Cash Flow" at bounding box center [346, 50] width 70 height 18
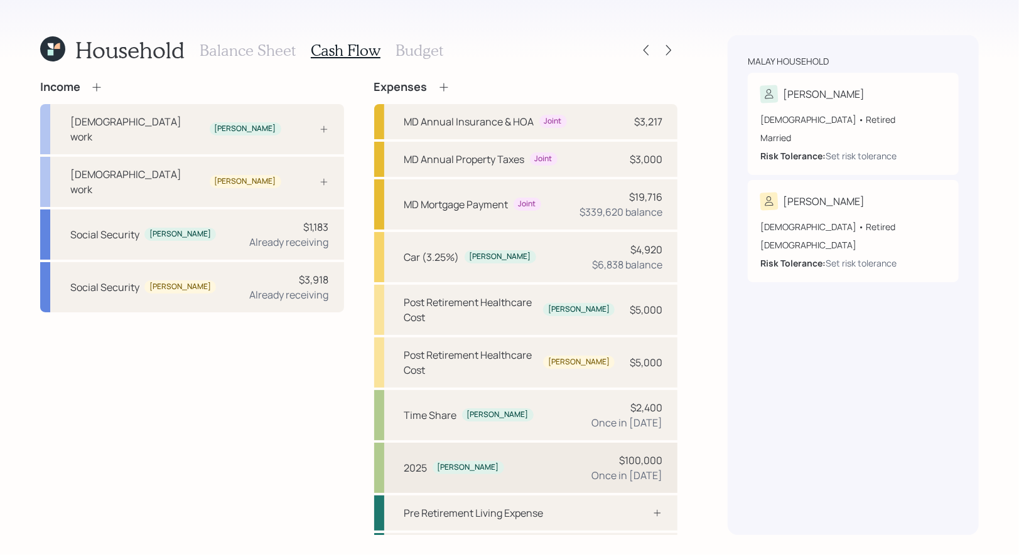
scroll to position [2, 0]
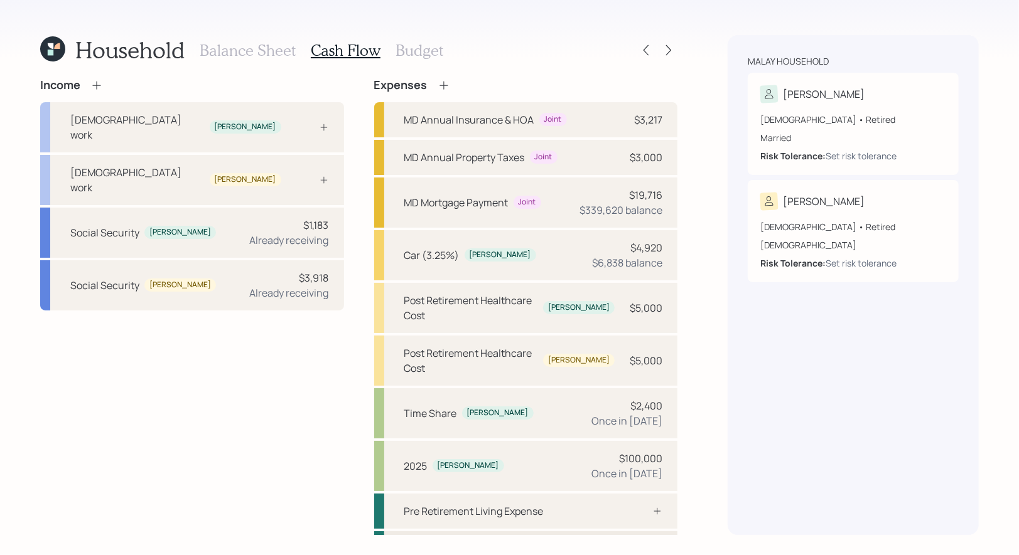
click at [479, 542] on div "Post Retirement Living Expense" at bounding box center [476, 549] width 144 height 15
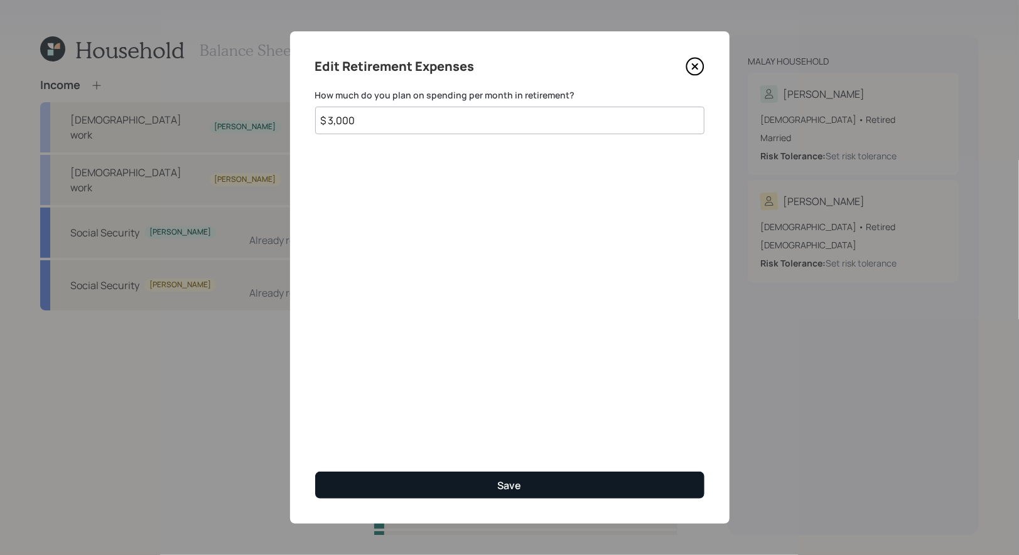
type input "$ 3,000"
click at [394, 486] on button "Save" at bounding box center [509, 485] width 389 height 27
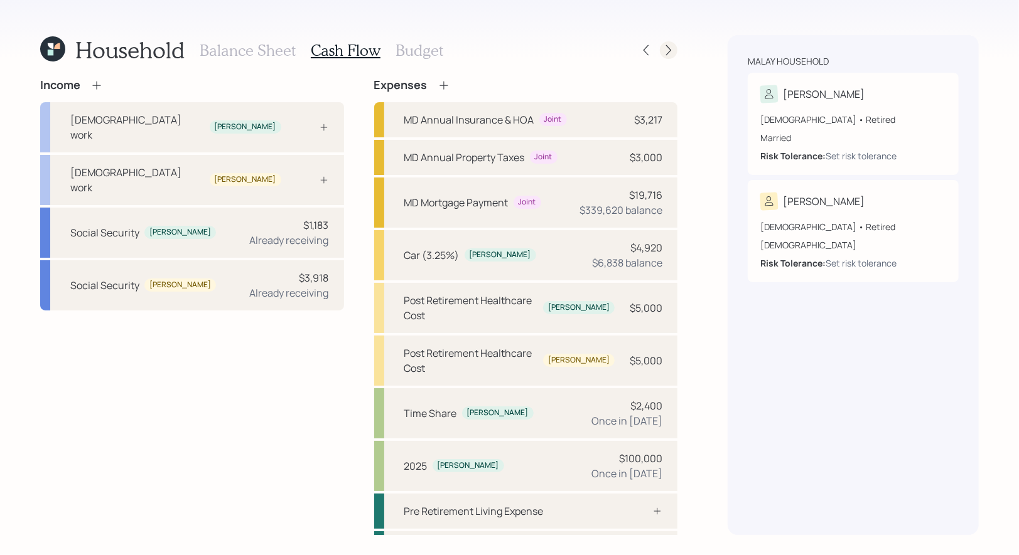
click at [666, 54] on icon at bounding box center [668, 50] width 13 height 13
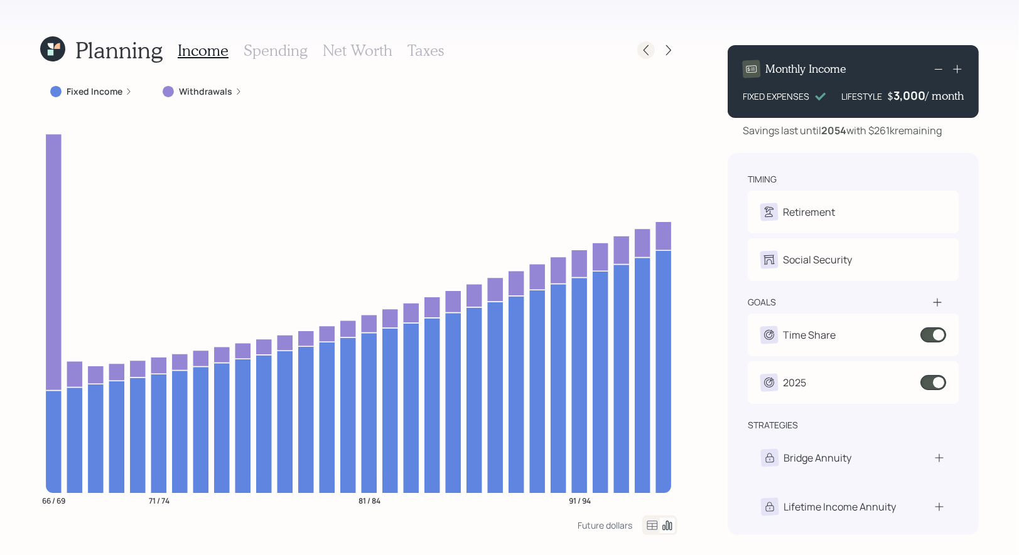
click at [649, 51] on icon at bounding box center [646, 50] width 13 height 13
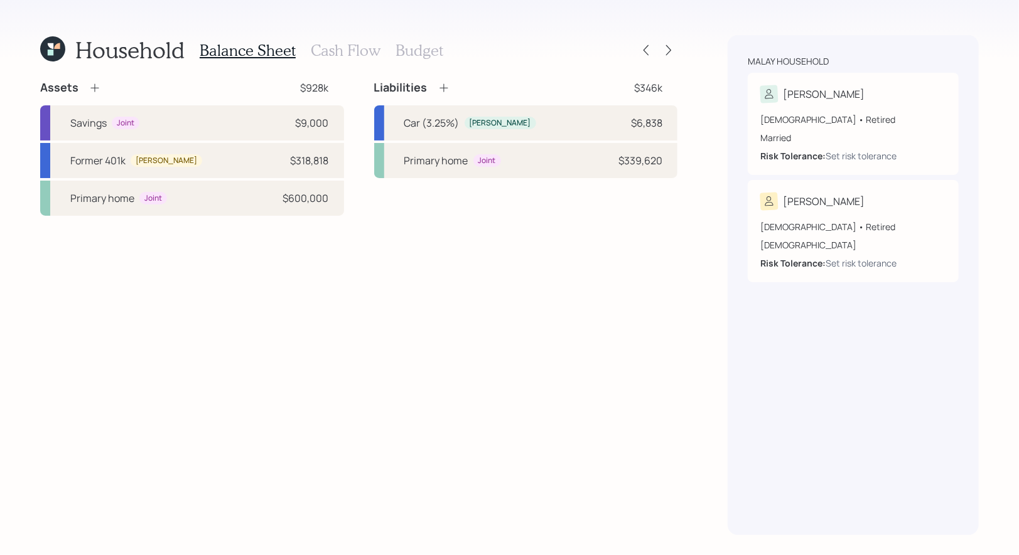
click at [407, 45] on h3 "Budget" at bounding box center [419, 50] width 48 height 18
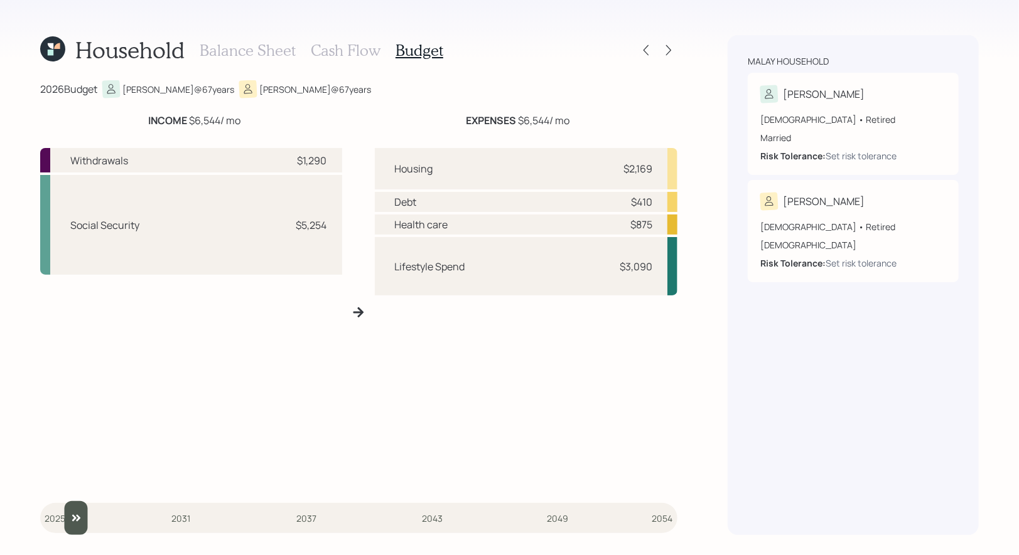
type input "2026"
click at [58, 518] on input "slider" at bounding box center [358, 518] width 637 height 34
click at [333, 158] on div "Withdrawals $1,290" at bounding box center [191, 160] width 302 height 24
drag, startPoint x: 330, startPoint y: 158, endPoint x: 289, endPoint y: 160, distance: 40.8
click at [289, 160] on div "Withdrawals $1,290" at bounding box center [191, 160] width 302 height 24
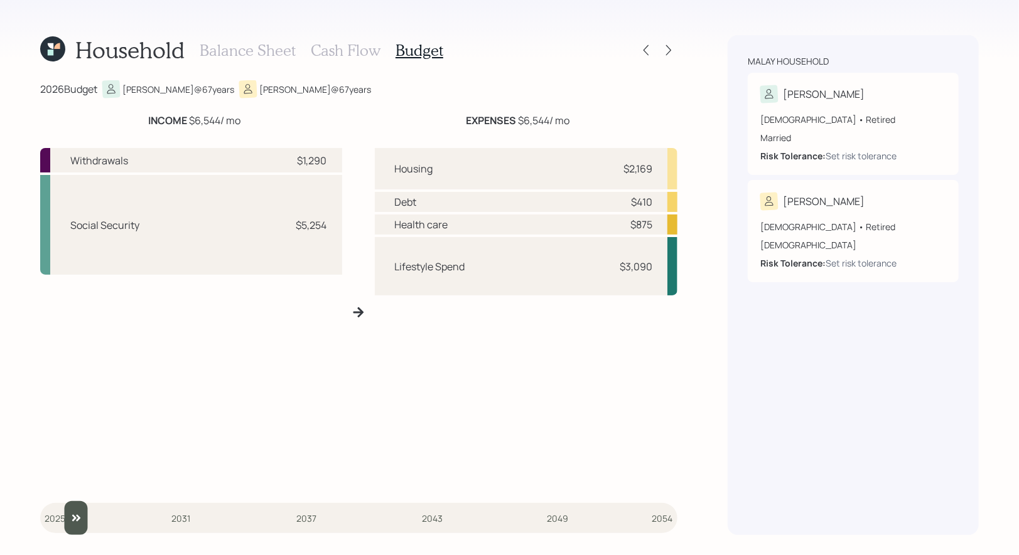
click at [533, 109] on div "2026 Budget [PERSON_NAME] @ 67 years [PERSON_NAME] @ 67 years INCOME $6,544 / m…" at bounding box center [358, 307] width 637 height 455
drag, startPoint x: 572, startPoint y: 115, endPoint x: 516, endPoint y: 115, distance: 55.9
click at [516, 115] on div "EXPENSES $6,544 / mo" at bounding box center [517, 120] width 319 height 15
click at [643, 50] on icon at bounding box center [645, 50] width 5 height 11
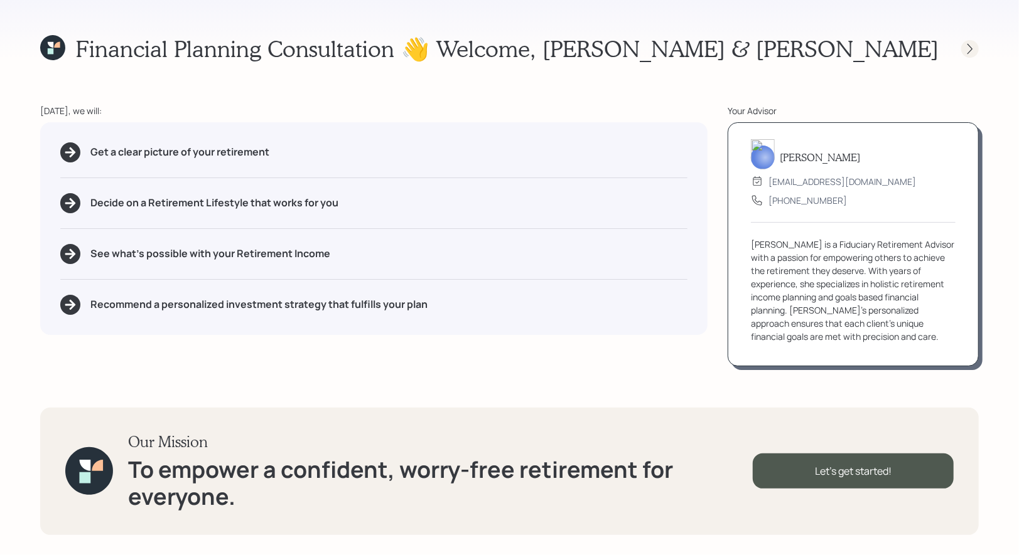
click at [970, 48] on icon at bounding box center [969, 49] width 13 height 13
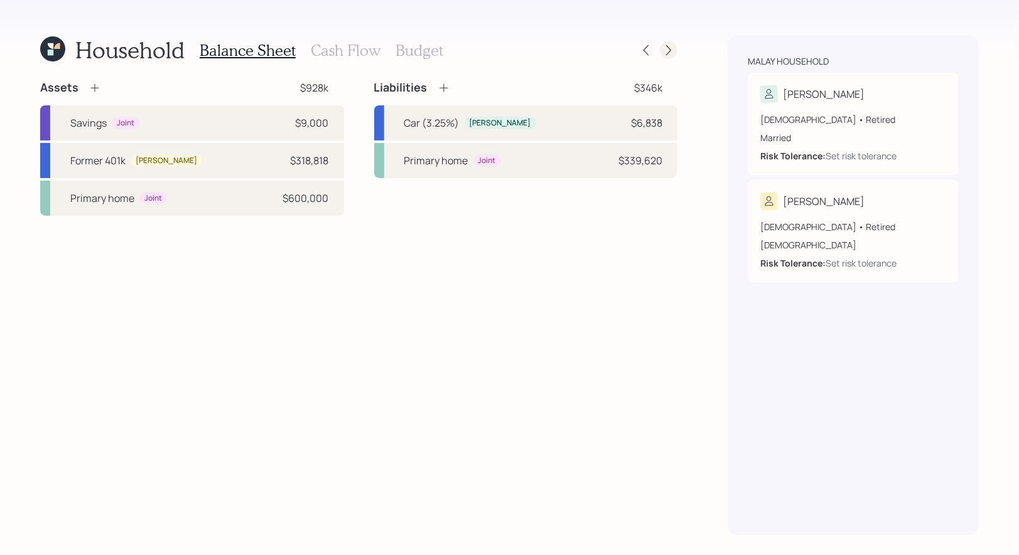
click at [668, 55] on icon at bounding box center [668, 50] width 13 height 13
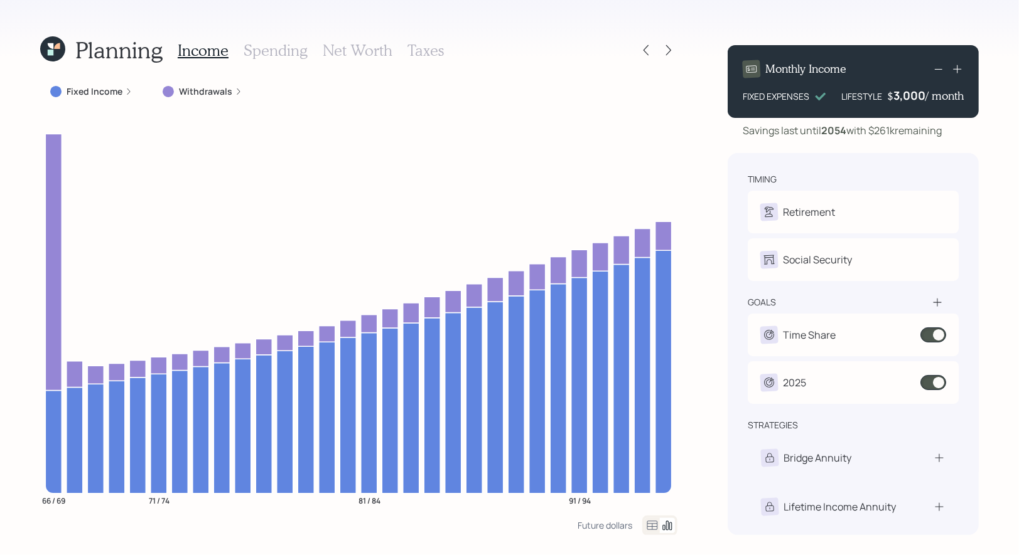
click at [50, 53] on icon at bounding box center [51, 53] width 6 height 6
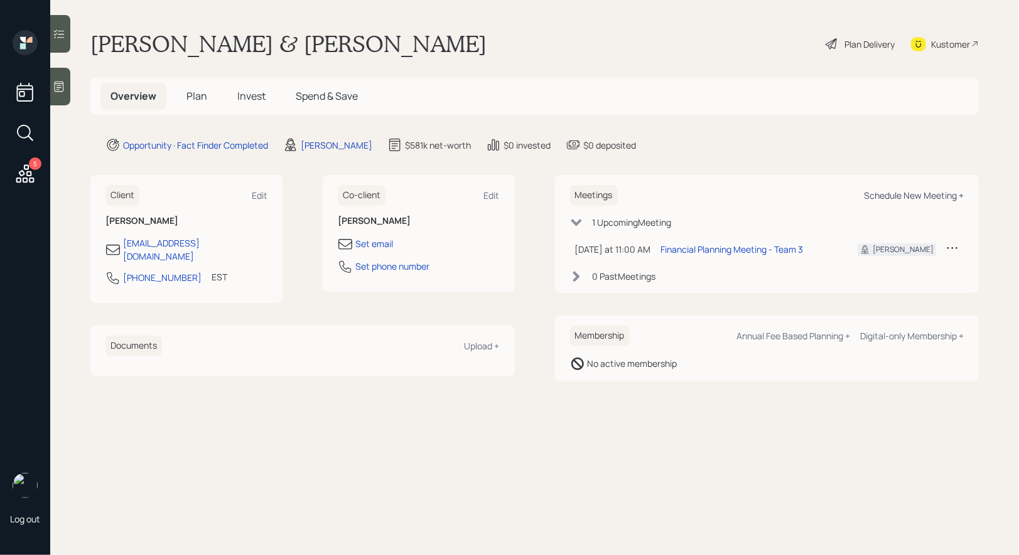
click at [933, 191] on div "Schedule New Meeting +" at bounding box center [914, 196] width 100 height 12
select select "8b79112e-3cfb-44f9-89e7-15267fe946c1"
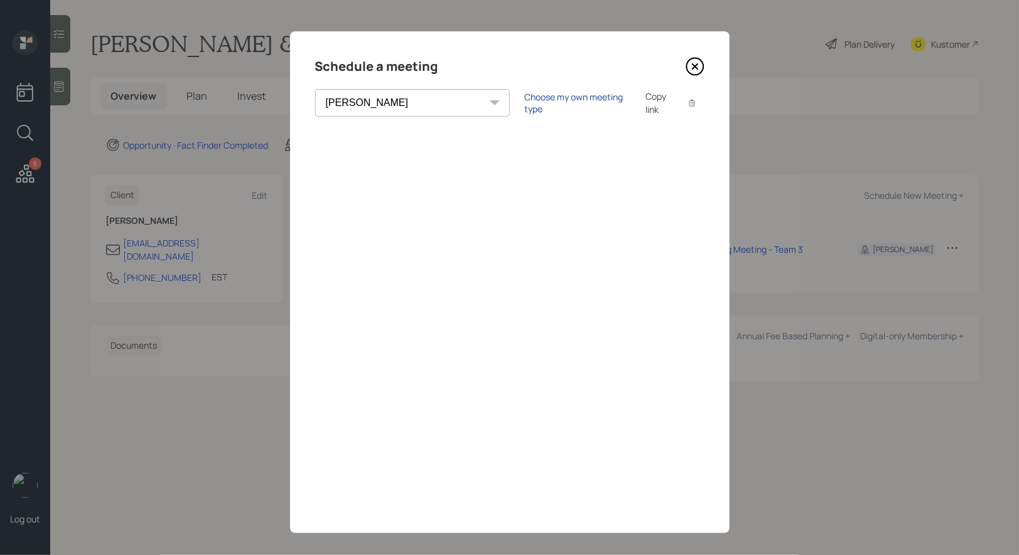
click at [525, 97] on div "Choose my own meeting type" at bounding box center [577, 103] width 105 height 24
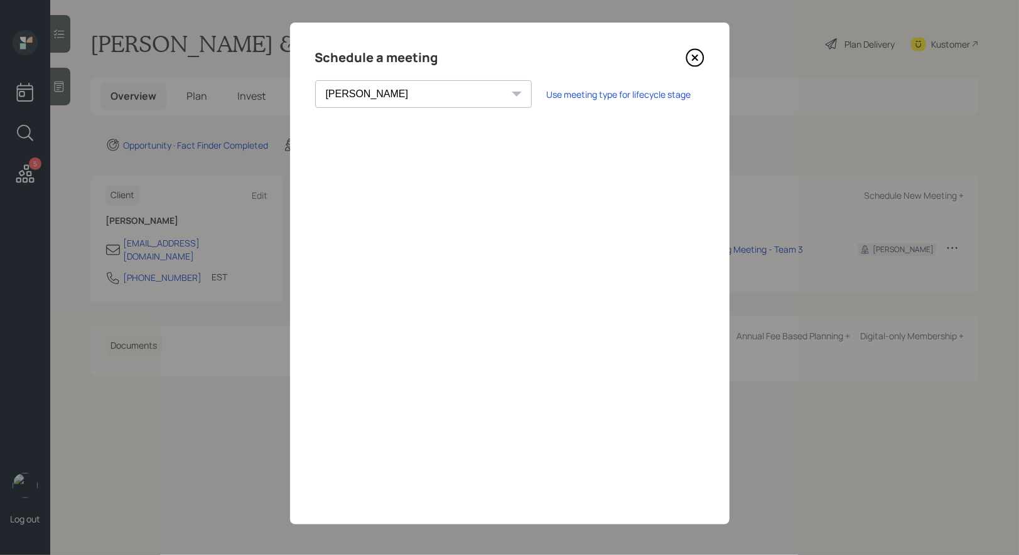
click at [698, 51] on icon at bounding box center [694, 57] width 19 height 19
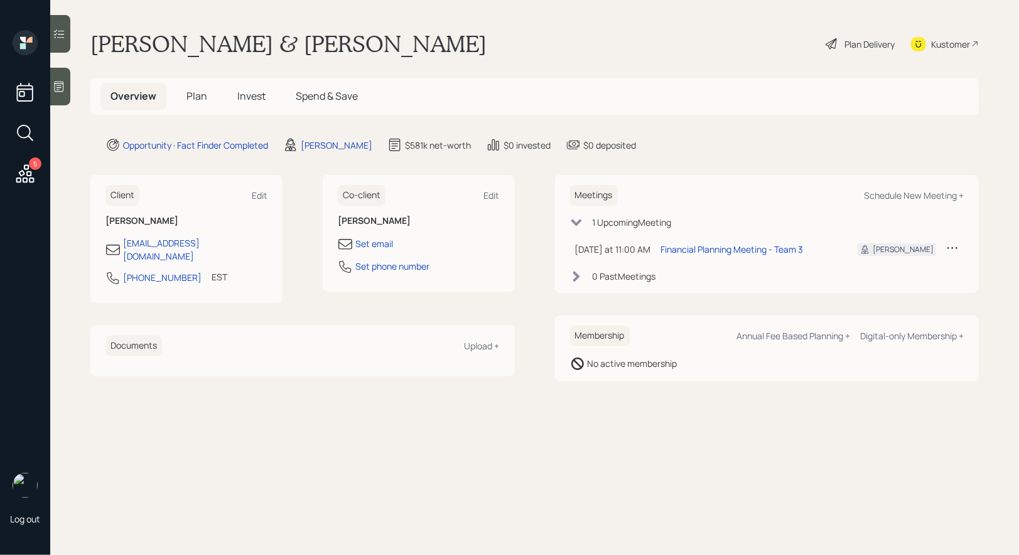
select select "8b79112e-3cfb-44f9-89e7-15267fe946c1"
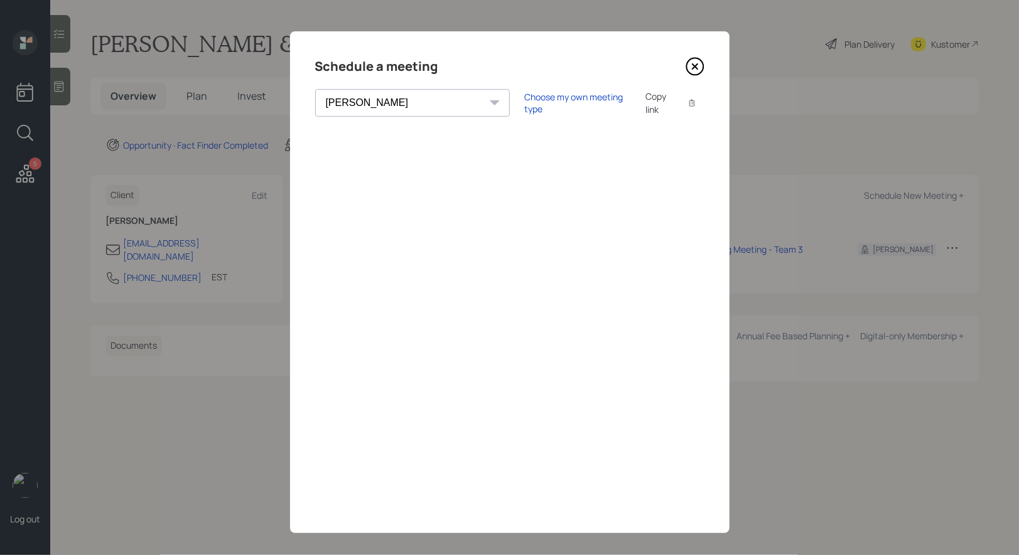
click at [692, 63] on icon at bounding box center [694, 66] width 19 height 19
